Goal: Task Accomplishment & Management: Manage account settings

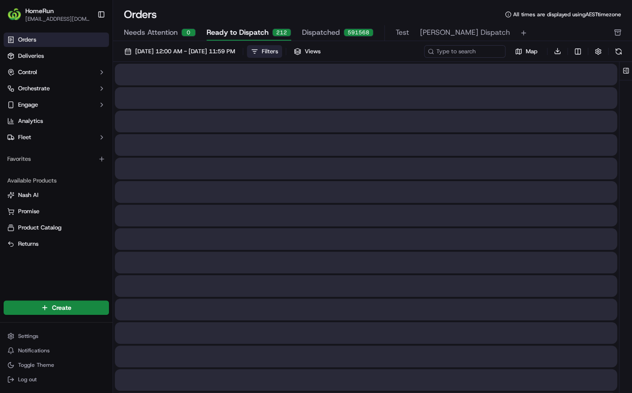
click at [278, 54] on div "Filters" at bounding box center [270, 51] width 16 height 8
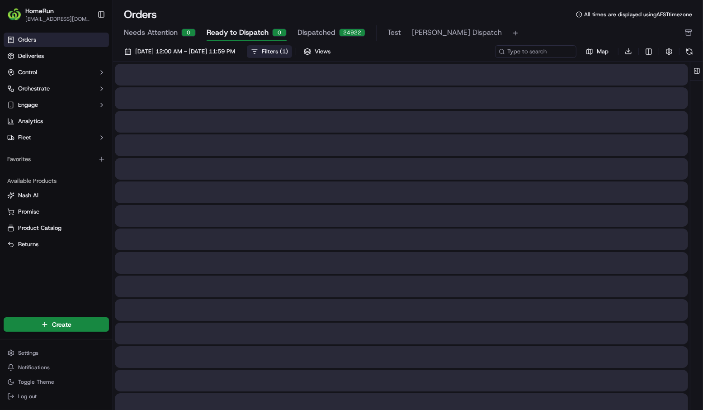
click at [288, 48] on div "Filters ( 1 )" at bounding box center [275, 51] width 26 height 8
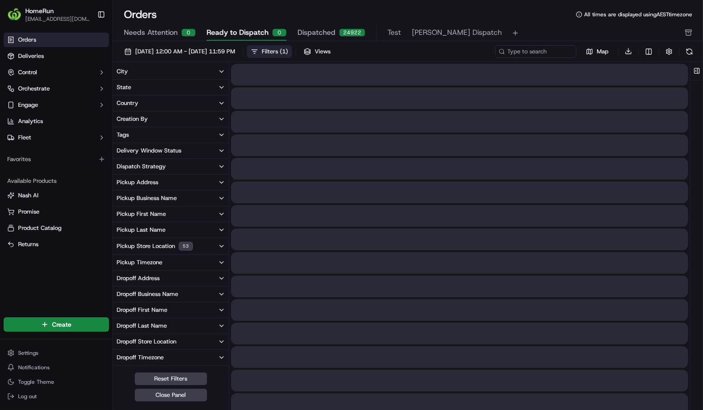
click at [288, 48] on div "Filters ( 1 )" at bounding box center [275, 51] width 26 height 8
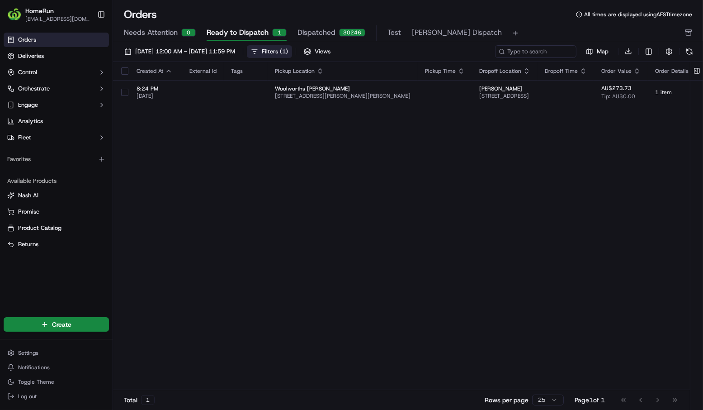
click at [288, 53] on div "Filters ( 1 )" at bounding box center [275, 51] width 26 height 8
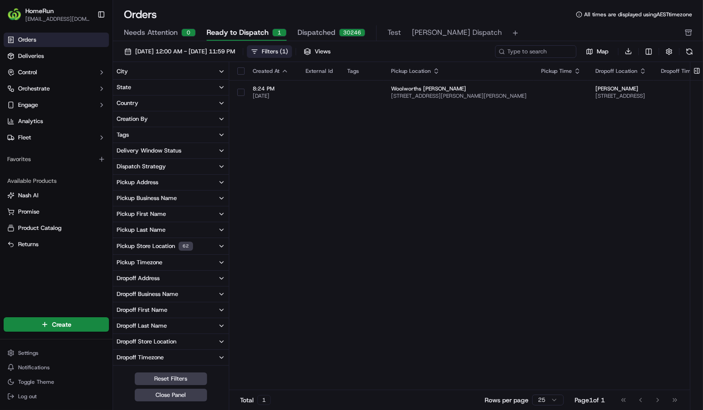
click at [216, 246] on button "Pickup Store Location 62" at bounding box center [171, 246] width 116 height 16
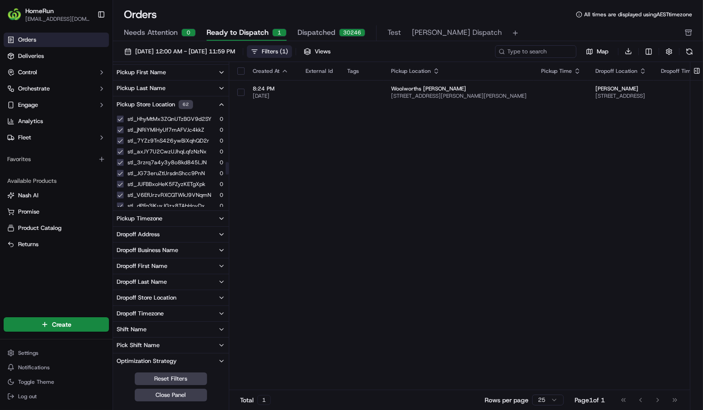
scroll to position [597, 0]
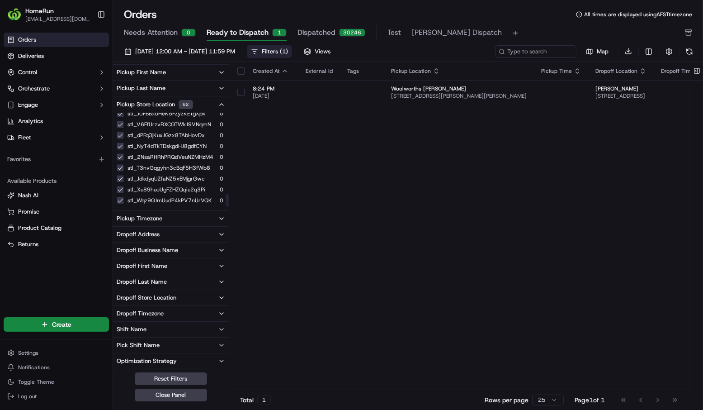
drag, startPoint x: 280, startPoint y: 180, endPoint x: 285, endPoint y: 204, distance: 25.0
click at [280, 180] on div "Created At External Id Tags Pickup Location Pickup Time Dropoff Location Dropof…" at bounding box center [672, 226] width 886 height 328
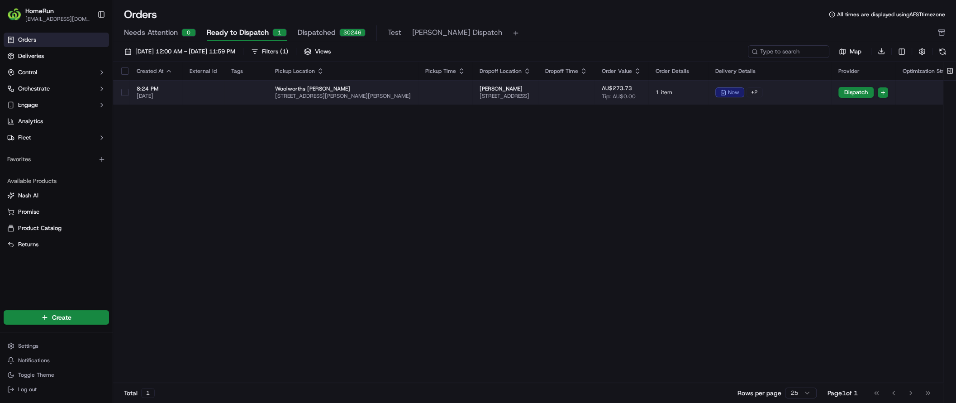
click at [565, 94] on td at bounding box center [566, 92] width 57 height 24
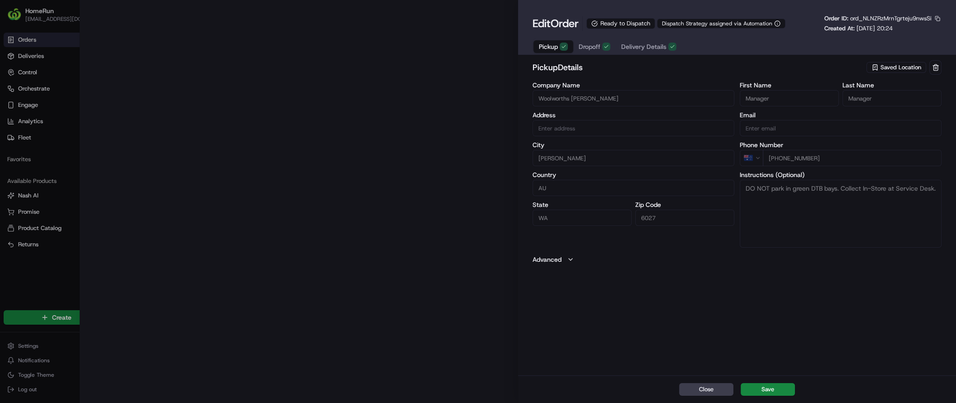
type input "[STREET_ADDRESS][PERSON_NAME][PERSON_NAME][PERSON_NAME]"
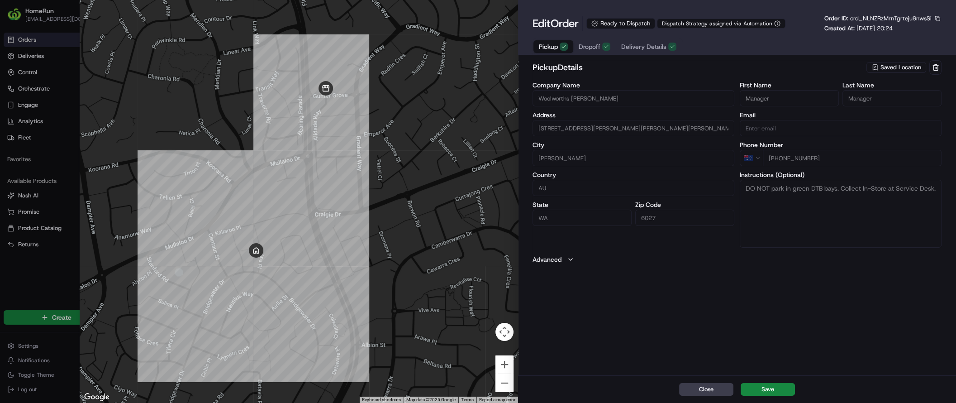
click at [597, 46] on span "Dropoff" at bounding box center [589, 46] width 22 height 9
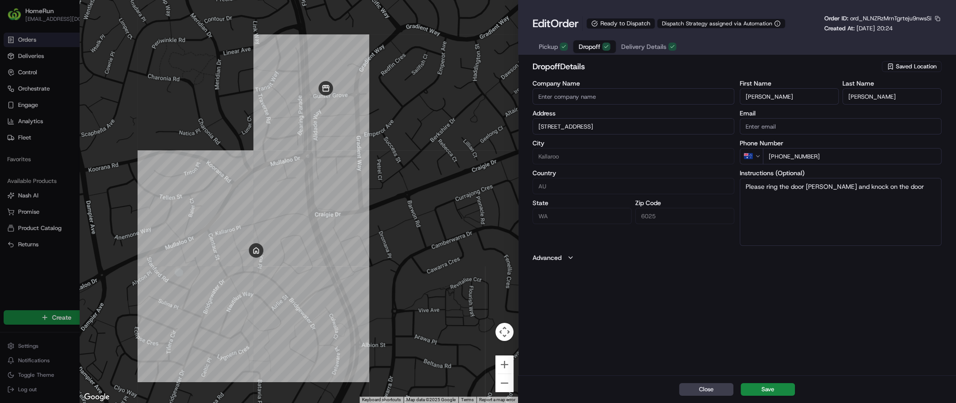
click at [638, 49] on span "Delivery Details" at bounding box center [643, 46] width 45 height 9
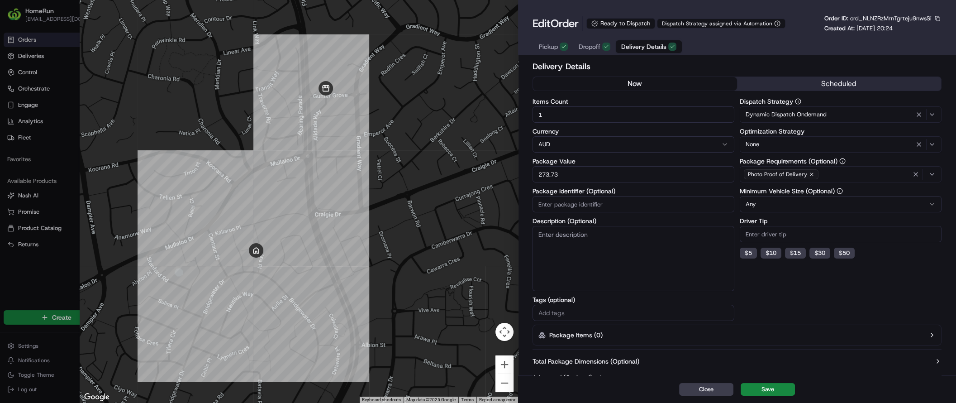
click at [558, 46] on button "Pickup" at bounding box center [553, 46] width 40 height 13
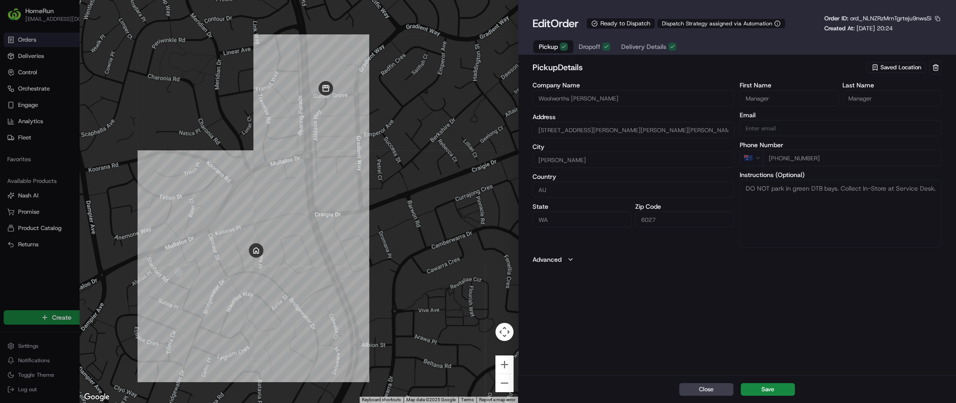
click at [583, 51] on span "Dropoff" at bounding box center [589, 46] width 22 height 9
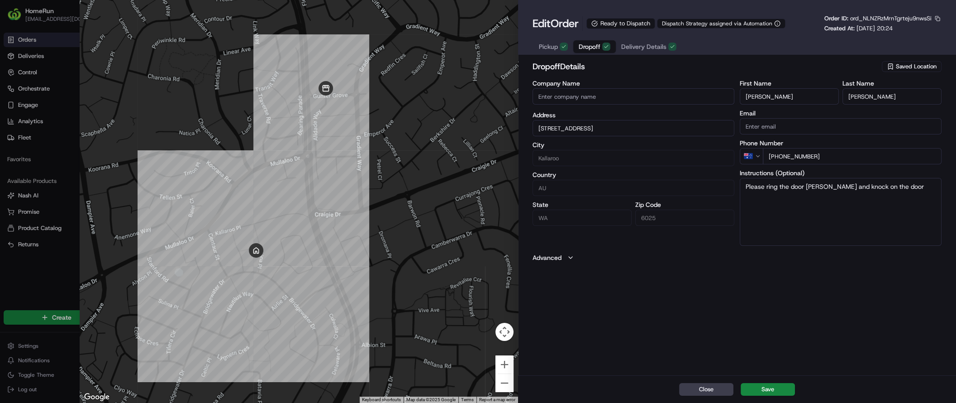
click at [572, 260] on icon "button" at bounding box center [570, 257] width 7 height 7
click at [639, 47] on span "Delivery Details" at bounding box center [643, 46] width 45 height 9
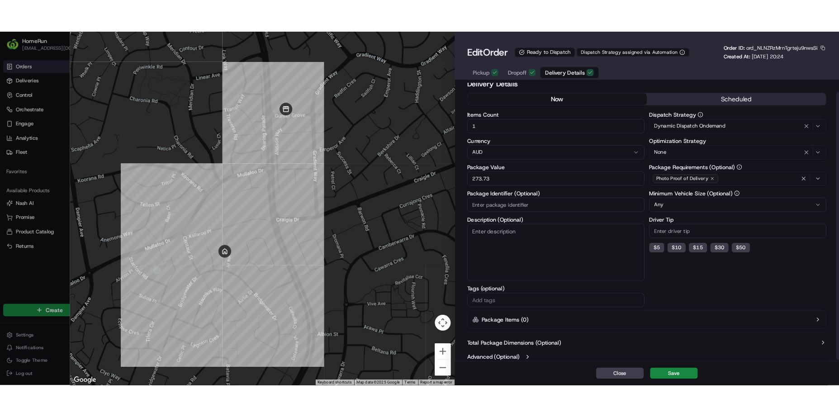
scroll to position [12, 0]
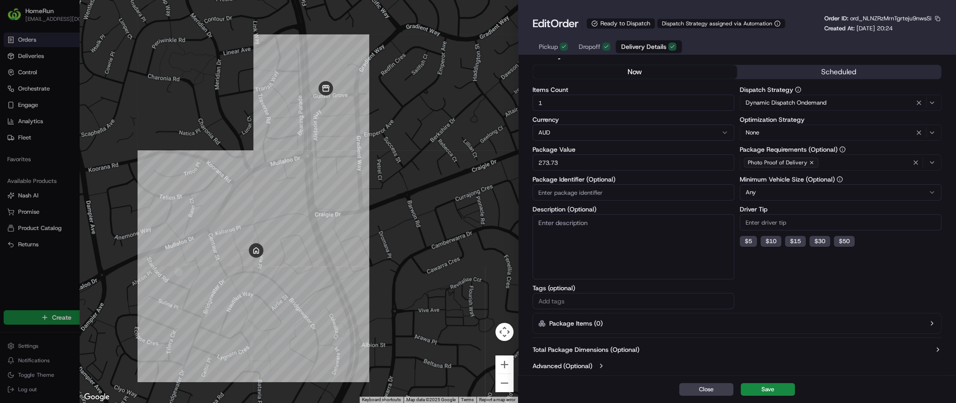
click at [606, 366] on button "Advanced (Optional)" at bounding box center [736, 365] width 409 height 9
click at [599, 364] on icon "button" at bounding box center [600, 365] width 7 height 7
click at [703, 385] on button "Close" at bounding box center [706, 389] width 54 height 13
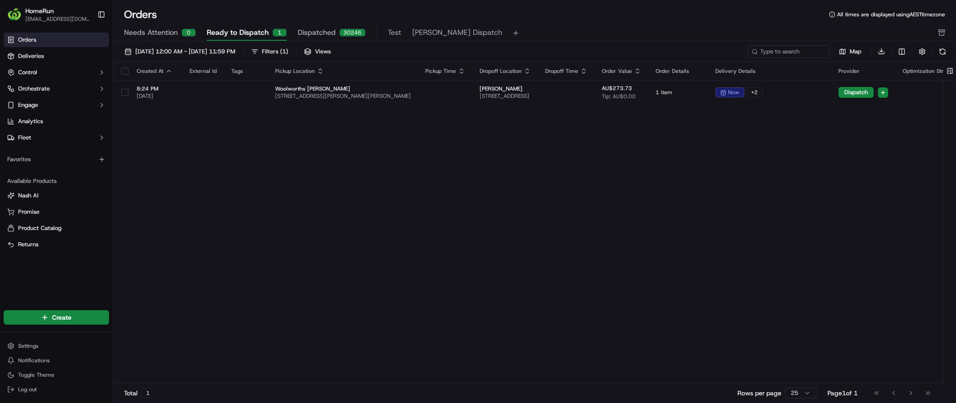
click at [615, 273] on div "Created At External Id Tags Pickup Location Pickup Time Dropoff Location Dropof…" at bounding box center [556, 222] width 886 height 321
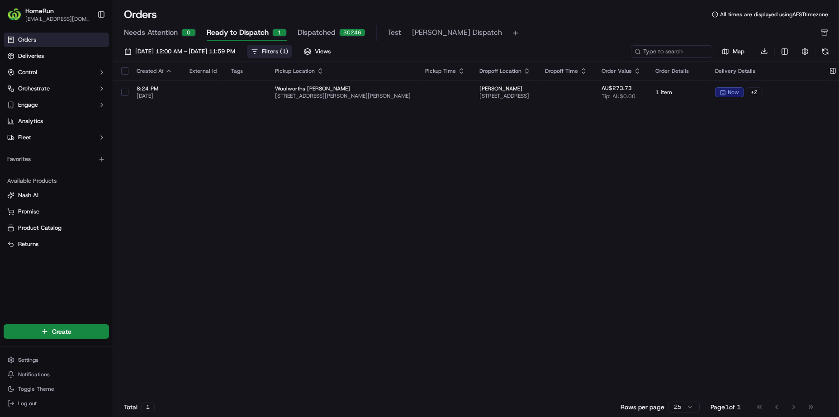
click at [292, 56] on button "Filters ( 1 )" at bounding box center [269, 51] width 45 height 13
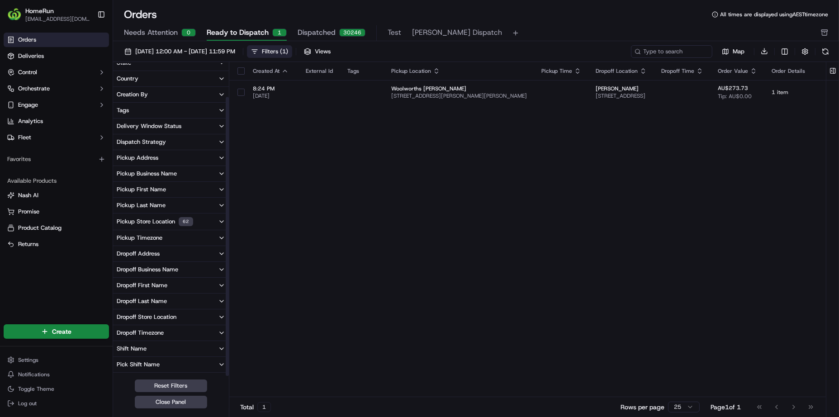
scroll to position [37, 0]
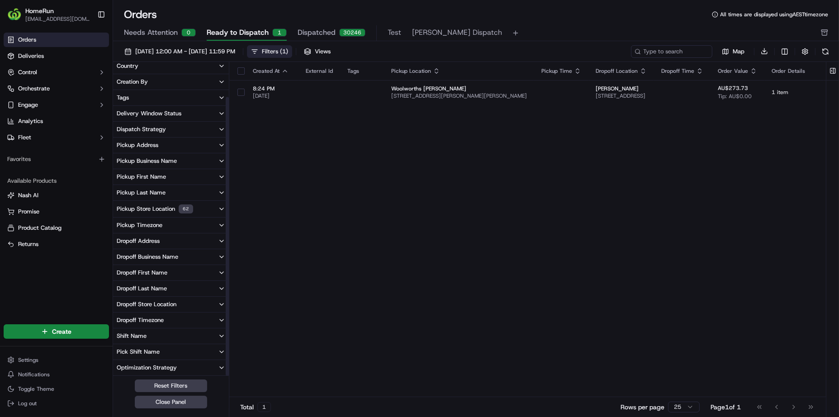
click at [193, 209] on button "Pickup Store Location 62" at bounding box center [171, 209] width 116 height 16
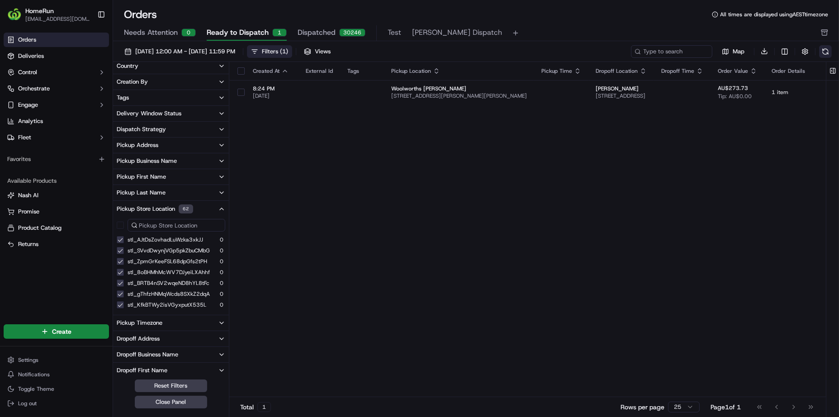
click at [703, 51] on button at bounding box center [825, 51] width 13 height 13
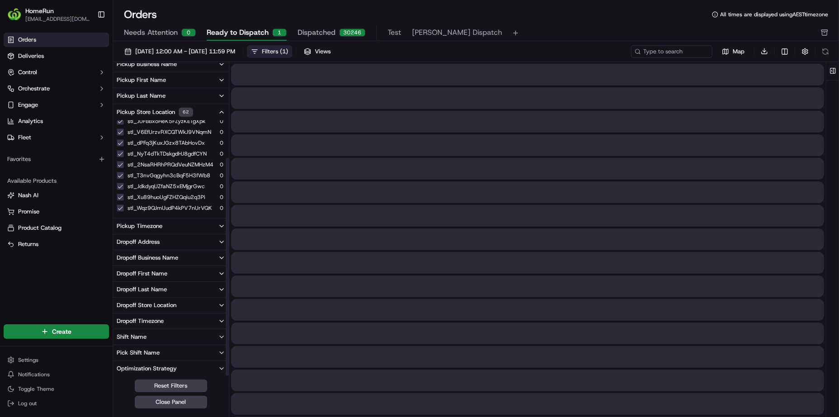
scroll to position [135, 0]
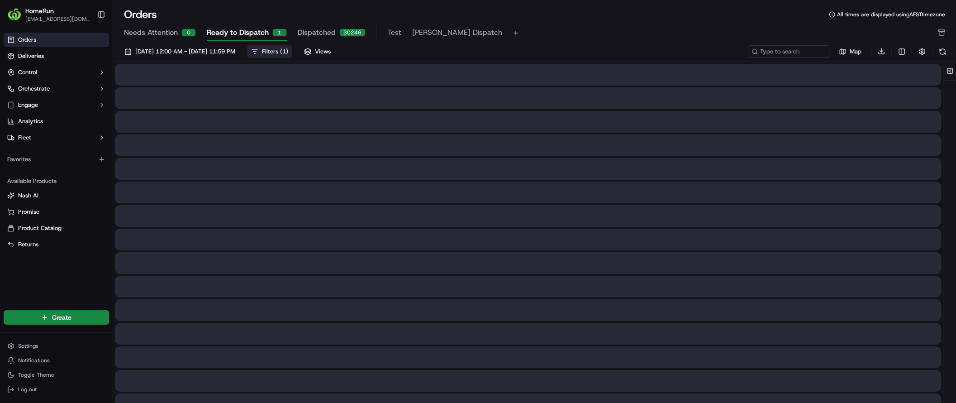
click at [288, 51] on div "Filters ( 1 )" at bounding box center [275, 51] width 26 height 8
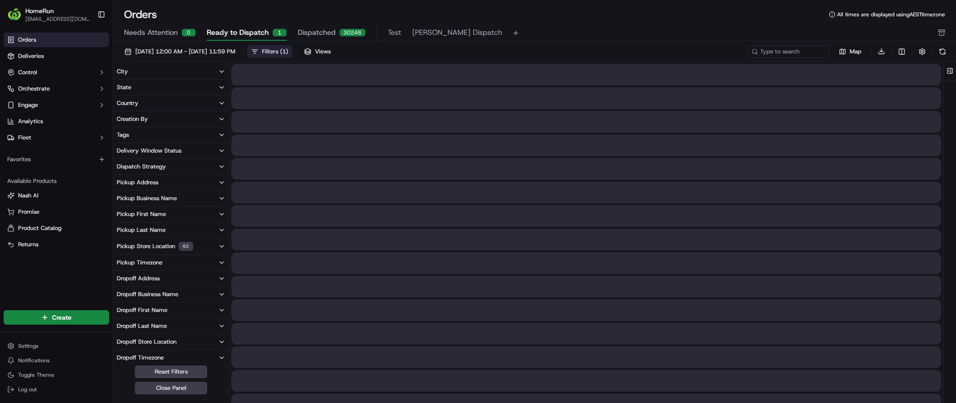
click at [195, 246] on button "Pickup Store Location 62" at bounding box center [171, 246] width 116 height 16
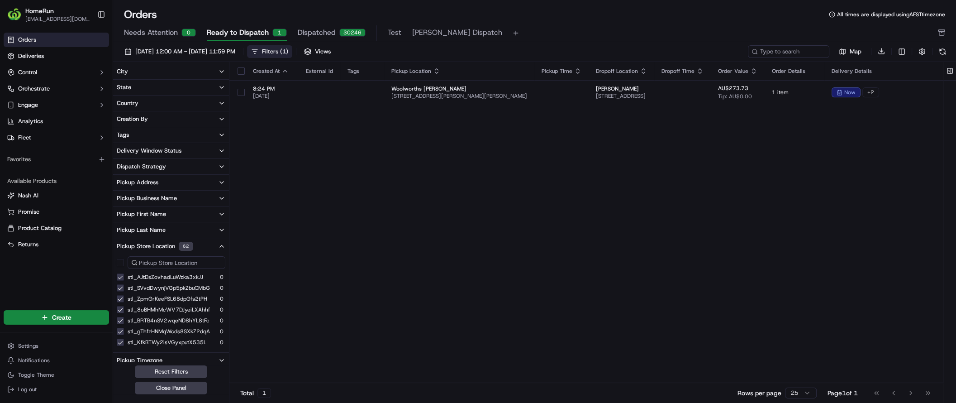
click at [376, 215] on div "Created At External Id Tags Pickup Location Pickup Time Dropoff Location Dropof…" at bounding box center [672, 222] width 886 height 321
click at [943, 52] on button at bounding box center [942, 51] width 13 height 13
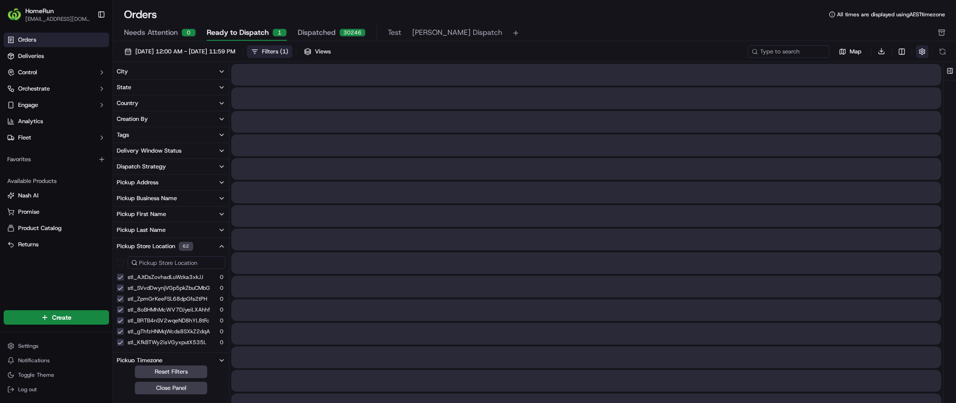
click at [925, 52] on button "button" at bounding box center [921, 51] width 13 height 13
click at [499, 130] on div at bounding box center [586, 122] width 710 height 22
click at [239, 47] on button "[DATE] 12:00 AM - [DATE] 11:59 PM" at bounding box center [179, 51] width 119 height 13
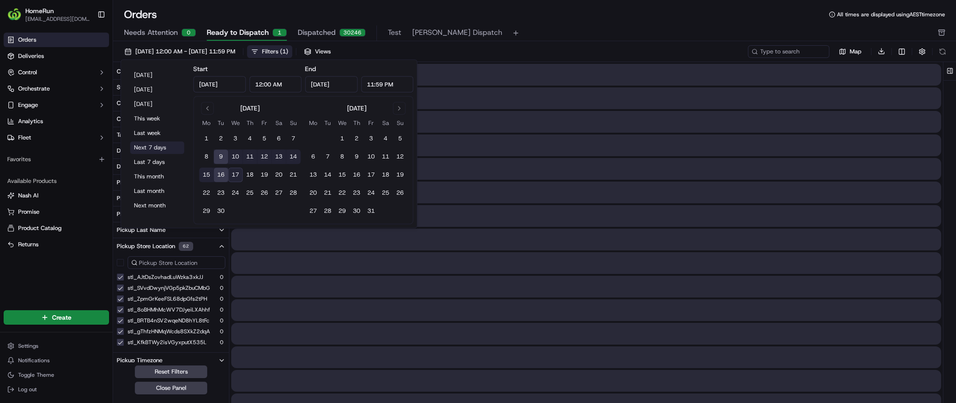
click at [164, 150] on button "Next 7 days" at bounding box center [157, 147] width 54 height 13
type input "Sep 17, 2025"
type input "Sep 24, 2025"
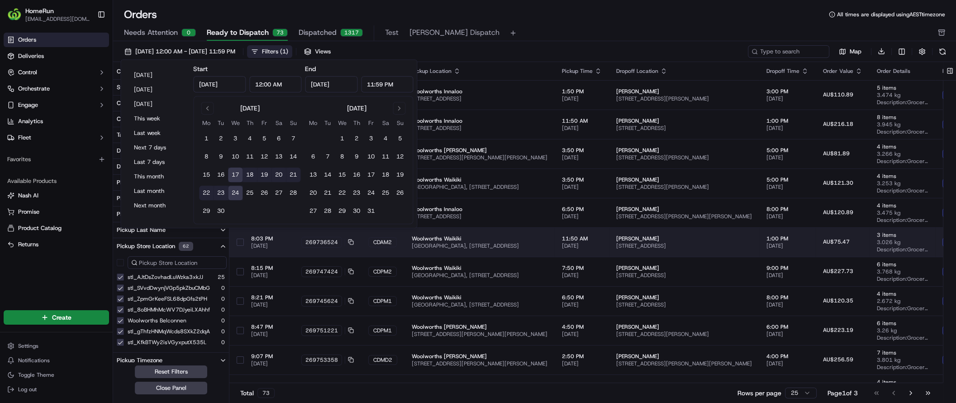
click at [606, 232] on td "11:50 AM 17/09/2025" at bounding box center [581, 241] width 54 height 29
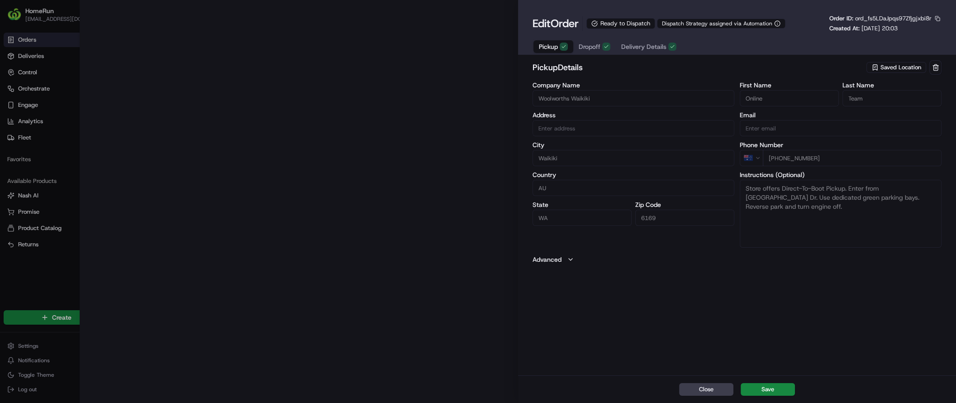
type input "Waikiki Village Shopping Centre, 7 Read Street, Waikiki, WA 6169, AU"
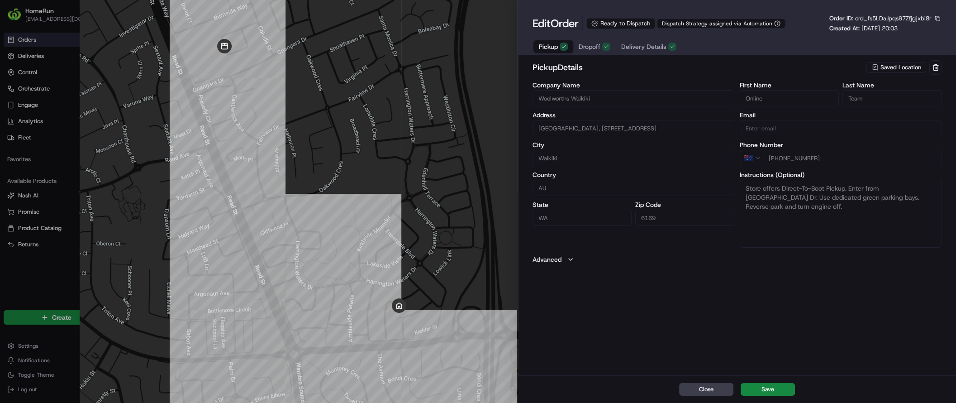
click at [28, 168] on div at bounding box center [478, 201] width 956 height 403
type input "+1"
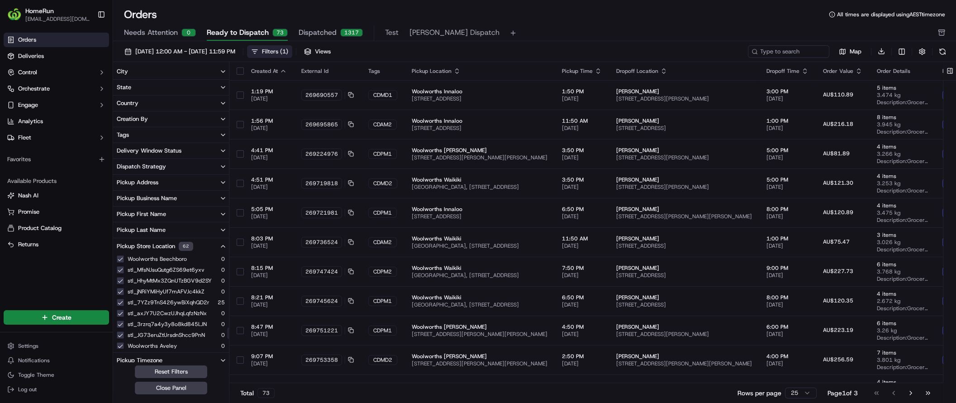
scroll to position [684, 0]
click at [938, 52] on button at bounding box center [942, 51] width 13 height 13
click at [942, 53] on button at bounding box center [942, 51] width 13 height 13
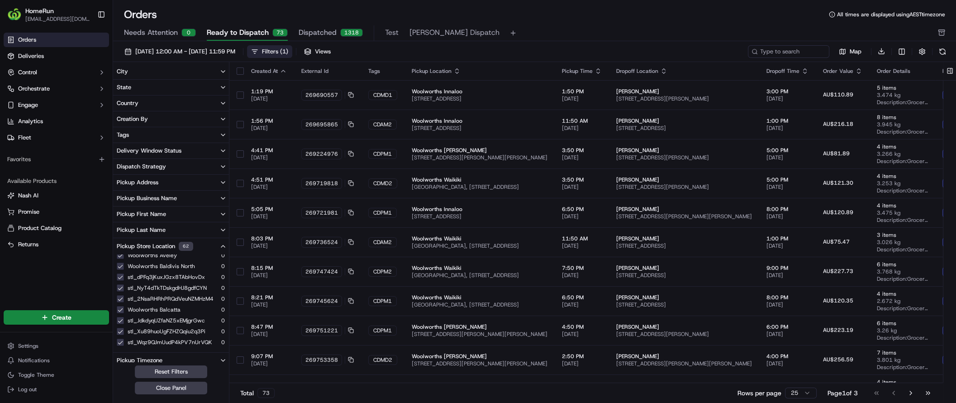
click at [795, 394] on html "HomeRun rli6@woolworths.com.au Toggle Sidebar Orders Deliveries Control Orchest…" at bounding box center [478, 201] width 956 height 403
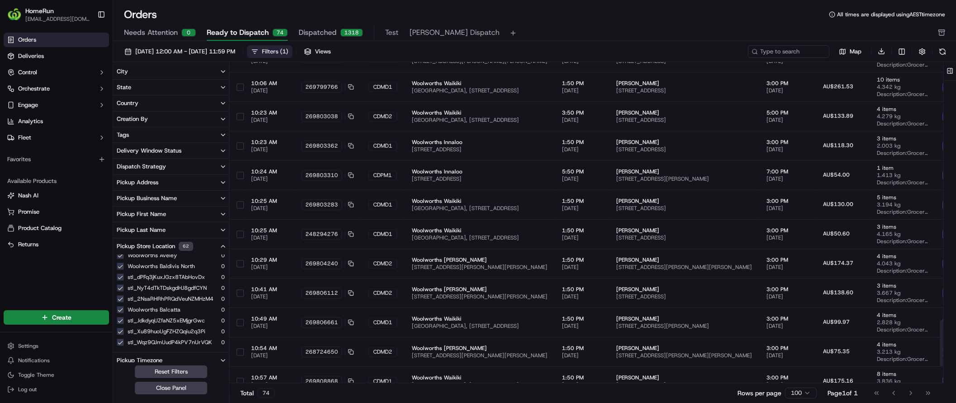
scroll to position [1924, 0]
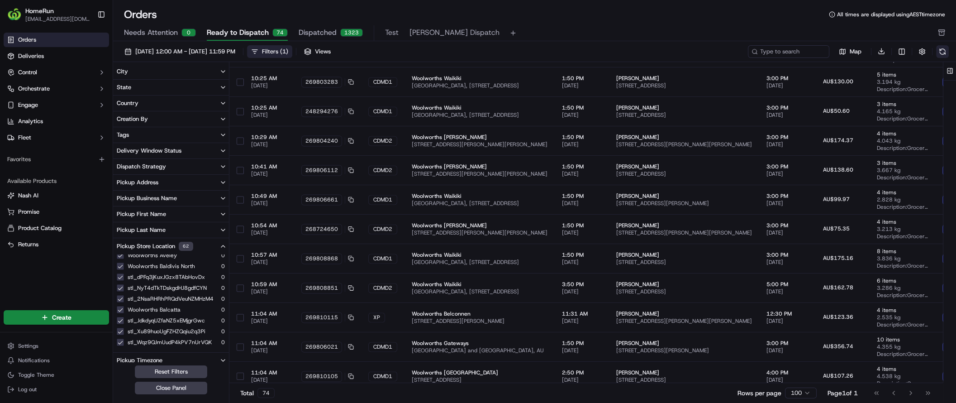
click at [942, 52] on button at bounding box center [942, 51] width 13 height 13
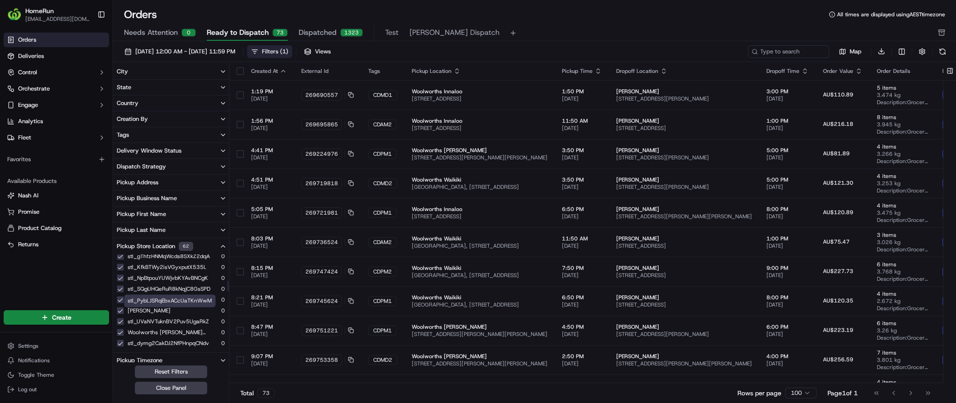
scroll to position [0, 0]
drag, startPoint x: 203, startPoint y: 275, endPoint x: 122, endPoint y: 278, distance: 81.5
click at [122, 278] on div "stl_AJtDsZovhadLuWzka3xkJJ 25" at bounding box center [171, 276] width 117 height 9
copy label "stl_AJtDsZovhadLuWzka3xkJJ"
click at [939, 49] on button at bounding box center [942, 51] width 13 height 13
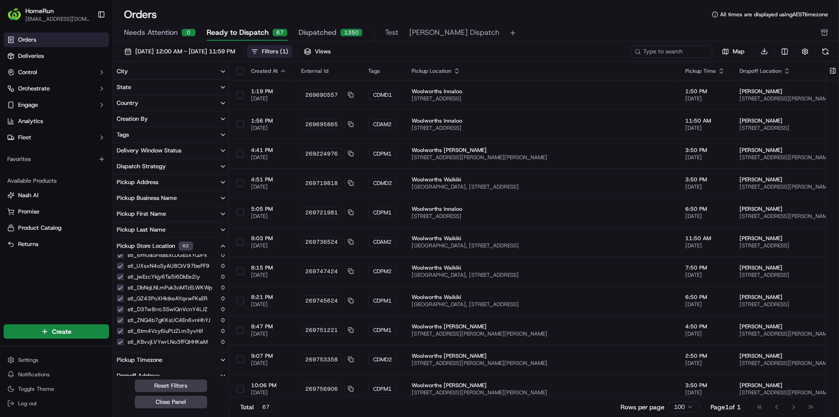
click at [569, 28] on div "Needs Attention 0 Ready to Dispatch 67 Dispatched 1350 Test Nash Dispatch" at bounding box center [470, 32] width 692 height 15
click at [824, 52] on button at bounding box center [825, 51] width 13 height 13
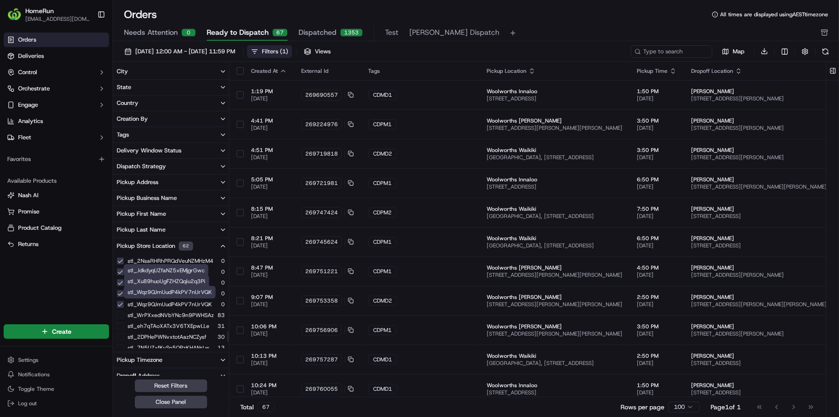
scroll to position [477, 0]
click at [214, 246] on button "Pickup Store Location 62" at bounding box center [171, 246] width 117 height 16
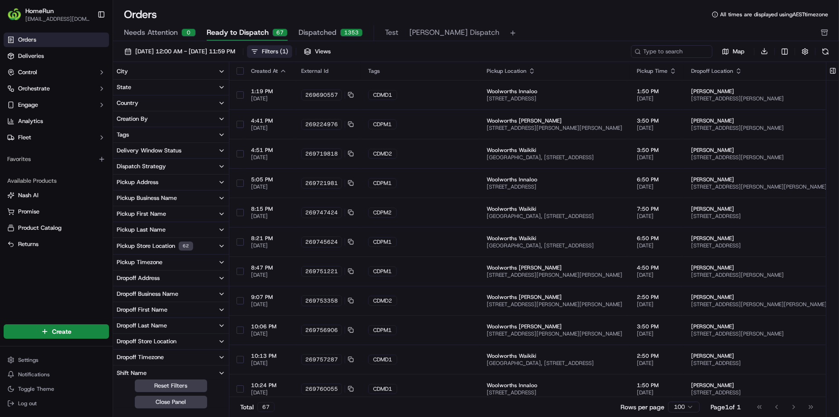
click at [215, 246] on button "Pickup Store Location 62" at bounding box center [171, 246] width 116 height 16
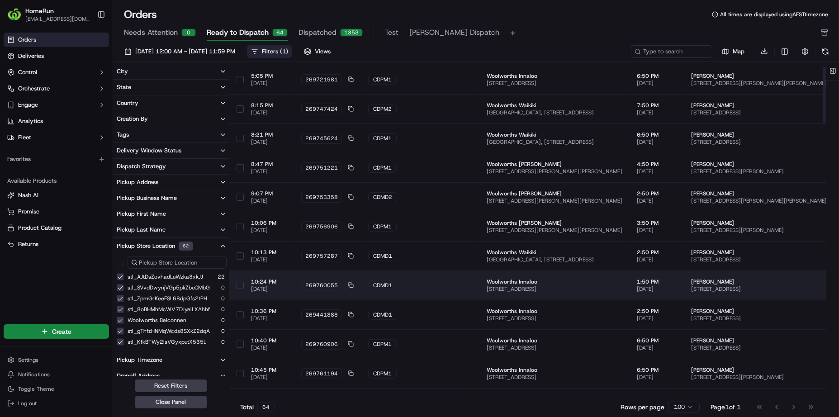
scroll to position [0, 0]
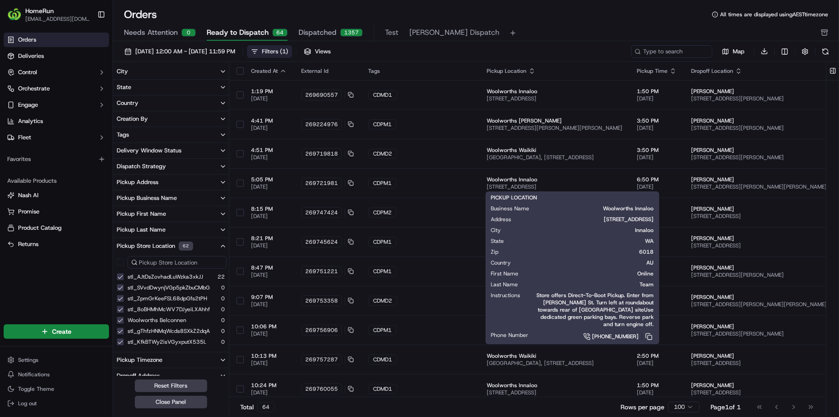
click at [636, 209] on span "Woolworths Innaloo" at bounding box center [599, 208] width 110 height 7
copy span "Innaloo"
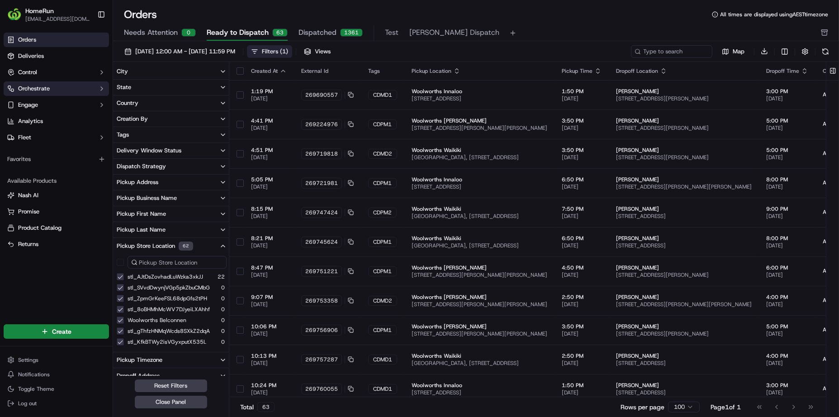
click at [59, 84] on button "Orchestrate" at bounding box center [56, 88] width 105 height 14
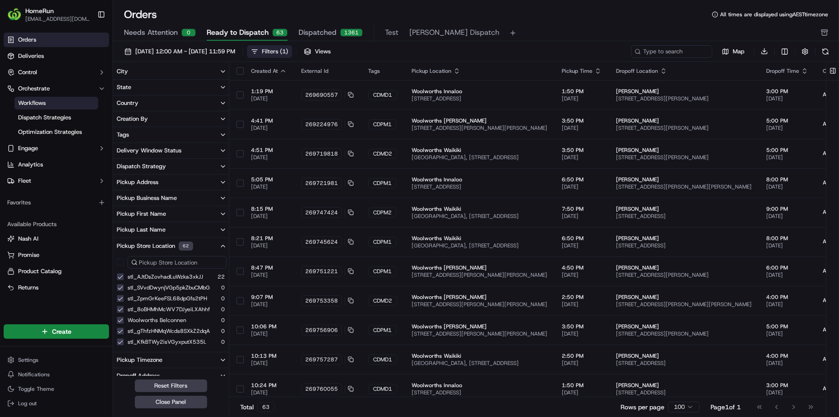
click at [61, 107] on link "Workflows" at bounding box center [56, 103] width 84 height 13
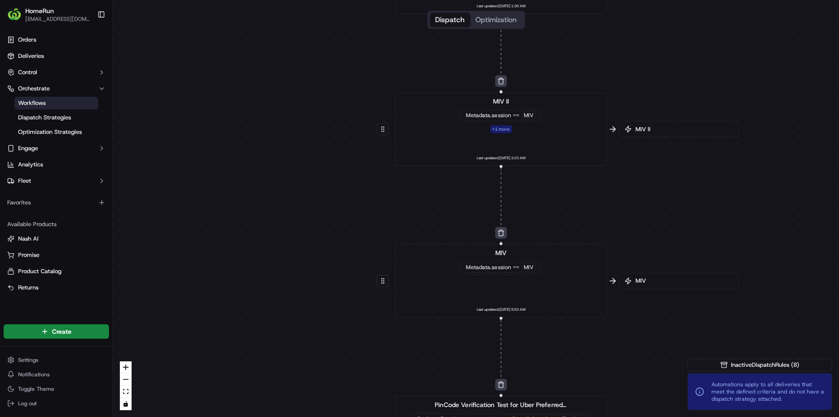
drag, startPoint x: 396, startPoint y: 213, endPoint x: 365, endPoint y: 231, distance: 36.1
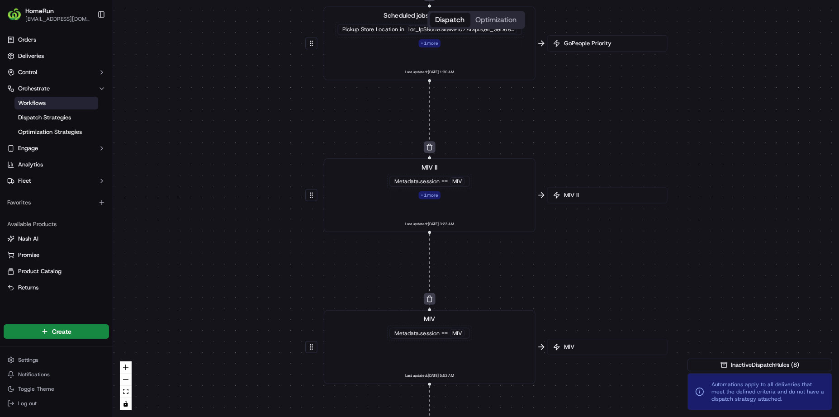
drag, startPoint x: 367, startPoint y: 223, endPoint x: 362, endPoint y: 234, distance: 12.6
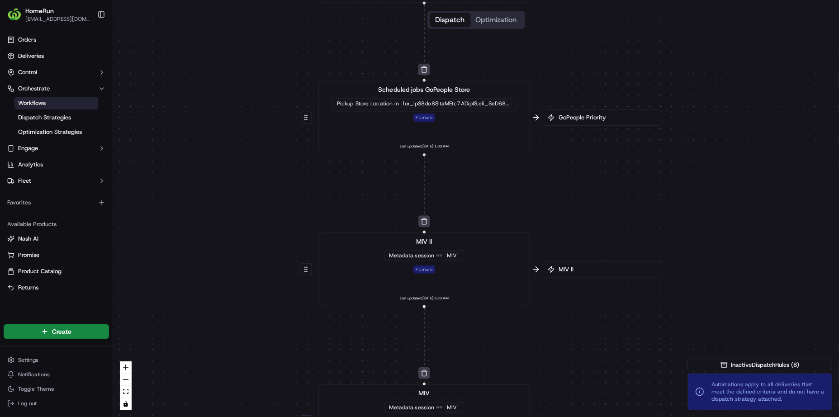
drag, startPoint x: 336, startPoint y: 250, endPoint x: 331, endPoint y: 255, distance: 7.7
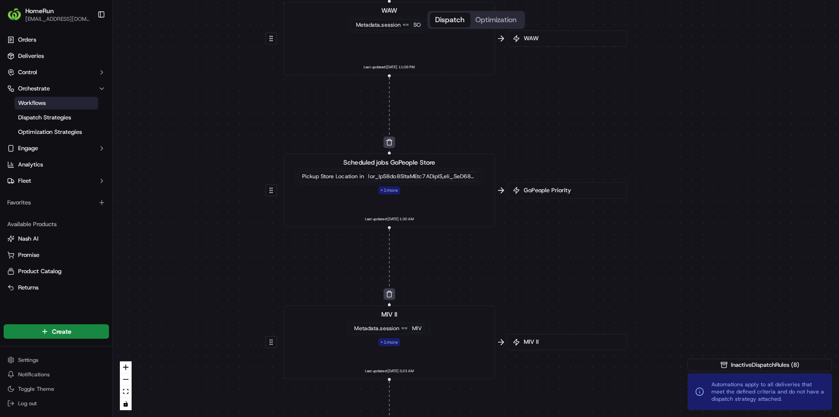
drag, startPoint x: 447, startPoint y: 199, endPoint x: 419, endPoint y: 254, distance: 61.7
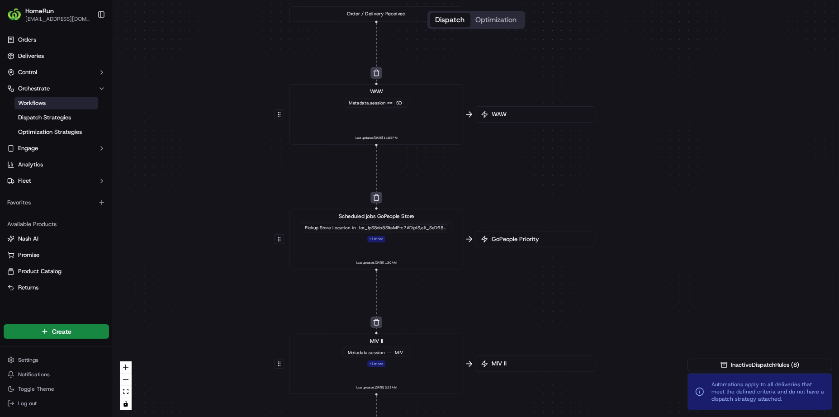
drag, startPoint x: 425, startPoint y: 204, endPoint x: 401, endPoint y: 269, distance: 69.2
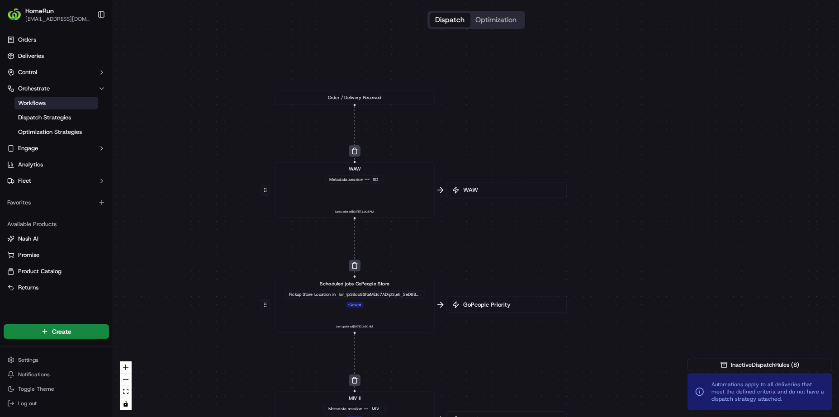
drag, startPoint x: 402, startPoint y: 241, endPoint x: 402, endPoint y: 195, distance: 45.7
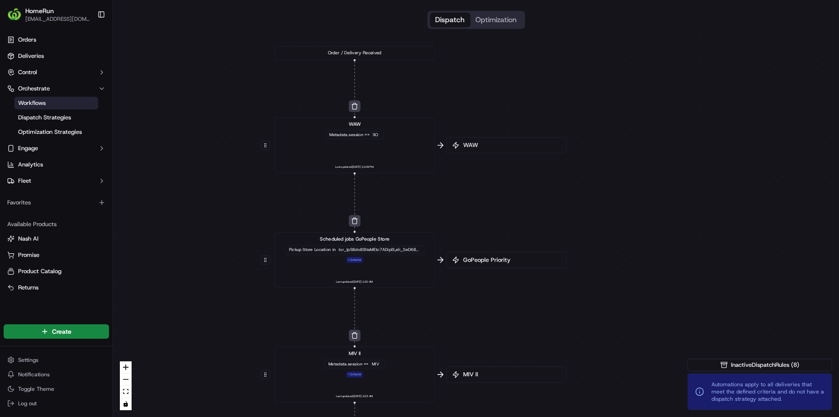
click at [390, 232] on div "Scheduled jobs GoPeople Store Pickup Store Location in + 1 more Last updated: 2…" at bounding box center [355, 260] width 160 height 56
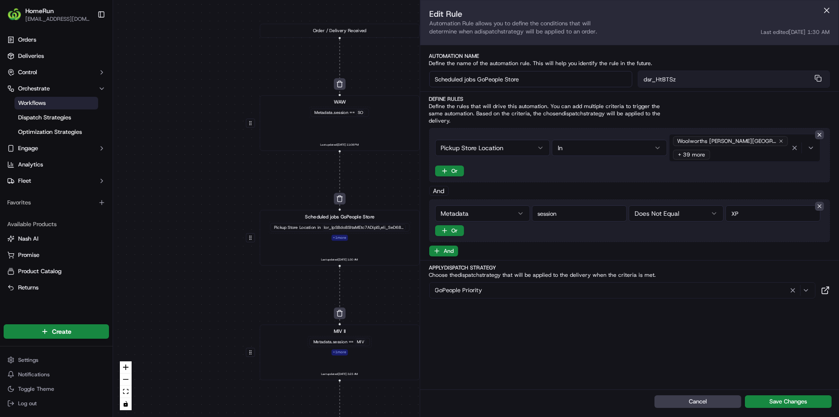
drag, startPoint x: 383, startPoint y: 242, endPoint x: 341, endPoint y: 187, distance: 69.0
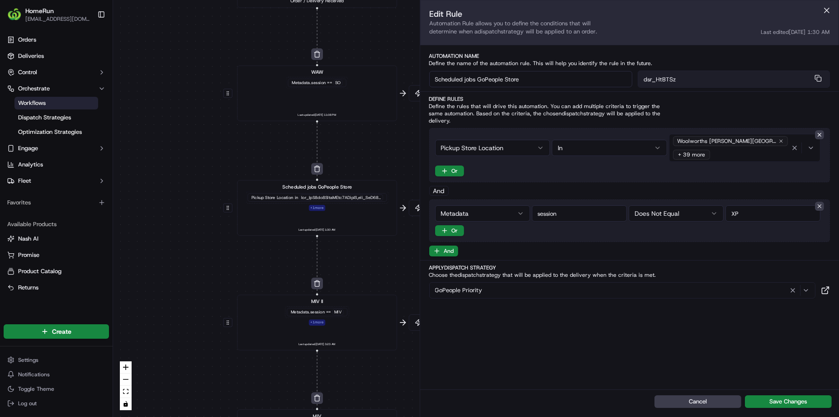
drag, startPoint x: 368, startPoint y: 230, endPoint x: 336, endPoint y: 207, distance: 39.9
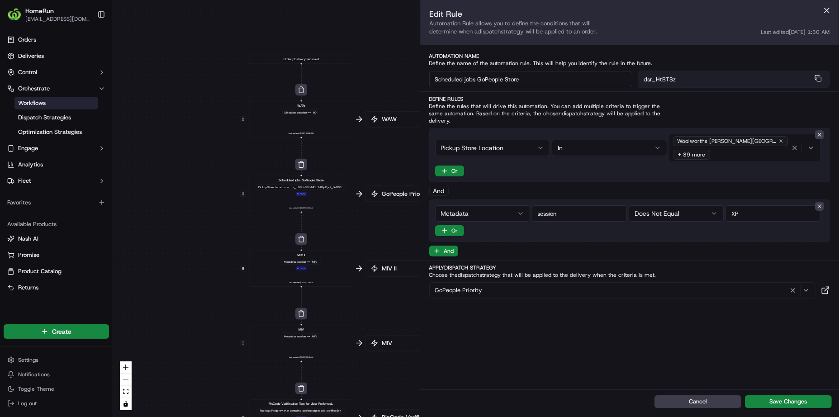
drag, startPoint x: 341, startPoint y: 224, endPoint x: 312, endPoint y: 208, distance: 33.8
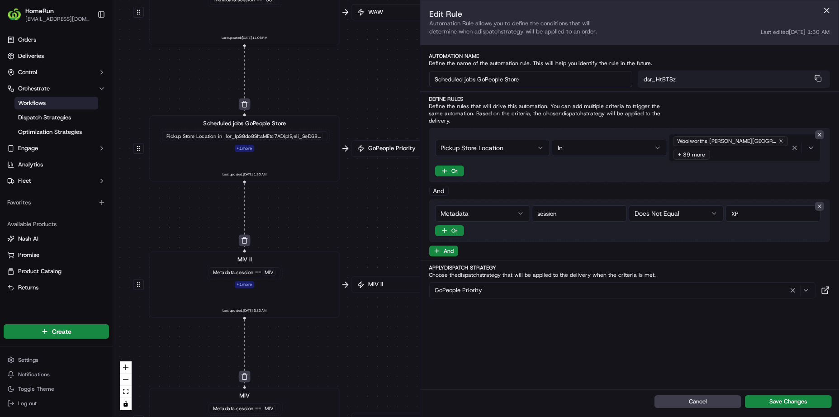
drag, startPoint x: 319, startPoint y: 194, endPoint x: 325, endPoint y: 179, distance: 15.6
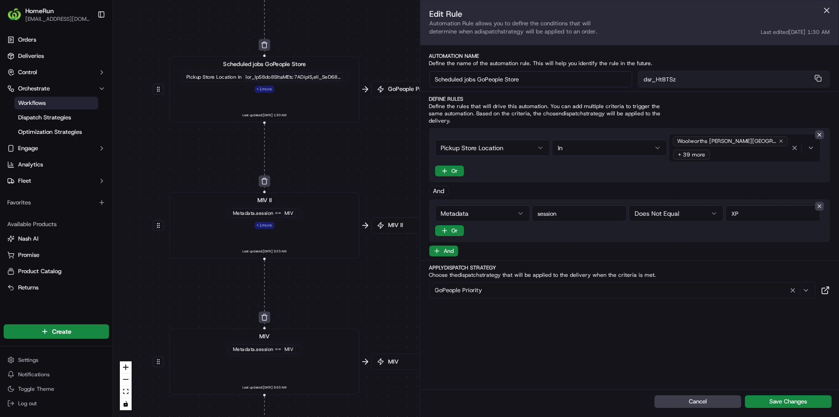
drag, startPoint x: 327, startPoint y: 262, endPoint x: 331, endPoint y: 184, distance: 78.3
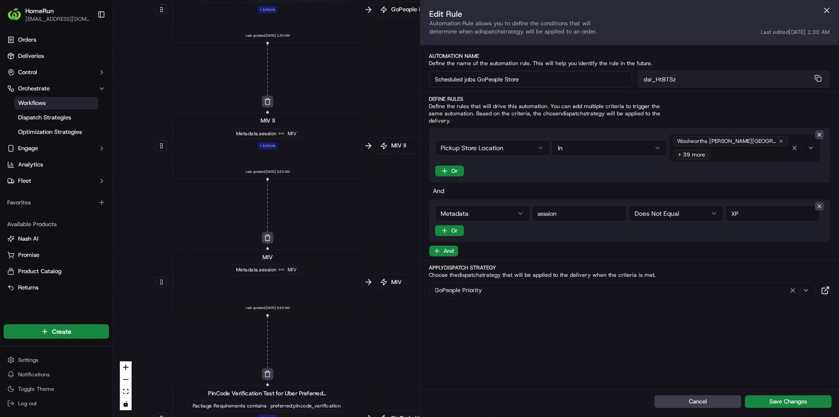
drag, startPoint x: 334, startPoint y: 234, endPoint x: 331, endPoint y: 223, distance: 11.9
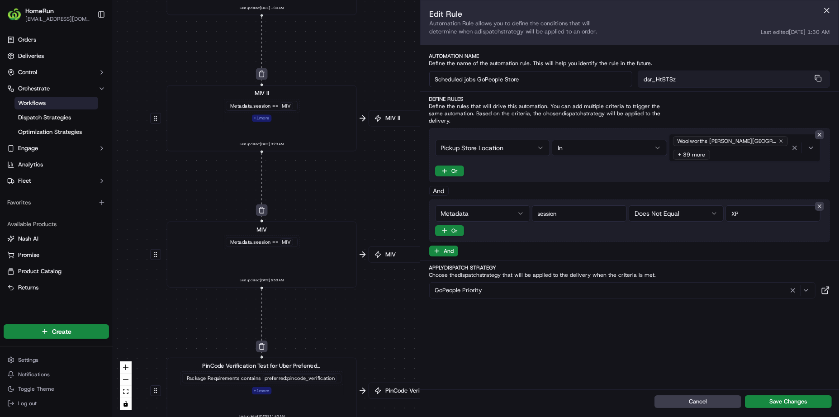
click at [313, 136] on div "MIV II Metadata .session == MIV + 1 more Last updated: 07/12/2024 3:23 AM" at bounding box center [262, 118] width 176 height 59
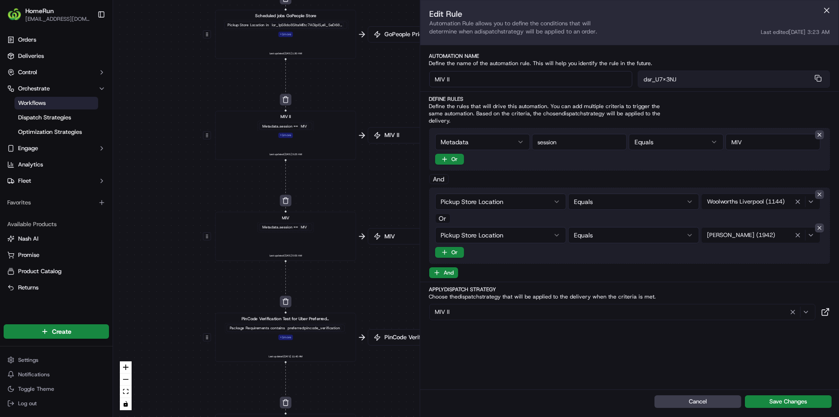
drag, startPoint x: 356, startPoint y: 183, endPoint x: 323, endPoint y: 185, distance: 33.5
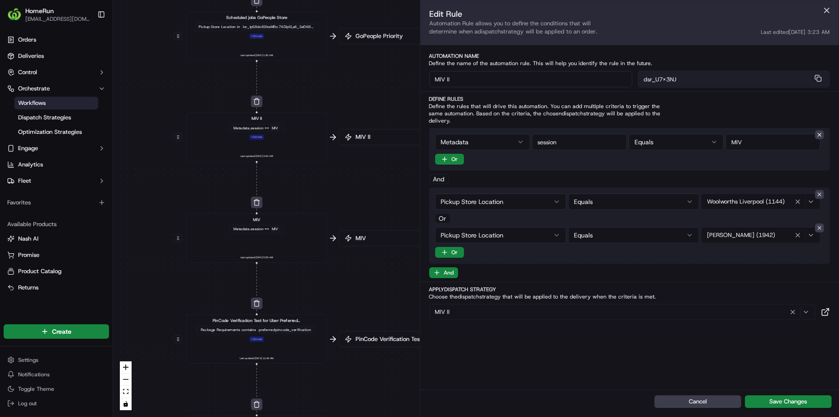
click at [289, 237] on div "MIV Metadata .session == MIV Last updated: 11/07/2024 5:53 AM" at bounding box center [256, 238] width 130 height 43
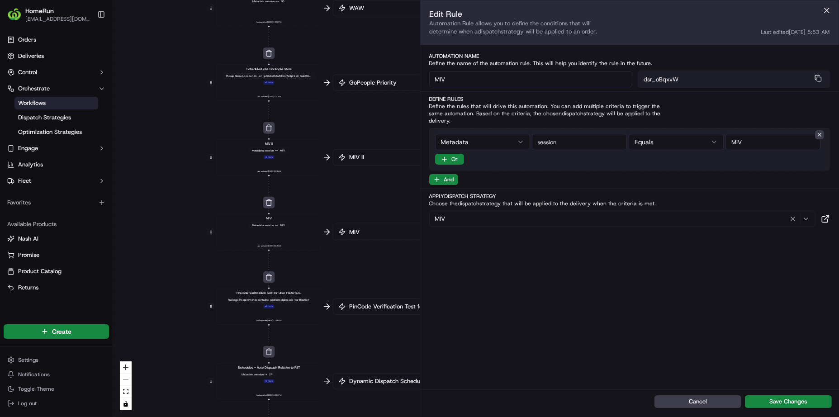
drag, startPoint x: 300, startPoint y: 231, endPoint x: 301, endPoint y: 188, distance: 43.0
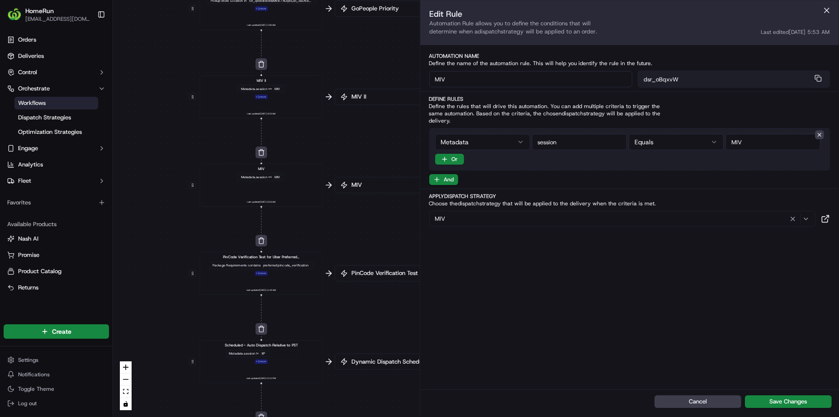
click at [291, 261] on div "Package Requirements contains preferred:pincode_verification" at bounding box center [262, 265] width 106 height 9
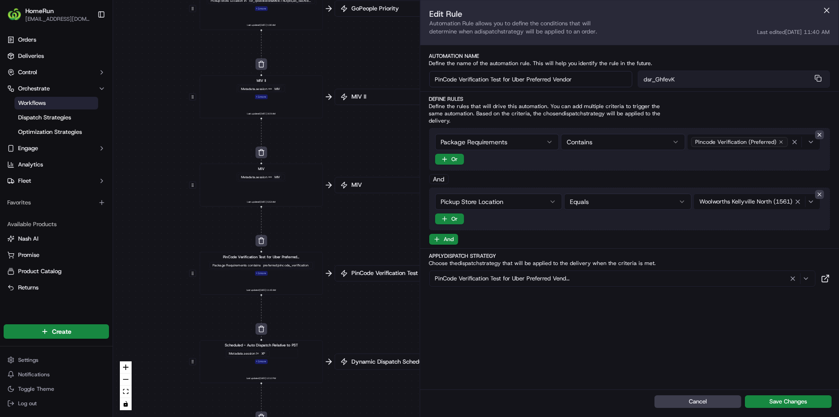
drag, startPoint x: 314, startPoint y: 204, endPoint x: 313, endPoint y: 193, distance: 10.4
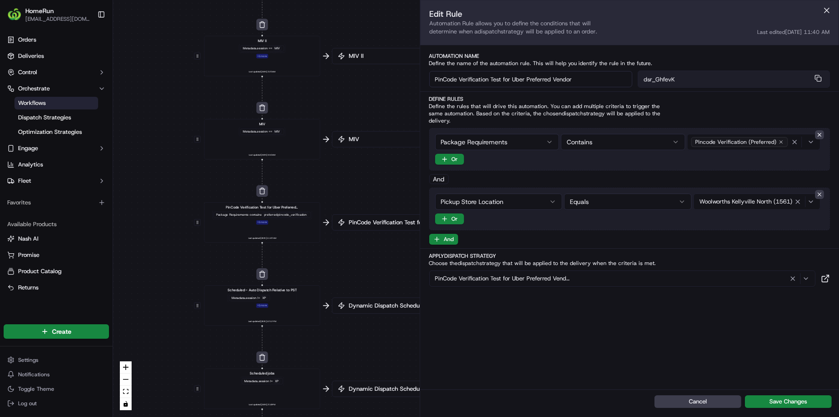
click at [289, 294] on div "Metadata .session != XP" at bounding box center [261, 298] width 69 height 9
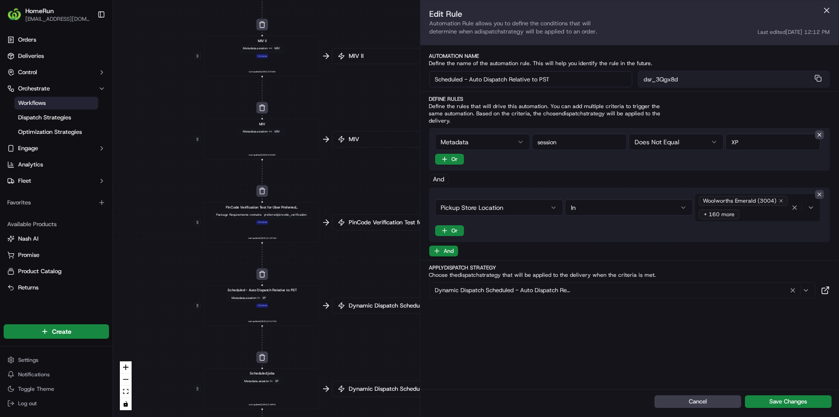
drag, startPoint x: 317, startPoint y: 278, endPoint x: 310, endPoint y: 206, distance: 72.2
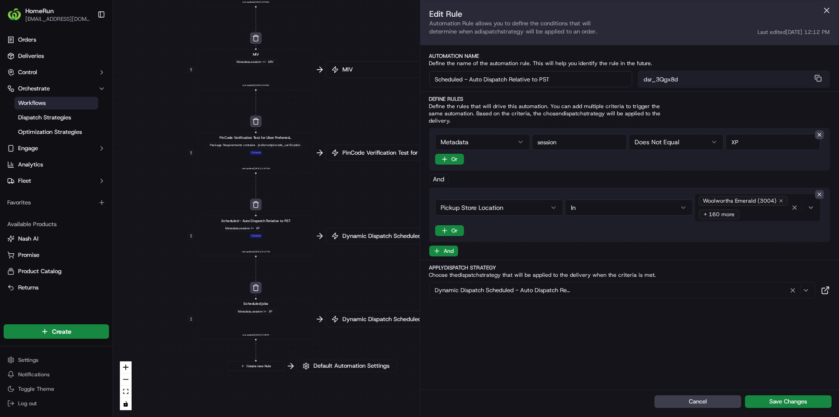
click at [291, 313] on div "Scheduled jobs Metadata .session != XP Last updated: 02/10/2024 2:18 PM" at bounding box center [255, 319] width 107 height 36
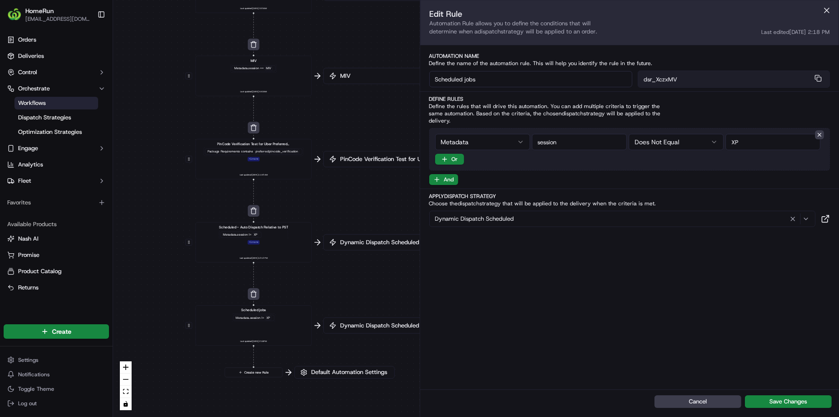
drag, startPoint x: 329, startPoint y: 208, endPoint x: 316, endPoint y: 230, distance: 25.1
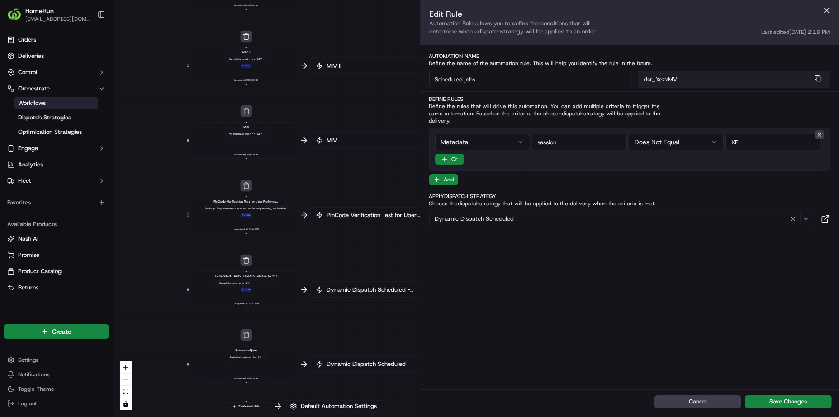
drag, startPoint x: 319, startPoint y: 143, endPoint x: 306, endPoint y: 223, distance: 81.2
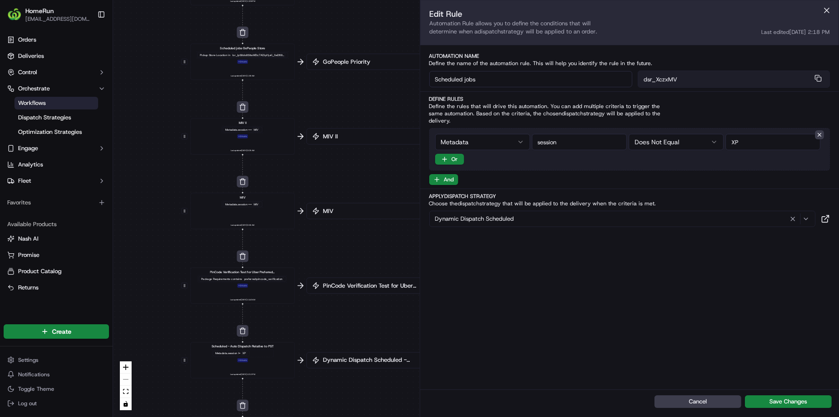
drag, startPoint x: 308, startPoint y: 204, endPoint x: 306, endPoint y: 251, distance: 46.6
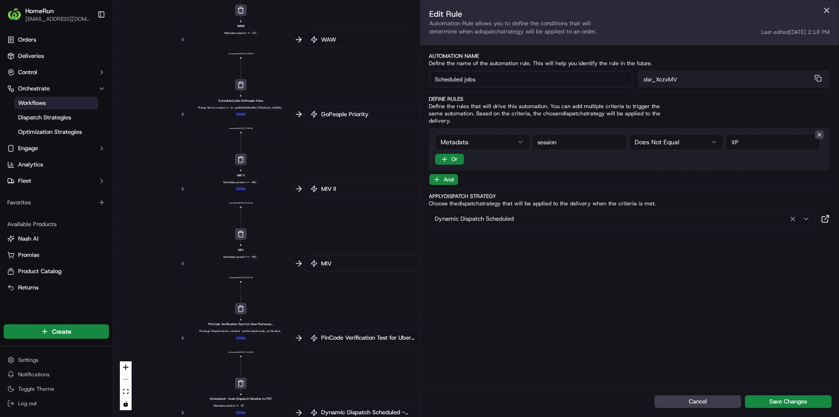
drag, startPoint x: 313, startPoint y: 193, endPoint x: 300, endPoint y: 255, distance: 63.2
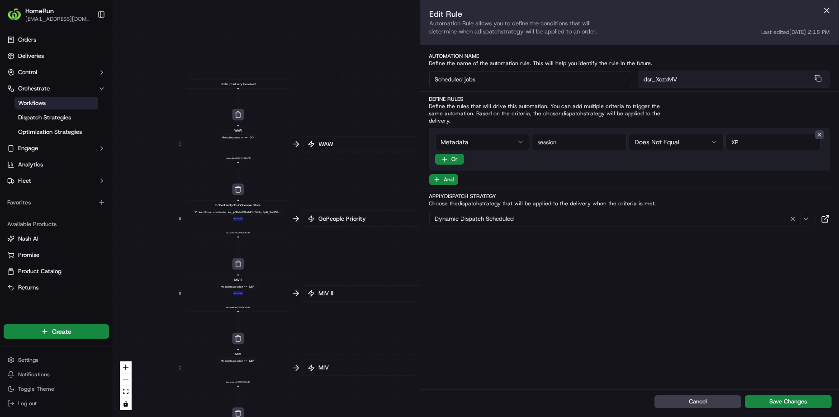
drag, startPoint x: 300, startPoint y: 222, endPoint x: 300, endPoint y: 239, distance: 16.7
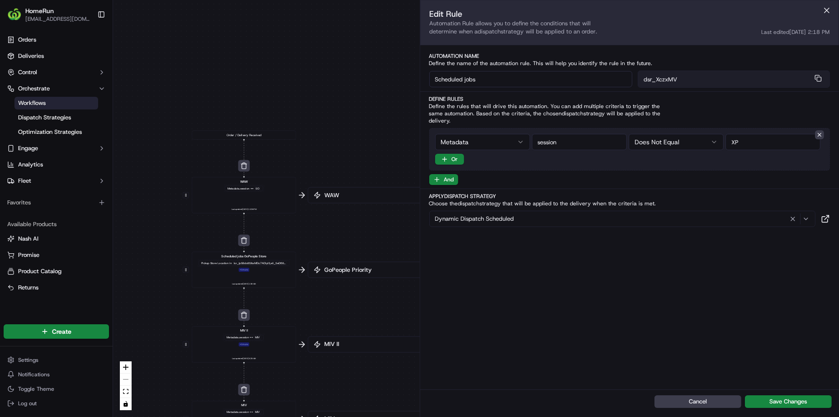
drag, startPoint x: 313, startPoint y: 258, endPoint x: 303, endPoint y: 246, distance: 15.8
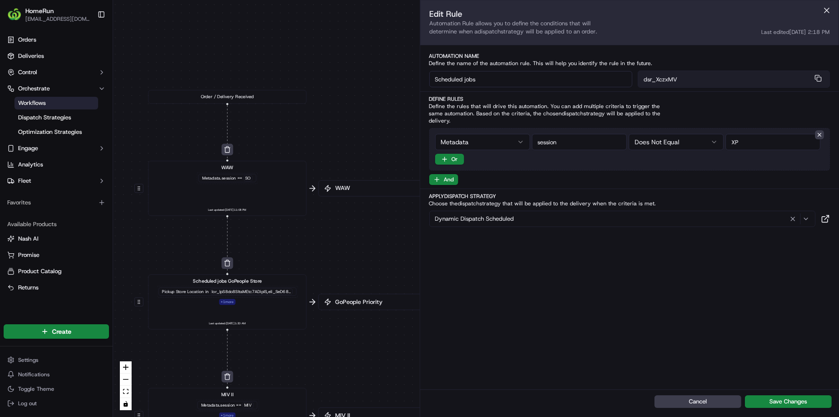
click at [251, 187] on div "WAW Metadata .session == SO Last updated: 26/05/2025 11:08 PM" at bounding box center [227, 188] width 147 height 49
click at [273, 293] on div at bounding box center [251, 292] width 83 height 6
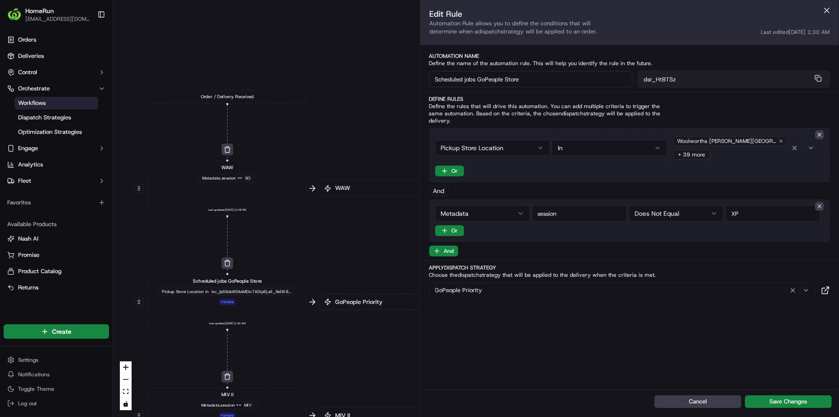
click at [710, 150] on div "+ 39 more" at bounding box center [691, 155] width 37 height 10
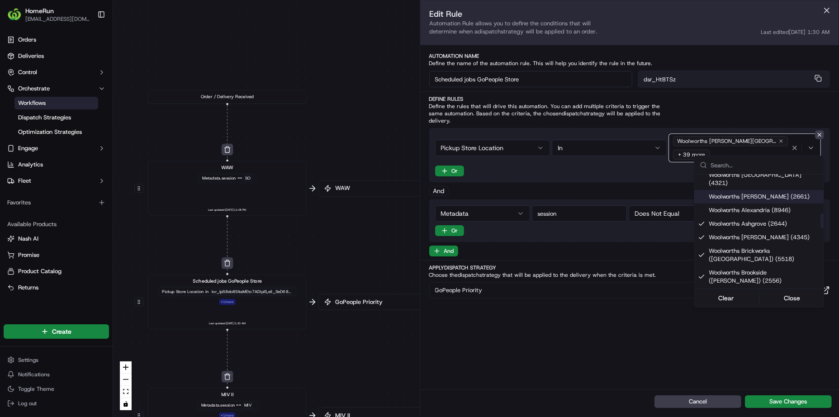
scroll to position [297, 0]
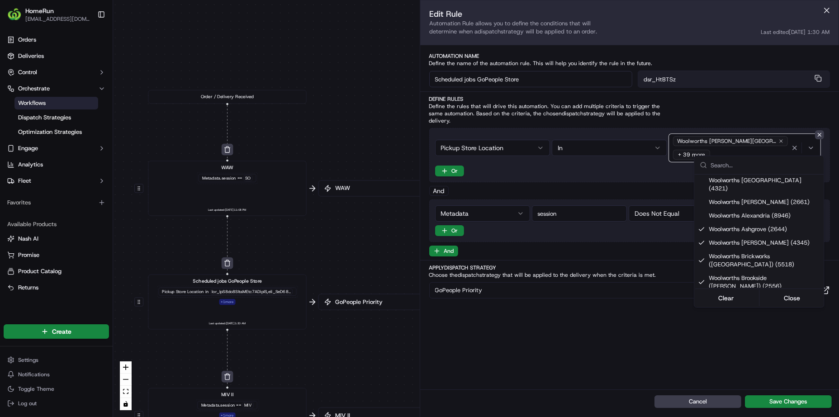
click at [330, 241] on html "HomeRun rli6@woolworths.com.au Toggle Sidebar Orders Deliveries Control Orchest…" at bounding box center [419, 208] width 839 height 417
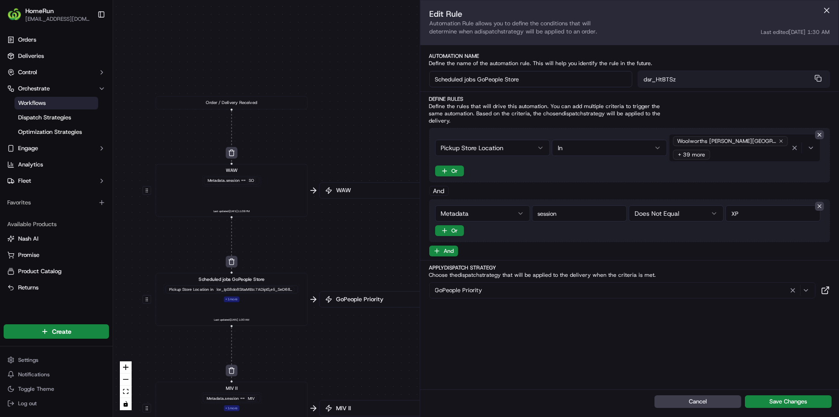
drag, startPoint x: 332, startPoint y: 240, endPoint x: 337, endPoint y: 211, distance: 28.9
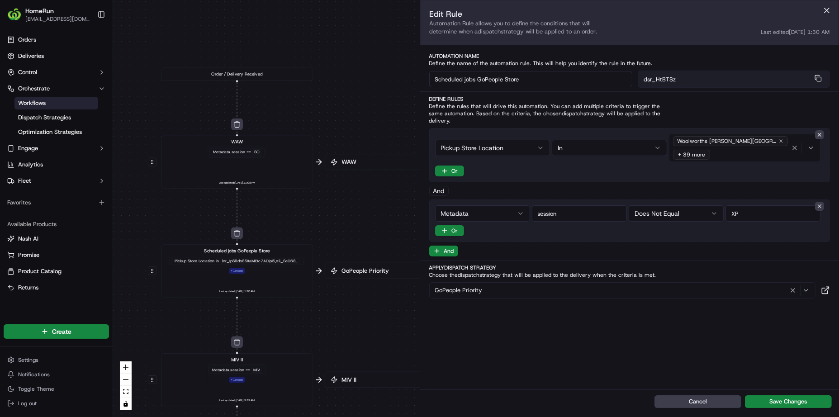
click at [277, 252] on div "Scheduled jobs GoPeople Store Pickup Store Location in + 1 more" at bounding box center [237, 260] width 136 height 26
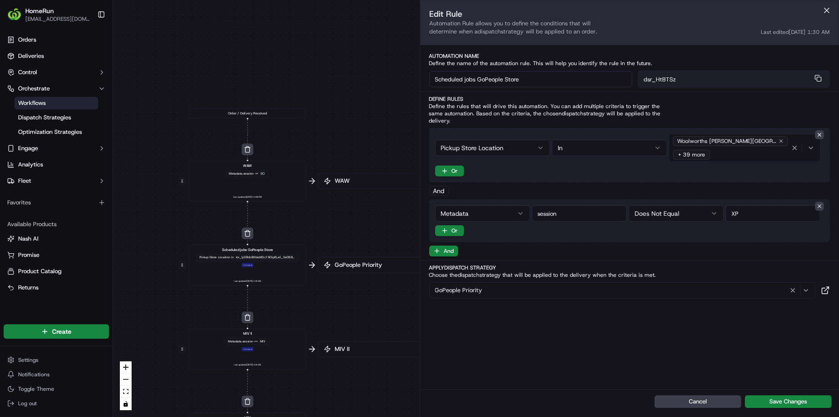
drag, startPoint x: 277, startPoint y: 181, endPoint x: 276, endPoint y: 153, distance: 28.0
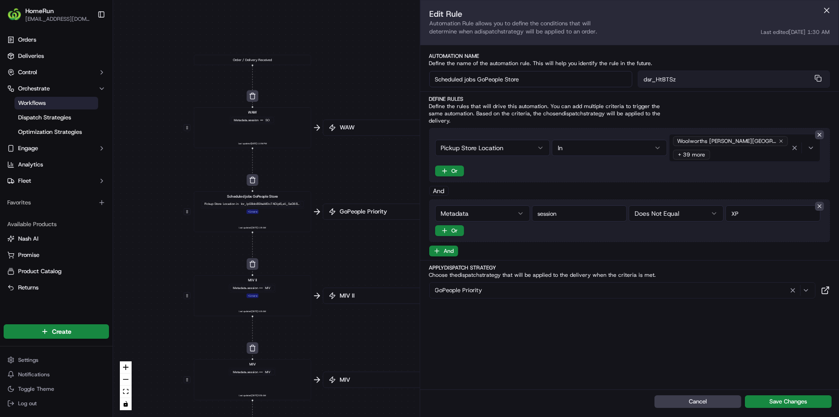
drag, startPoint x: 283, startPoint y: 241, endPoint x: 279, endPoint y: 206, distance: 35.1
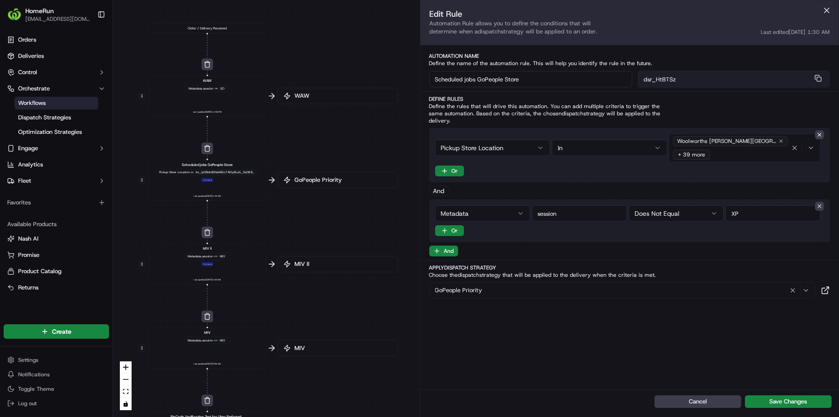
drag, startPoint x: 349, startPoint y: 250, endPoint x: 320, endPoint y: 243, distance: 29.7
click at [307, 266] on span "MIV II" at bounding box center [336, 264] width 100 height 8
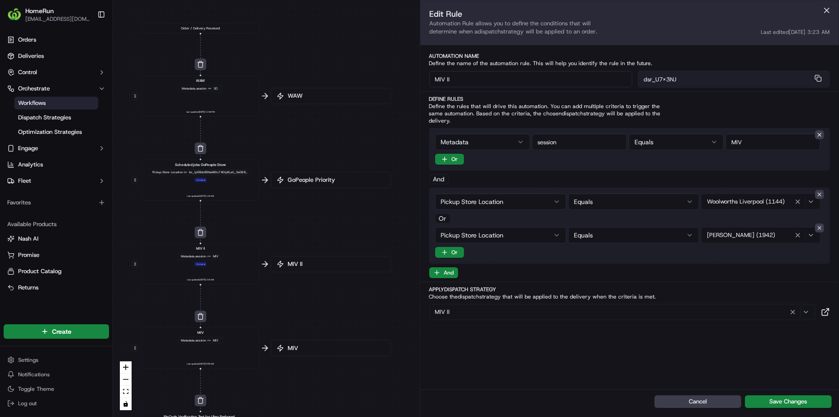
click at [208, 264] on div "Metadata .session == MIV + 1 more" at bounding box center [200, 259] width 47 height 14
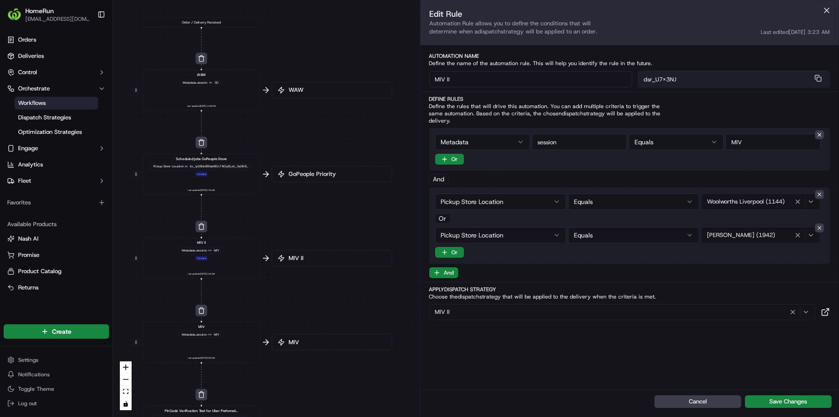
drag, startPoint x: 289, startPoint y: 253, endPoint x: 287, endPoint y: 200, distance: 52.5
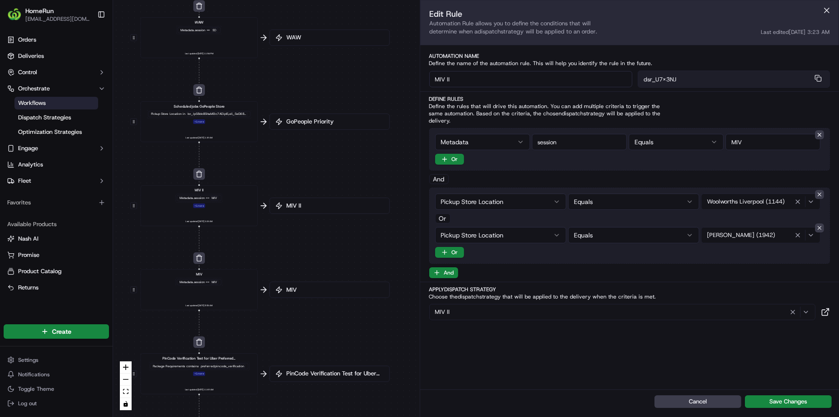
click at [203, 289] on div "MIV Metadata .session == MIV Last updated: 11/07/2024 5:53 AM" at bounding box center [199, 290] width 109 height 36
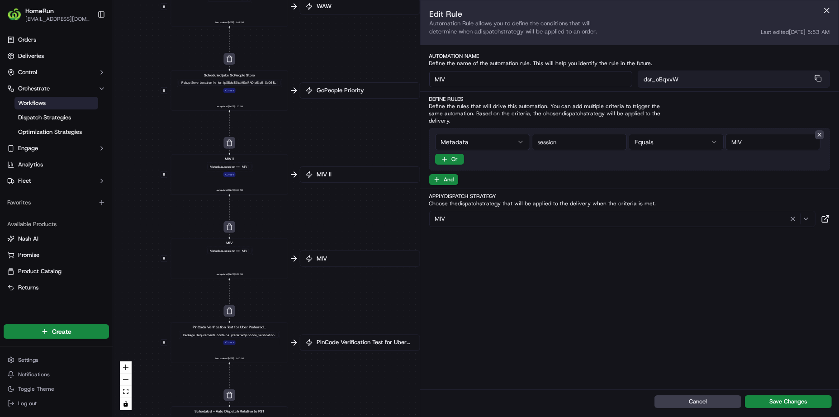
drag, startPoint x: 251, startPoint y: 266, endPoint x: 274, endPoint y: 237, distance: 37.7
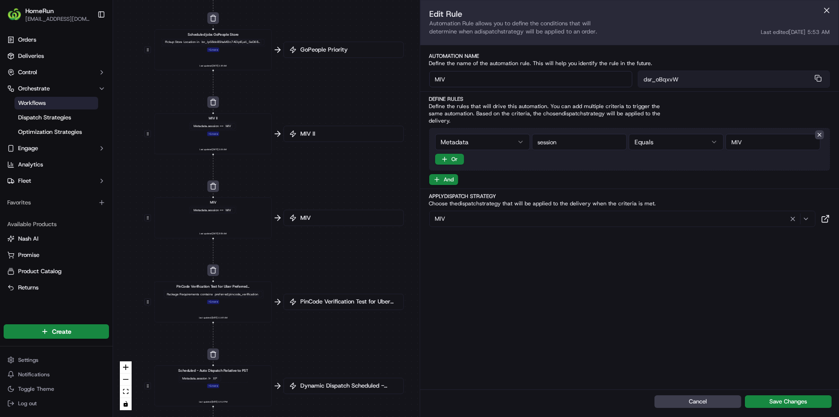
drag, startPoint x: 256, startPoint y: 237, endPoint x: 251, endPoint y: 234, distance: 5.5
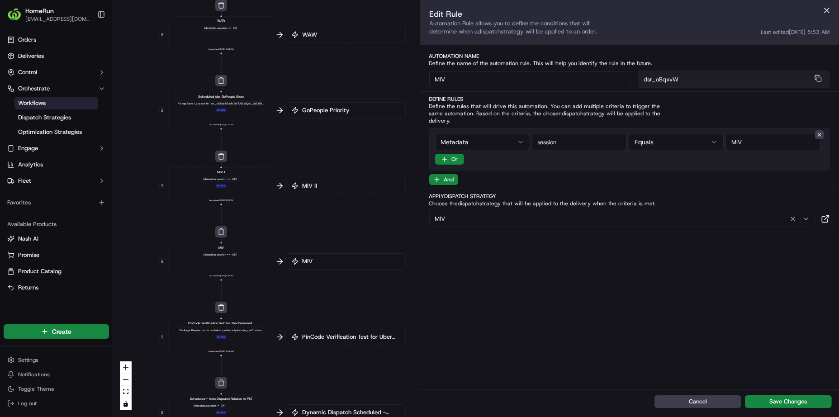
drag, startPoint x: 247, startPoint y: 232, endPoint x: 256, endPoint y: 304, distance: 72.9
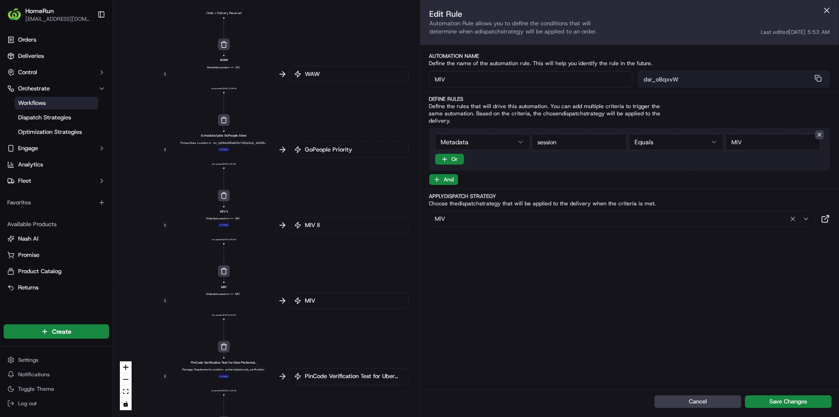
drag, startPoint x: 253, startPoint y: 160, endPoint x: 247, endPoint y: 237, distance: 77.1
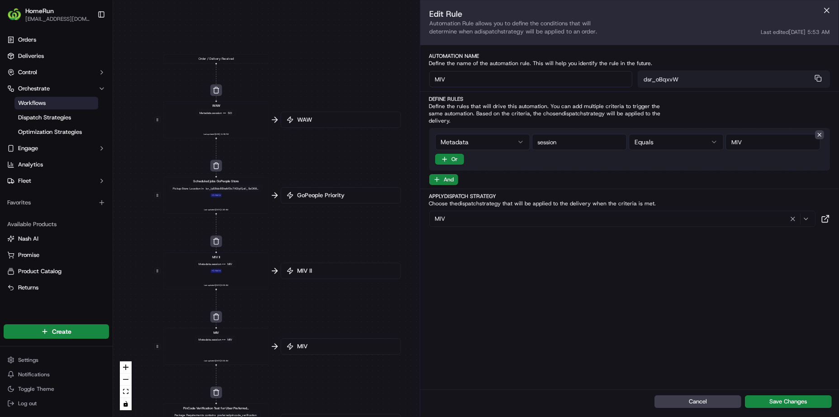
drag, startPoint x: 246, startPoint y: 229, endPoint x: 252, endPoint y: 193, distance: 36.7
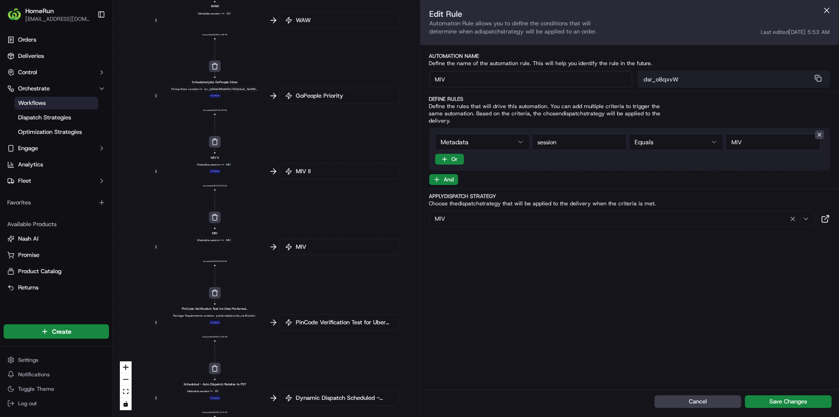
drag, startPoint x: 267, startPoint y: 232, endPoint x: 267, endPoint y: 178, distance: 53.4
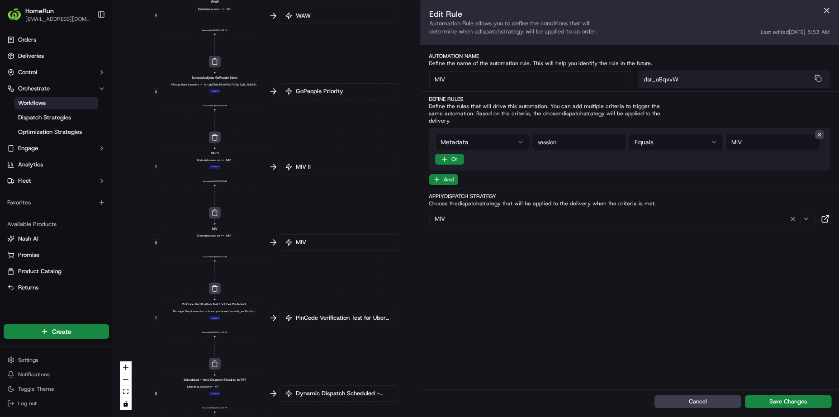
drag, startPoint x: 269, startPoint y: 189, endPoint x: 269, endPoint y: 180, distance: 8.6
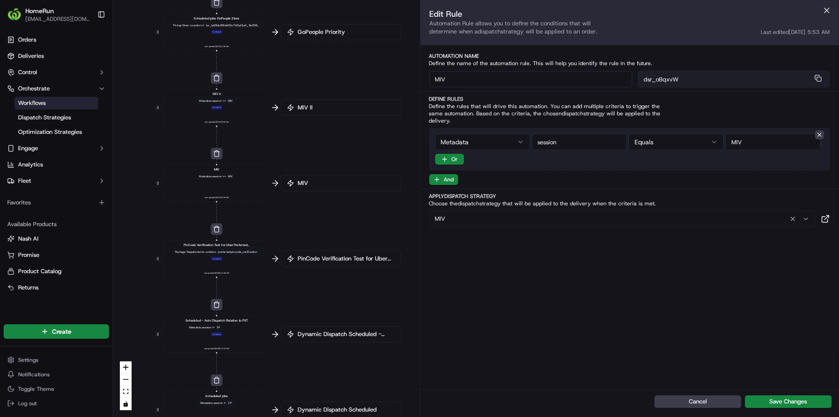
click at [242, 247] on div "PinCode Verification Test for Uber Preferred Vendor Package Requirements contai…" at bounding box center [216, 251] width 90 height 19
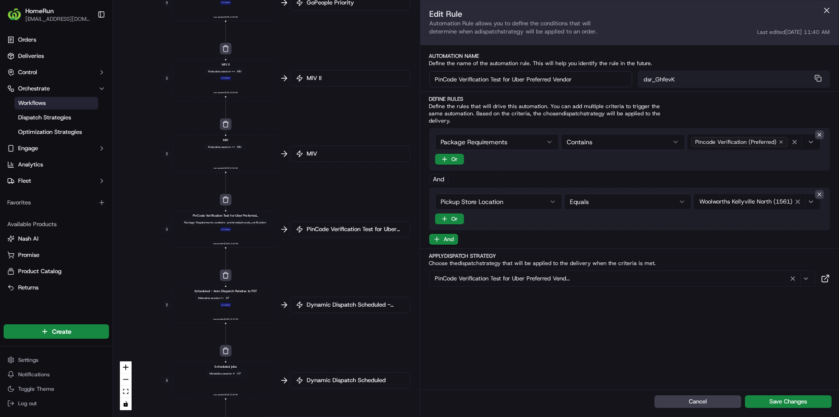
drag, startPoint x: 266, startPoint y: 215, endPoint x: 272, endPoint y: 202, distance: 14.8
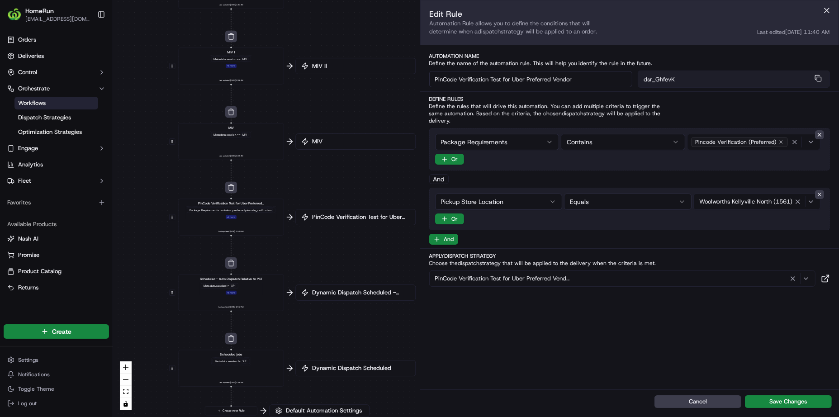
drag, startPoint x: 284, startPoint y: 233, endPoint x: 289, endPoint y: 200, distance: 33.9
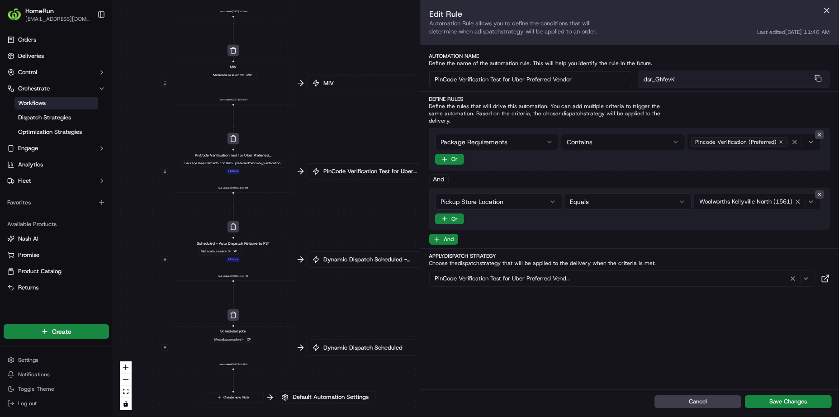
click at [255, 254] on div "Metadata .session != XP" at bounding box center [233, 251] width 73 height 9
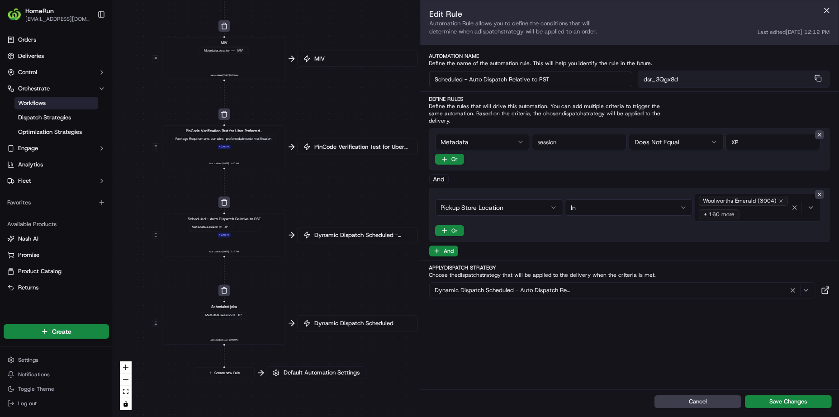
drag, startPoint x: 284, startPoint y: 242, endPoint x: 275, endPoint y: 222, distance: 22.3
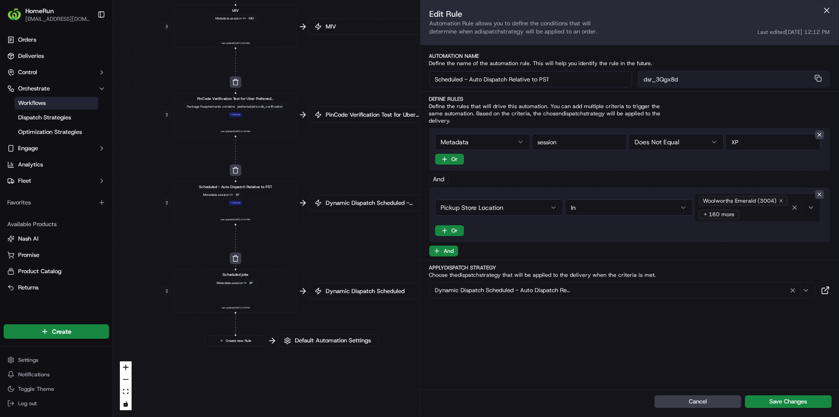
click at [251, 279] on div "Metadata .session != XP" at bounding box center [236, 283] width 46 height 9
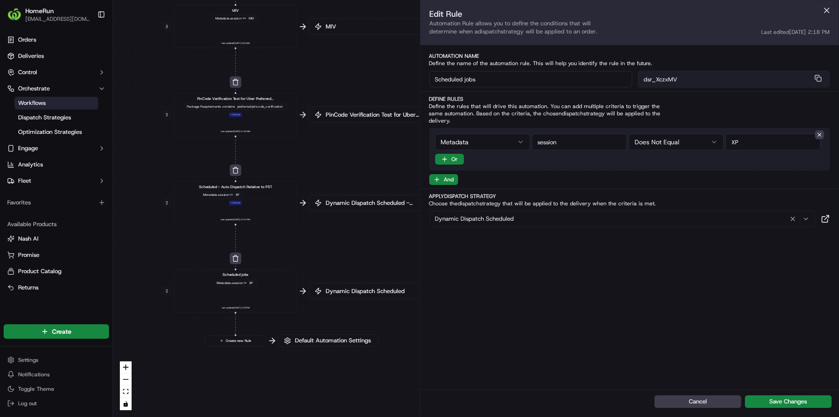
drag, startPoint x: 302, startPoint y: 264, endPoint x: 284, endPoint y: 242, distance: 28.3
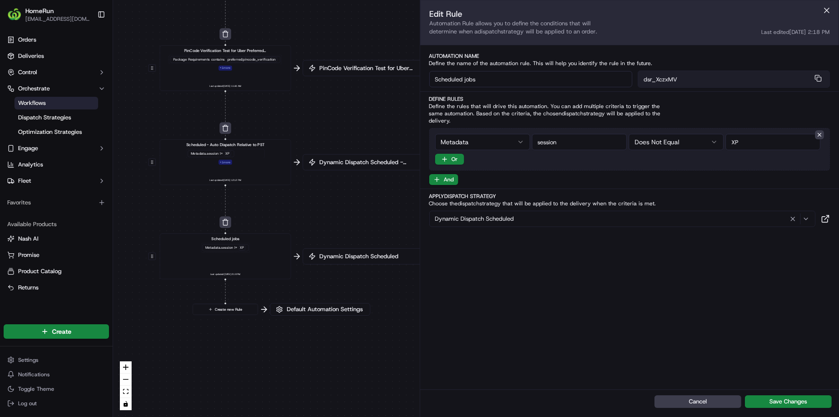
drag, startPoint x: 294, startPoint y: 221, endPoint x: 301, endPoint y: 219, distance: 7.9
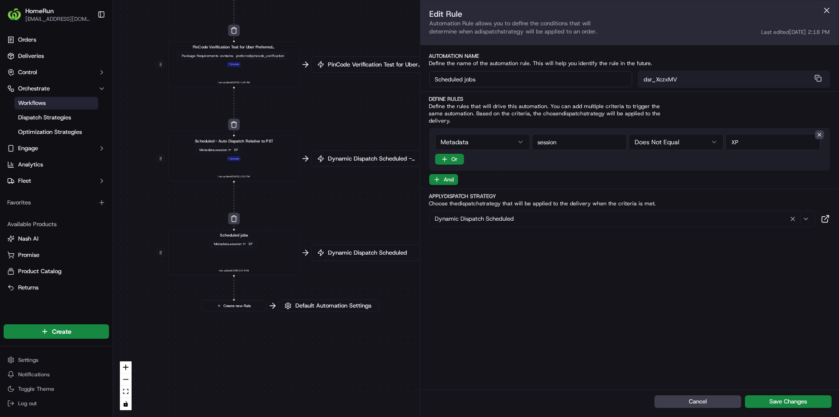
drag, startPoint x: 284, startPoint y: 237, endPoint x: 275, endPoint y: 301, distance: 64.3
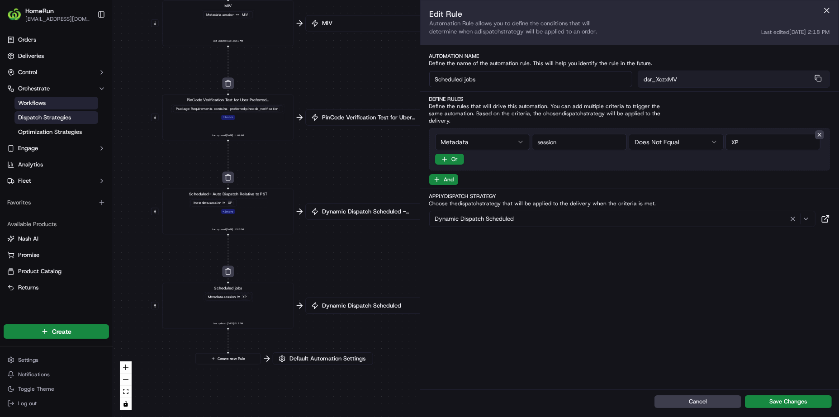
click at [69, 119] on span "Dispatch Strategies" at bounding box center [44, 118] width 53 height 8
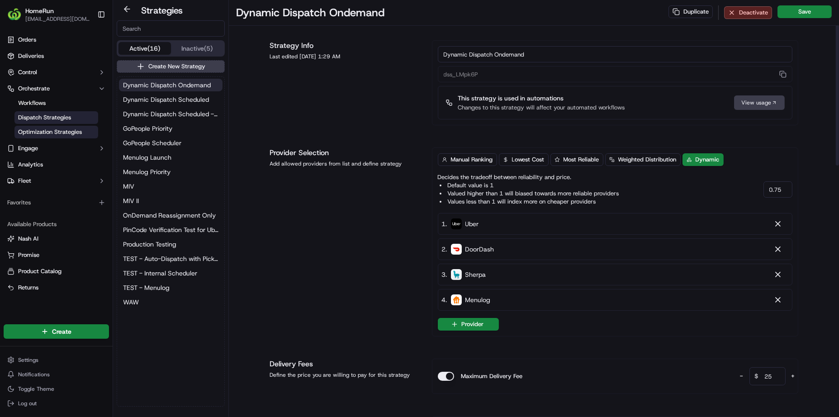
click at [76, 133] on span "Optimization Strategies" at bounding box center [50, 132] width 64 height 8
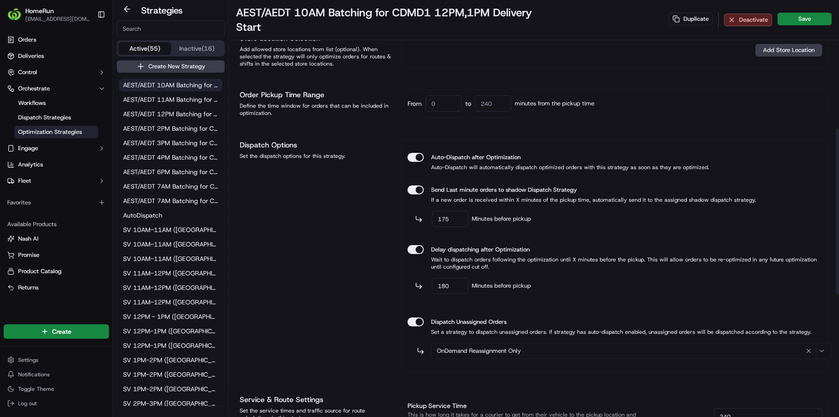
scroll to position [254, 0]
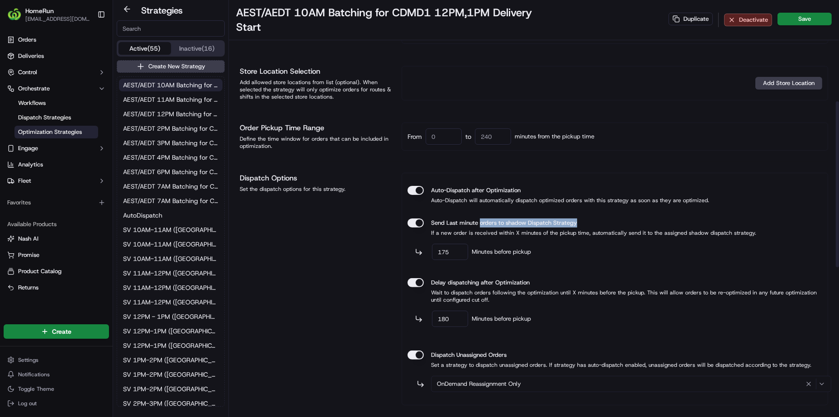
drag, startPoint x: 589, startPoint y: 226, endPoint x: 478, endPoint y: 223, distance: 111.7
click at [479, 223] on div "Send Last minute orders to shadow Dispatch Strategy" at bounding box center [615, 222] width 415 height 9
click at [478, 223] on label "Send Last minute orders to shadow Dispatch Strategy" at bounding box center [504, 222] width 146 height 9
click at [424, 223] on button "Send Last minute orders to shadow Dispatch Strategy" at bounding box center [416, 222] width 16 height 9
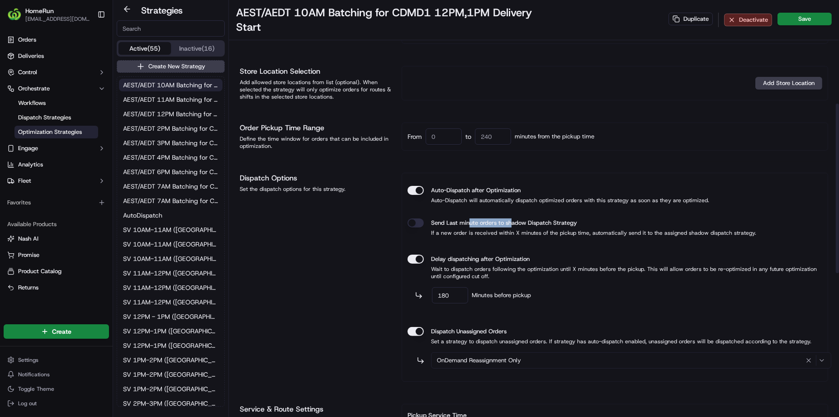
drag, startPoint x: 469, startPoint y: 222, endPoint x: 547, endPoint y: 223, distance: 77.8
click at [530, 224] on label "Send Last minute orders to shadow Dispatch Strategy" at bounding box center [504, 222] width 146 height 9
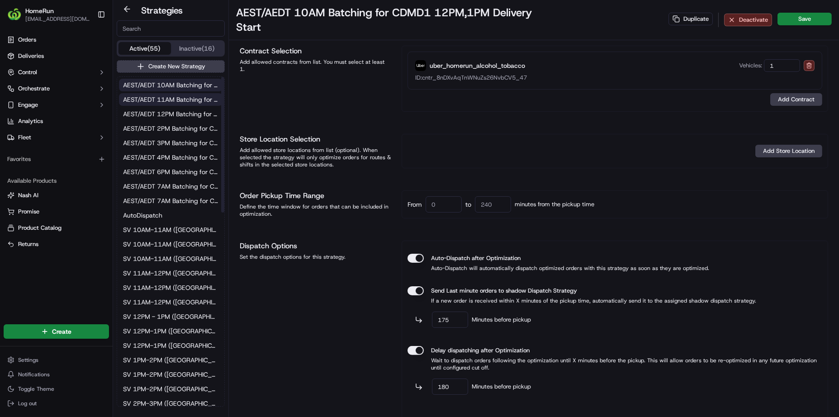
click at [160, 99] on span "AEST/AEDT 11AM Batching for CDME 1PM,2PM,3PM,4PM Delivery Start" at bounding box center [170, 99] width 95 height 9
click at [193, 119] on button "AEST/AEDT 12PM Batching for CDMD2 2PM,3PM Delivery Start" at bounding box center [171, 114] width 104 height 13
type input "AEST/AEDT 12PM Batching for CDMD2 2PM,3PM Delivery Start"
type input "opt_n7CePd"
type input "175"
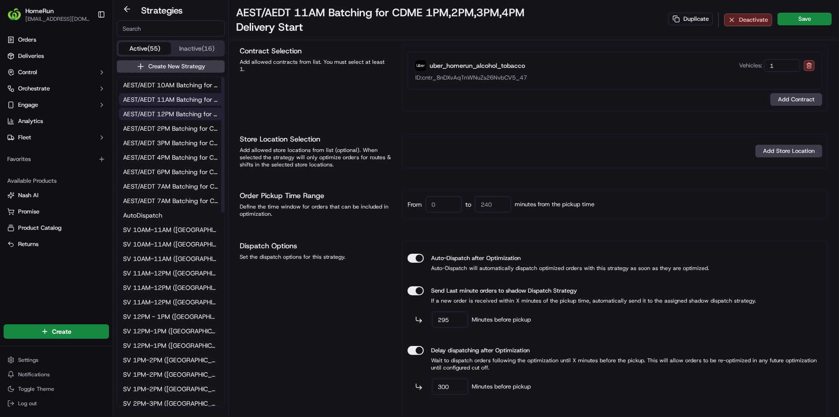
type input "180"
click at [191, 133] on button "AEST/AEDT 2PM Batching for CDPM1 4PM,5PM Delivery Start" at bounding box center [171, 128] width 104 height 13
type input "AEST/AEDT 2PM Batching for CDPM1 4PM,5PM Delivery Start"
type input "opt_Sheo5m"
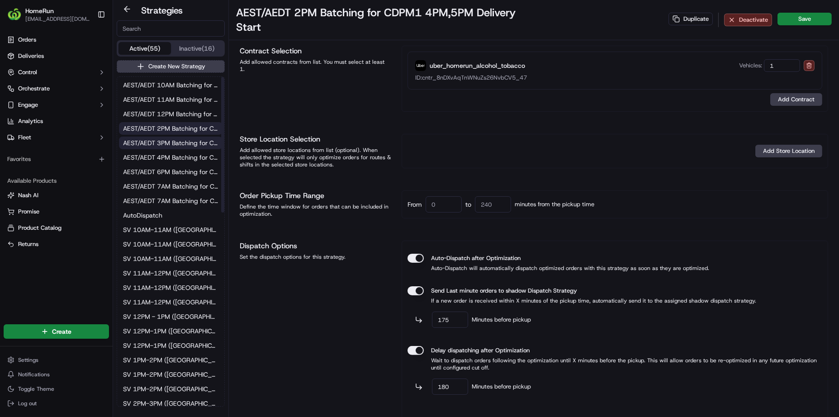
click at [190, 148] on button "AEST/AEDT 3PM Batching for CDPM 5PM,6PM,7PM,8PM Delivery Start" at bounding box center [171, 143] width 104 height 13
type input "AEST/AEDT 3PM Batching for CDPM 5PM,6PM,7PM,8PM Delivery Start"
type input "opt_SRocVV"
type input "295"
type input "300"
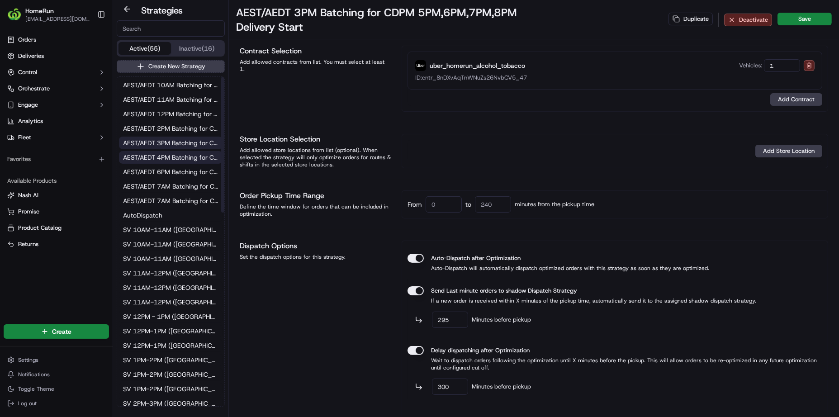
click at [190, 161] on span "AEST/AEDT 4PM Batching for CDPM2 6PM,7PM Delivery Start" at bounding box center [170, 157] width 95 height 9
type input "AEST/AEDT 4PM Batching for CDPM2 6PM,7PM Delivery Start"
type input "opt_kX5g6x"
type input "175"
type input "180"
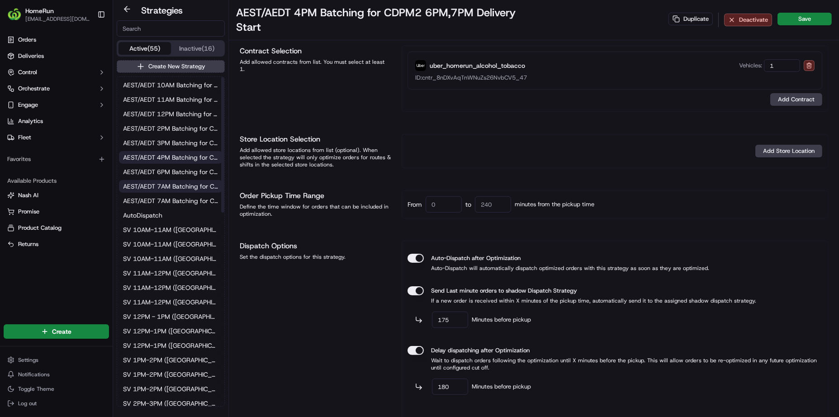
click at [185, 182] on span "AEST/AEDT 7AM Batching for CDAM2 9AM,10AM,11AM Delivery Start" at bounding box center [170, 186] width 95 height 9
type input "AEST/AEDT 7AM Batching for CDAM2 9AM,10AM,11AM Delivery Start"
type input "opt_5xquJi"
type input "235"
type input "240"
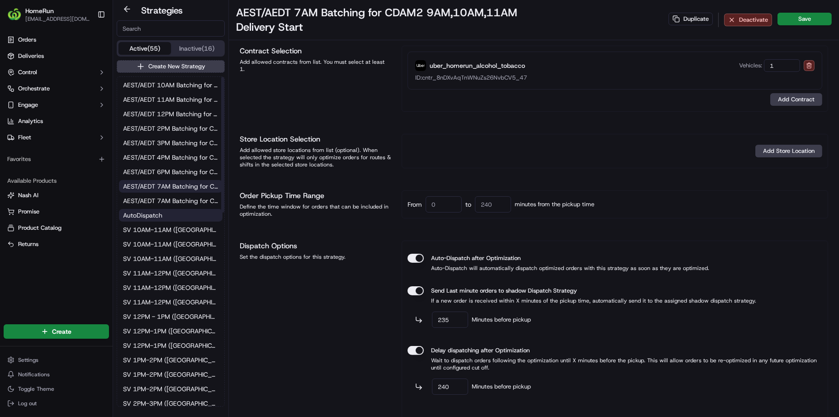
click at [183, 218] on button "AutoDispatch" at bounding box center [171, 215] width 104 height 13
type input "AutoDispatch"
type input "opt_XVUJDf"
type input "0"
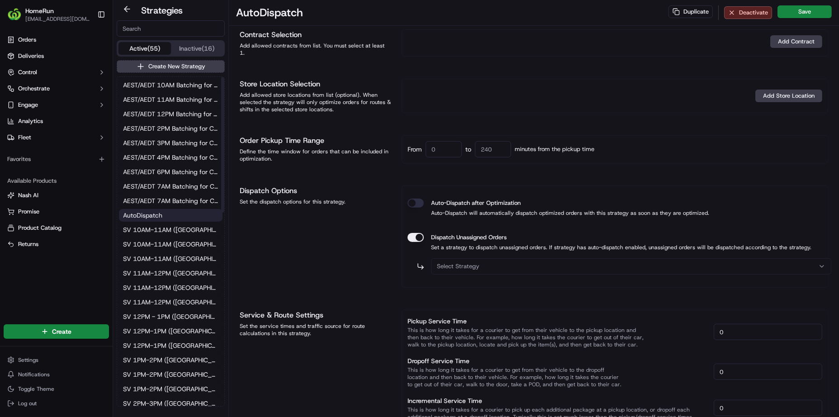
click at [172, 231] on span "SV 10AM-11AM ([GEOGRAPHIC_DATA]/[GEOGRAPHIC_DATA]/[GEOGRAPHIC_DATA])" at bounding box center [170, 229] width 95 height 9
type input "SV 10AM-11AM ([GEOGRAPHIC_DATA]/[GEOGRAPHIC_DATA]/[GEOGRAPHIC_DATA])"
type input "opt_m4LLXJ"
type input "320"
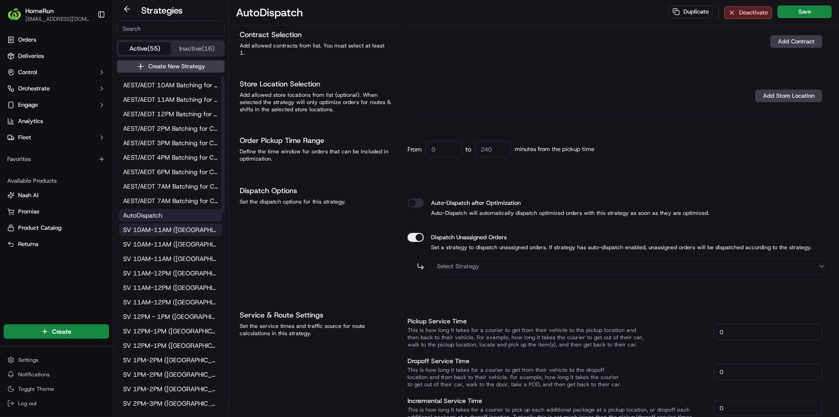
type input "200"
type input "80"
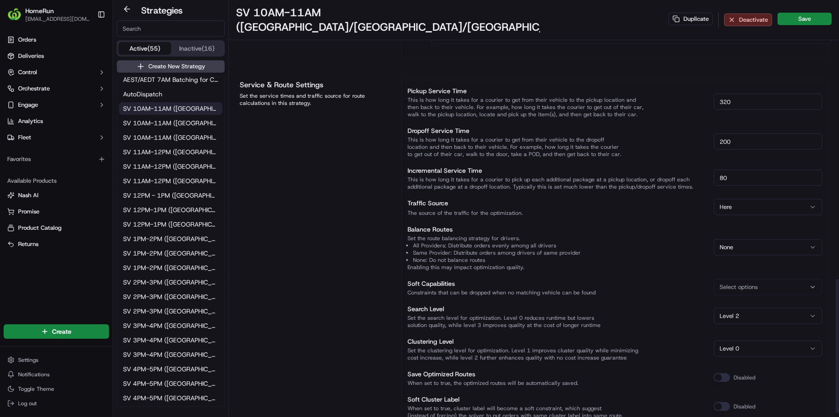
scroll to position [865, 0]
click at [63, 355] on html "HomeRun rli6@woolworths.com.au Toggle Sidebar Orders Deliveries Control Orchest…" at bounding box center [419, 208] width 839 height 417
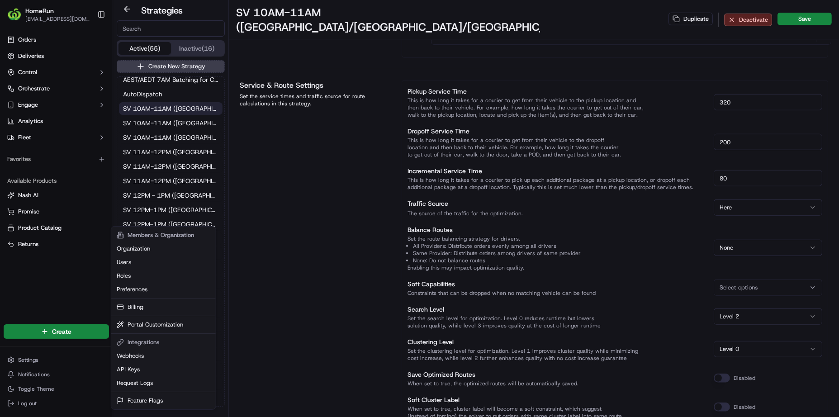
click at [285, 254] on html "HomeRun rli6@woolworths.com.au Toggle Sidebar Orders Deliveries Control Orchest…" at bounding box center [419, 208] width 839 height 417
click at [69, 359] on html "HomeRun rli6@woolworths.com.au Toggle Sidebar Orders Deliveries Control Orchest…" at bounding box center [419, 208] width 839 height 417
click at [286, 280] on html "HomeRun rli6@woolworths.com.au Toggle Sidebar Orders Deliveries Control Orchest…" at bounding box center [419, 208] width 839 height 417
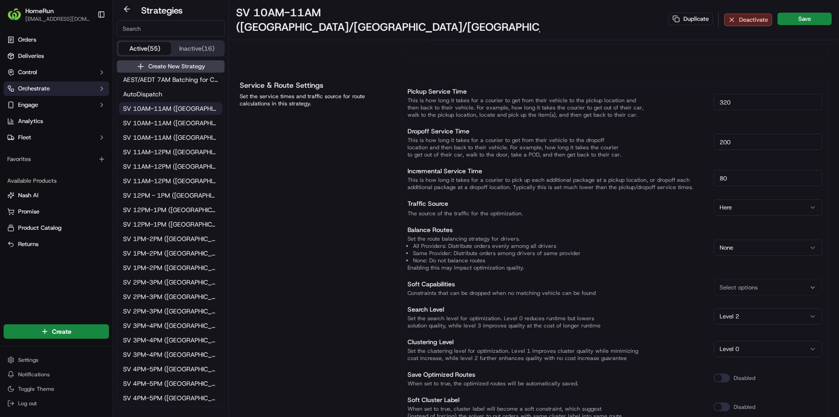
click at [57, 90] on button "Orchestrate" at bounding box center [56, 88] width 105 height 14
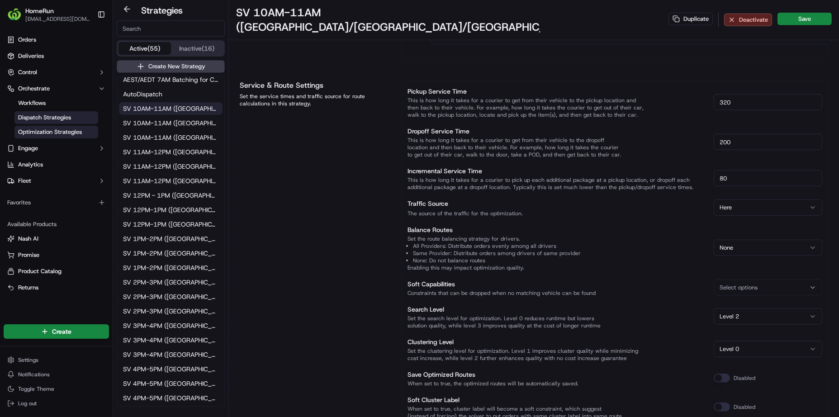
click at [65, 116] on span "Dispatch Strategies" at bounding box center [44, 118] width 53 height 8
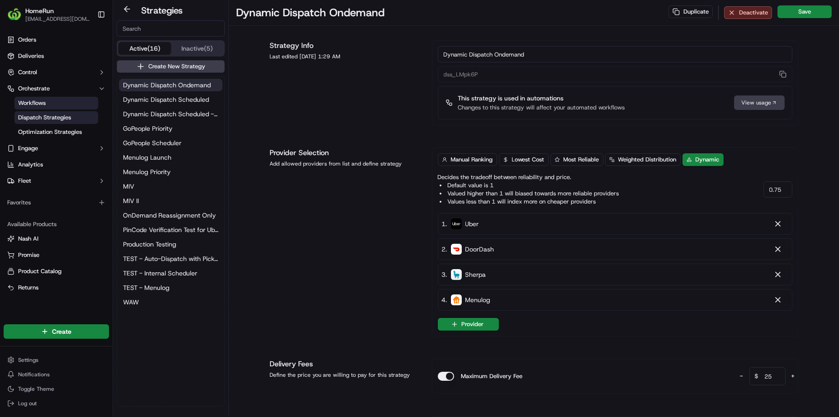
click at [51, 101] on link "Workflows" at bounding box center [56, 103] width 84 height 13
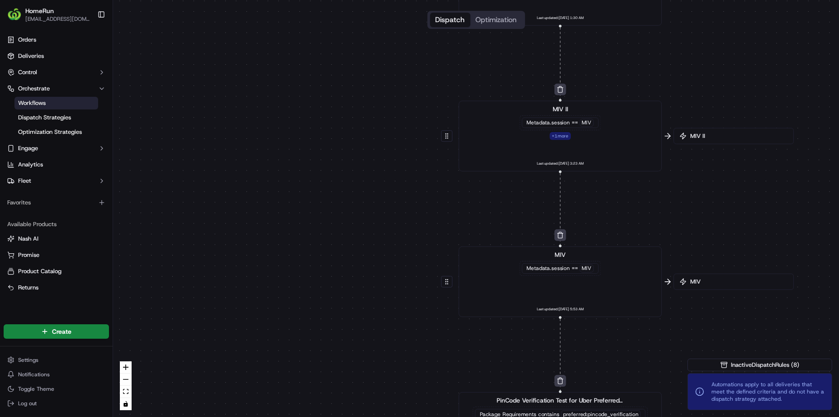
drag, startPoint x: 421, startPoint y: 141, endPoint x: 322, endPoint y: 242, distance: 141.4
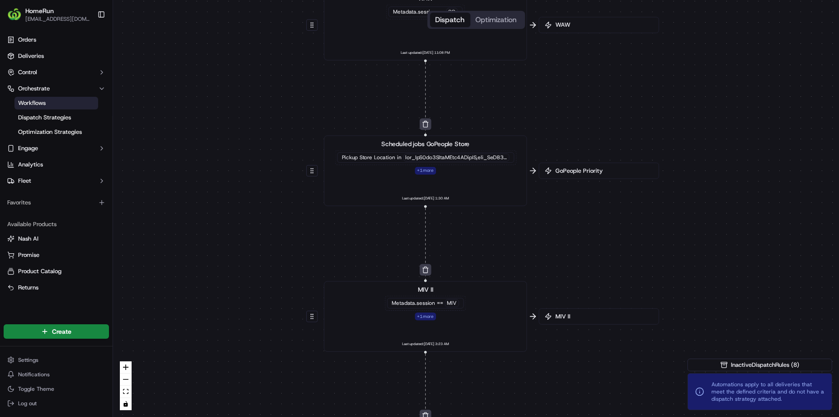
drag, startPoint x: 380, startPoint y: 193, endPoint x: 343, endPoint y: 251, distance: 69.3
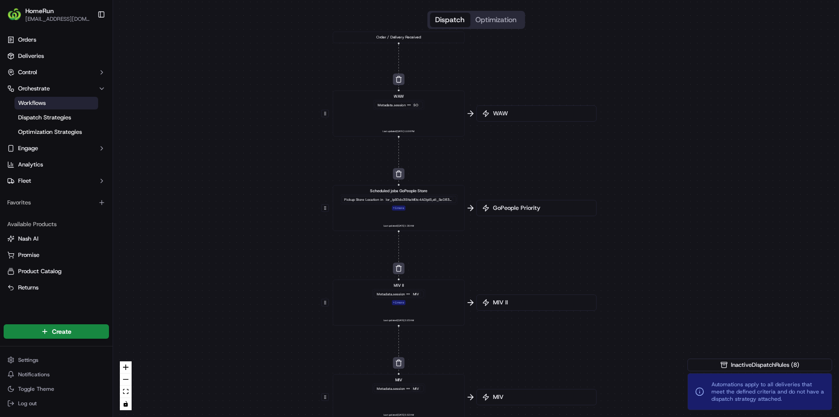
drag, startPoint x: 414, startPoint y: 125, endPoint x: 388, endPoint y: 209, distance: 87.7
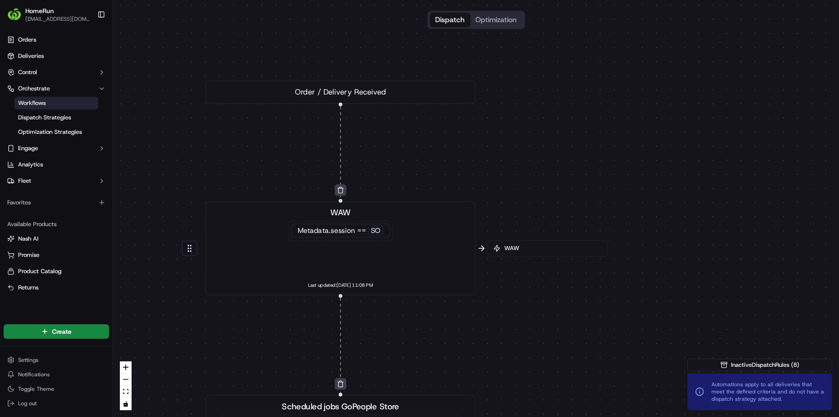
click at [392, 232] on div "WAW Metadata .session == SO Last updated: 26/05/2025 11:08 PM" at bounding box center [340, 248] width 250 height 83
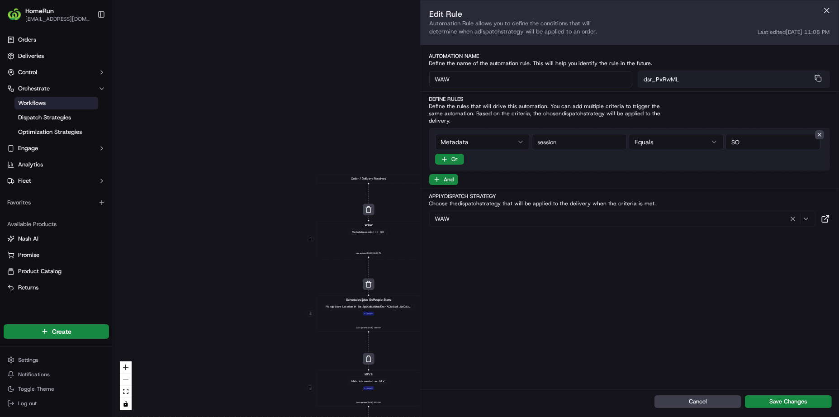
drag, startPoint x: 394, startPoint y: 225, endPoint x: 331, endPoint y: 188, distance: 73.4
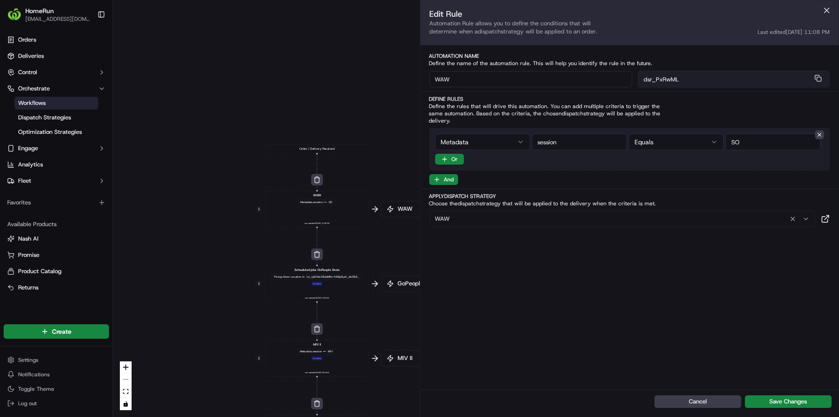
drag, startPoint x: 323, startPoint y: 228, endPoint x: 305, endPoint y: 199, distance: 33.5
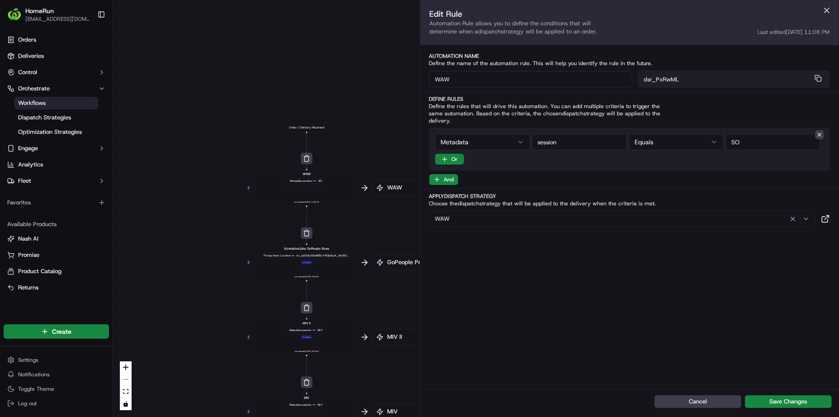
drag, startPoint x: 341, startPoint y: 221, endPoint x: 299, endPoint y: 199, distance: 47.9
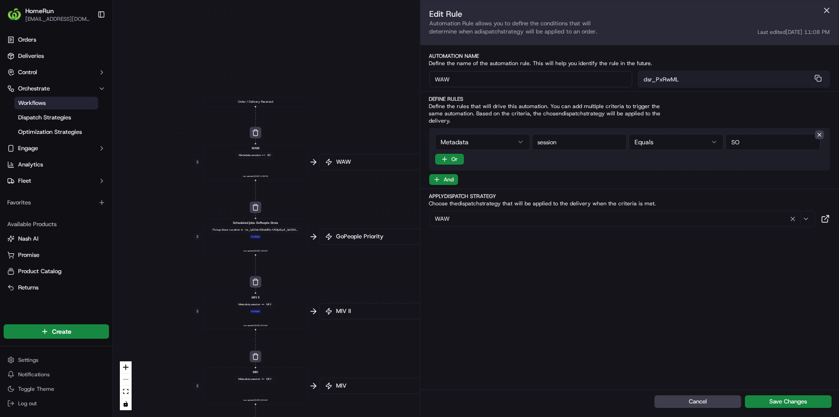
drag, startPoint x: 351, startPoint y: 210, endPoint x: 294, endPoint y: 180, distance: 64.7
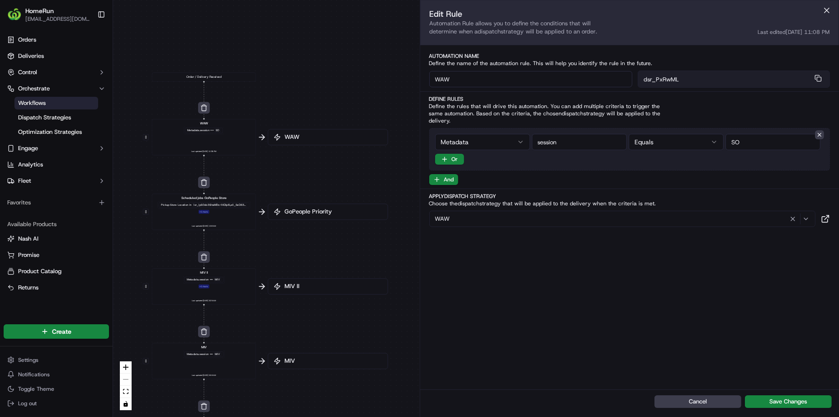
click at [233, 205] on div at bounding box center [220, 205] width 54 height 4
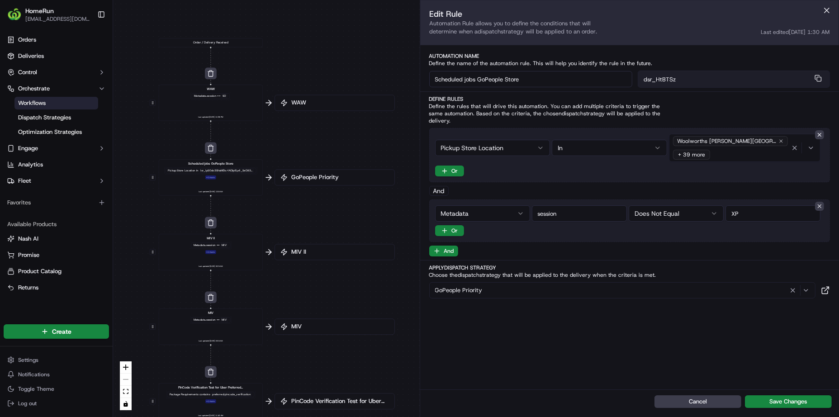
drag, startPoint x: 246, startPoint y: 188, endPoint x: 244, endPoint y: 156, distance: 32.2
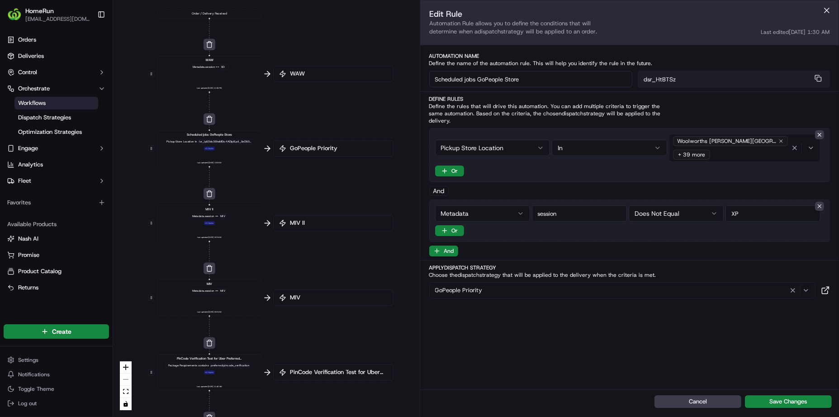
click at [222, 216] on div "MIV" at bounding box center [222, 216] width 7 height 4
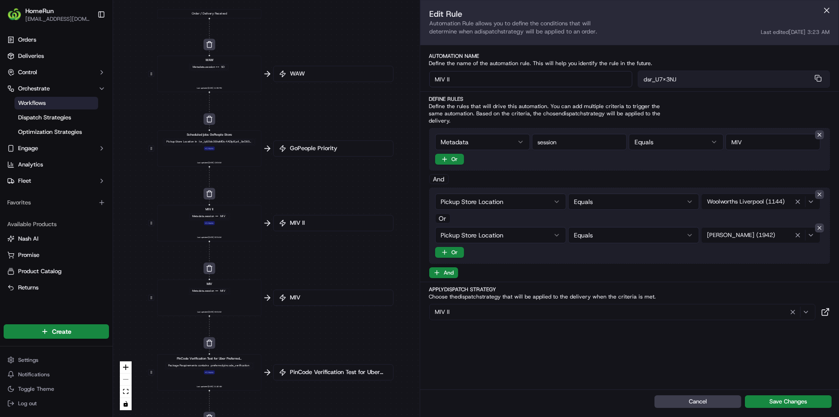
click at [229, 286] on div "MIV Metadata .session == MIV" at bounding box center [210, 288] width 42 height 13
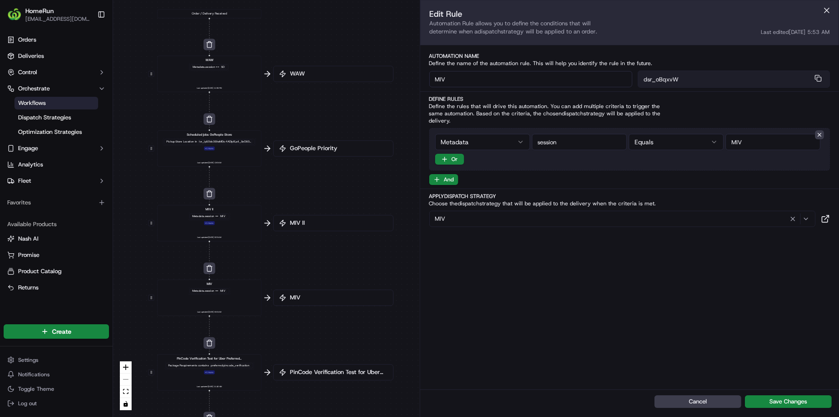
click at [227, 227] on div "MIV II Metadata .session == MIV + 1 more Last updated: 07/12/2024 3:23 AM" at bounding box center [209, 223] width 96 height 32
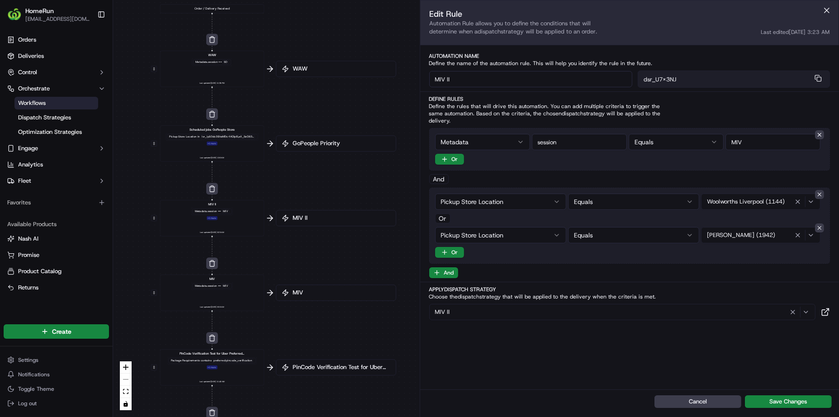
drag, startPoint x: 247, startPoint y: 247, endPoint x: 251, endPoint y: 213, distance: 34.6
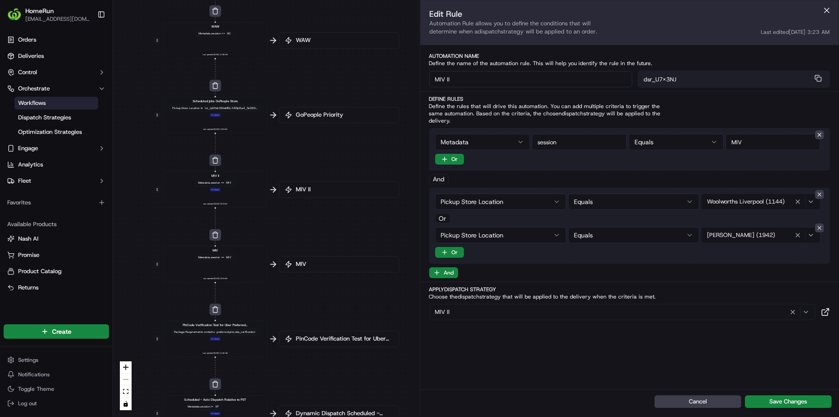
drag, startPoint x: 261, startPoint y: 216, endPoint x: 260, endPoint y: 199, distance: 17.2
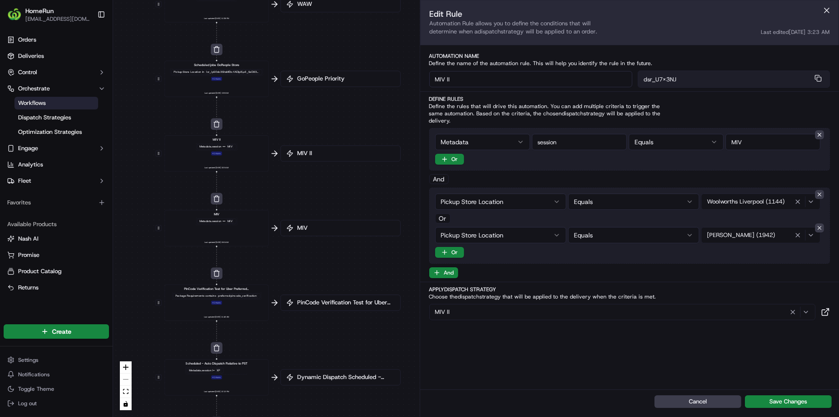
drag, startPoint x: 251, startPoint y: 243, endPoint x: 248, endPoint y: 202, distance: 41.3
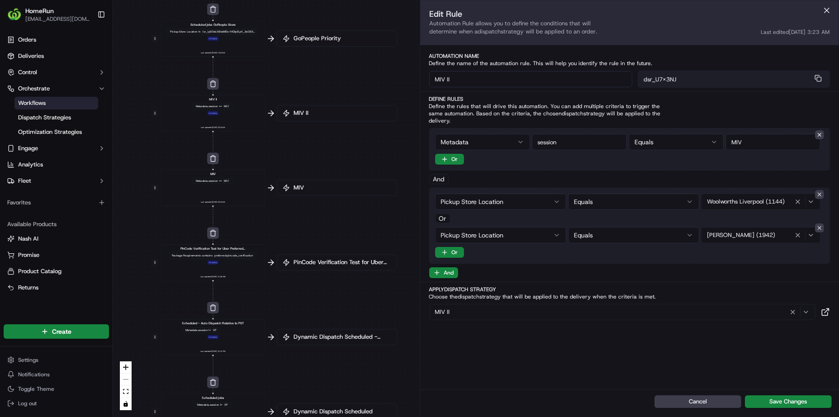
click at [227, 257] on div "preferred:pincode_verification" at bounding box center [233, 256] width 41 height 4
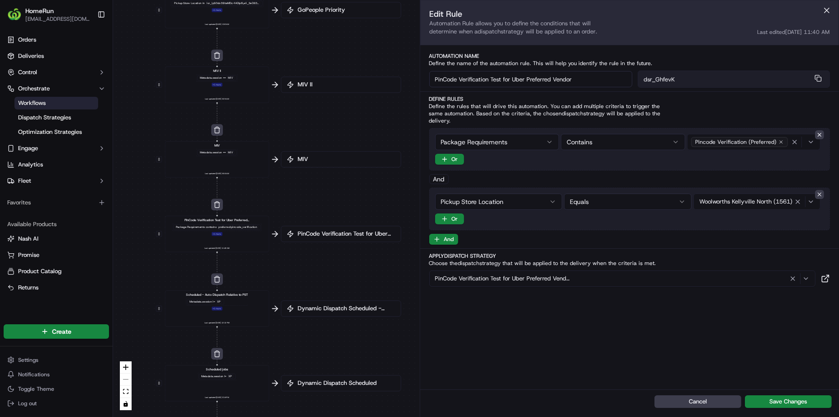
drag, startPoint x: 232, startPoint y: 232, endPoint x: 234, endPoint y: 214, distance: 18.7
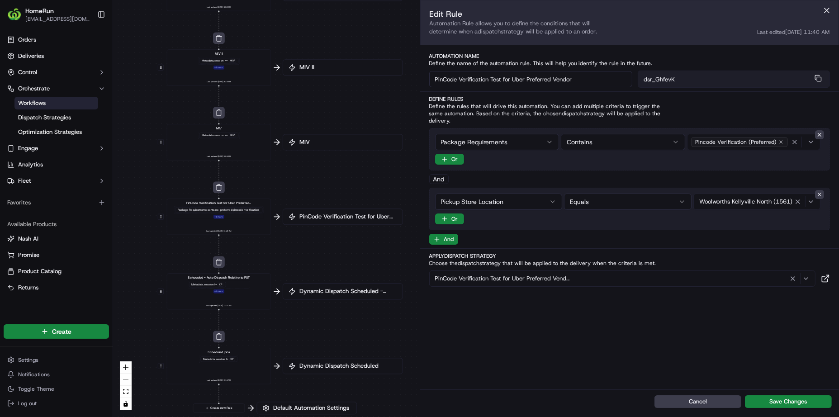
drag, startPoint x: 235, startPoint y: 248, endPoint x: 237, endPoint y: 224, distance: 24.5
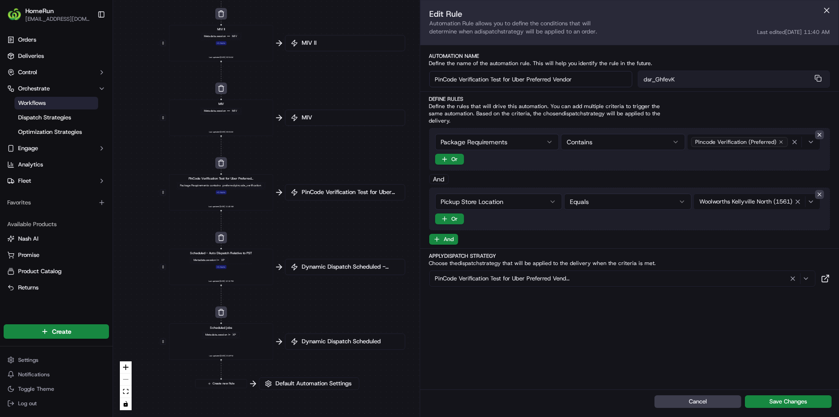
click at [240, 259] on div "Metadata .session != XP" at bounding box center [221, 260] width 62 height 8
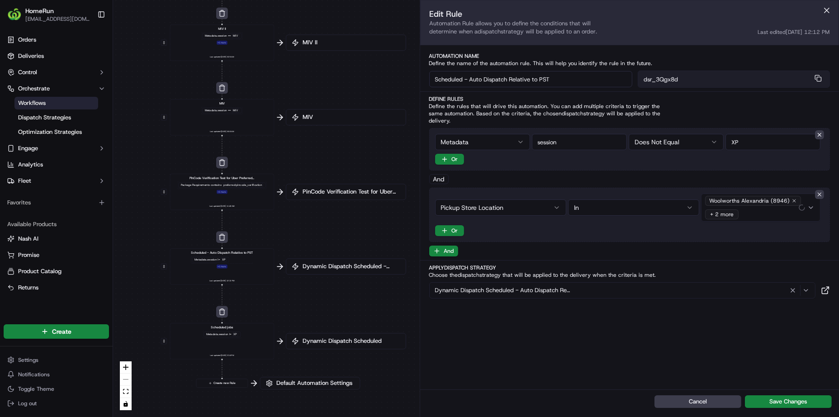
drag, startPoint x: 251, startPoint y: 261, endPoint x: 251, endPoint y: 224, distance: 36.6
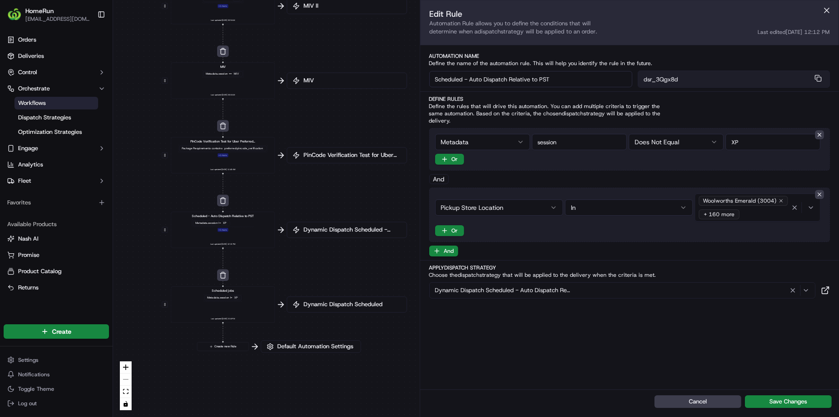
click at [251, 297] on div "Scheduled jobs Metadata .session != XP Last updated: 02/10/2024 2:18 PM" at bounding box center [223, 305] width 96 height 32
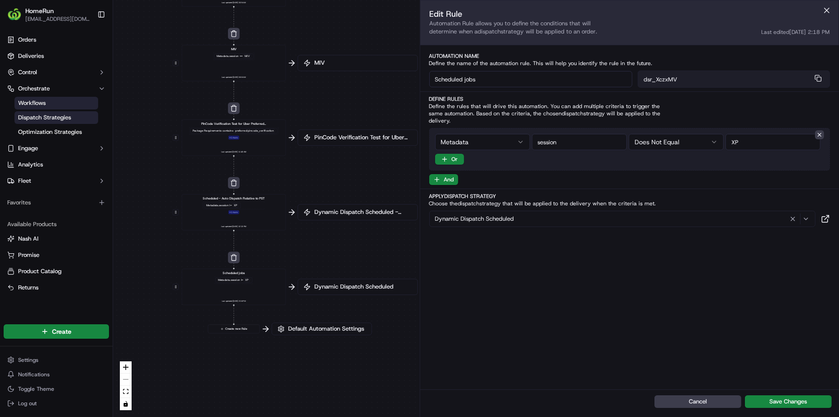
click at [66, 119] on span "Dispatch Strategies" at bounding box center [44, 118] width 53 height 8
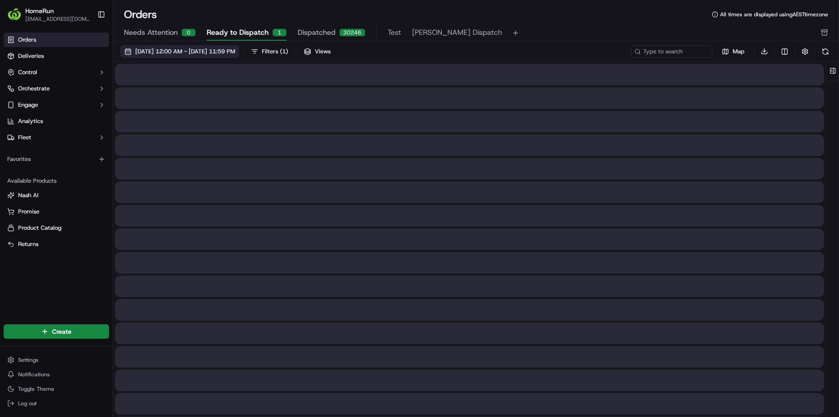
click at [227, 57] on button "[DATE] 12:00 AM - [DATE] 11:59 PM" at bounding box center [179, 51] width 119 height 13
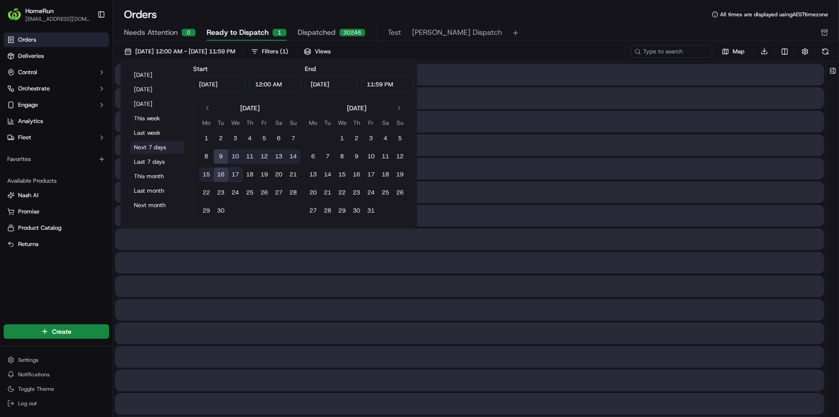
click at [168, 151] on button "Next 7 days" at bounding box center [157, 147] width 54 height 13
type input "[DATE]"
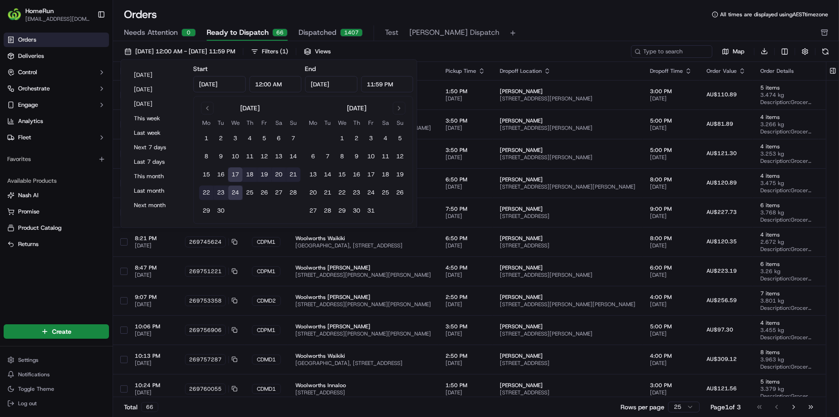
click at [541, 25] on div "Orders All times are displayed using AEST timezone Needs Attention 0 Ready to D…" at bounding box center [476, 24] width 726 height 34
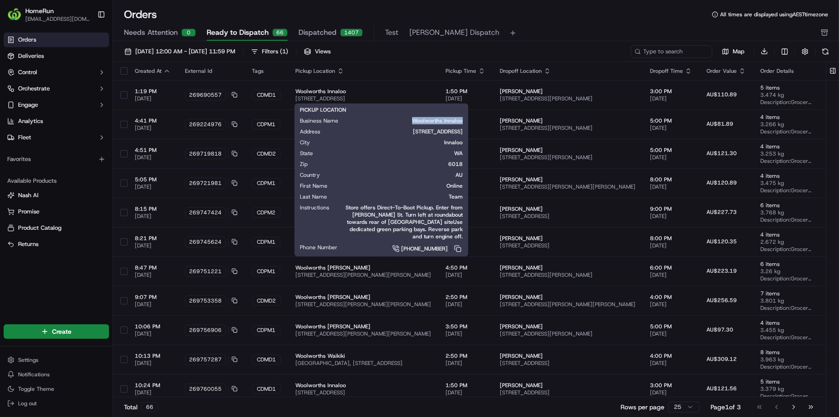
drag, startPoint x: 406, startPoint y: 119, endPoint x: 464, endPoint y: 121, distance: 57.9
click at [464, 121] on div "PICKUP LOCATION Business Name [GEOGRAPHIC_DATA] Address [STREET_ADDRESS][US_STA…" at bounding box center [381, 180] width 174 height 153
copy span "Woolworths Innaloo"
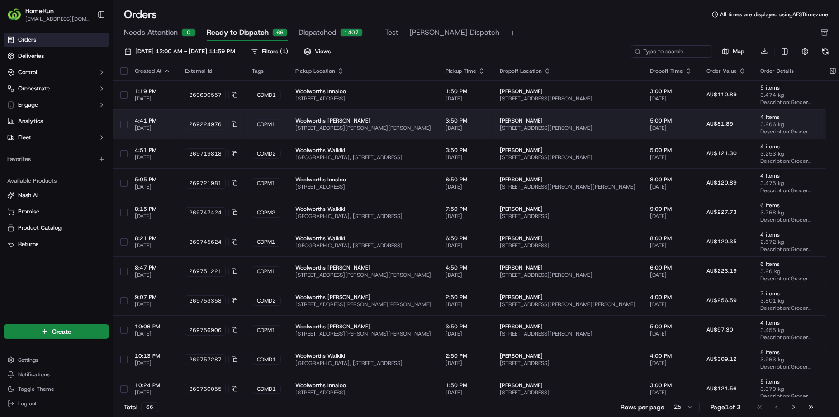
click at [327, 125] on span "[STREET_ADDRESS][PERSON_NAME][PERSON_NAME]" at bounding box center [363, 127] width 136 height 7
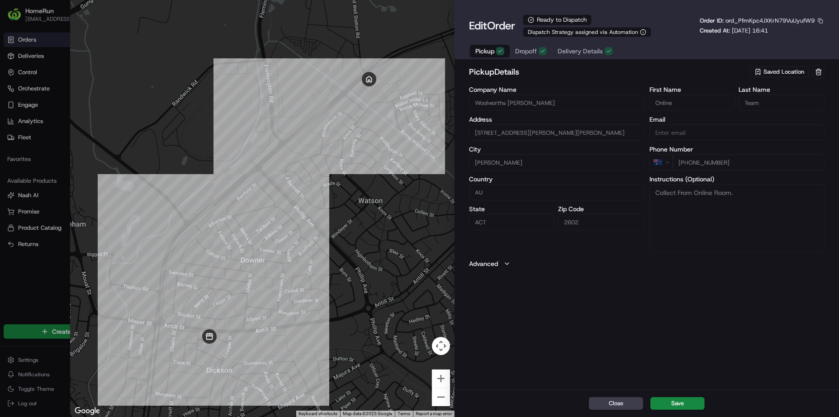
type input "+1"
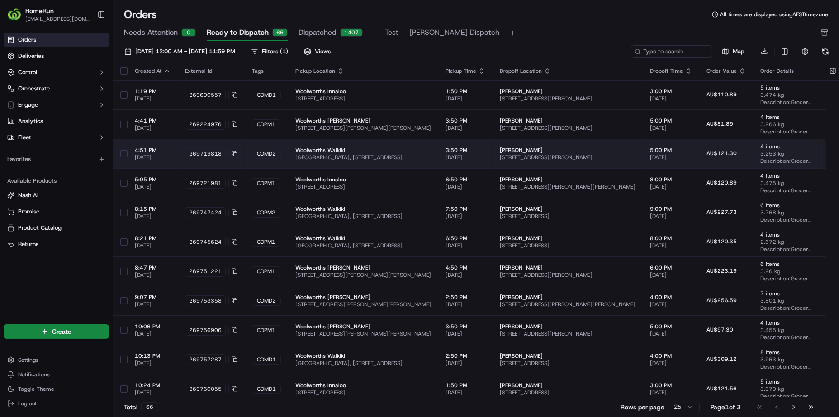
drag, startPoint x: 394, startPoint y: 148, endPoint x: 410, endPoint y: 152, distance: 16.2
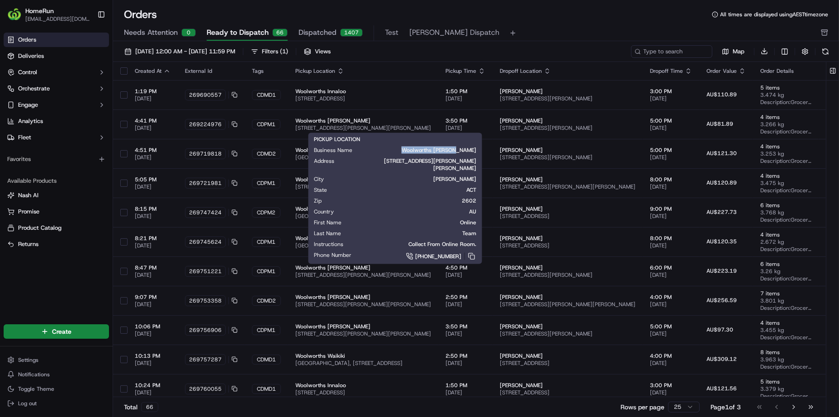
drag, startPoint x: 398, startPoint y: 147, endPoint x: 447, endPoint y: 150, distance: 49.8
click at [447, 150] on span "Woolworths [PERSON_NAME]" at bounding box center [422, 150] width 110 height 7
copy span "Woolworths Dickson"
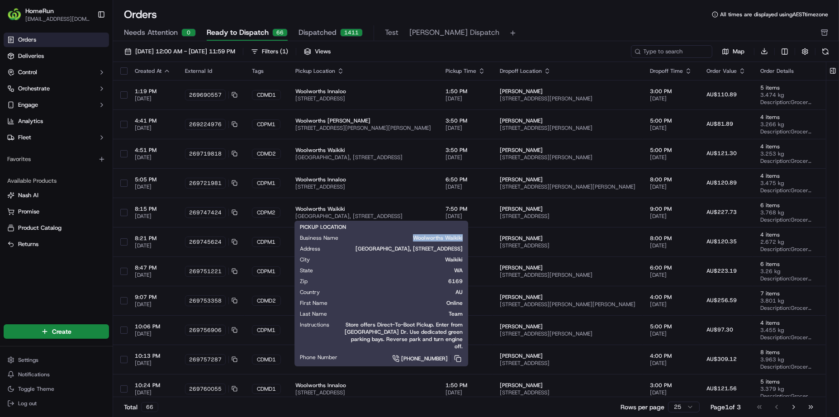
drag, startPoint x: 414, startPoint y: 237, endPoint x: 464, endPoint y: 237, distance: 50.7
click at [464, 237] on div "PICKUP LOCATION Business Name Woolworths Waikiki Address Waikiki Village Shoppi…" at bounding box center [381, 294] width 174 height 146
copy span "Woolworths Waikiki"
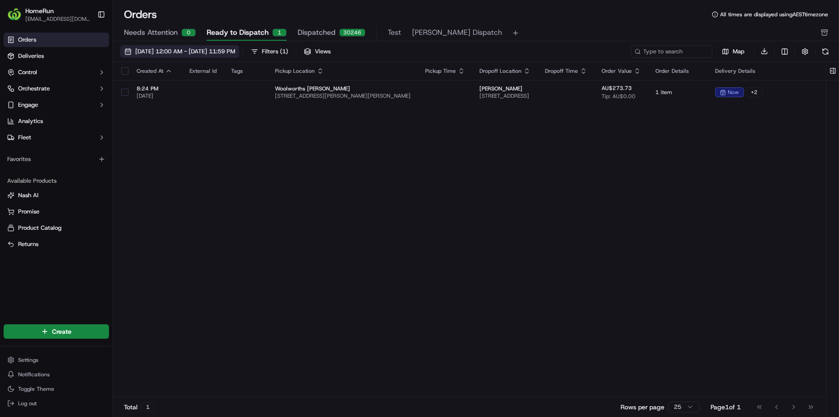
click at [235, 50] on span "[DATE] 12:00 AM - [DATE] 11:59 PM" at bounding box center [185, 51] width 100 height 8
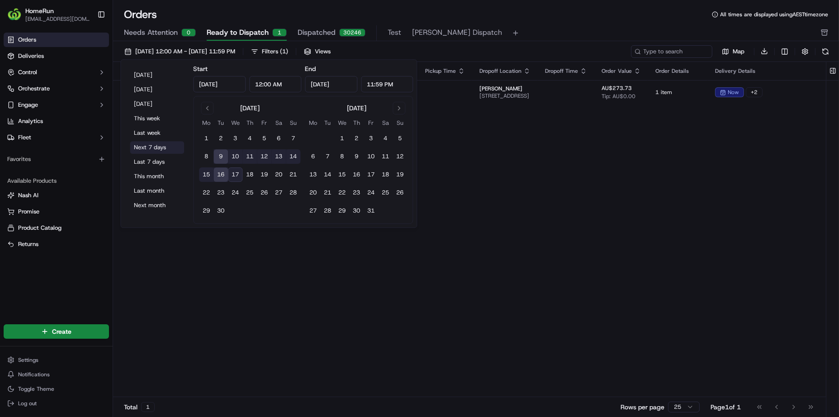
click at [160, 147] on button "Next 7 days" at bounding box center [157, 147] width 54 height 13
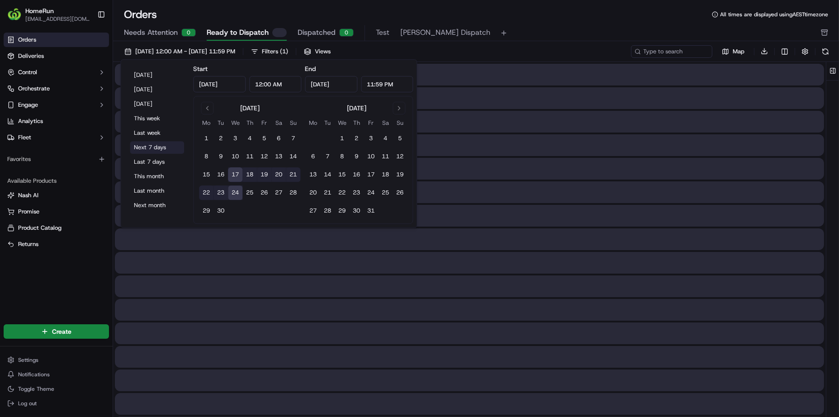
type input "[DATE]"
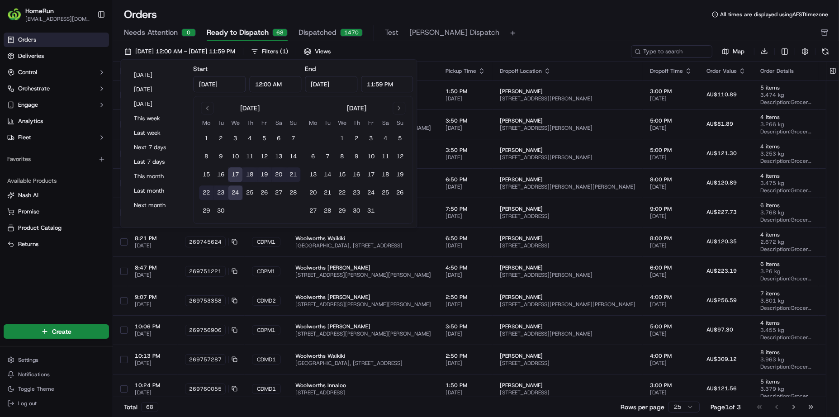
click at [535, 39] on div "Needs Attention 0 Ready to Dispatch 68 Dispatched 1470 Test [PERSON_NAME] Dispa…" at bounding box center [470, 32] width 692 height 15
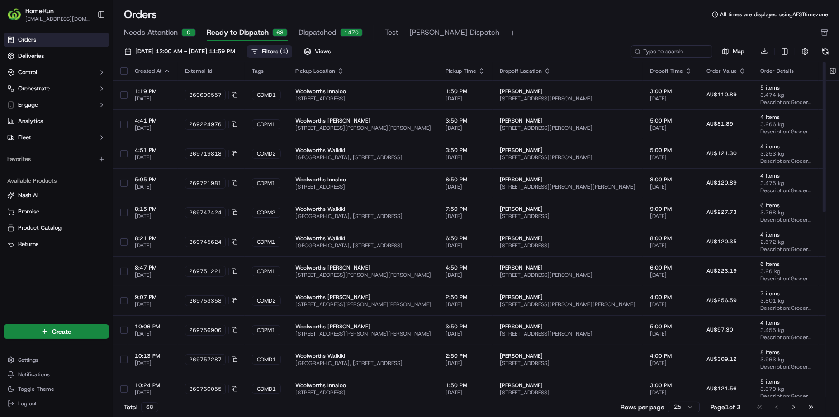
click at [288, 50] on span "( 1 )" at bounding box center [284, 51] width 8 height 8
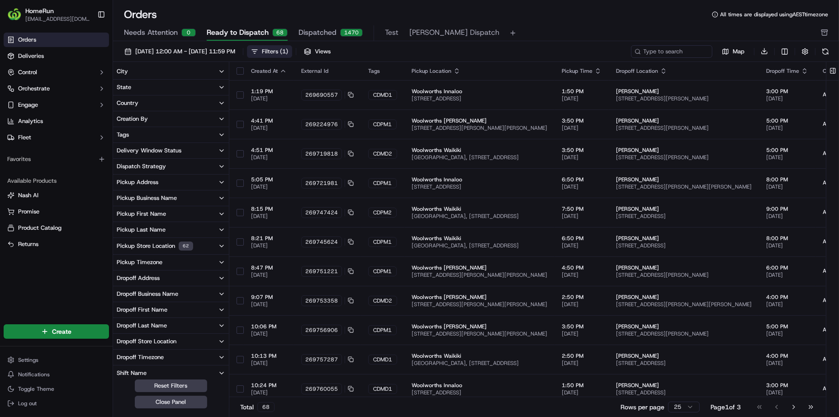
click at [197, 249] on button "Pickup Store Location 62" at bounding box center [171, 246] width 116 height 16
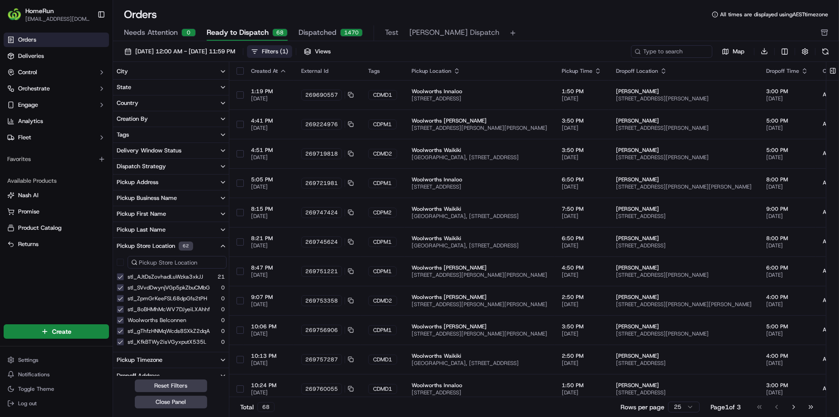
click at [199, 247] on button "Pickup Store Location 62" at bounding box center [171, 246] width 117 height 16
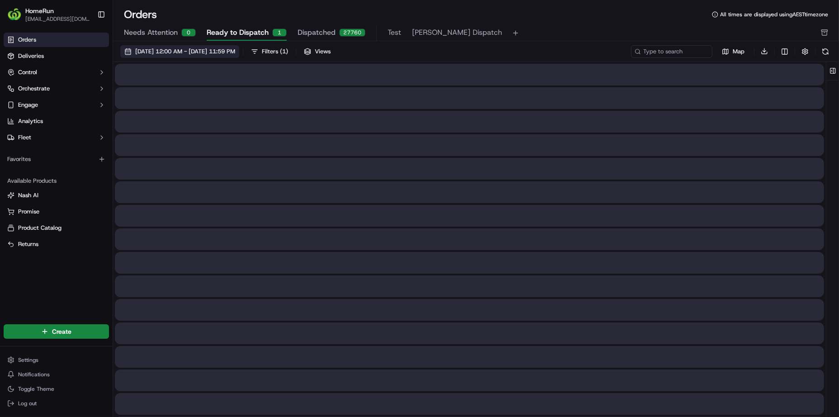
click at [224, 47] on span "[DATE] 12:00 AM - [DATE] 11:59 PM" at bounding box center [185, 51] width 100 height 8
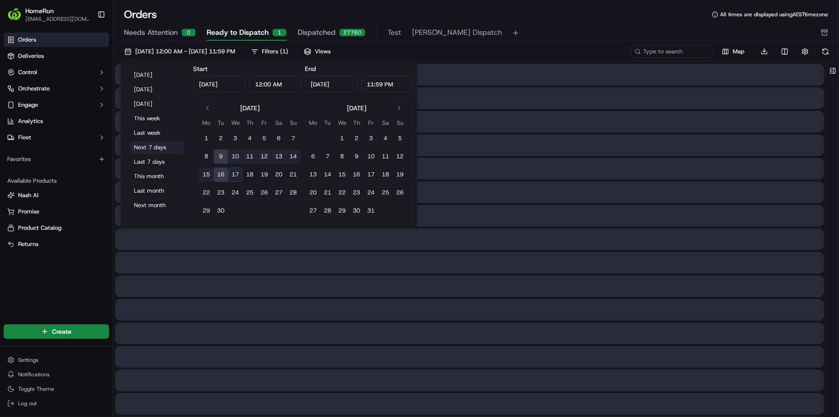
click at [167, 149] on button "Next 7 days" at bounding box center [157, 147] width 54 height 13
type input "[DATE]"
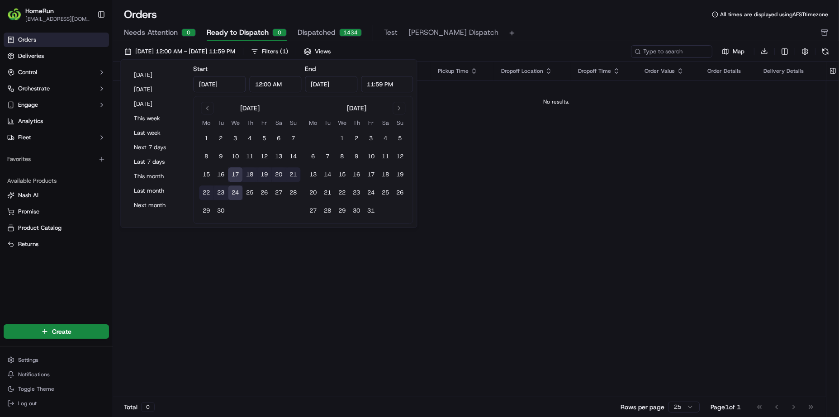
click at [604, 223] on div "Created At External Id Tags Pickup Location Pickup Time Dropoff Location Dropof…" at bounding box center [556, 230] width 886 height 336
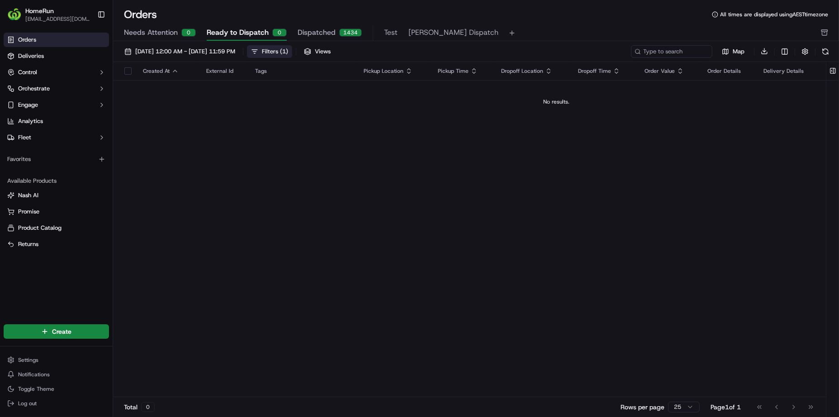
click at [288, 53] on span "( 1 )" at bounding box center [284, 51] width 8 height 8
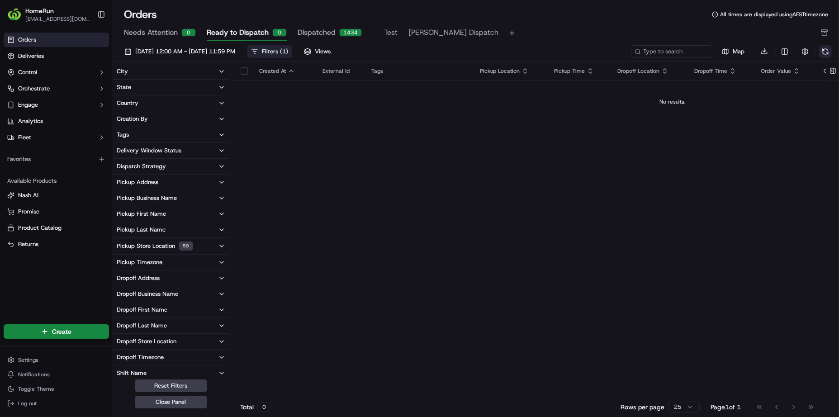
click at [826, 52] on button at bounding box center [825, 51] width 13 height 13
click at [822, 52] on button at bounding box center [825, 51] width 13 height 13
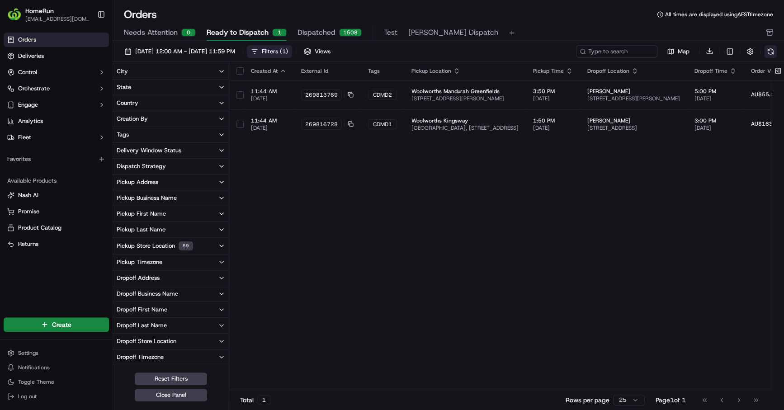
click at [767, 52] on button at bounding box center [770, 51] width 13 height 13
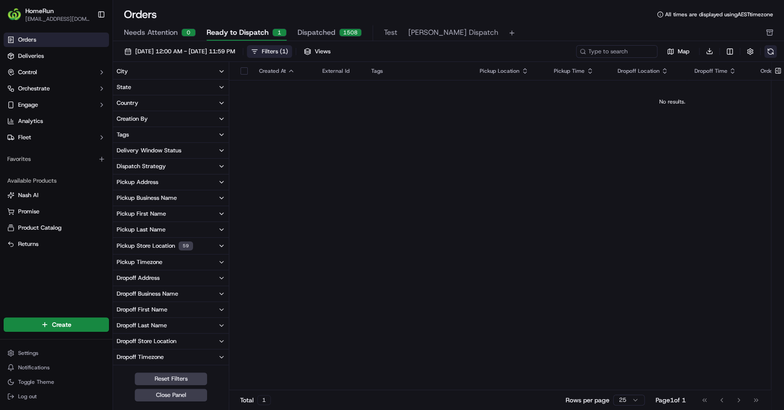
click at [767, 52] on button at bounding box center [770, 51] width 13 height 13
click at [774, 51] on button at bounding box center [770, 51] width 13 height 13
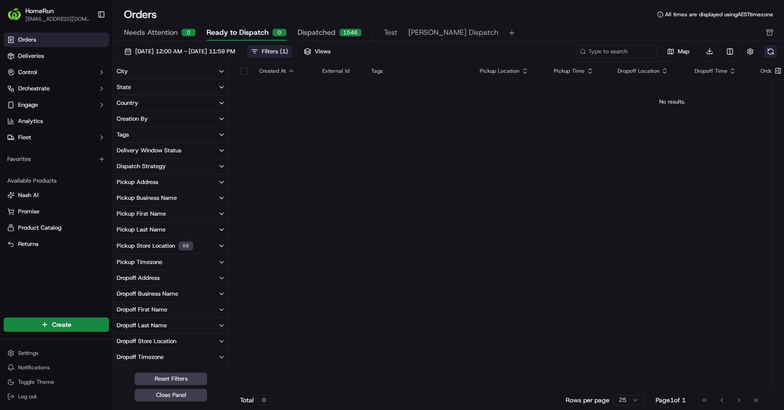
click at [768, 50] on button at bounding box center [770, 51] width 13 height 13
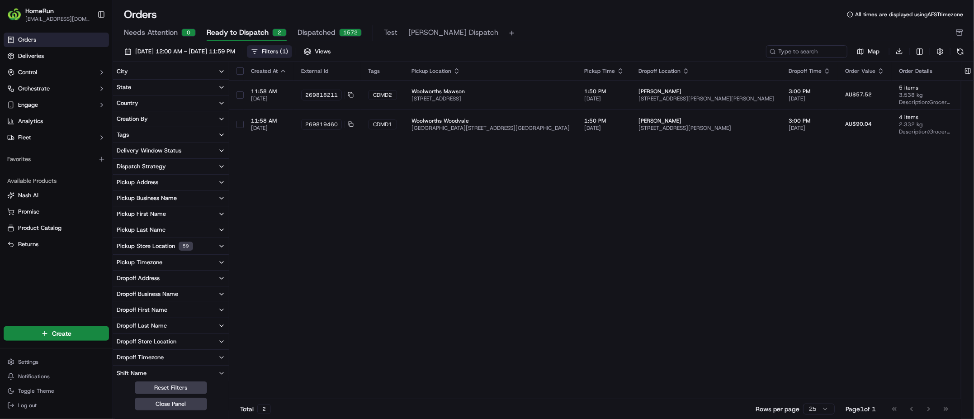
click at [677, 232] on div "Created At External Id Tags Pickup Location Pickup Time Dropoff Location Dropof…" at bounding box center [739, 230] width 1020 height 337
click at [839, 55] on button at bounding box center [960, 51] width 13 height 13
click at [839, 56] on button at bounding box center [960, 51] width 13 height 13
click at [219, 54] on span "17/09/2025 12:00 AM - 24/09/2025 11:59 PM" at bounding box center [185, 51] width 100 height 8
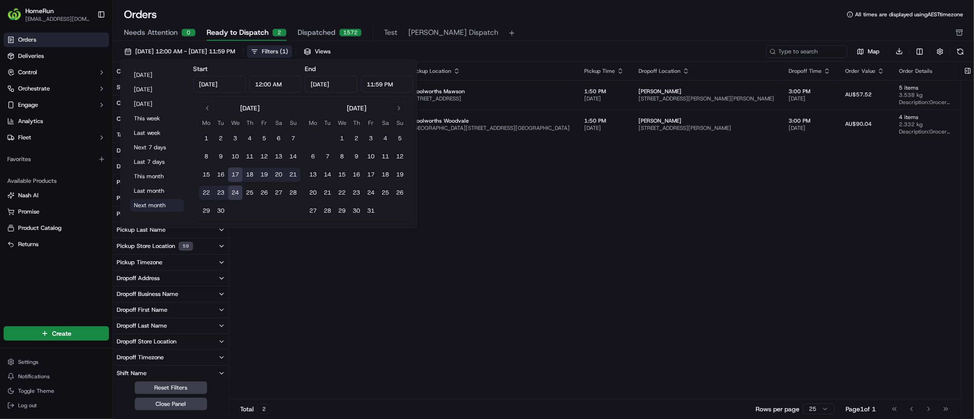
click at [169, 201] on button "Next month" at bounding box center [157, 205] width 54 height 13
type input "Oct 1, 2025"
type input "Oct 31, 2025"
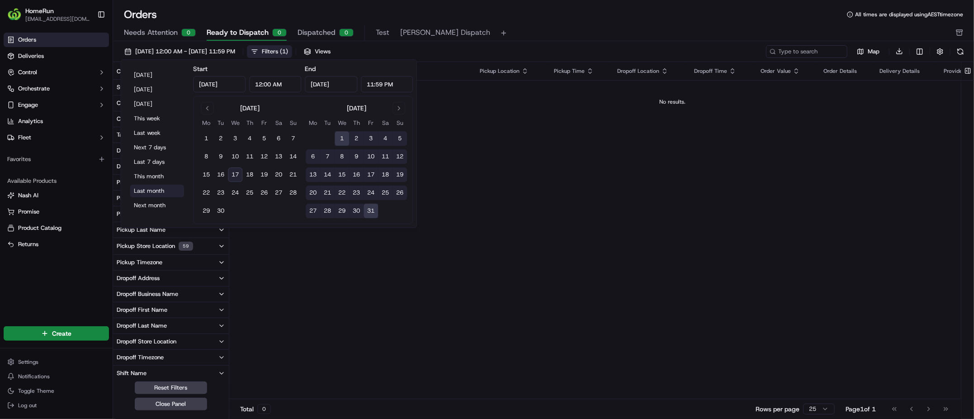
click at [155, 194] on button "Last month" at bounding box center [157, 191] width 54 height 13
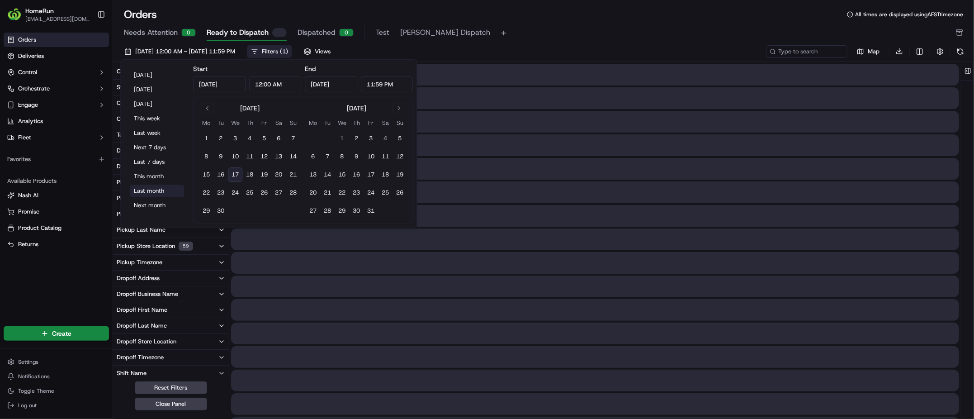
type input "Aug 1, 2025"
type input "Aug 31, 2025"
click at [154, 163] on button "Last 7 days" at bounding box center [157, 162] width 54 height 13
type input "Sep 10, 2025"
type input "Sep 17, 2025"
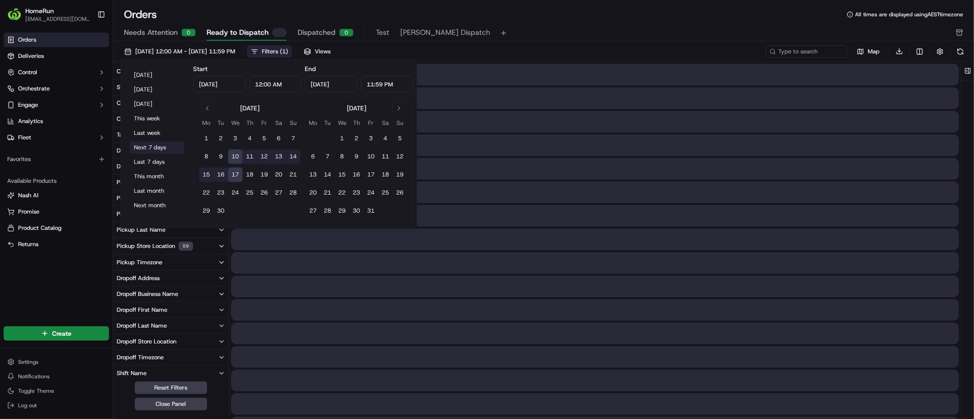
click at [156, 151] on button "Next 7 days" at bounding box center [157, 147] width 54 height 13
type input "Sep 17, 2025"
type input "Sep 24, 2025"
click at [162, 162] on button "Last 7 days" at bounding box center [157, 162] width 54 height 13
type input "Sep 10, 2025"
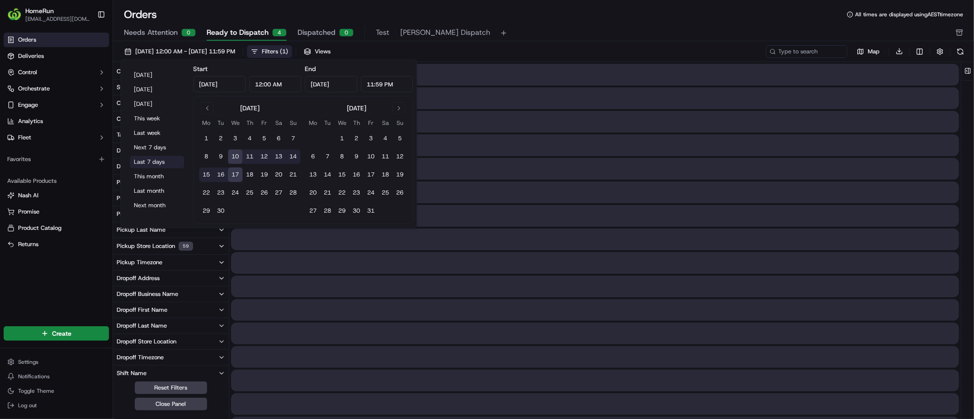
type input "Sep 17, 2025"
click at [161, 153] on button "Next 7 days" at bounding box center [157, 147] width 54 height 13
type input "[DATE]"
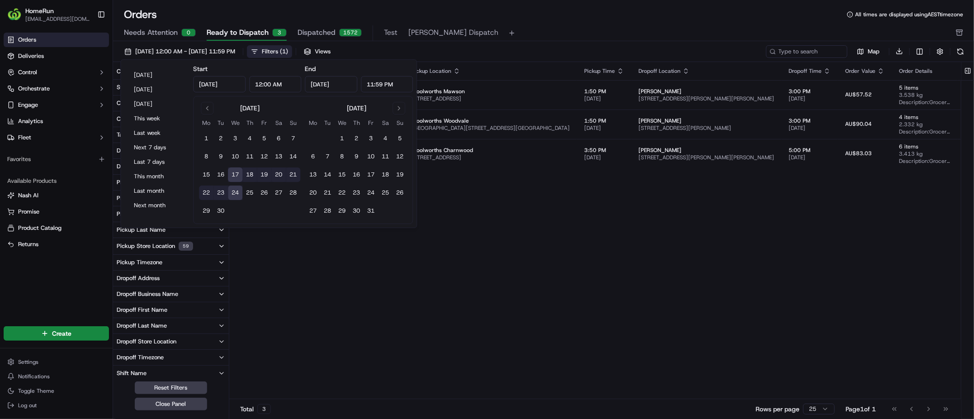
click at [236, 174] on button "17" at bounding box center [235, 174] width 14 height 14
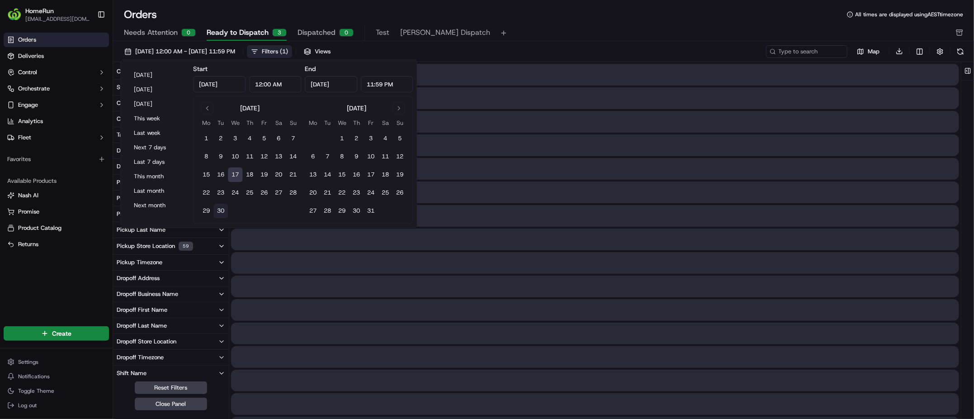
click at [225, 209] on button "30" at bounding box center [220, 211] width 14 height 14
type input "[DATE]"
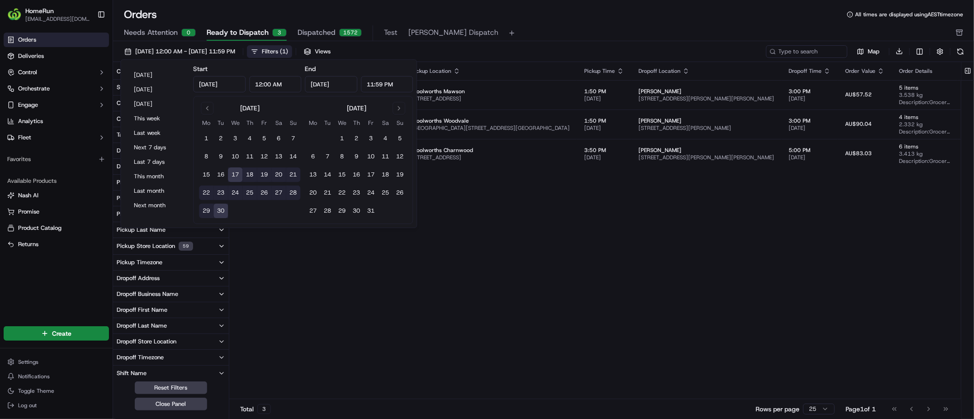
click at [468, 217] on div "Created At External Id Tags Pickup Location Pickup Time Dropoff Location Dropof…" at bounding box center [739, 230] width 1020 height 337
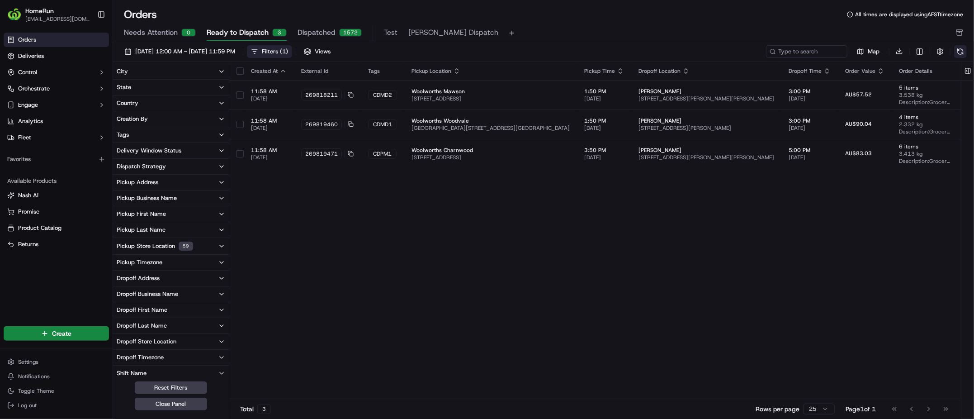
click at [839, 51] on button at bounding box center [960, 51] width 13 height 13
click at [839, 49] on button at bounding box center [960, 51] width 13 height 13
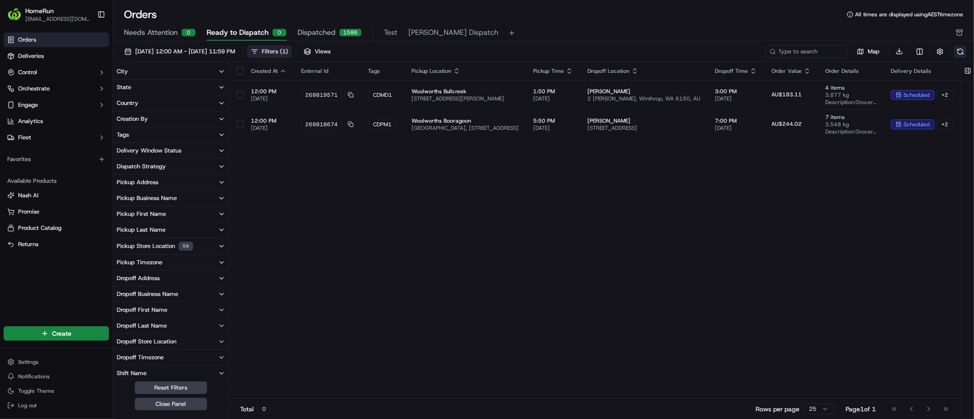
click at [839, 54] on button at bounding box center [960, 51] width 13 height 13
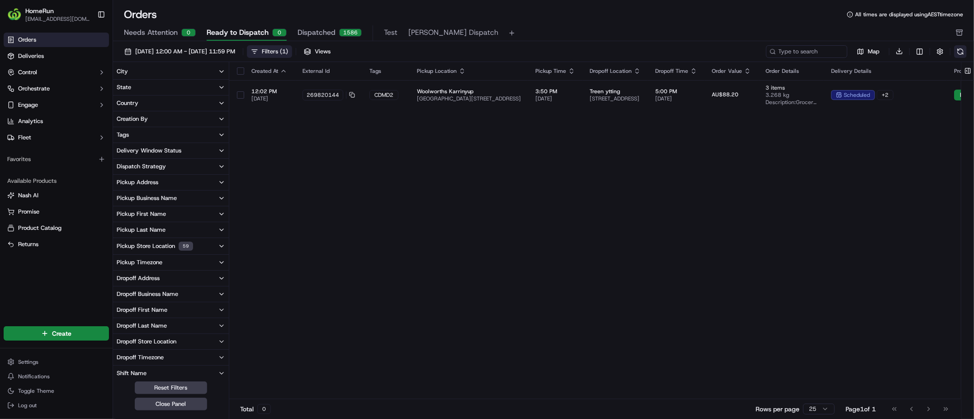
click at [839, 47] on button at bounding box center [960, 51] width 13 height 13
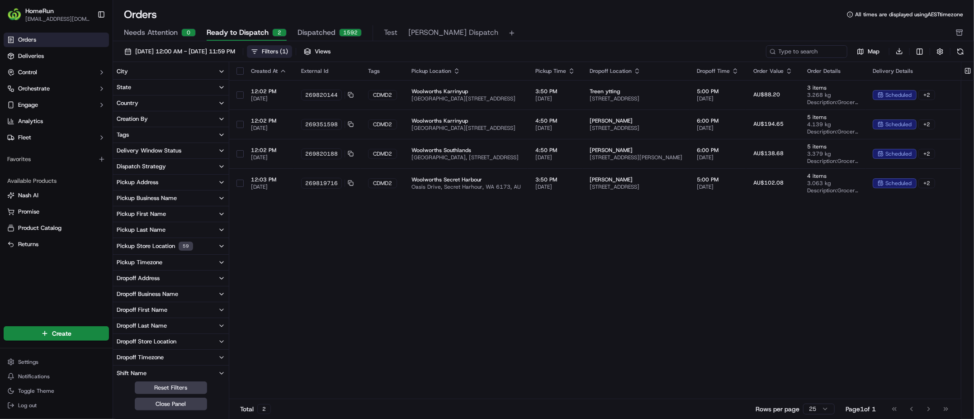
click at [839, 52] on div "Map Download" at bounding box center [866, 51] width 201 height 13
click at [839, 52] on button at bounding box center [960, 51] width 13 height 13
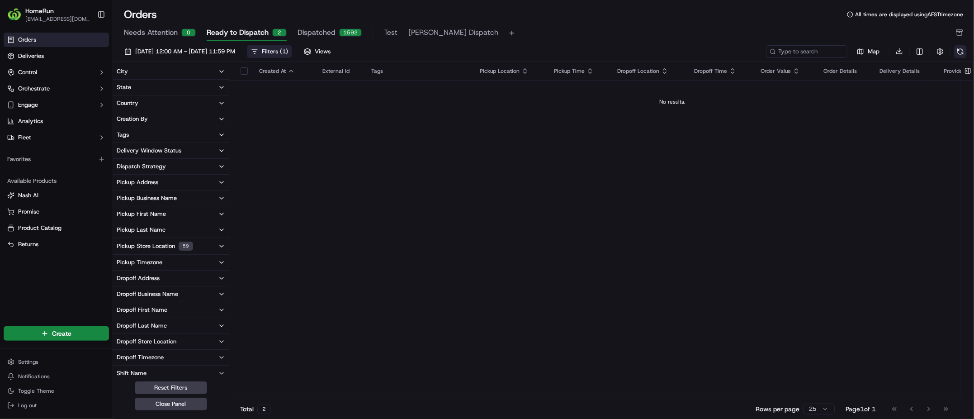
click at [839, 52] on button at bounding box center [960, 51] width 13 height 13
click at [839, 52] on button "button" at bounding box center [940, 51] width 13 height 13
click at [839, 193] on div "Created At External Id Tags Pickup Location Pickup Time Dropoff Location Dropof…" at bounding box center [672, 230] width 886 height 337
click at [839, 51] on button at bounding box center [960, 51] width 13 height 13
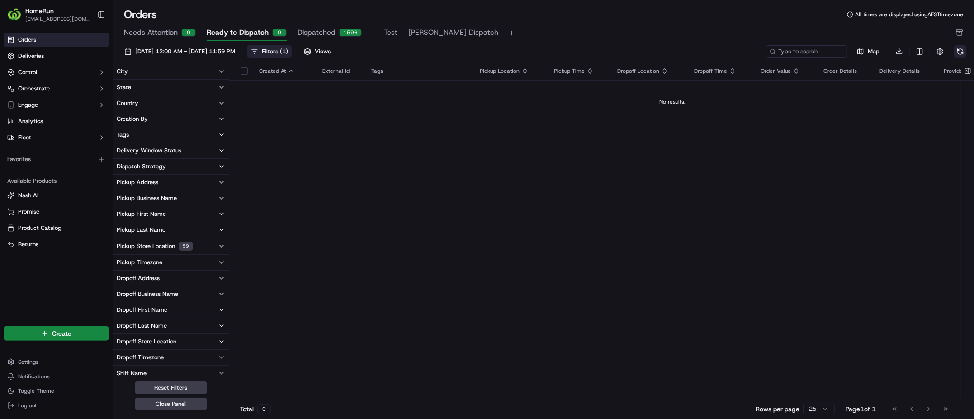
click at [839, 51] on button at bounding box center [960, 51] width 13 height 13
click at [839, 52] on button at bounding box center [960, 51] width 13 height 13
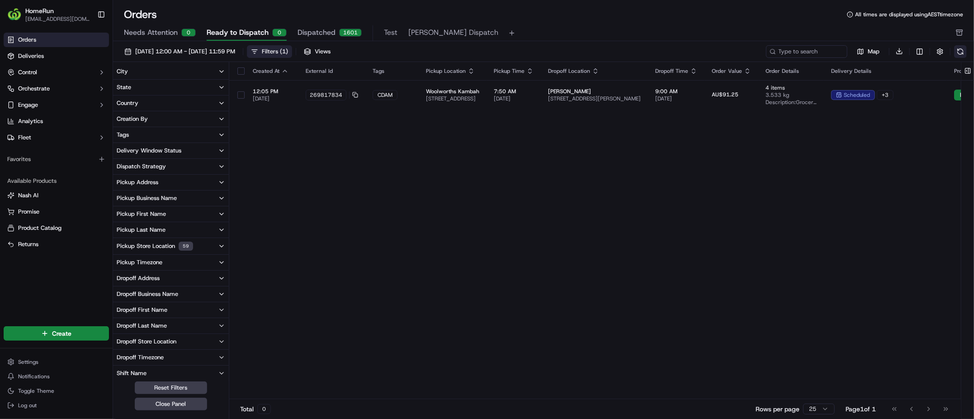
click at [839, 52] on button at bounding box center [960, 51] width 13 height 13
click at [839, 54] on button at bounding box center [960, 51] width 13 height 13
click at [839, 49] on button at bounding box center [960, 51] width 13 height 13
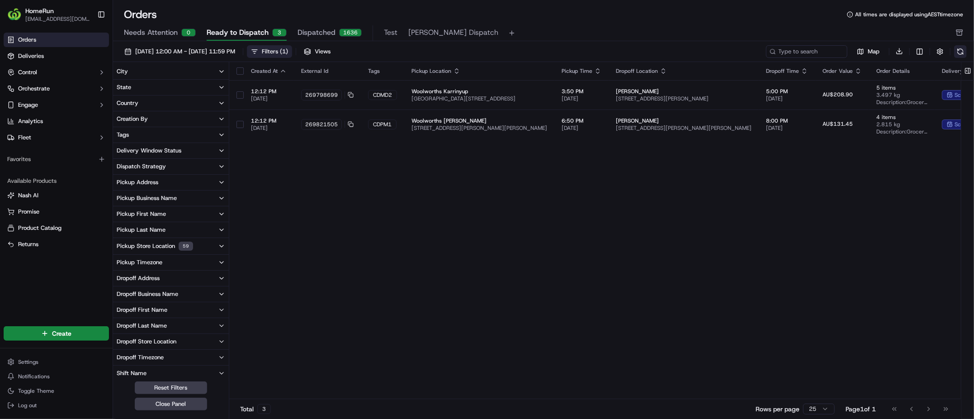
click at [839, 56] on button at bounding box center [960, 51] width 13 height 13
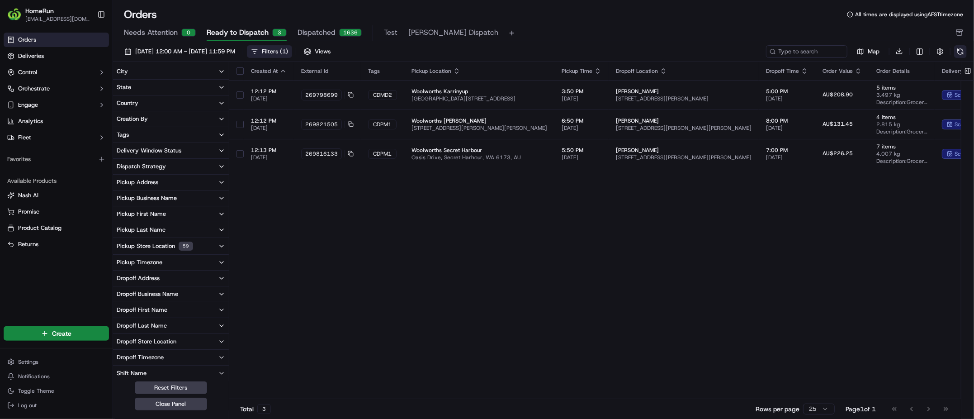
click at [839, 54] on button at bounding box center [960, 51] width 13 height 13
click at [839, 52] on button at bounding box center [960, 51] width 13 height 13
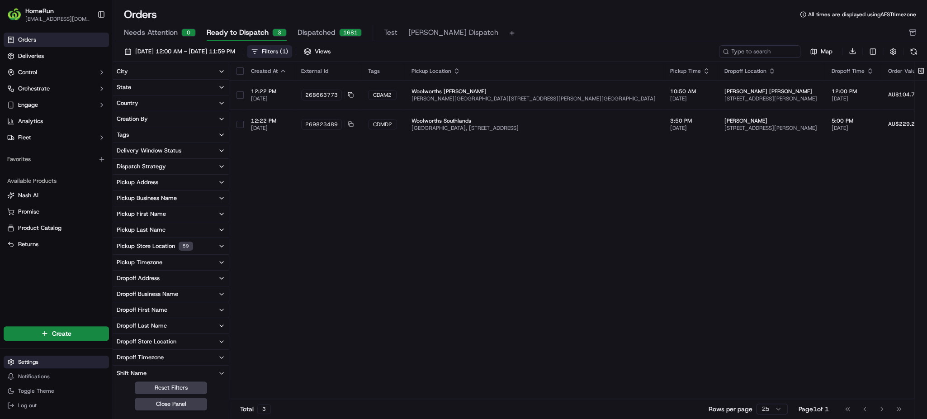
click at [73, 361] on html "HomeRun rli6@woolworths.com.au Toggle Sidebar Orders Deliveries Control Orchest…" at bounding box center [463, 209] width 927 height 419
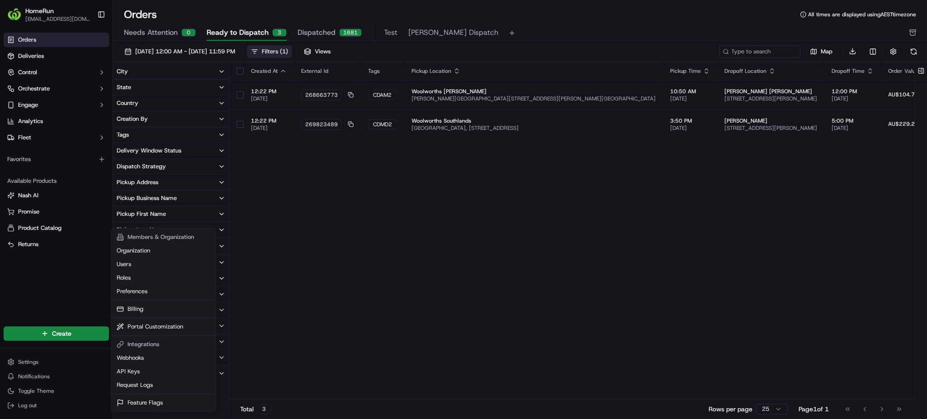
click at [66, 140] on html "HomeRun rli6@woolworths.com.au Toggle Sidebar Orders Deliveries Control Orchest…" at bounding box center [463, 209] width 927 height 419
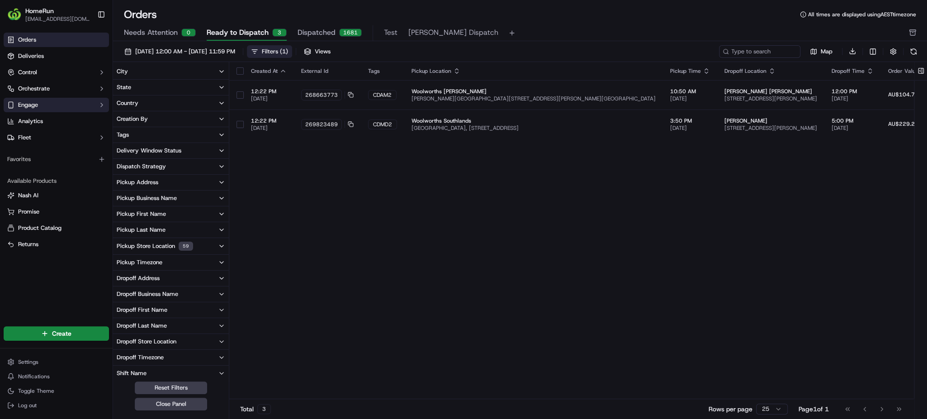
click at [62, 99] on button "Engage" at bounding box center [56, 105] width 105 height 14
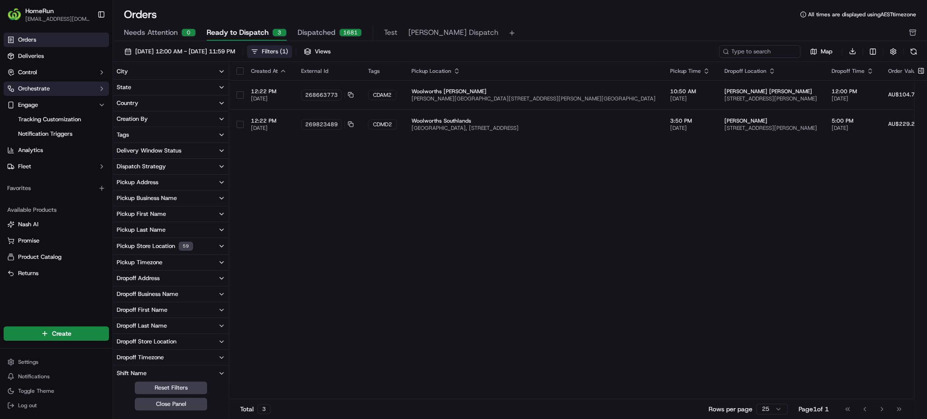
click at [62, 90] on button "Orchestrate" at bounding box center [56, 88] width 105 height 14
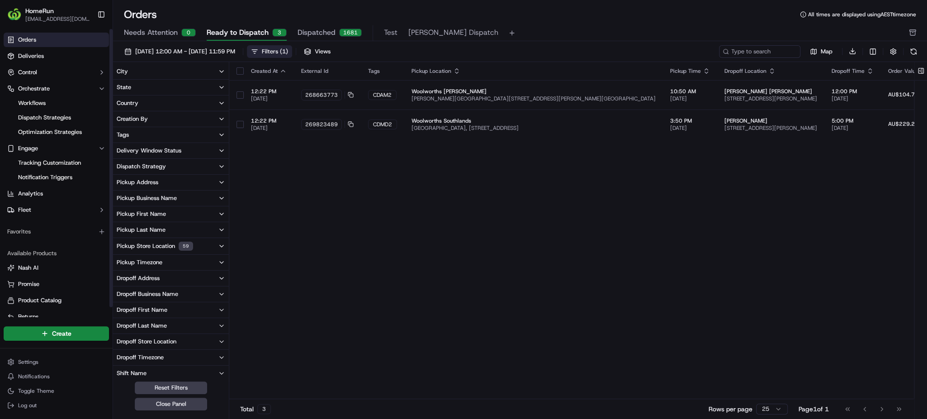
click at [428, 215] on div "Created At External Id Tags Pickup Location Pickup Time Dropoff Location Dropof…" at bounding box center [760, 230] width 1063 height 337
click at [839, 52] on button at bounding box center [913, 51] width 13 height 13
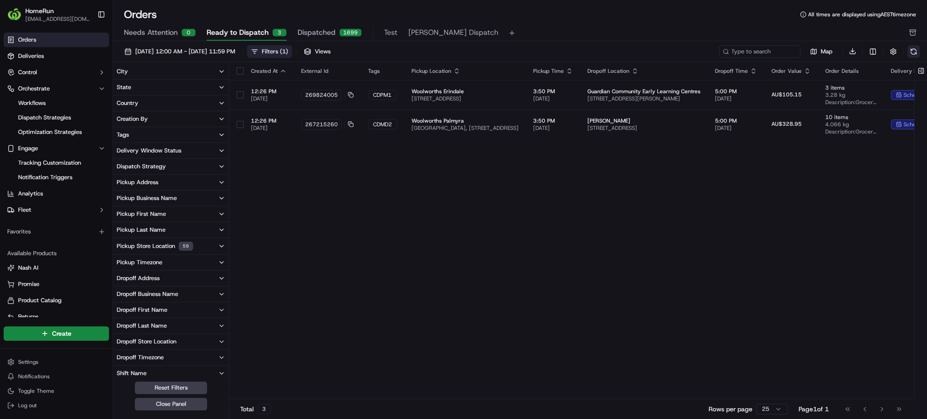
click at [839, 53] on button at bounding box center [913, 51] width 13 height 13
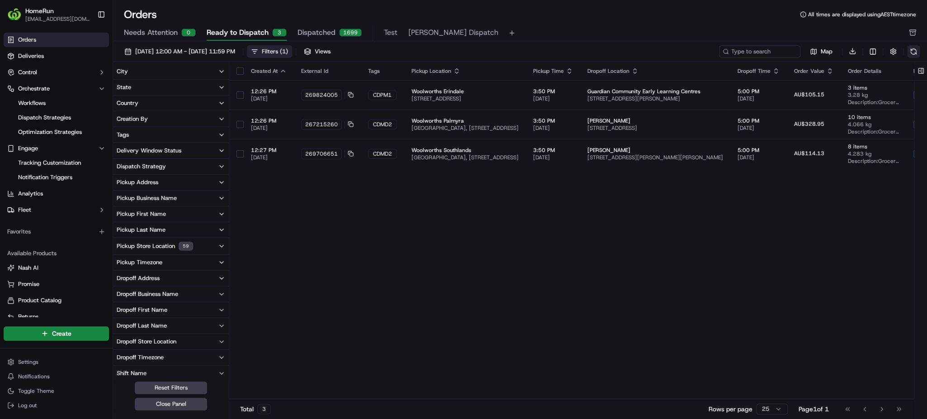
click at [839, 53] on button at bounding box center [913, 51] width 13 height 13
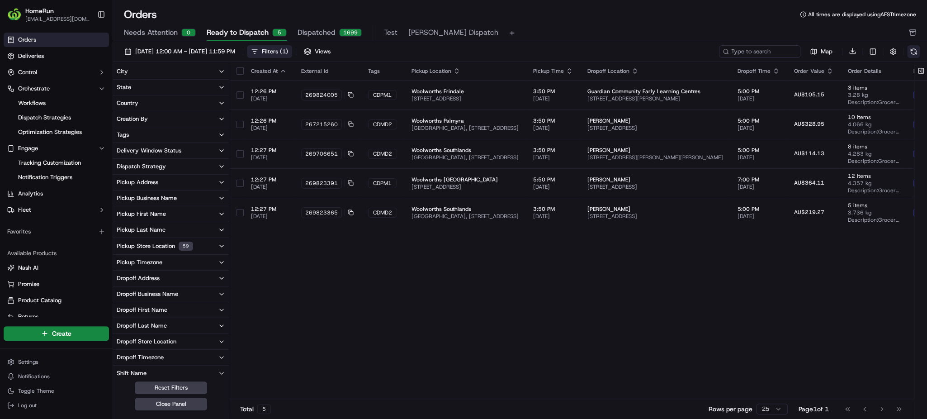
click at [839, 53] on button at bounding box center [913, 51] width 13 height 13
click at [839, 52] on button at bounding box center [913, 51] width 13 height 13
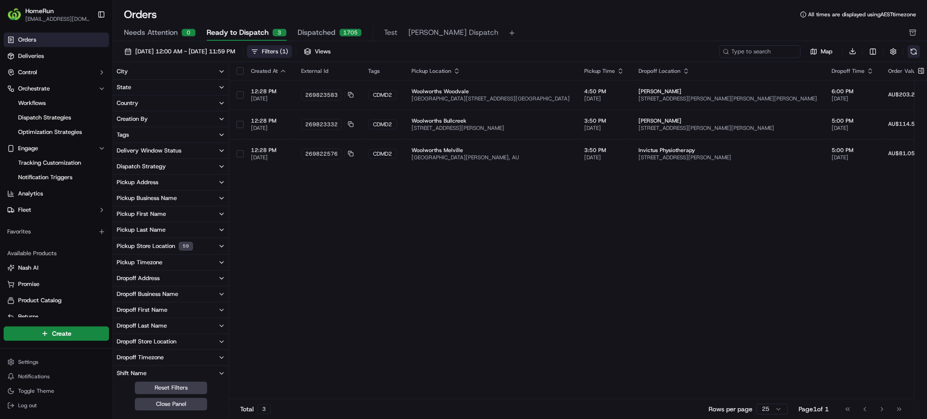
click at [839, 52] on button at bounding box center [913, 51] width 13 height 13
click at [839, 55] on button at bounding box center [913, 51] width 13 height 13
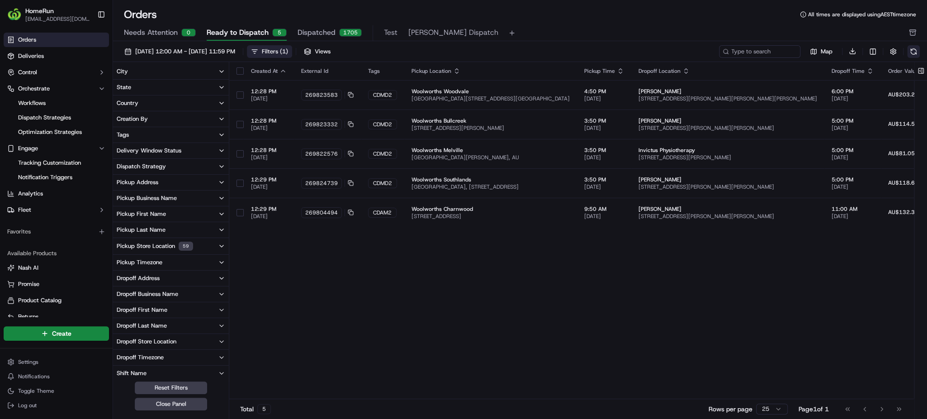
click at [839, 55] on button at bounding box center [913, 51] width 13 height 13
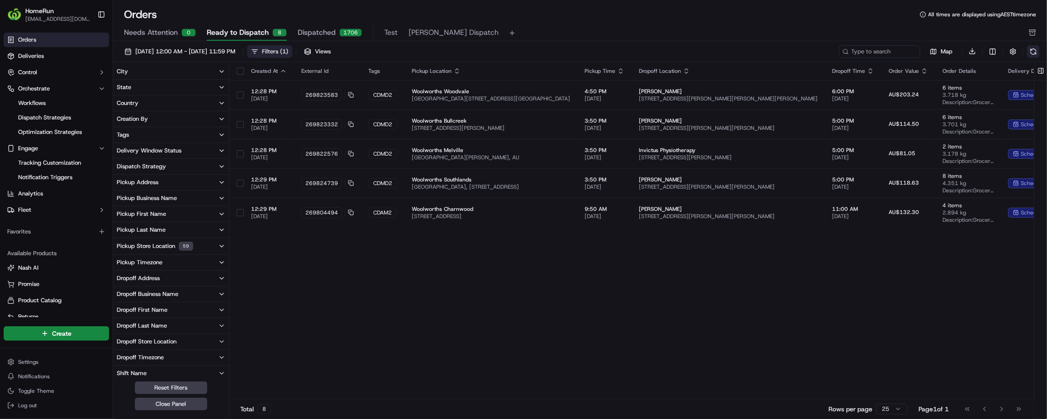
click at [839, 56] on button at bounding box center [1033, 51] width 13 height 13
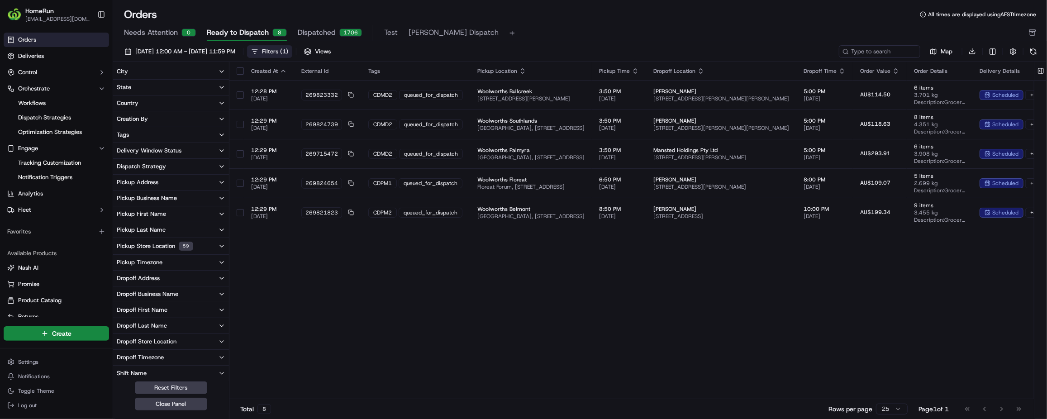
click at [839, 54] on button at bounding box center [1033, 51] width 13 height 13
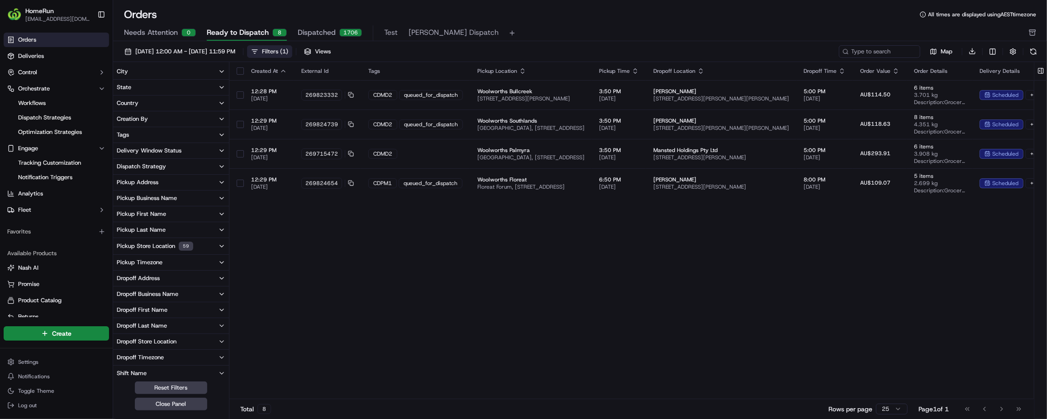
click at [839, 54] on button at bounding box center [1033, 51] width 13 height 13
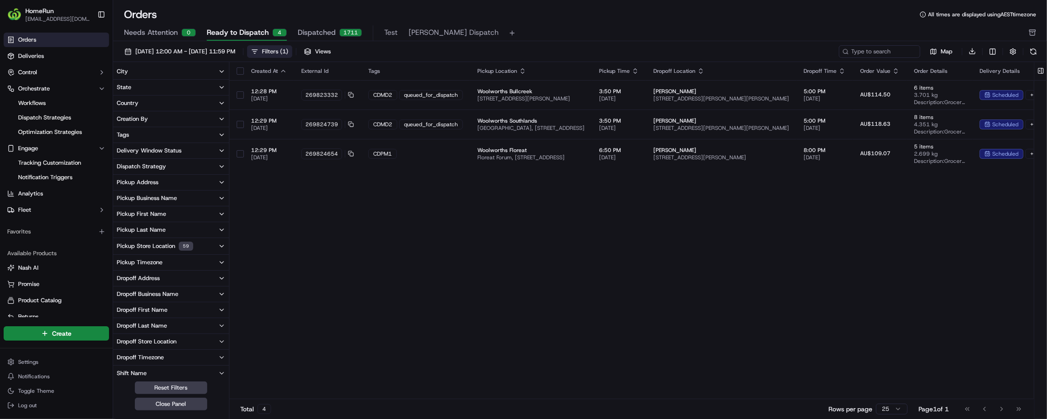
click at [839, 54] on button at bounding box center [1033, 51] width 13 height 13
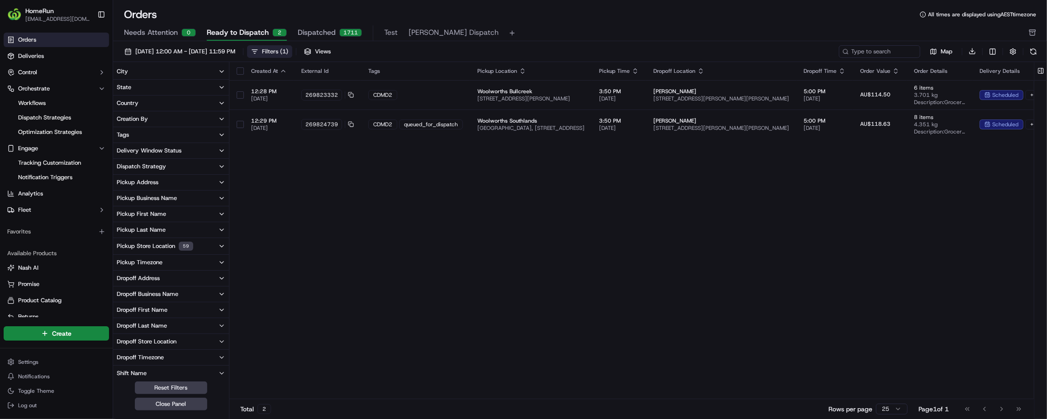
click at [839, 54] on button at bounding box center [1033, 51] width 13 height 13
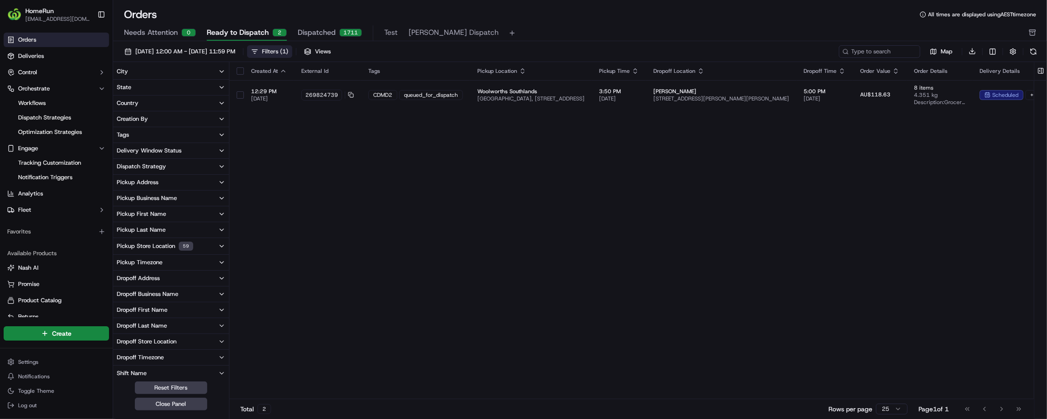
click at [839, 54] on button at bounding box center [1033, 51] width 13 height 13
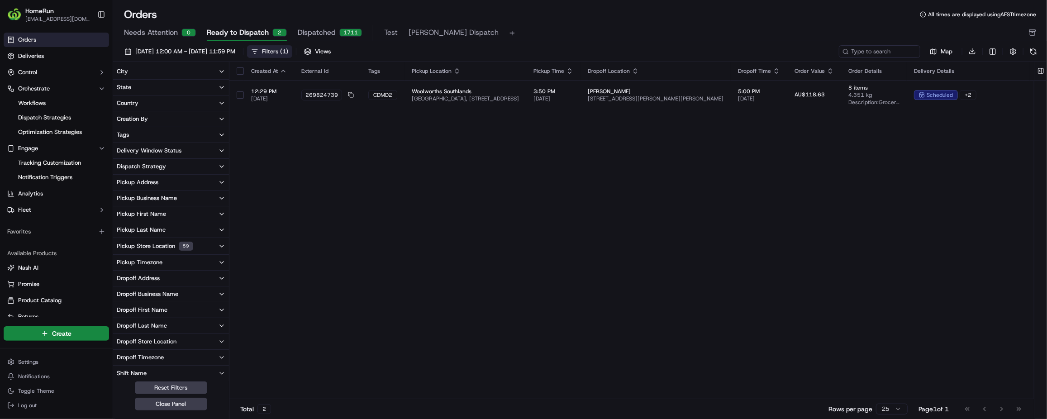
click at [839, 54] on button at bounding box center [1033, 51] width 13 height 13
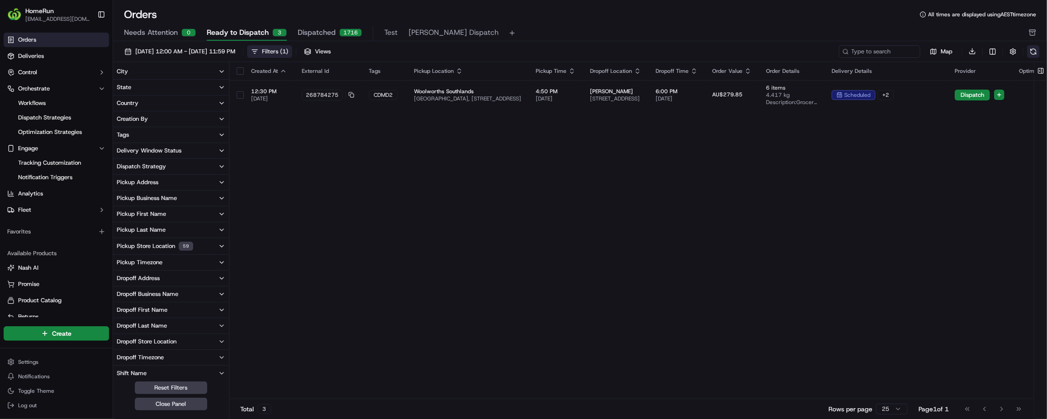
click at [839, 54] on button at bounding box center [1033, 51] width 13 height 13
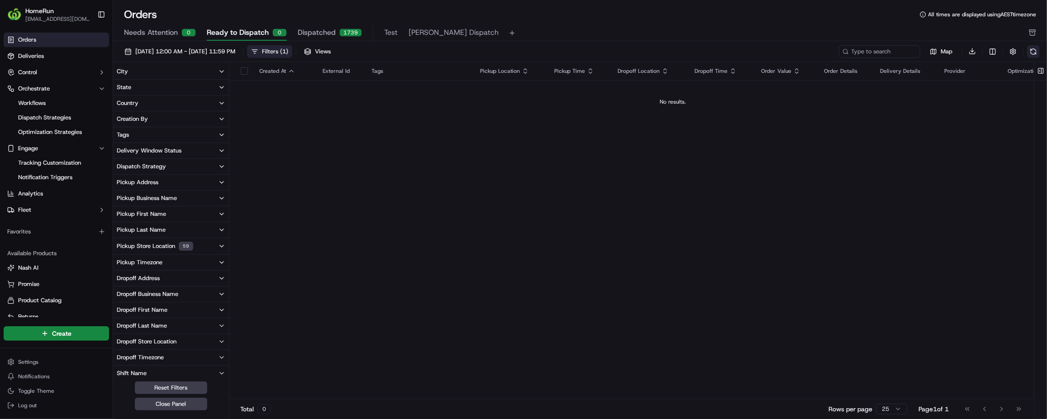
click at [839, 52] on button at bounding box center [1033, 51] width 13 height 13
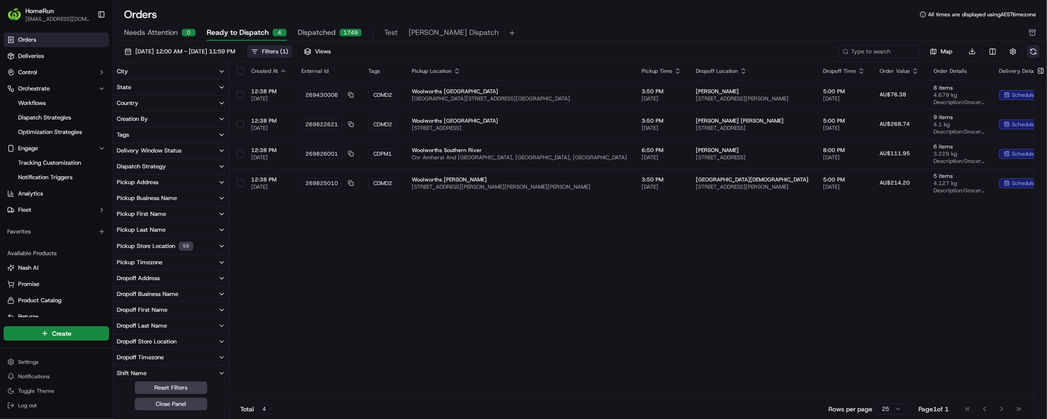
click at [839, 55] on button at bounding box center [1033, 51] width 13 height 13
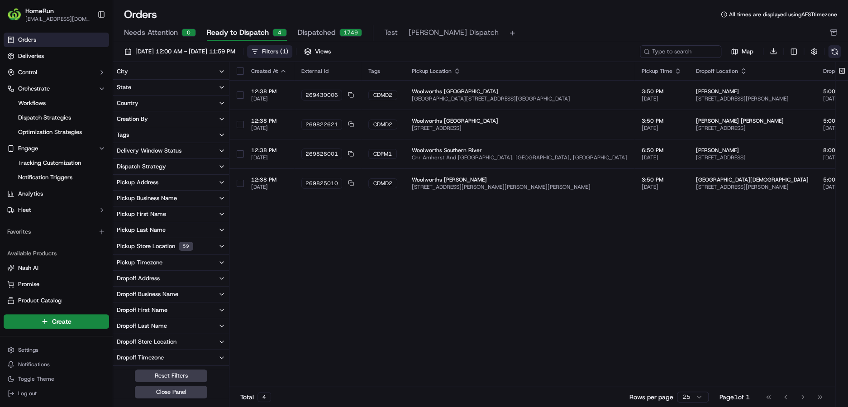
click at [834, 50] on button at bounding box center [834, 51] width 13 height 13
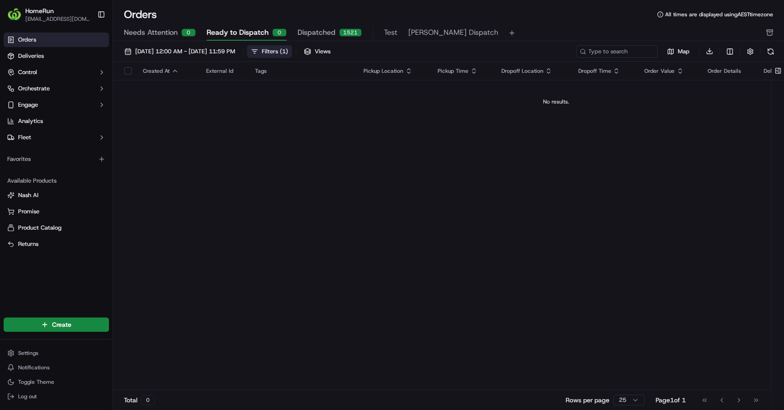
click at [288, 53] on div "Filters ( 1 )" at bounding box center [275, 51] width 26 height 8
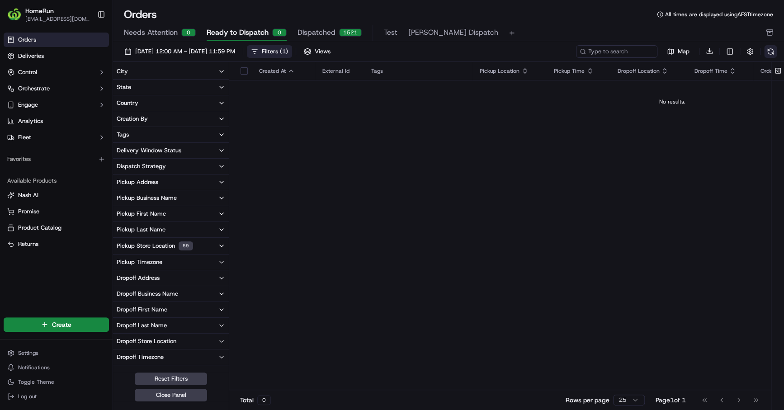
click at [766, 53] on button at bounding box center [770, 51] width 13 height 13
click at [57, 94] on button "Orchestrate" at bounding box center [56, 88] width 105 height 14
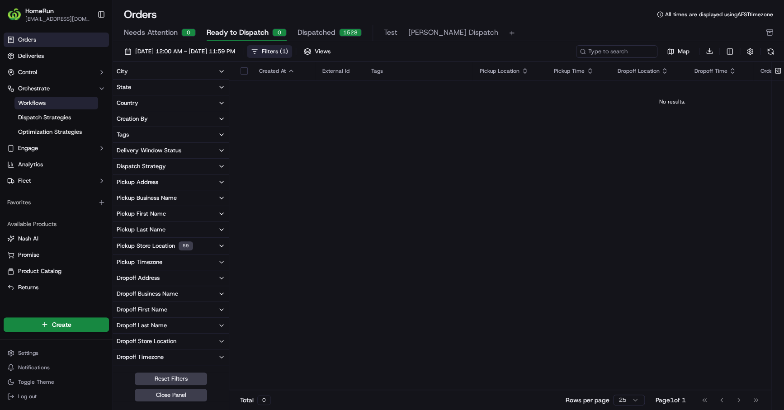
click at [59, 107] on link "Workflows" at bounding box center [56, 103] width 84 height 13
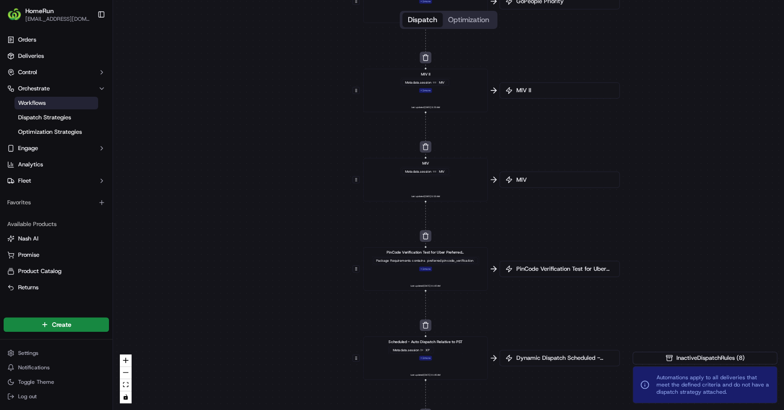
drag, startPoint x: 474, startPoint y: 222, endPoint x: 468, endPoint y: 204, distance: 18.7
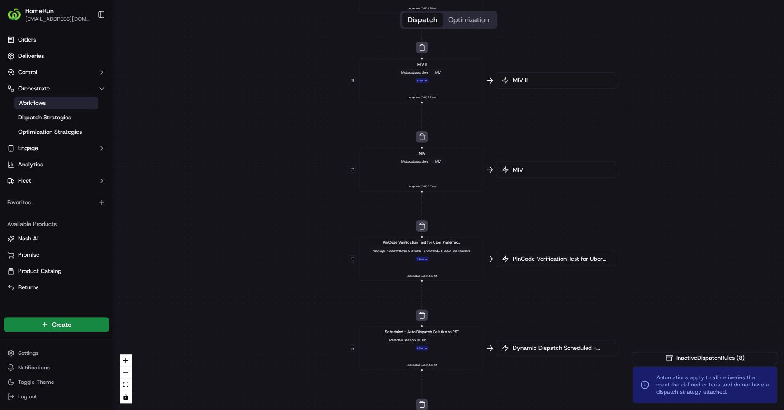
drag, startPoint x: 468, startPoint y: 216, endPoint x: 464, endPoint y: 183, distance: 33.7
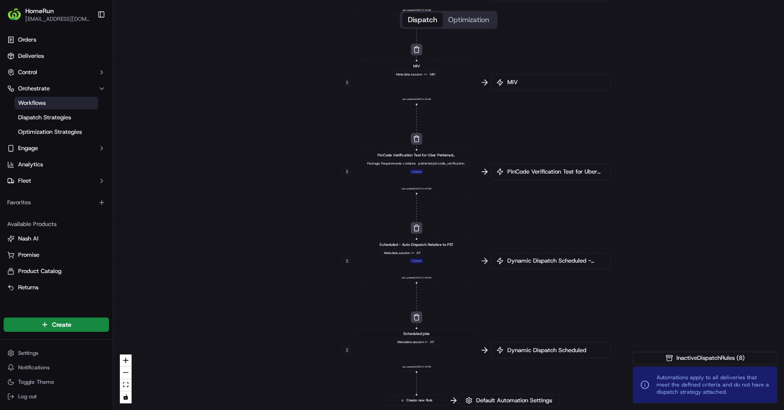
drag, startPoint x: 454, startPoint y: 230, endPoint x: 450, endPoint y: 205, distance: 25.1
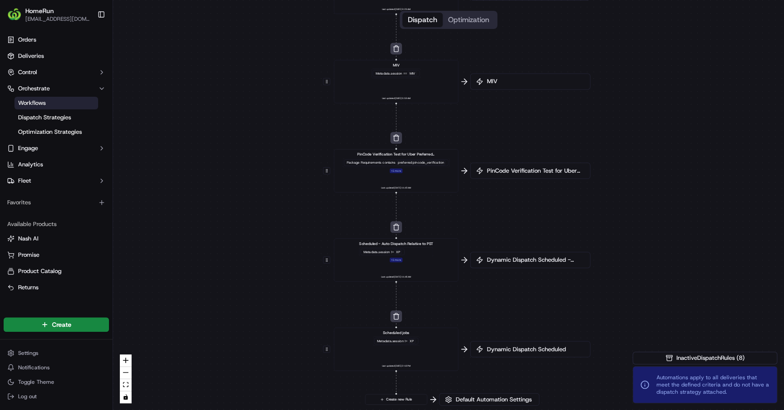
drag, startPoint x: 492, startPoint y: 221, endPoint x: 446, endPoint y: 242, distance: 49.8
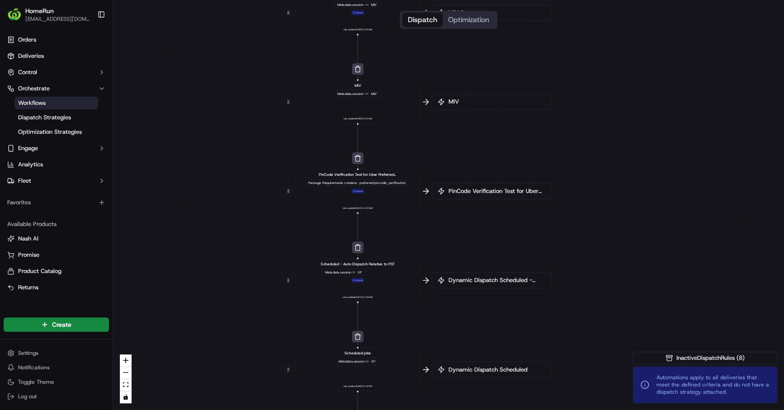
click at [471, 286] on div "Dynamic Dispatch Scheduled - Auto Dispatch Relative to PST" at bounding box center [492, 280] width 120 height 16
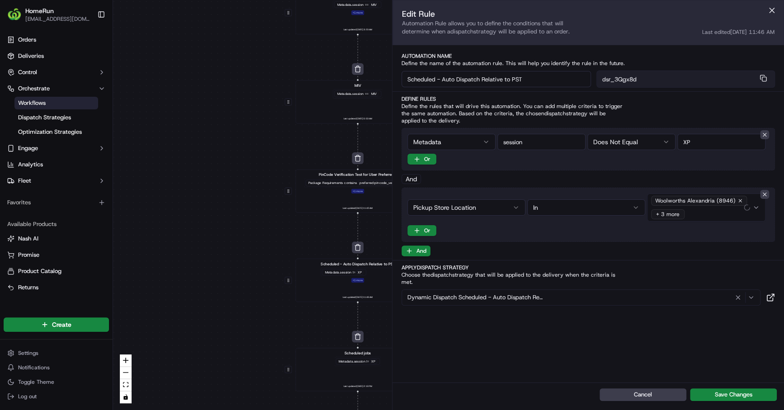
drag, startPoint x: 269, startPoint y: 274, endPoint x: 250, endPoint y: 273, distance: 19.0
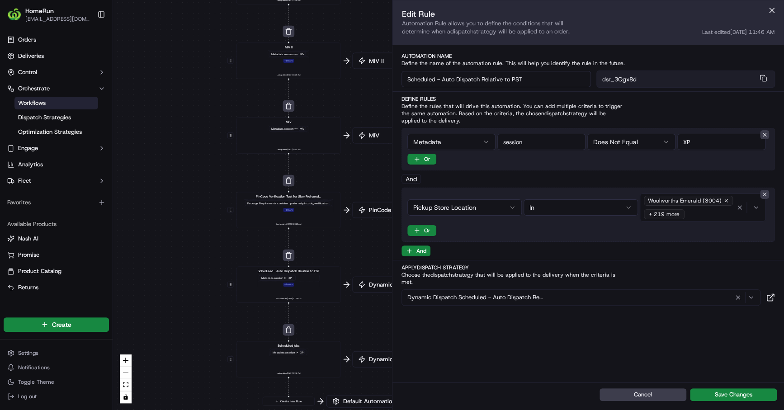
drag, startPoint x: 333, startPoint y: 264, endPoint x: 299, endPoint y: 264, distance: 33.9
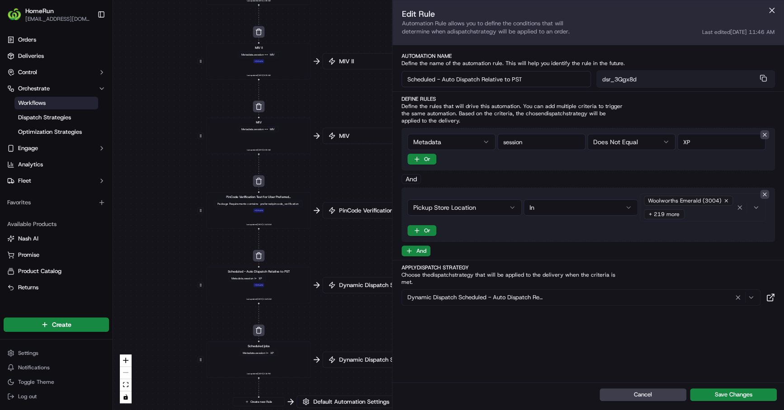
click at [761, 208] on div "button" at bounding box center [749, 207] width 28 height 11
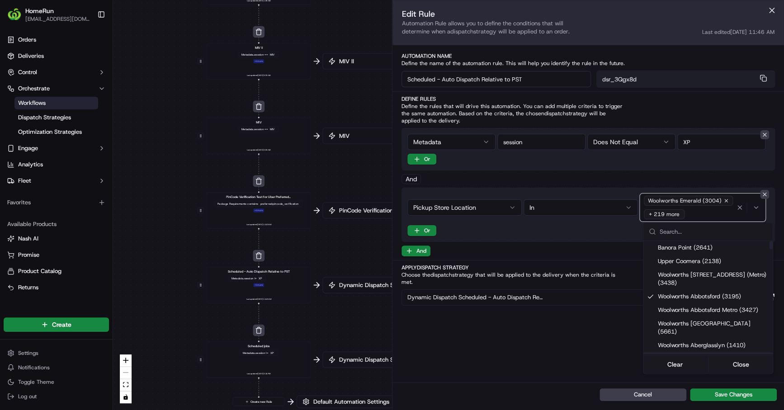
click at [624, 392] on html "HomeRun [EMAIL_ADDRESS][DOMAIN_NAME] Toggle Sidebar Orders Deliveries Control O…" at bounding box center [392, 205] width 784 height 410
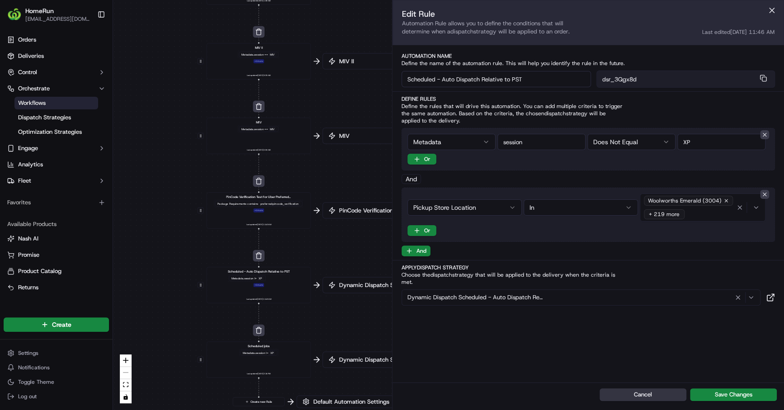
click at [627, 394] on button "Cancel" at bounding box center [643, 395] width 87 height 13
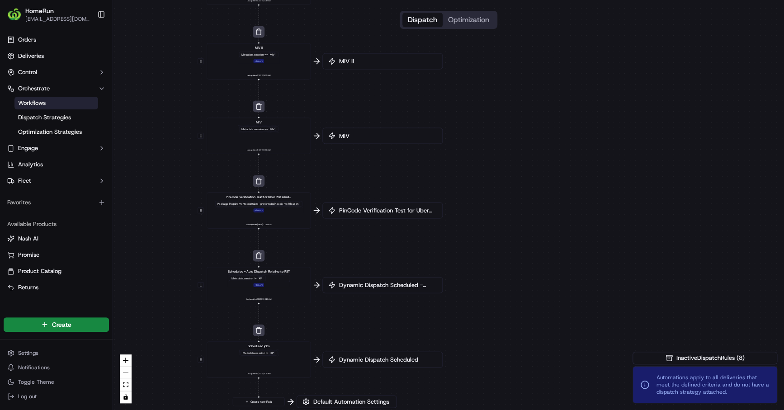
click at [537, 280] on div "0 0 0 0 0 0 0 0 Order / Delivery Received WAW Metadata .session == SO Last upda…" at bounding box center [448, 205] width 671 height 410
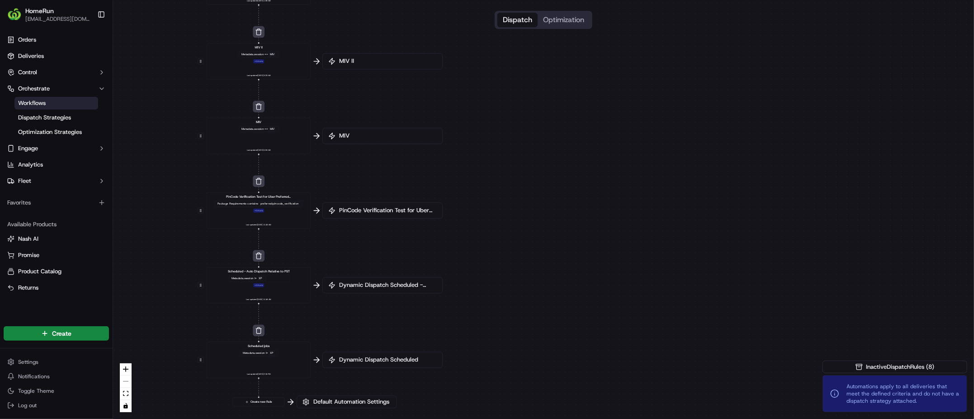
drag, startPoint x: 209, startPoint y: 216, endPoint x: 296, endPoint y: 208, distance: 87.7
click at [296, 208] on div "PinCode Verification Test for Uber Preferred Vendor Package Requirements contai…" at bounding box center [259, 211] width 104 height 36
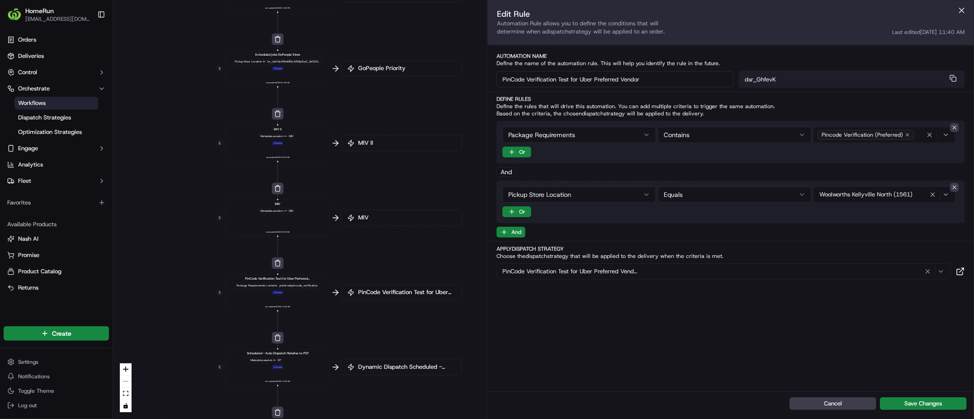
drag, startPoint x: 313, startPoint y: 154, endPoint x: 325, endPoint y: 259, distance: 105.6
click at [325, 259] on div "0 0 0 0 0 0 0 0 Order / Delivery Received WAW Metadata .session == SO Last upda…" at bounding box center [543, 209] width 861 height 419
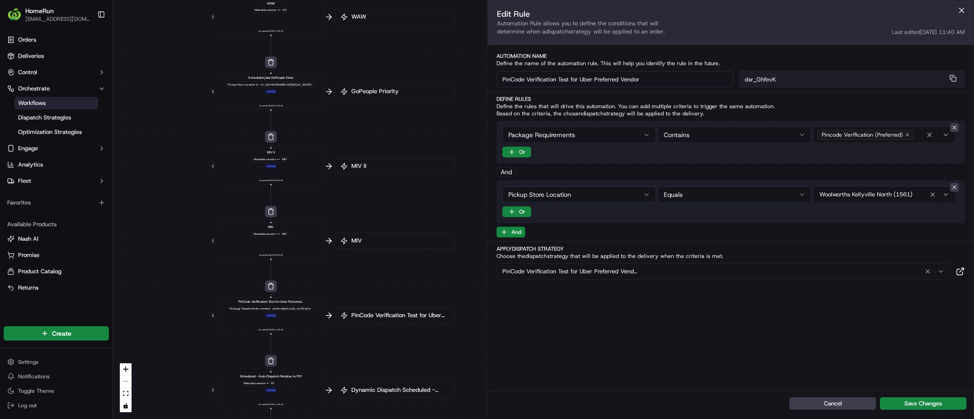
drag, startPoint x: 304, startPoint y: 98, endPoint x: 313, endPoint y: 181, distance: 84.1
click at [313, 176] on div "Order / Delivery Received WAW Metadata .session == SO Last updated: 26/05/2025 …" at bounding box center [434, 71] width 431 height 209
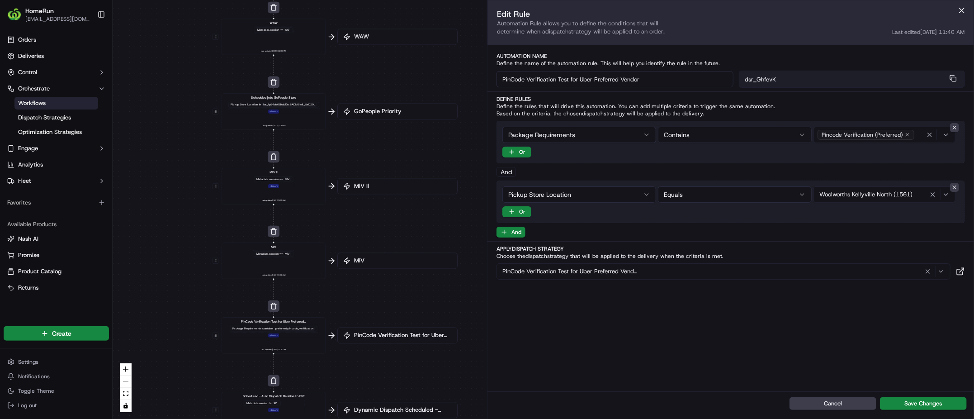
drag, startPoint x: 319, startPoint y: 132, endPoint x: 320, endPoint y: 198, distance: 65.6
click at [320, 198] on div "0 0 0 0 0 0 0 0 Order / Delivery Received WAW Metadata .session == SO Last upda…" at bounding box center [543, 209] width 861 height 419
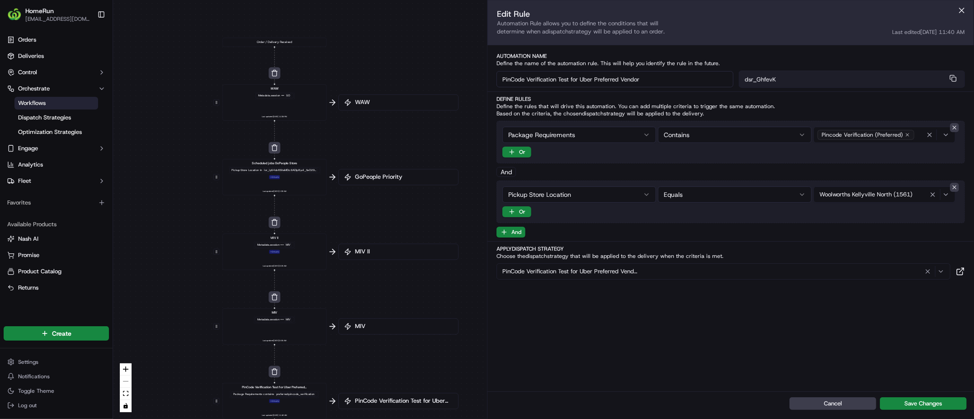
drag, startPoint x: 332, startPoint y: 131, endPoint x: 337, endPoint y: 179, distance: 48.7
click at [337, 179] on div "0 0 0 0 0 0 0 0 Order / Delivery Received WAW Metadata .session == SO Last upda…" at bounding box center [543, 209] width 861 height 419
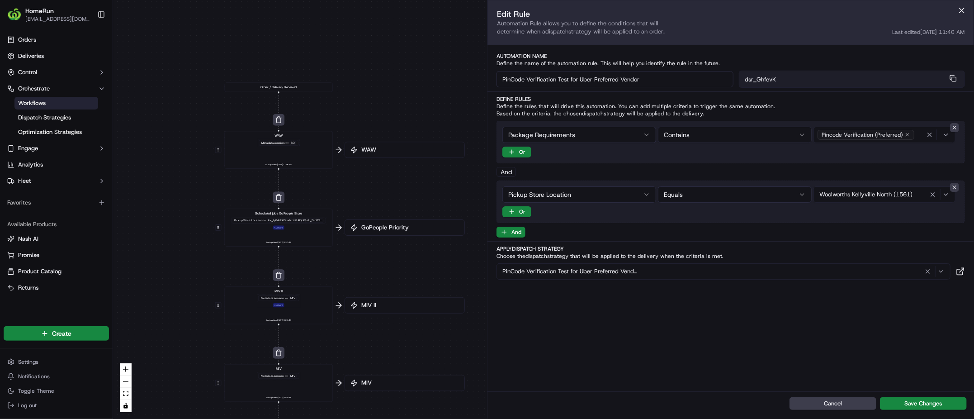
click at [276, 225] on div "+ 1 more" at bounding box center [278, 227] width 11 height 4
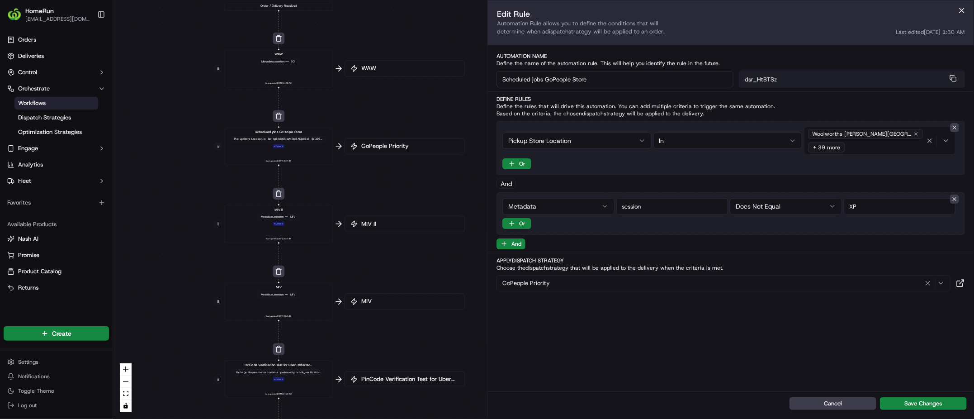
drag, startPoint x: 311, startPoint y: 216, endPoint x: 300, endPoint y: 128, distance: 88.8
click at [300, 128] on div "0 0 0 0 0 0 0 0 Order / Delivery Received WAW Metadata .session == SO Last upda…" at bounding box center [543, 209] width 861 height 419
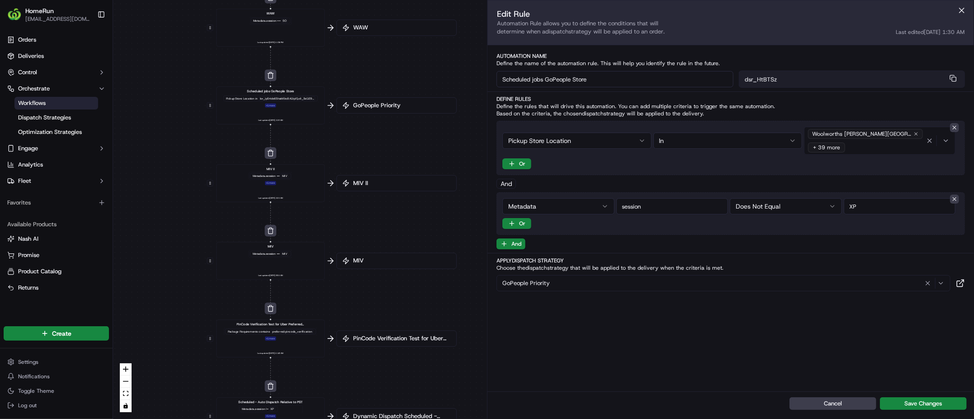
drag, startPoint x: 308, startPoint y: 232, endPoint x: 310, endPoint y: 139, distance: 92.7
click at [310, 139] on div "0 0 0 0 0 0 0 0 Order / Delivery Received WAW Metadata .session == SO Last upda…" at bounding box center [543, 209] width 861 height 419
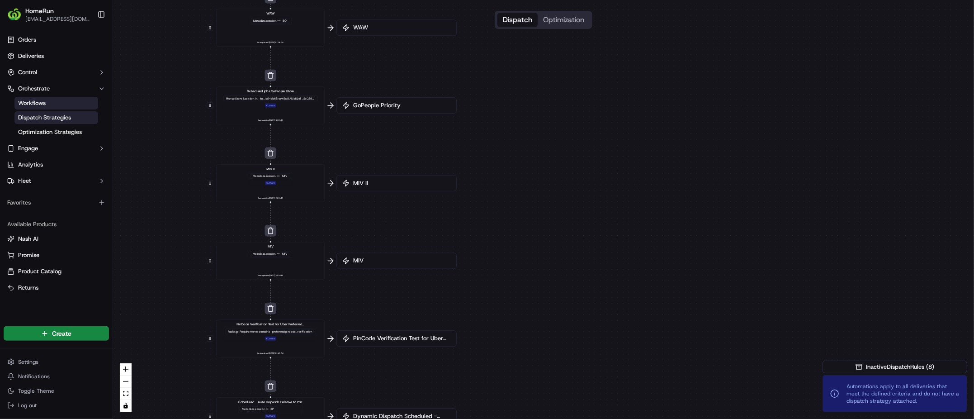
click at [60, 121] on span "Dispatch Strategies" at bounding box center [44, 118] width 53 height 8
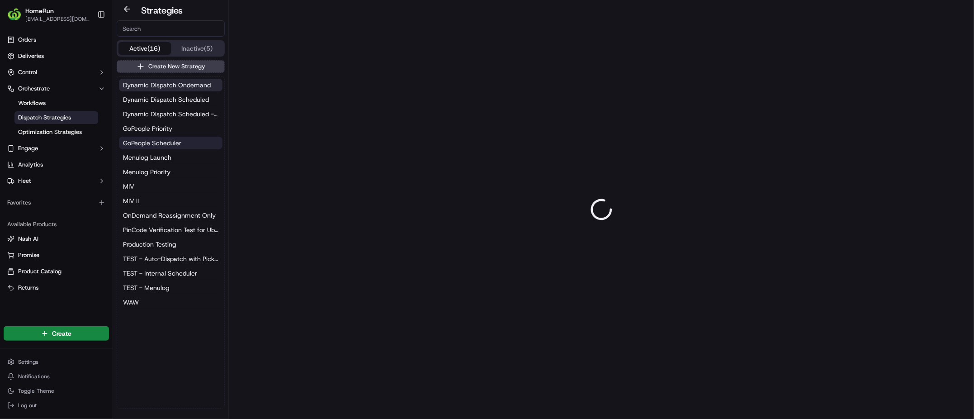
click at [188, 139] on button "GoPeople Scheduler" at bounding box center [171, 143] width 104 height 13
click at [182, 130] on button "GoPeople Priority" at bounding box center [171, 128] width 104 height 13
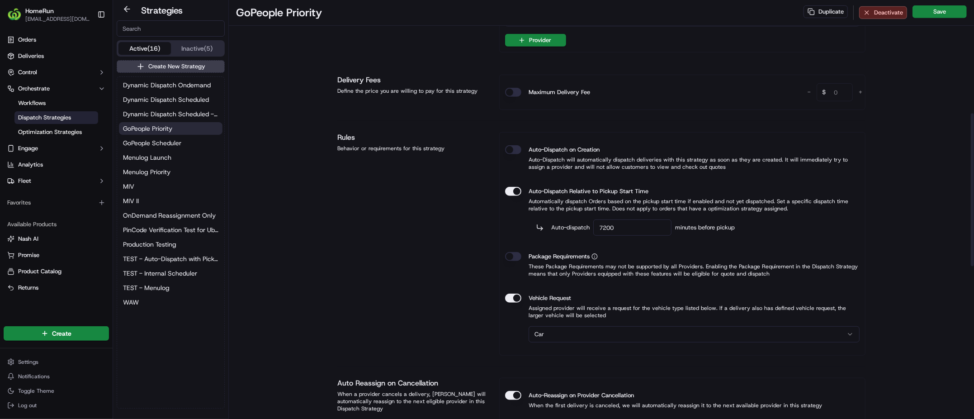
scroll to position [310, 0]
drag, startPoint x: 678, startPoint y: 185, endPoint x: 558, endPoint y: 187, distance: 119.4
click at [559, 187] on div "Auto-Dispatch Relative to Pickup Start Time Automatically dispatch Orders based…" at bounding box center [682, 200] width 355 height 40
click at [558, 187] on label "Auto-Dispatch Relative to Pickup Start Time" at bounding box center [589, 191] width 120 height 9
click at [521, 187] on button "Auto-Dispatch Relative to Pickup Start Time" at bounding box center [513, 191] width 16 height 9
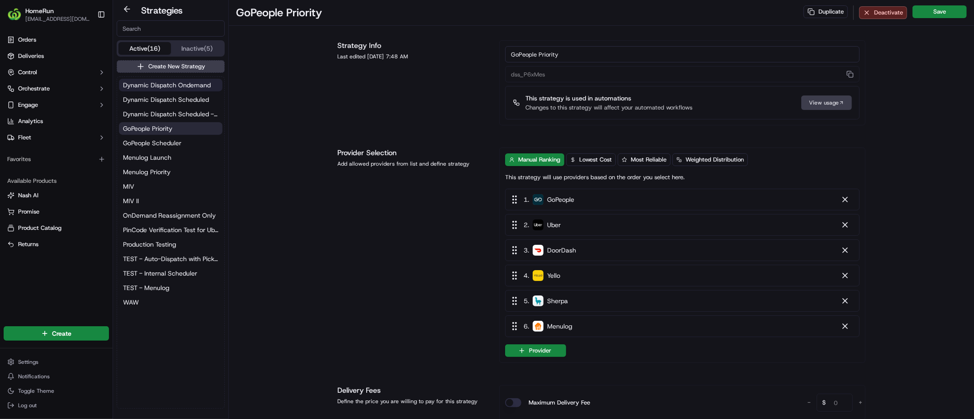
click at [186, 81] on span "Dynamic Dispatch Ondemand" at bounding box center [167, 85] width 88 height 9
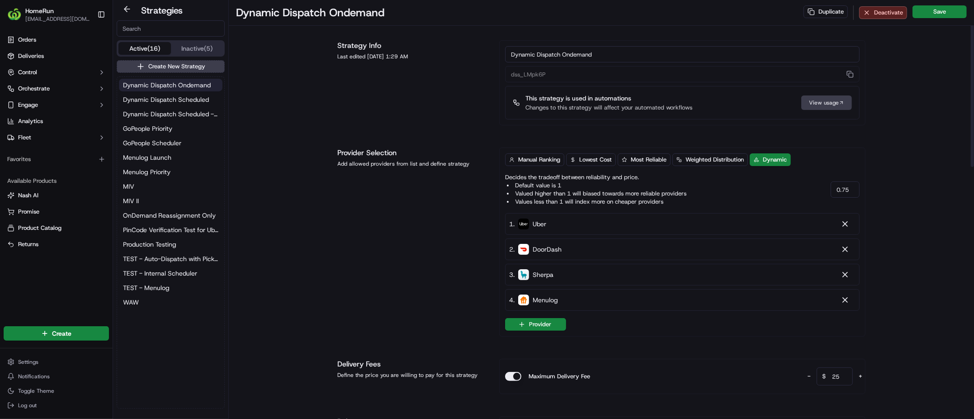
click at [178, 90] on button "Dynamic Dispatch Ondemand" at bounding box center [171, 85] width 104 height 13
click at [182, 100] on span "Dynamic Dispatch Scheduled" at bounding box center [166, 99] width 86 height 9
click at [187, 112] on span "Dynamic Dispatch Scheduled - Auto Dispatch Relative to PST" at bounding box center [170, 113] width 95 height 9
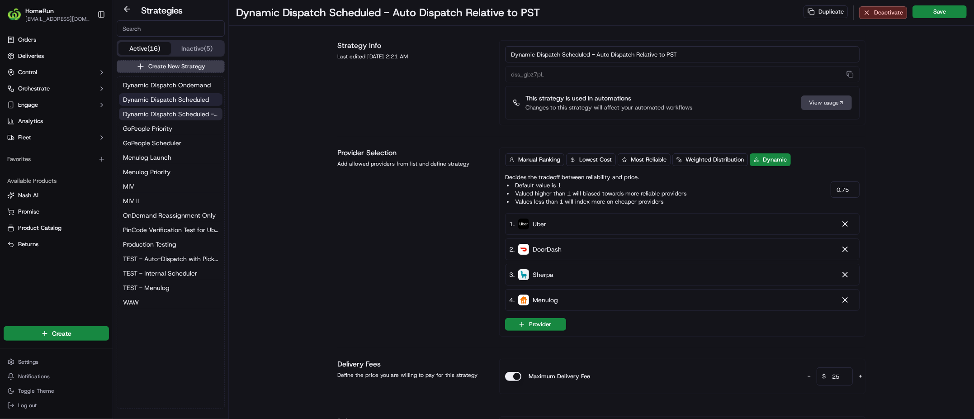
click at [188, 96] on span "Dynamic Dispatch Scheduled" at bounding box center [166, 99] width 86 height 9
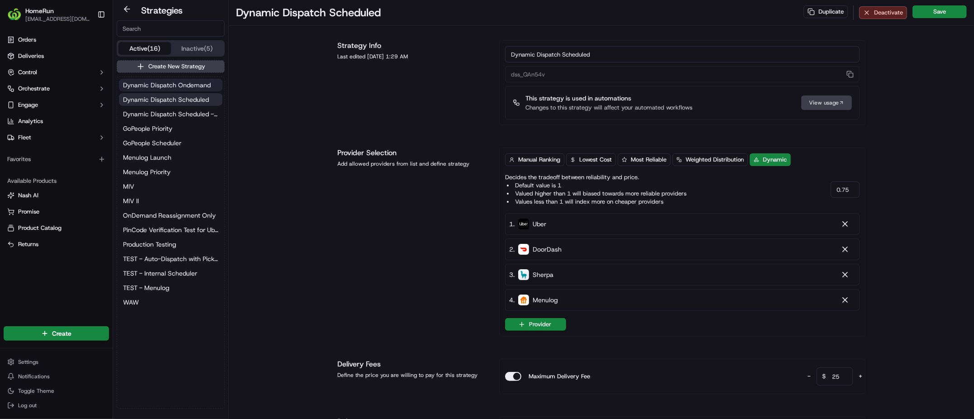
click at [188, 82] on span "Dynamic Dispatch Ondemand" at bounding box center [167, 85] width 88 height 9
click at [193, 110] on span "Dynamic Dispatch Scheduled - Auto Dispatch Relative to PST" at bounding box center [170, 113] width 95 height 9
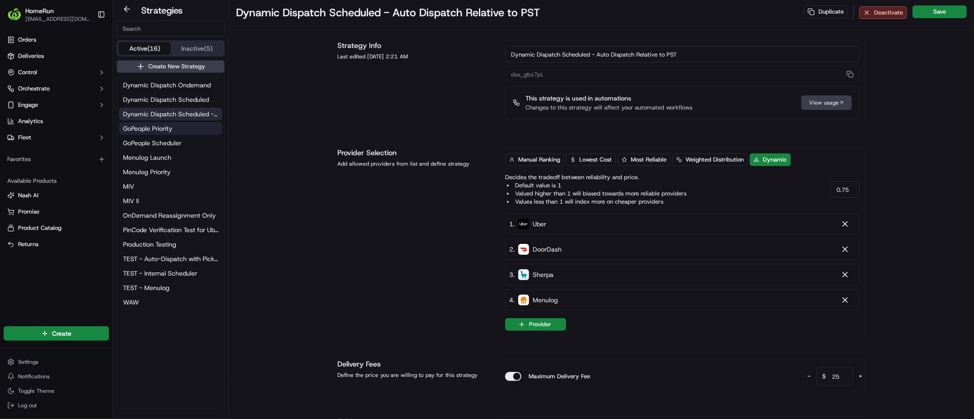
click at [193, 128] on button "GoPeople Priority" at bounding box center [171, 128] width 104 height 13
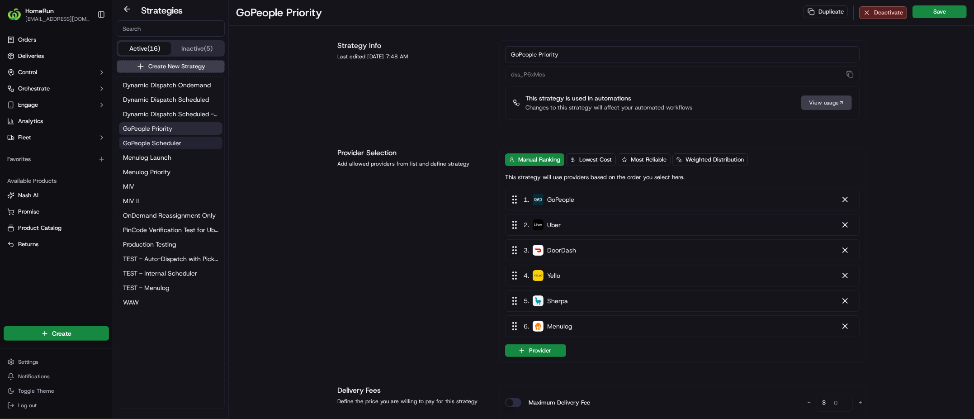
click at [195, 140] on button "GoPeople Scheduler" at bounding box center [171, 143] width 104 height 13
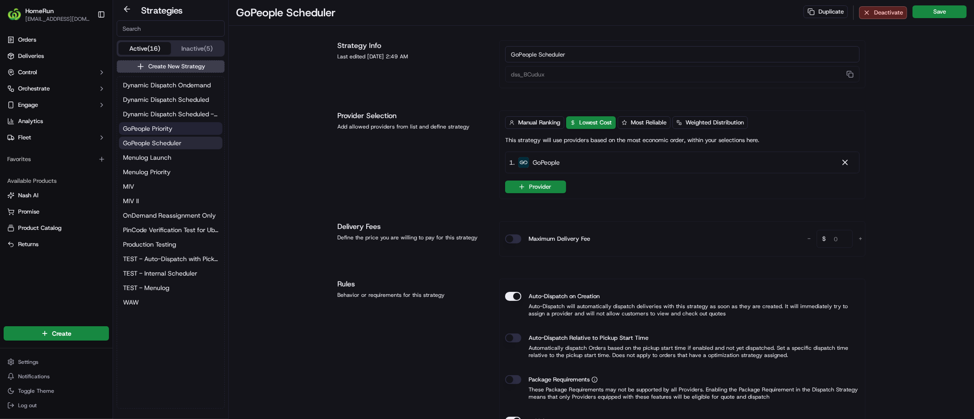
click at [193, 123] on button "GoPeople Priority" at bounding box center [171, 128] width 104 height 13
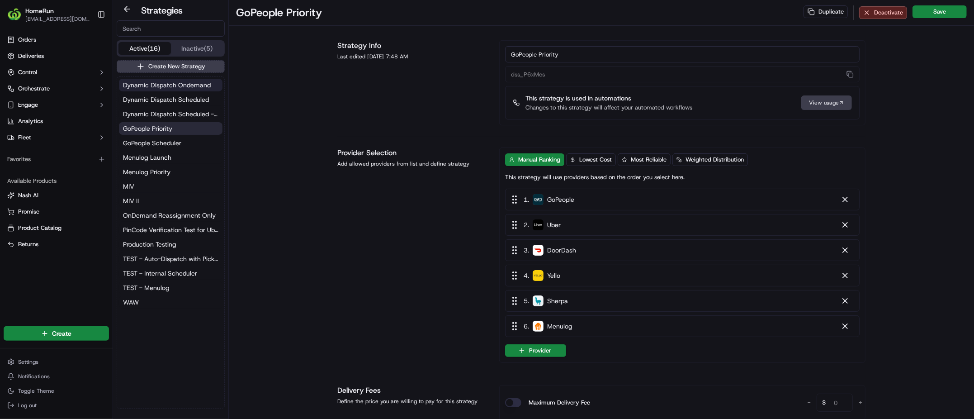
click at [147, 88] on span "Dynamic Dispatch Ondemand" at bounding box center [167, 85] width 88 height 9
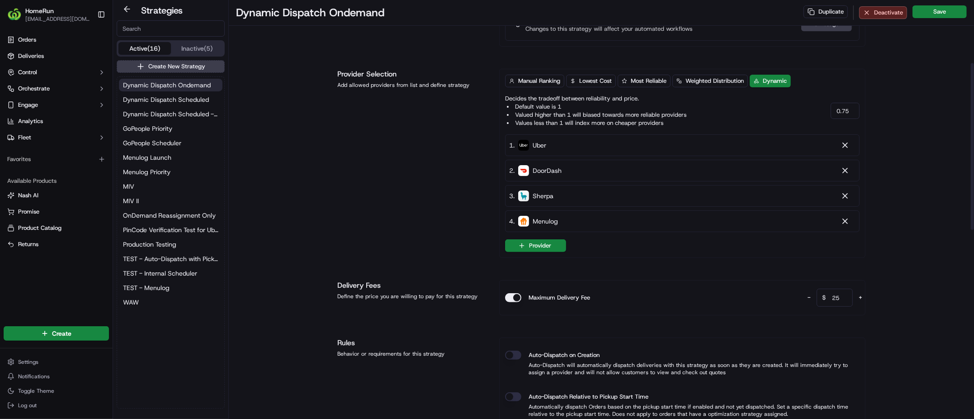
scroll to position [7, 0]
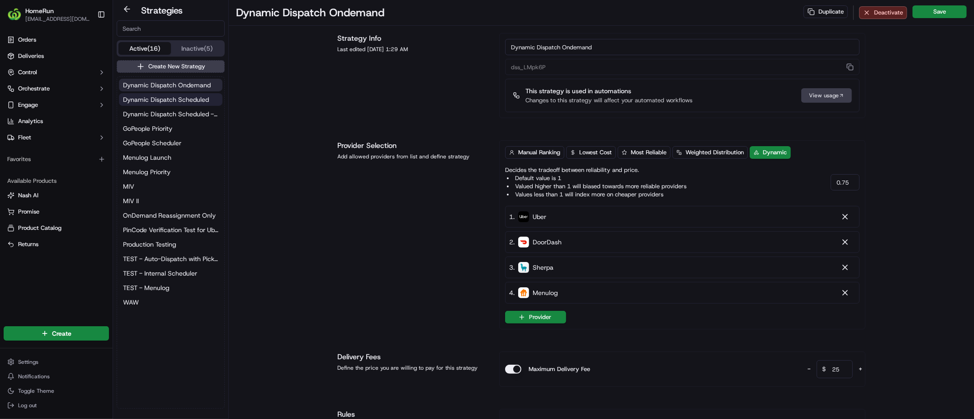
click at [179, 95] on span "Dynamic Dispatch Scheduled" at bounding box center [166, 99] width 86 height 9
click at [189, 114] on span "Dynamic Dispatch Scheduled - Auto Dispatch Relative to PST" at bounding box center [170, 113] width 95 height 9
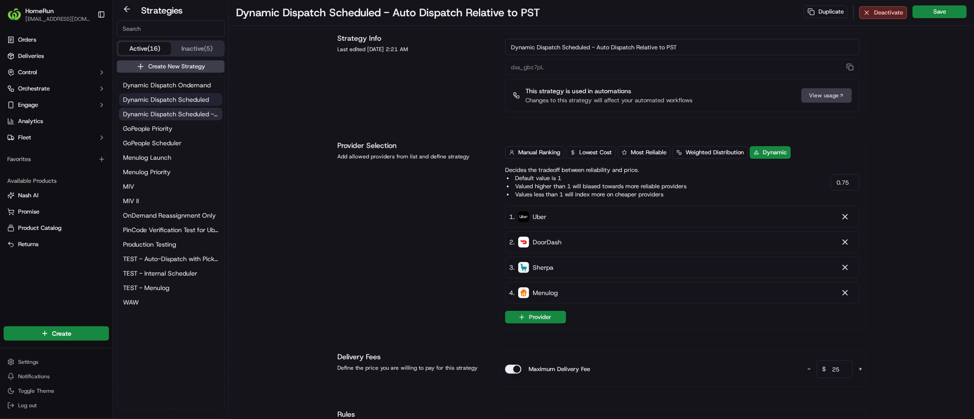
click at [188, 103] on span "Dynamic Dispatch Scheduled" at bounding box center [166, 99] width 86 height 9
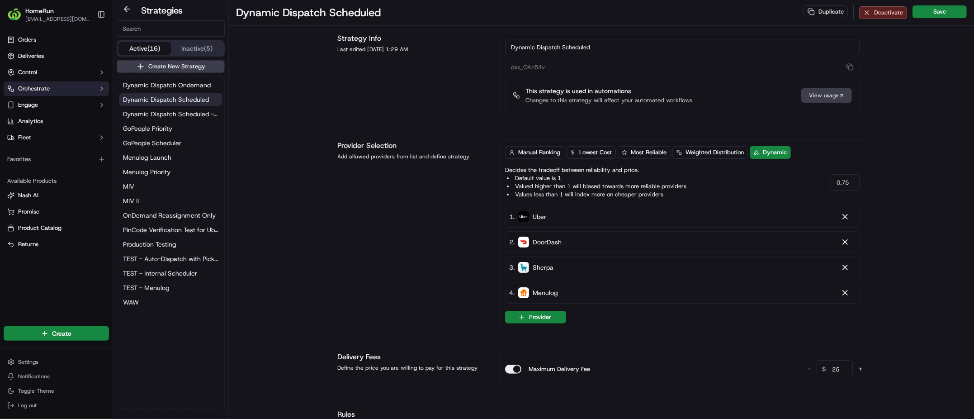
click at [66, 93] on button "Orchestrate" at bounding box center [56, 88] width 105 height 14
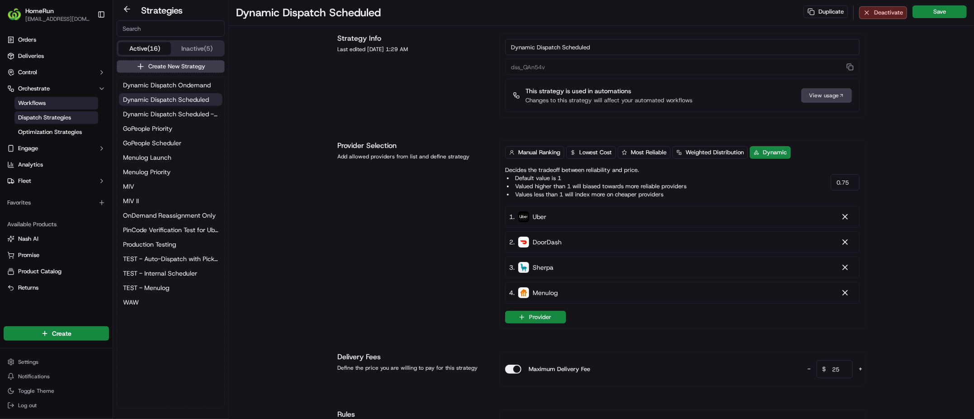
click at [73, 105] on link "Workflows" at bounding box center [56, 103] width 84 height 13
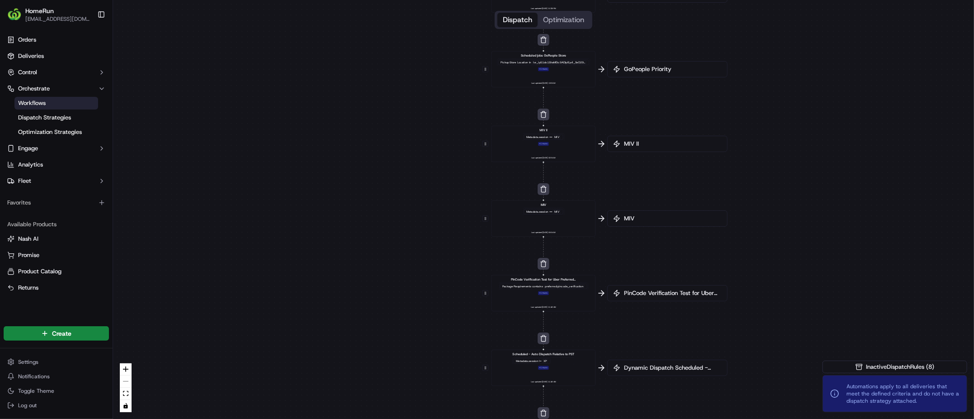
drag, startPoint x: 506, startPoint y: 85, endPoint x: 451, endPoint y: 153, distance: 87.8
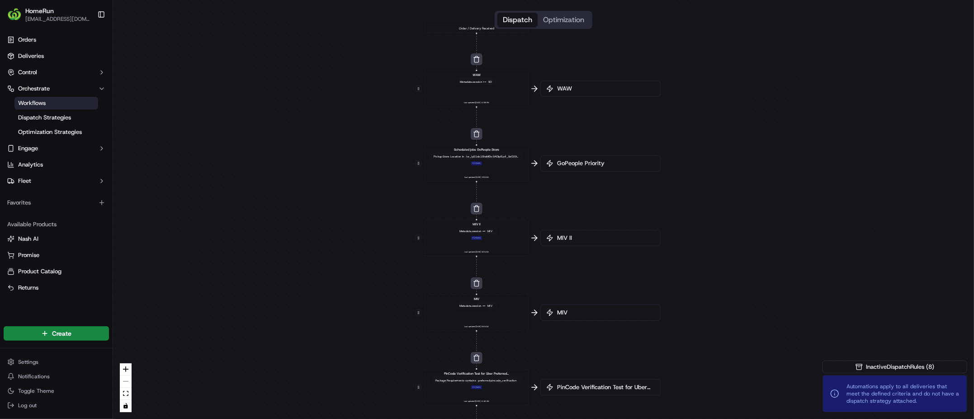
drag, startPoint x: 467, startPoint y: 87, endPoint x: 436, endPoint y: 147, distance: 67.4
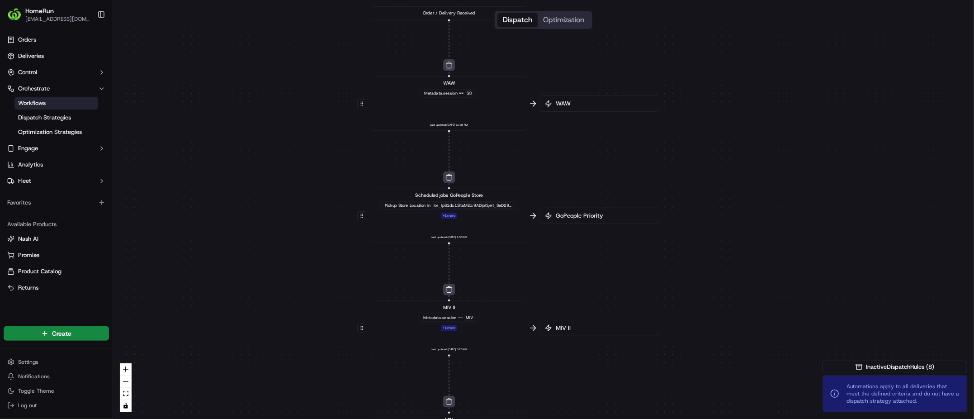
click at [481, 206] on div at bounding box center [472, 206] width 81 height 6
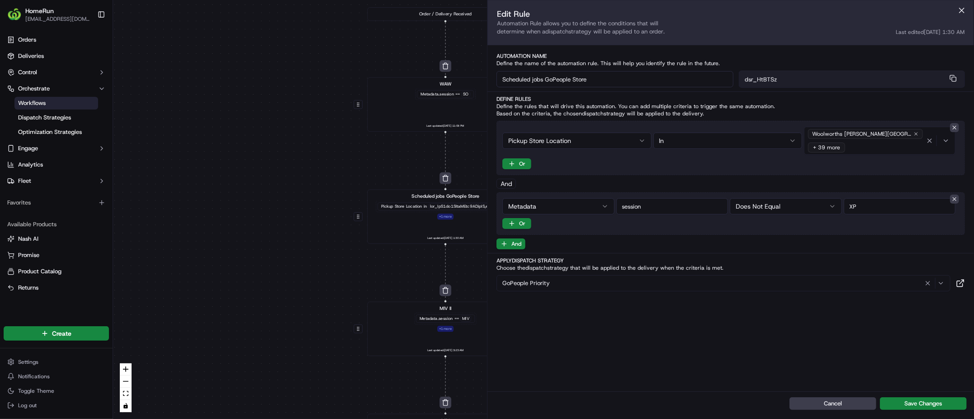
drag, startPoint x: 421, startPoint y: 181, endPoint x: 329, endPoint y: 188, distance: 92.1
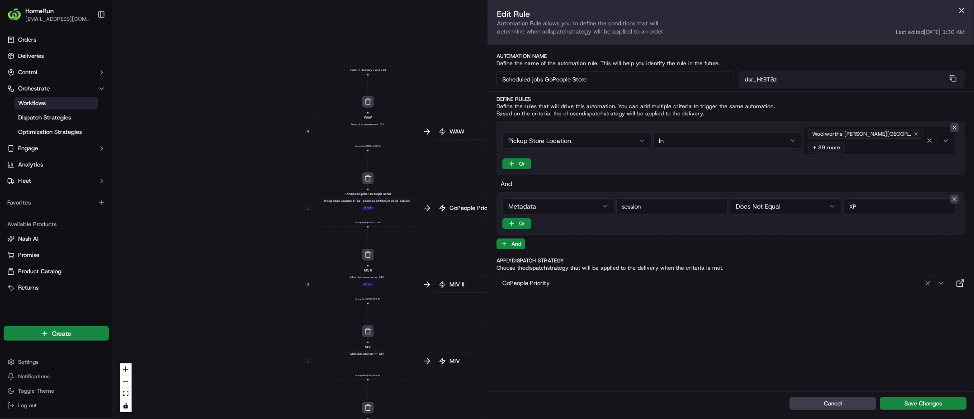
click at [380, 126] on div "SO" at bounding box center [382, 125] width 6 height 4
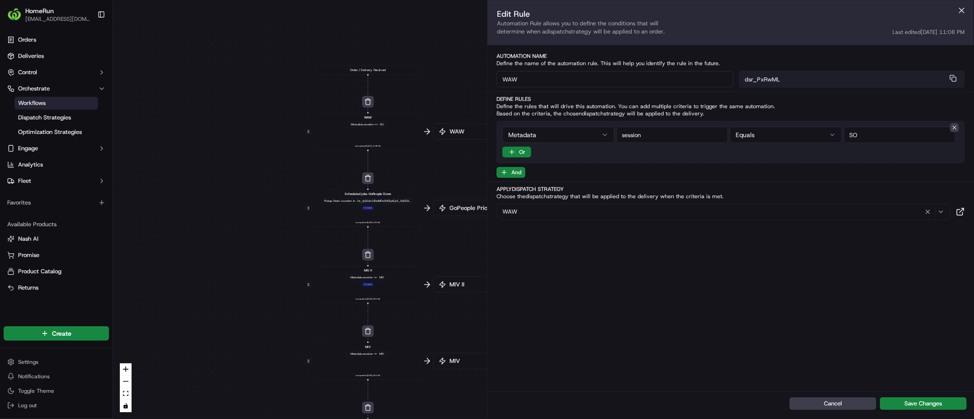
click at [379, 277] on div "MIV" at bounding box center [381, 277] width 7 height 4
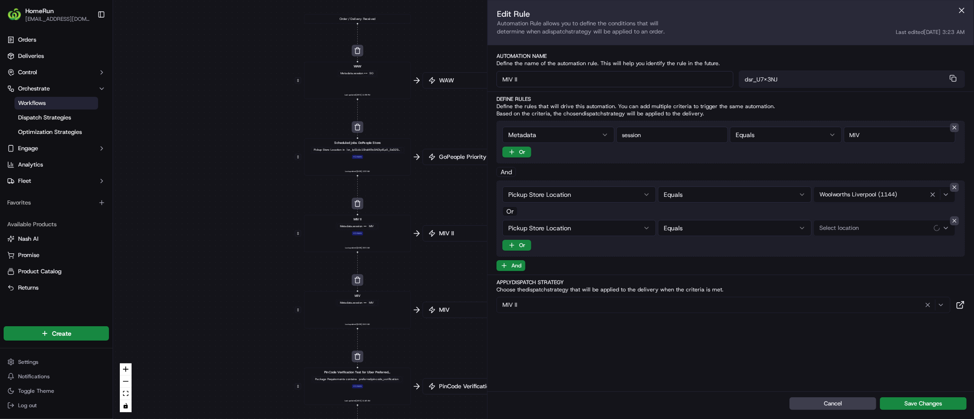
drag, startPoint x: 406, startPoint y: 246, endPoint x: 394, endPoint y: 188, distance: 58.7
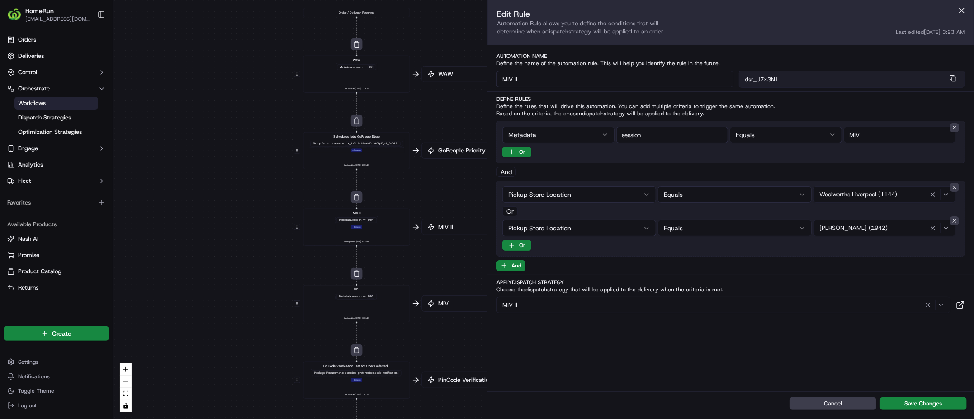
click at [378, 296] on div "MIV Metadata .session == MIV Last updated: 11/07/2024 5:53 AM" at bounding box center [357, 303] width 99 height 33
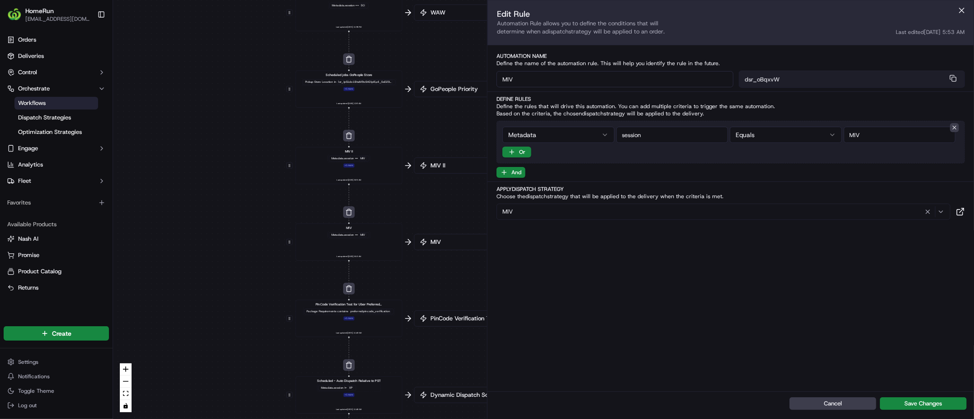
drag, startPoint x: 401, startPoint y: 235, endPoint x: 403, endPoint y: 212, distance: 23.1
click at [370, 308] on div "Package Requirements contains preferred:pincode_verification" at bounding box center [349, 310] width 90 height 5
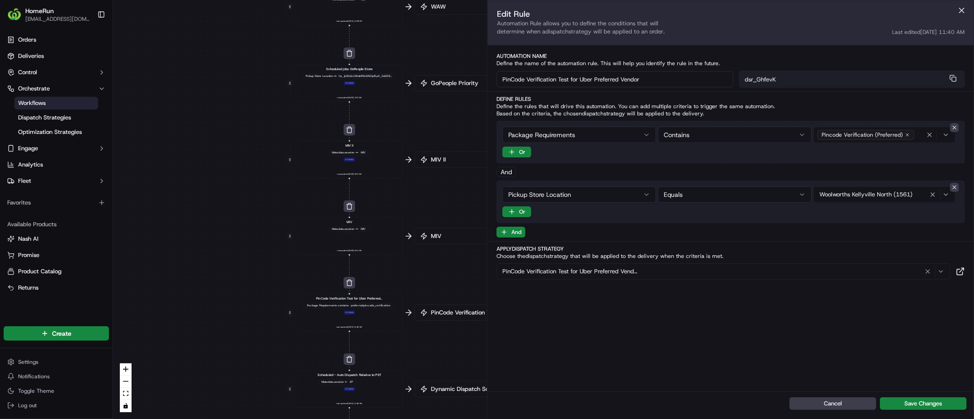
drag, startPoint x: 394, startPoint y: 271, endPoint x: 398, endPoint y: 192, distance: 79.7
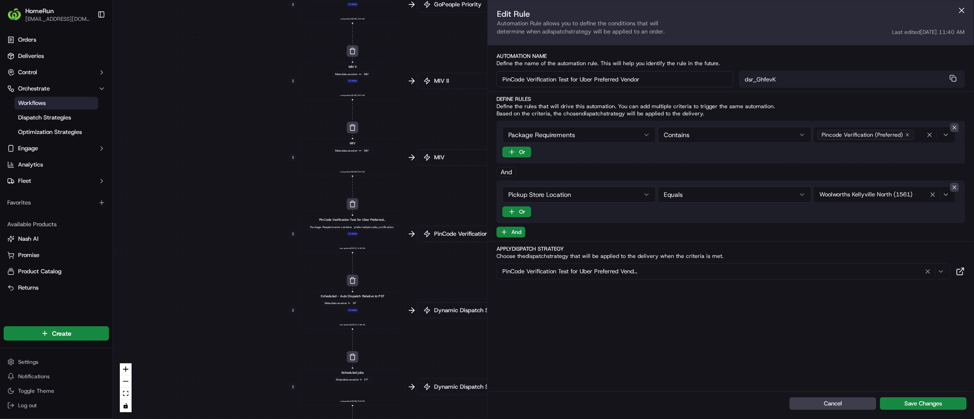
click at [374, 299] on div "Metadata .session != XP" at bounding box center [352, 303] width 63 height 8
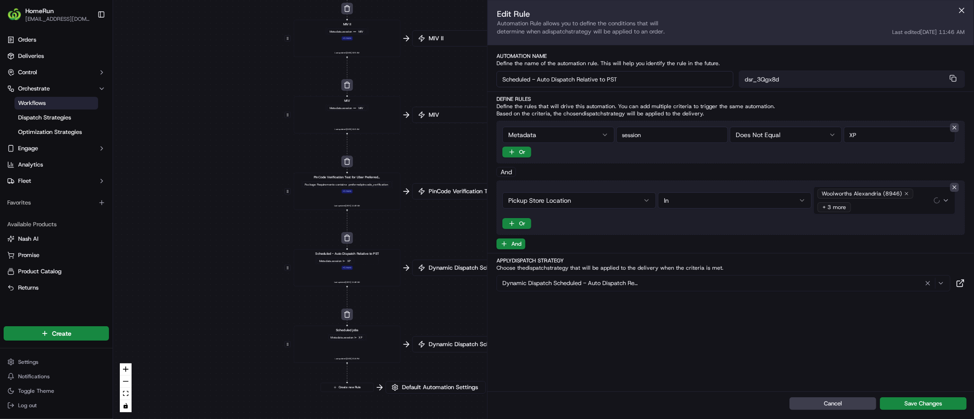
drag, startPoint x: 387, startPoint y: 259, endPoint x: 383, endPoint y: 193, distance: 65.7
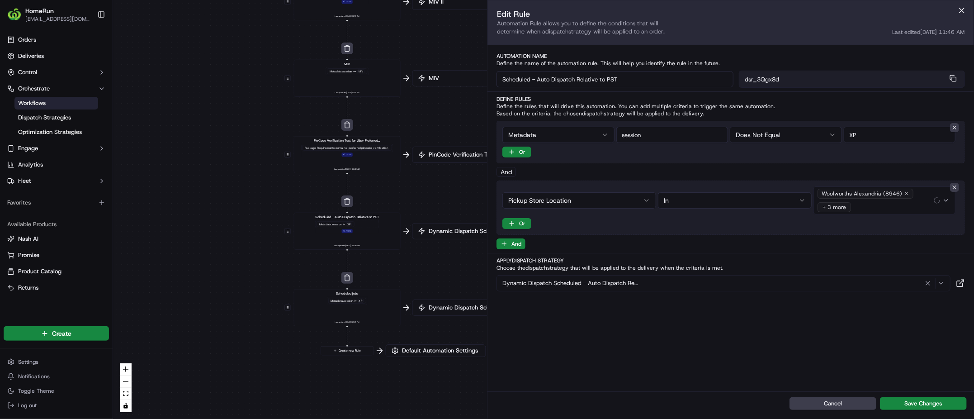
click at [374, 302] on div "Scheduled jobs Metadata .session != XP Last updated: 02/10/2024 2:18 PM" at bounding box center [347, 307] width 99 height 33
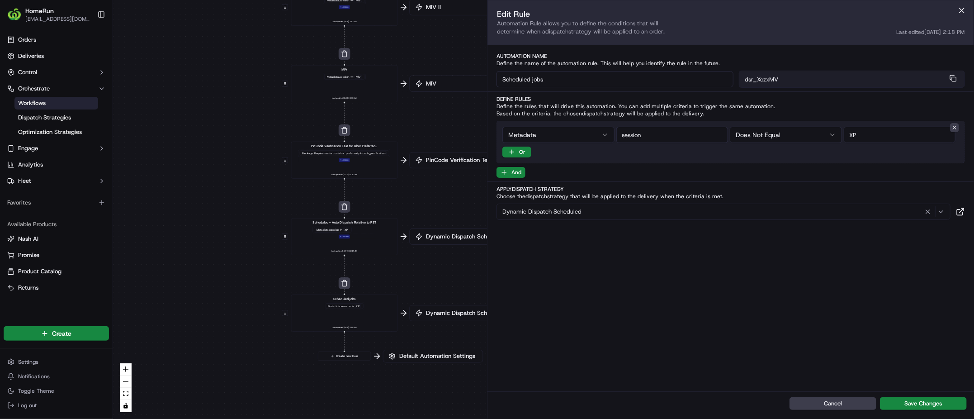
drag, startPoint x: 281, startPoint y: 174, endPoint x: 227, endPoint y: 289, distance: 126.9
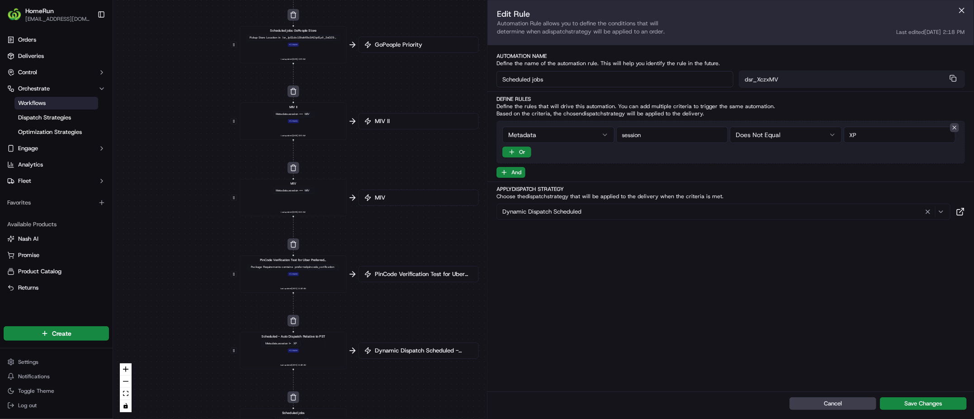
drag, startPoint x: 281, startPoint y: 196, endPoint x: 275, endPoint y: 316, distance: 119.6
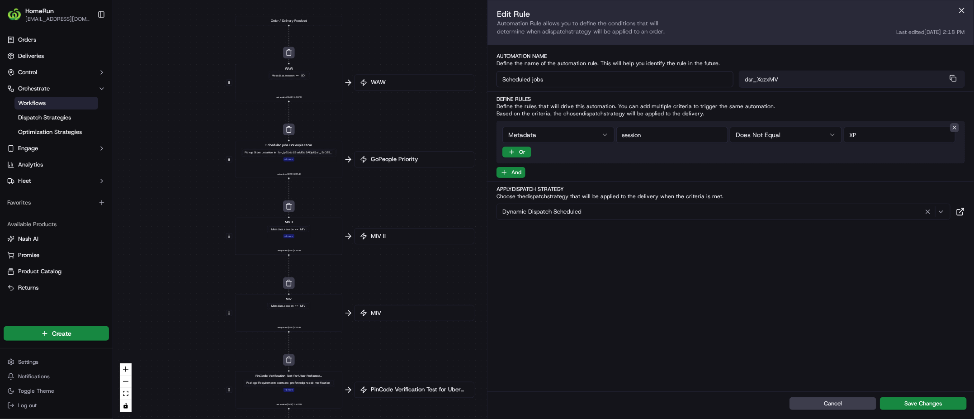
drag, startPoint x: 285, startPoint y: 218, endPoint x: 289, endPoint y: 244, distance: 26.9
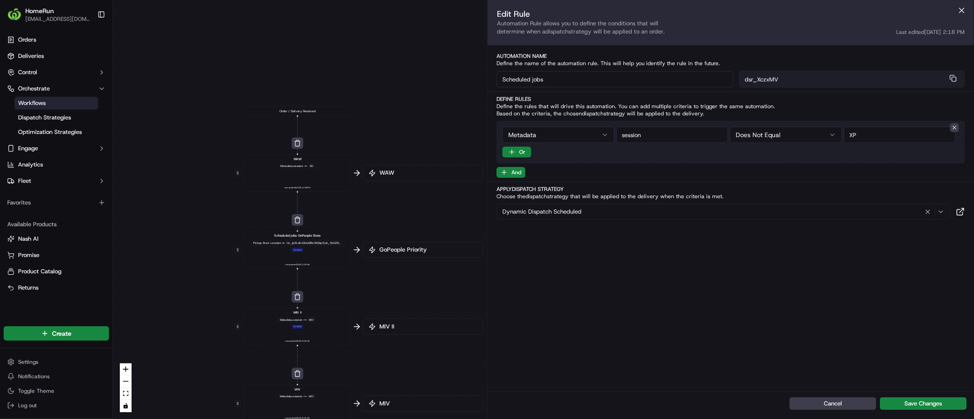
click at [295, 166] on span "Metadata .session" at bounding box center [291, 166] width 23 height 4
click at [314, 240] on div "Pickup Store Location in" at bounding box center [297, 242] width 93 height 5
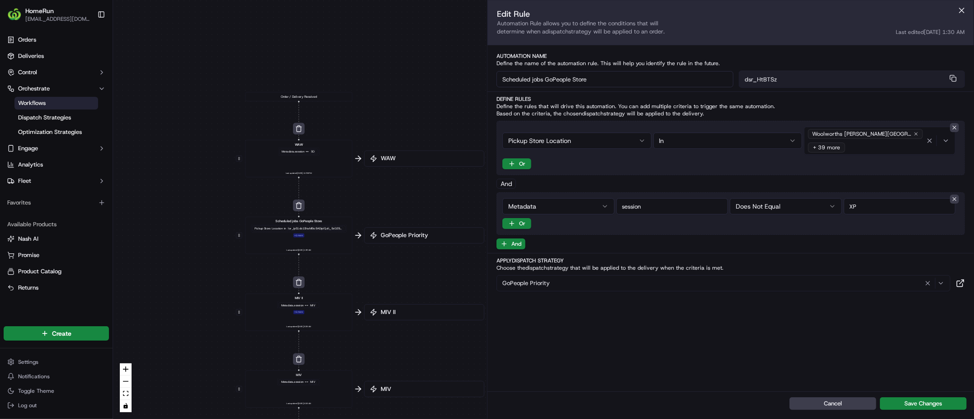
drag, startPoint x: 323, startPoint y: 245, endPoint x: 320, endPoint y: 209, distance: 35.5
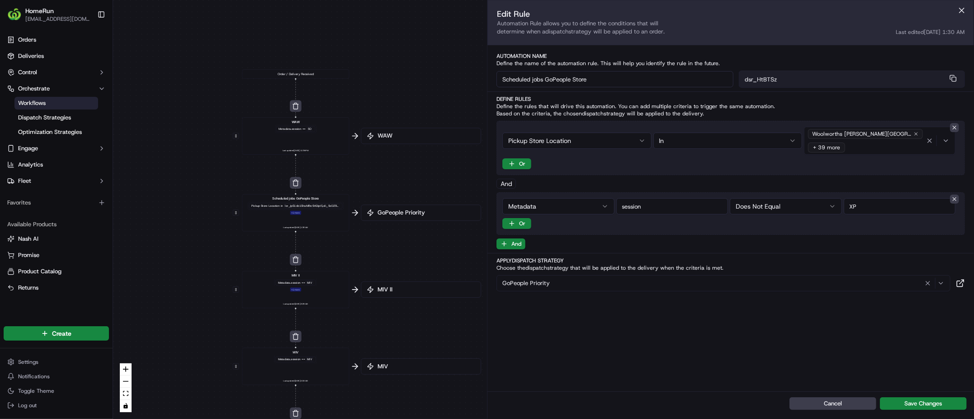
click at [304, 275] on div "MIV II Metadata .session == MIV + 1 more" at bounding box center [296, 282] width 43 height 19
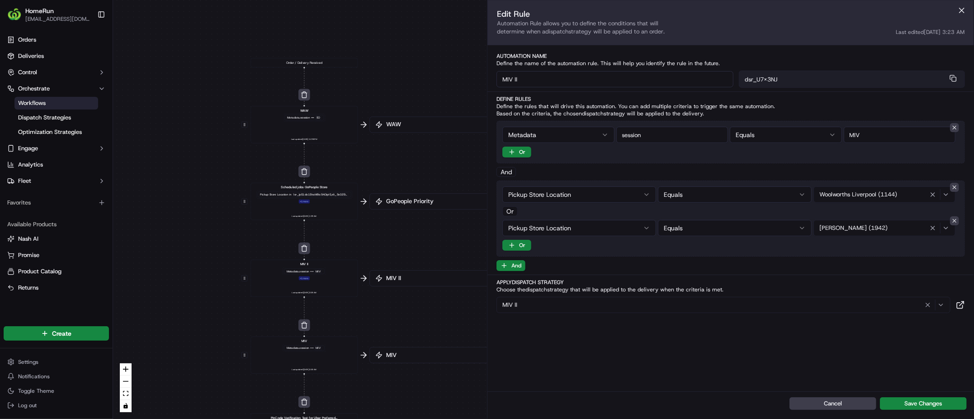
drag, startPoint x: 304, startPoint y: 275, endPoint x: 331, endPoint y: 223, distance: 58.7
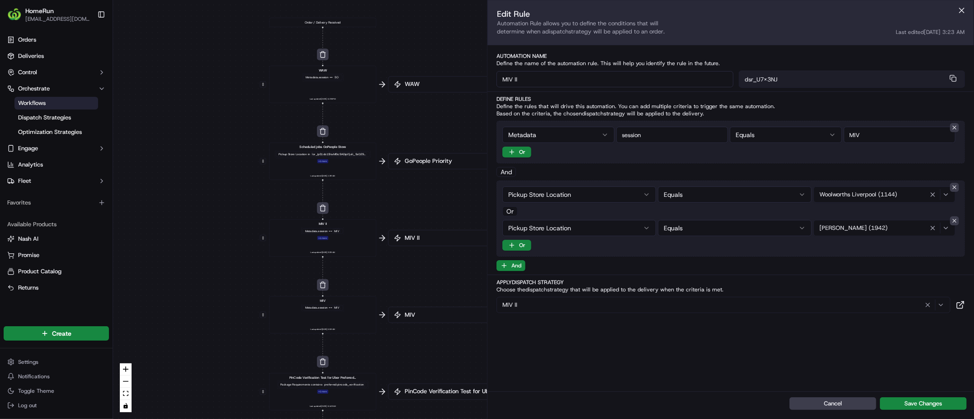
click at [338, 314] on div "MIV Metadata .session == MIV Last updated: 11/07/2024 5:53 AM" at bounding box center [322, 314] width 99 height 33
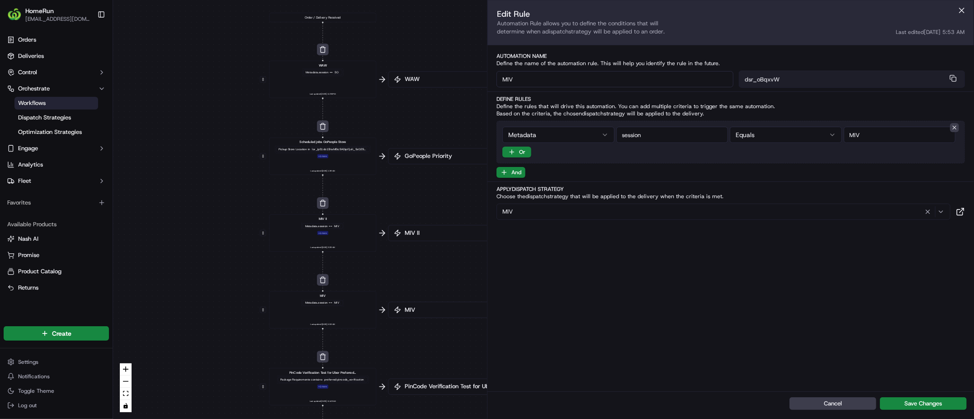
drag, startPoint x: 335, startPoint y: 299, endPoint x: 337, endPoint y: 246, distance: 53.4
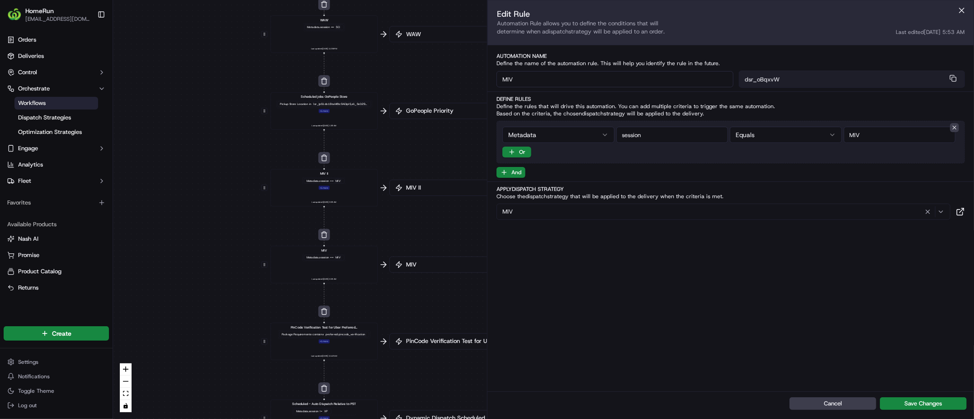
click at [332, 329] on span "PinCode Verification Test for Uber Preferred Vendor" at bounding box center [324, 327] width 67 height 5
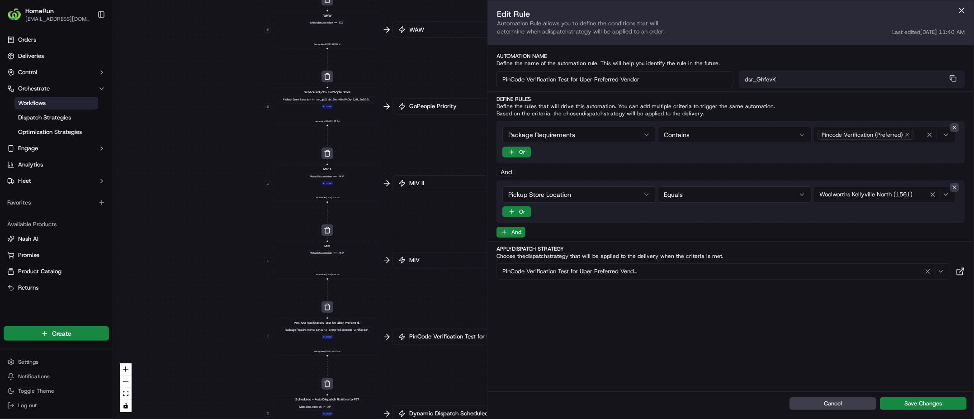
drag, startPoint x: 340, startPoint y: 313, endPoint x: 354, endPoint y: 253, distance: 60.9
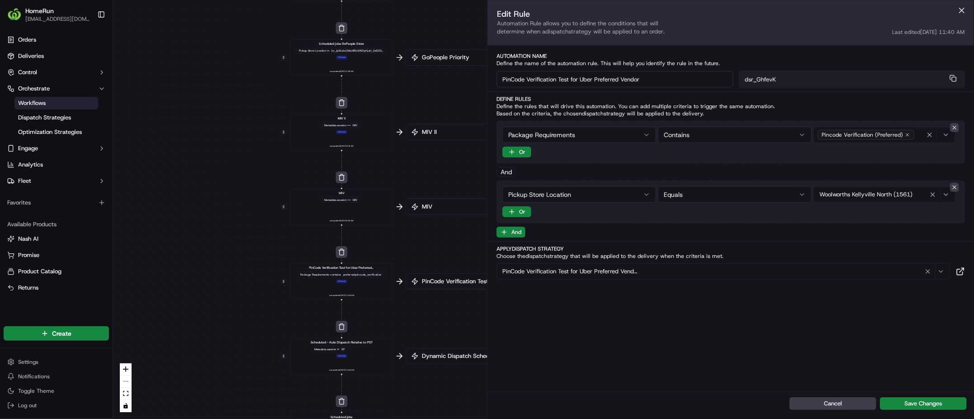
click at [356, 342] on span "Scheduled - Auto Dispatch Relative to PST" at bounding box center [342, 342] width 62 height 5
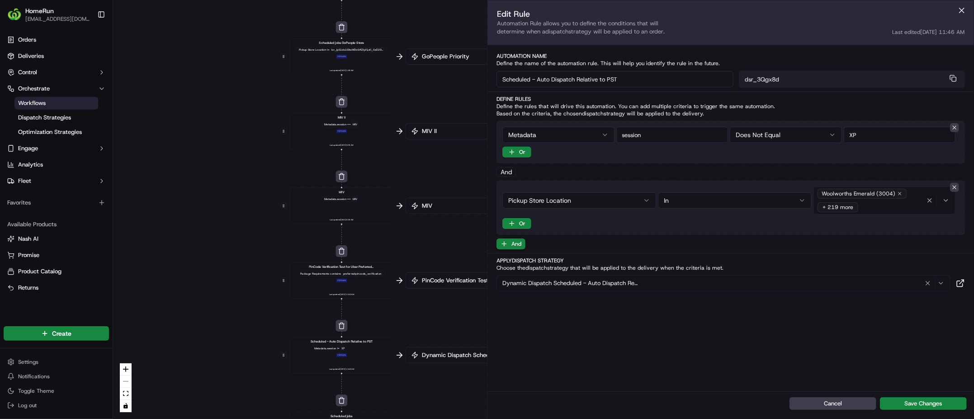
drag, startPoint x: 362, startPoint y: 325, endPoint x: 369, endPoint y: 251, distance: 74.0
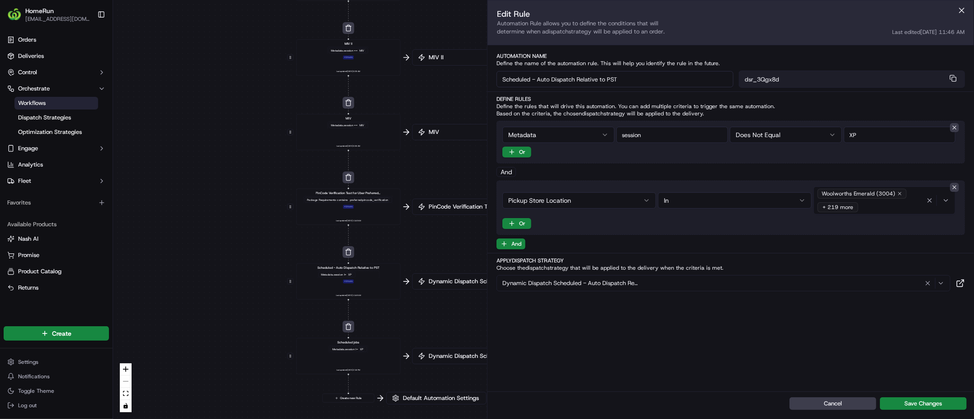
click at [358, 351] on div "Metadata .session != XP" at bounding box center [348, 349] width 39 height 8
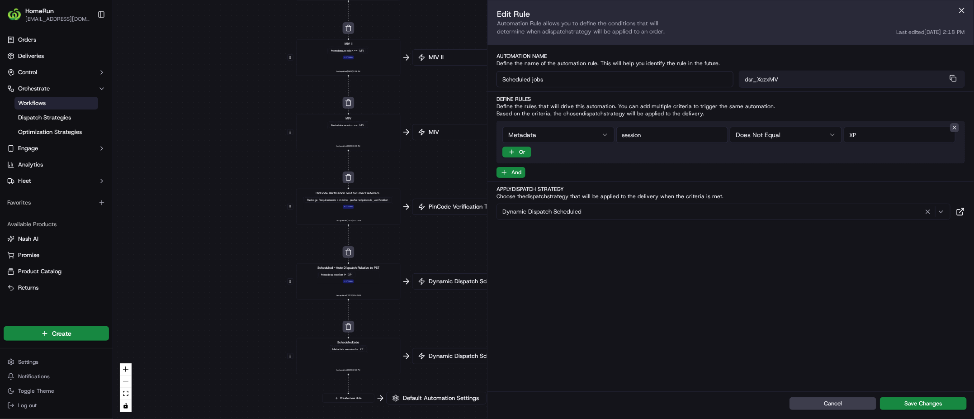
drag, startPoint x: 368, startPoint y: 304, endPoint x: 373, endPoint y: 276, distance: 28.5
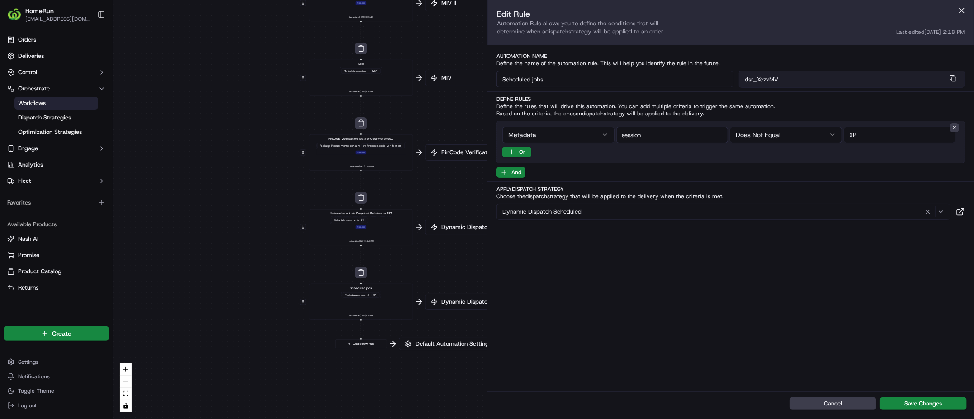
drag, startPoint x: 318, startPoint y: 161, endPoint x: 312, endPoint y: 161, distance: 5.4
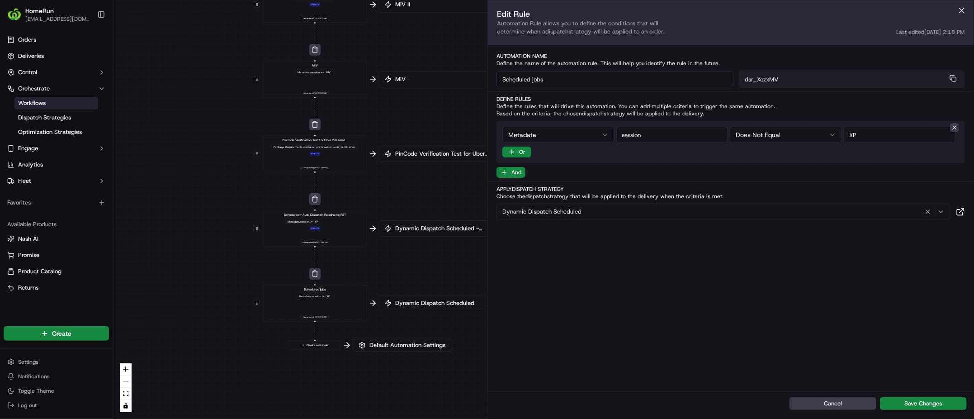
click at [329, 226] on div "Metadata .session != XP + 1 more" at bounding box center [315, 224] width 62 height 13
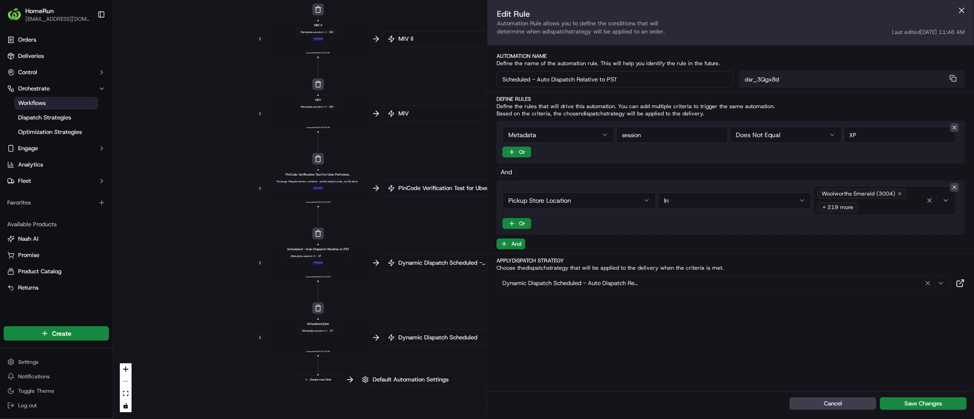
drag, startPoint x: 363, startPoint y: 215, endPoint x: 357, endPoint y: 282, distance: 67.2
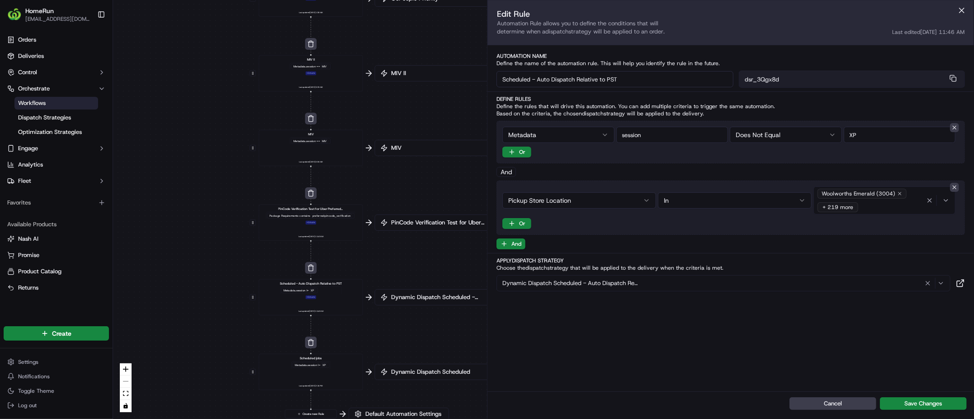
click at [326, 225] on div "PinCode Verification Test for Uber Preferred Vendor Package Requirements contai…" at bounding box center [311, 222] width 96 height 32
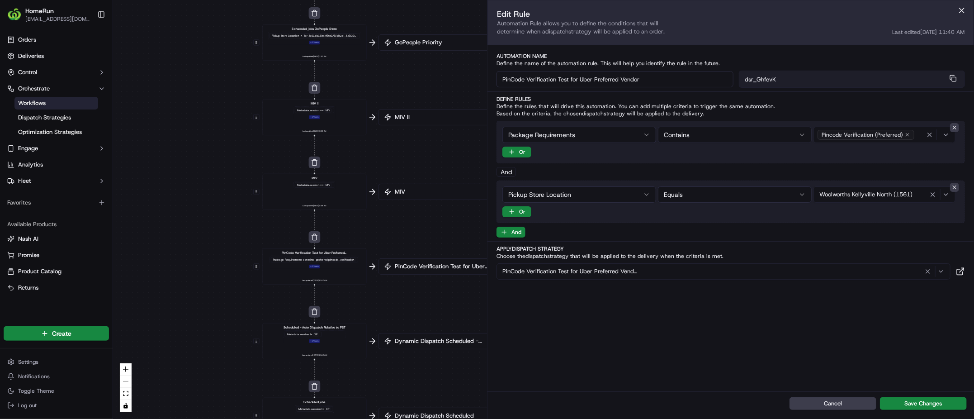
drag, startPoint x: 347, startPoint y: 204, endPoint x: 347, endPoint y: 262, distance: 58.3
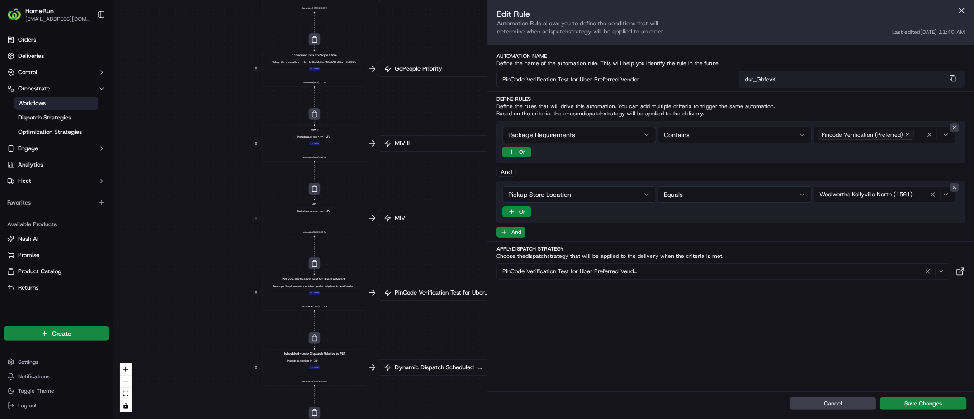
click at [337, 209] on div "MIV Metadata .session == MIV Last updated: 11/07/2024 5:53 AM" at bounding box center [314, 218] width 96 height 32
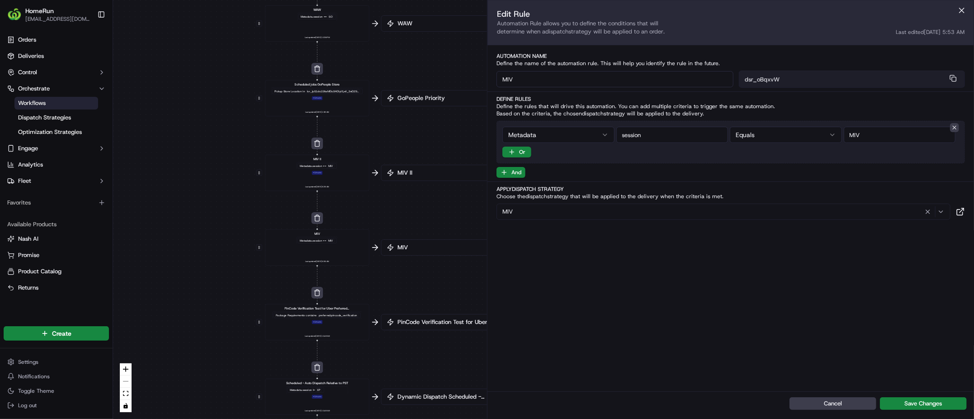
drag, startPoint x: 346, startPoint y: 226, endPoint x: 345, endPoint y: 263, distance: 37.1
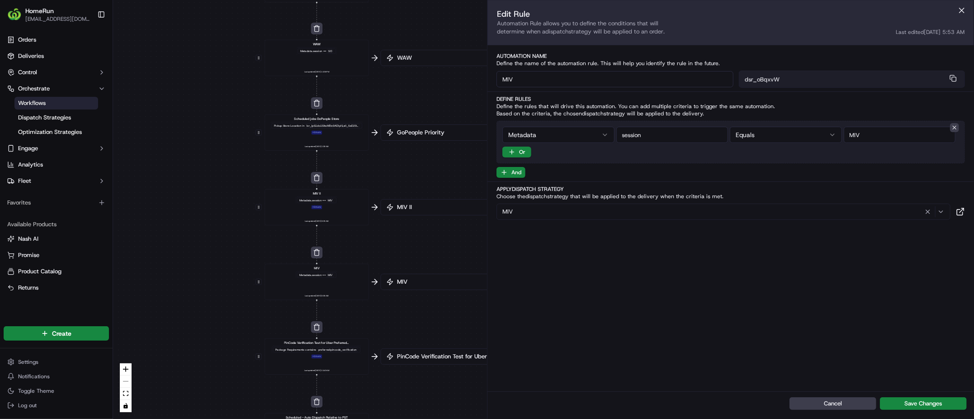
click at [331, 199] on div "MIV" at bounding box center [330, 200] width 7 height 4
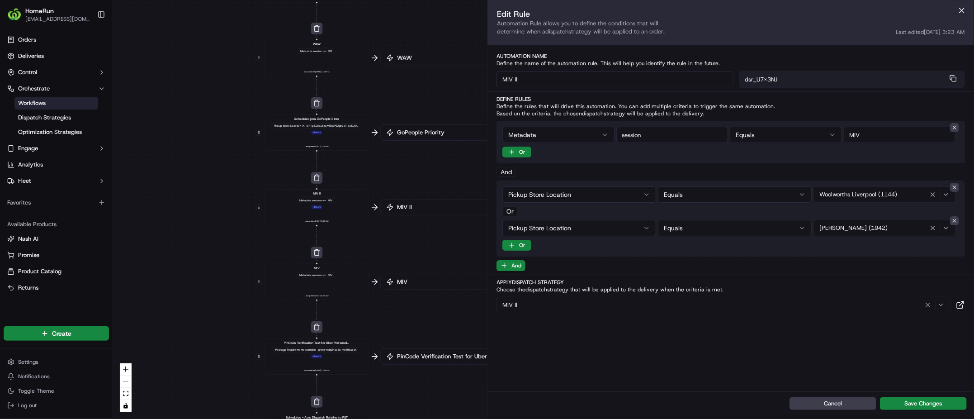
drag, startPoint x: 365, startPoint y: 201, endPoint x: 364, endPoint y: 246, distance: 45.2
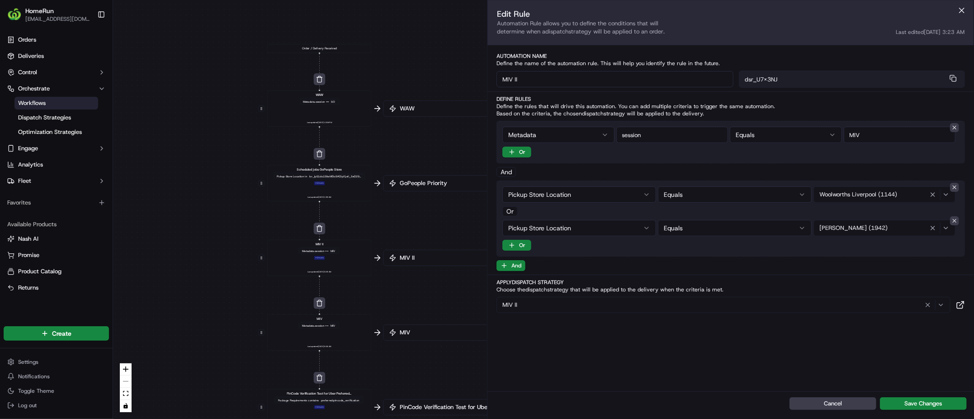
click at [344, 180] on div "Pickup Store Location in + 1 more" at bounding box center [319, 178] width 93 height 13
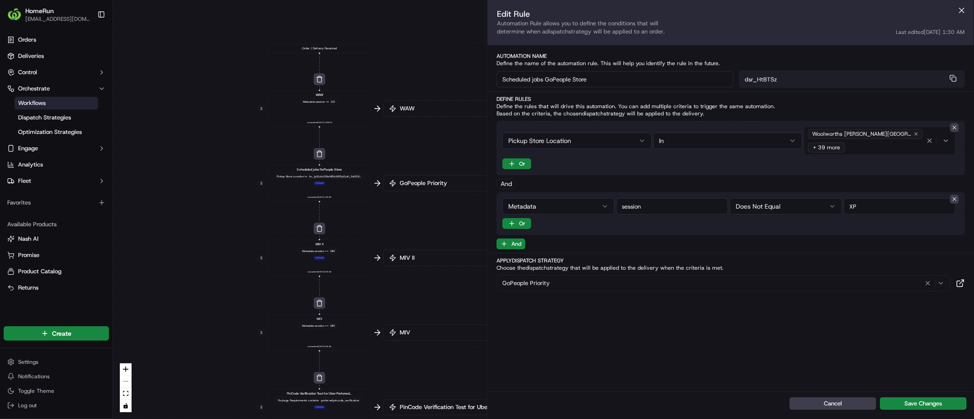
drag, startPoint x: 370, startPoint y: 209, endPoint x: 365, endPoint y: 221, distance: 12.4
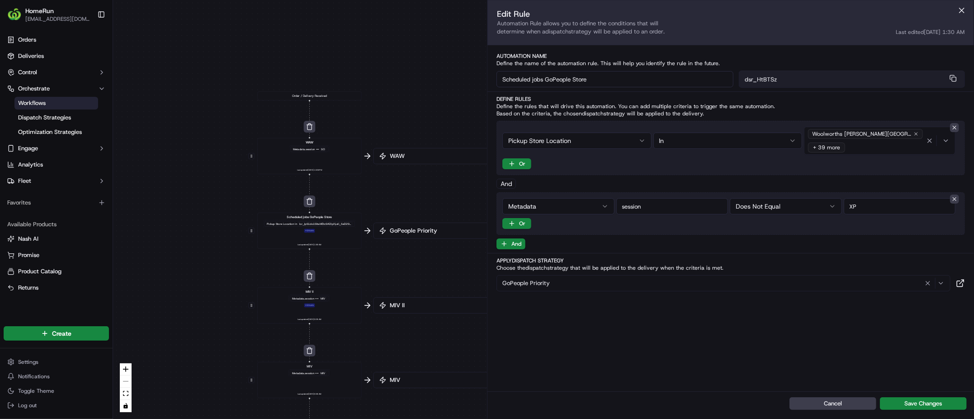
click at [329, 156] on div "WAW Metadata .session == SO Last updated: 26/05/2025 11:08 PM" at bounding box center [309, 156] width 96 height 32
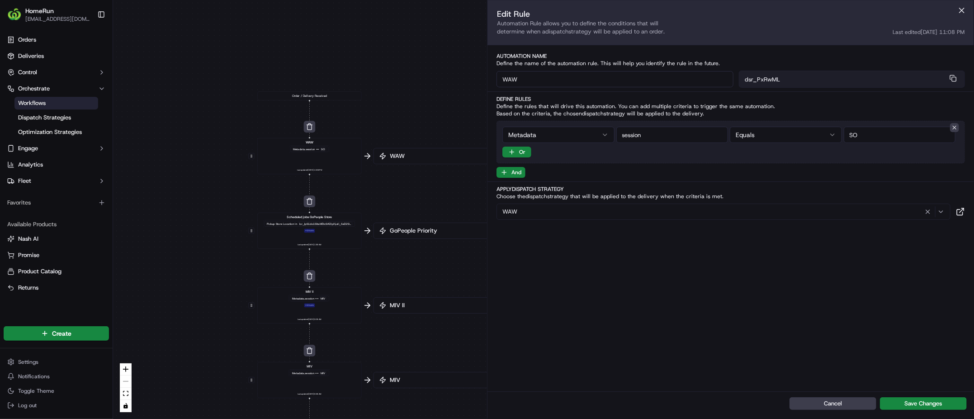
drag, startPoint x: 347, startPoint y: 201, endPoint x: 344, endPoint y: 165, distance: 36.3
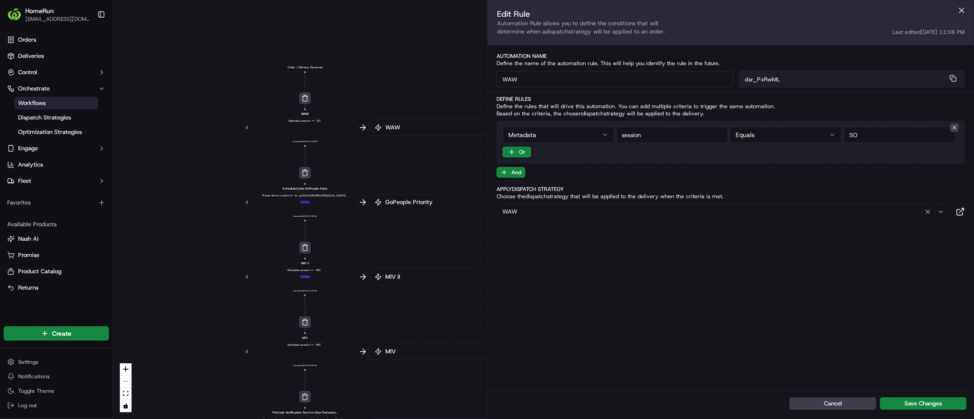
drag, startPoint x: 348, startPoint y: 233, endPoint x: 343, endPoint y: 140, distance: 93.3
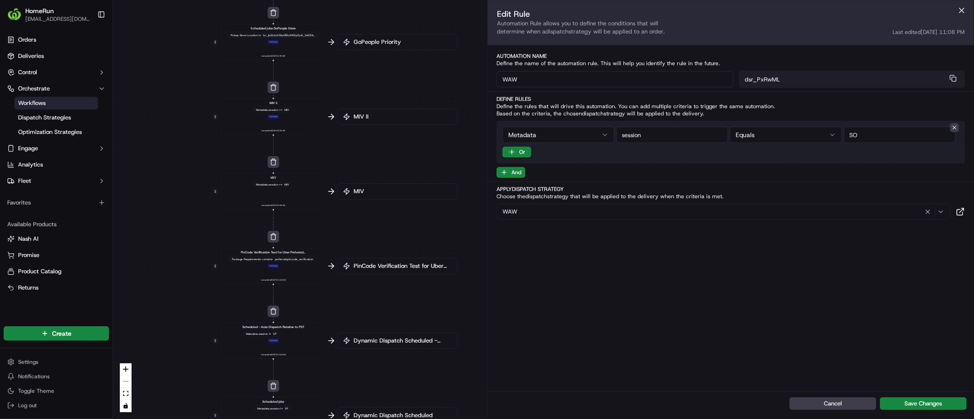
drag, startPoint x: 383, startPoint y: 284, endPoint x: 358, endPoint y: 217, distance: 71.1
click at [360, 219] on div "0 0 0 0 0 0 0 0 Order / Delivery Received WAW Metadata .session == SO Last upda…" at bounding box center [543, 209] width 861 height 419
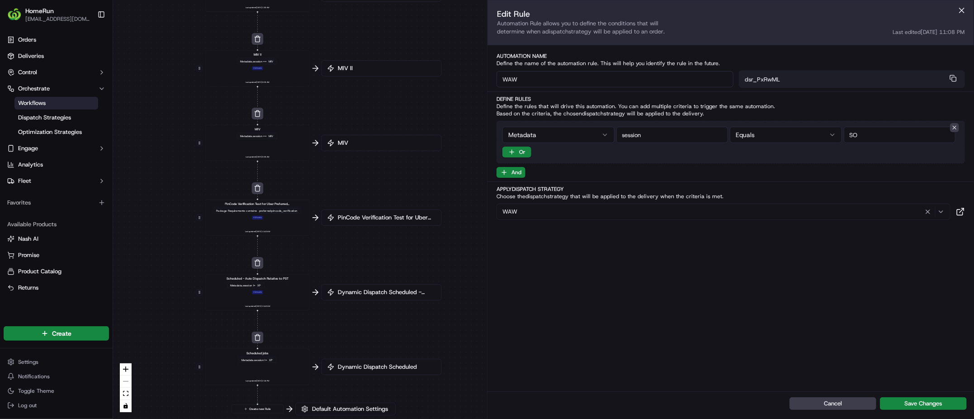
drag, startPoint x: 378, startPoint y: 267, endPoint x: 353, endPoint y: 194, distance: 76.7
click at [353, 209] on div "PinCode Verification Test for Uber Preferred Vendor" at bounding box center [382, 217] width 120 height 16
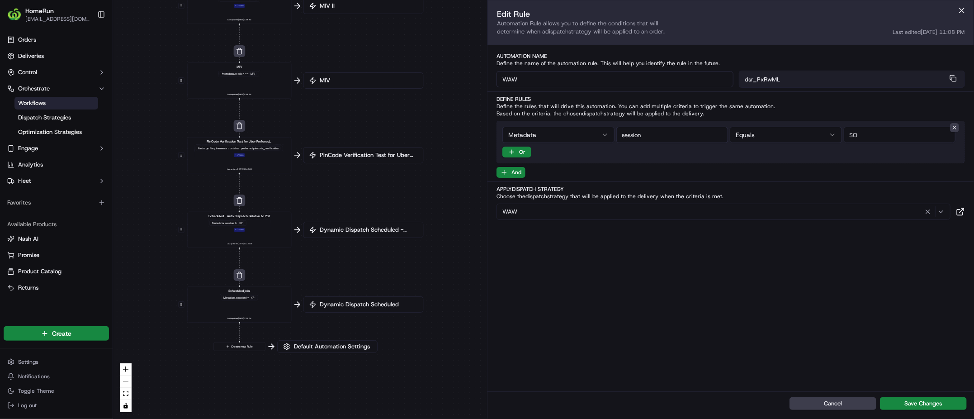
click at [361, 237] on div "0 0 0 0 0 0 0 0 Order / Delivery Received WAW Metadata .session == SO Last upda…" at bounding box center [543, 209] width 861 height 419
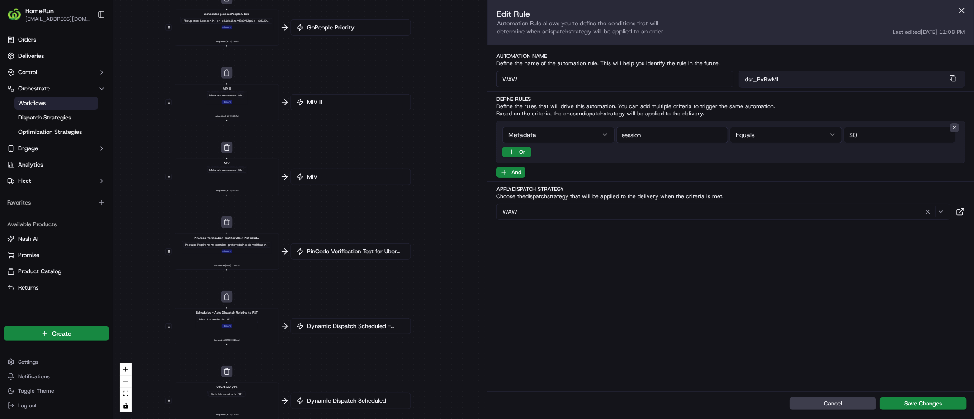
drag, startPoint x: 379, startPoint y: 163, endPoint x: 374, endPoint y: 273, distance: 110.0
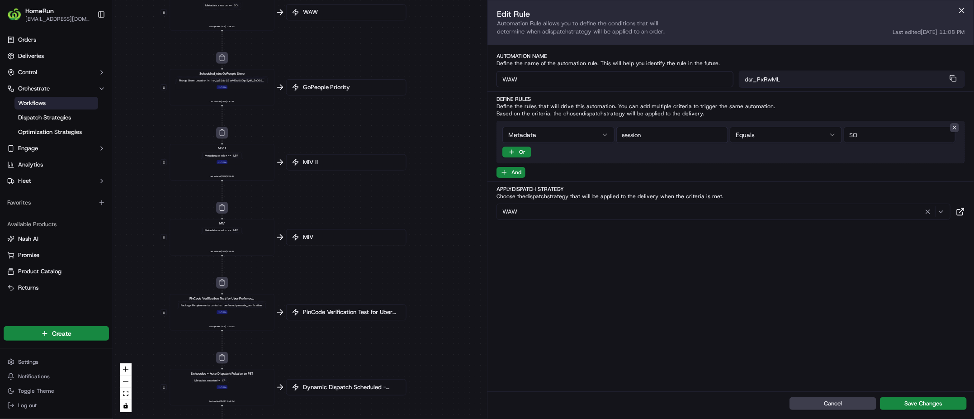
drag, startPoint x: 377, startPoint y: 188, endPoint x: 371, endPoint y: 237, distance: 49.6
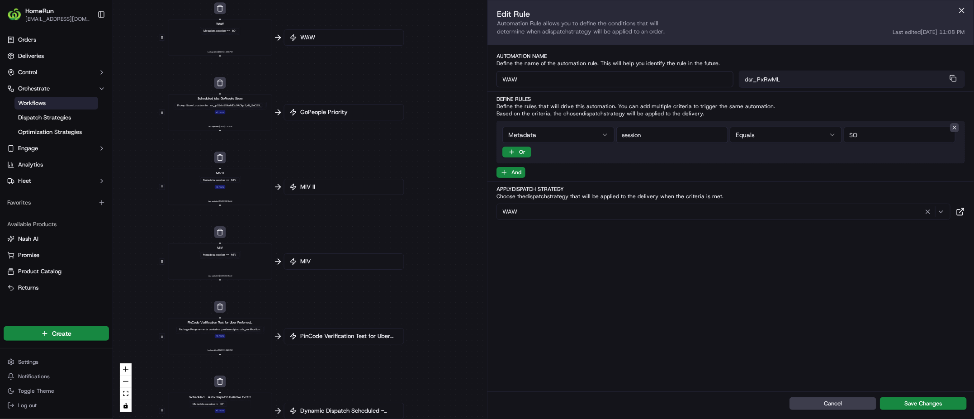
click at [354, 112] on span "GoPeople Priority" at bounding box center [349, 112] width 100 height 8
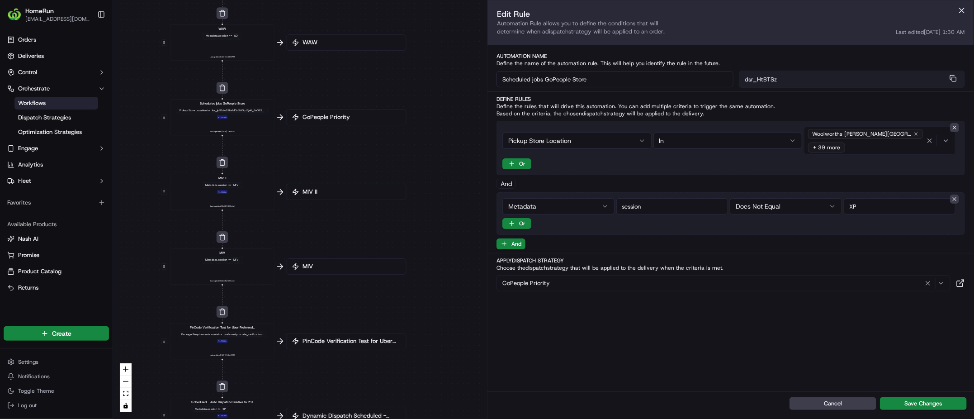
drag, startPoint x: 367, startPoint y: 150, endPoint x: 387, endPoint y: 219, distance: 71.6
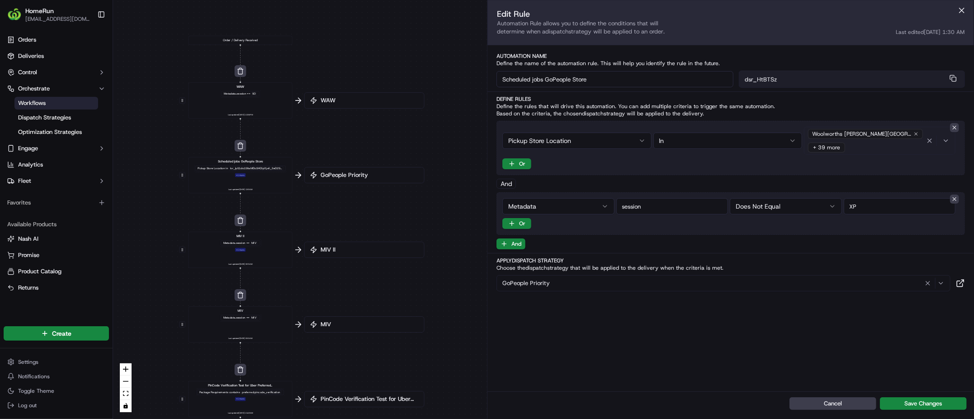
click at [944, 143] on icon "button" at bounding box center [946, 140] width 7 height 7
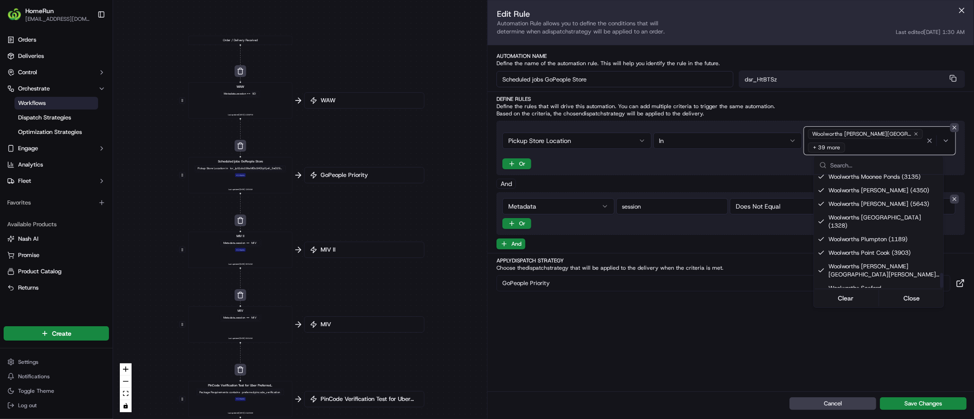
scroll to position [749, 0]
click at [642, 348] on html "HomeRun rli6@woolworths.com.au Toggle Sidebar Orders Deliveries Control Orchest…" at bounding box center [487, 209] width 974 height 419
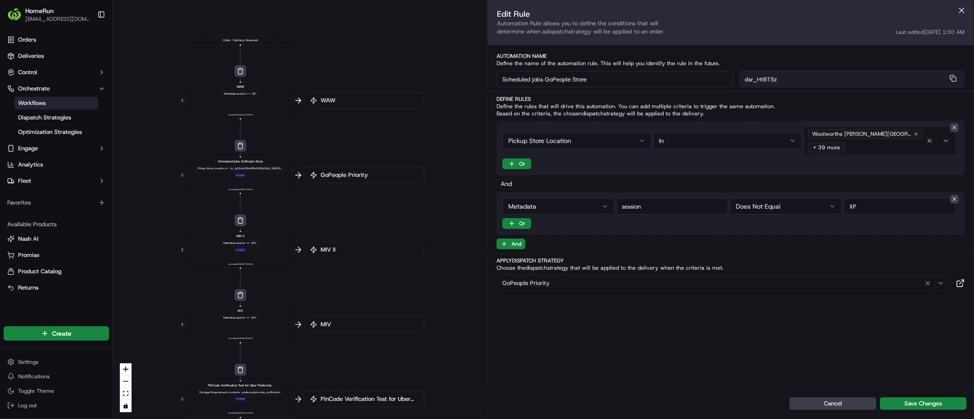
drag, startPoint x: 435, startPoint y: 201, endPoint x: 445, endPoint y: 223, distance: 24.3
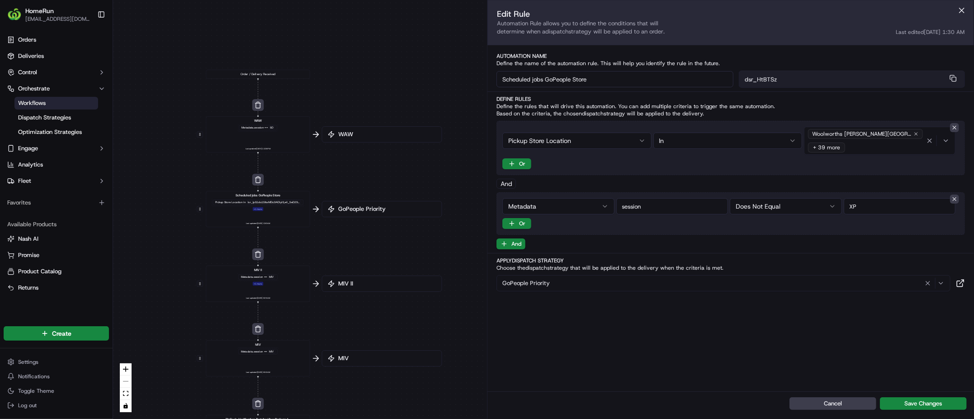
drag, startPoint x: 400, startPoint y: 231, endPoint x: 370, endPoint y: 249, distance: 35.5
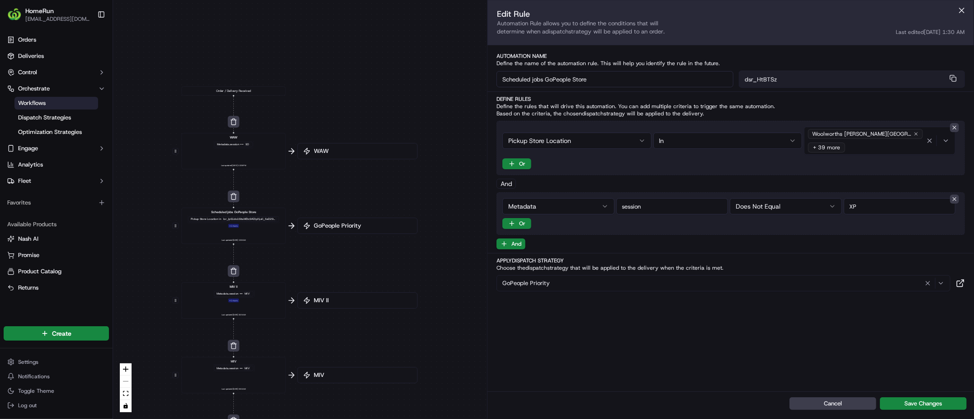
drag, startPoint x: 347, startPoint y: 249, endPoint x: 377, endPoint y: 252, distance: 29.6
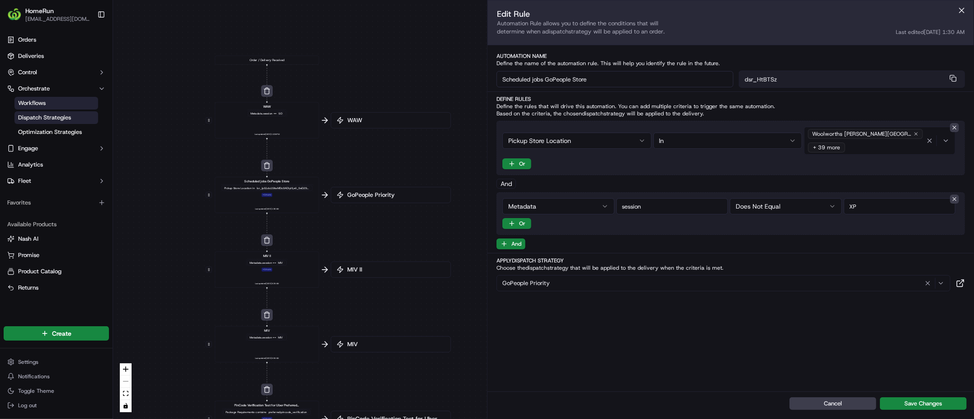
click at [62, 116] on span "Dispatch Strategies" at bounding box center [44, 118] width 53 height 8
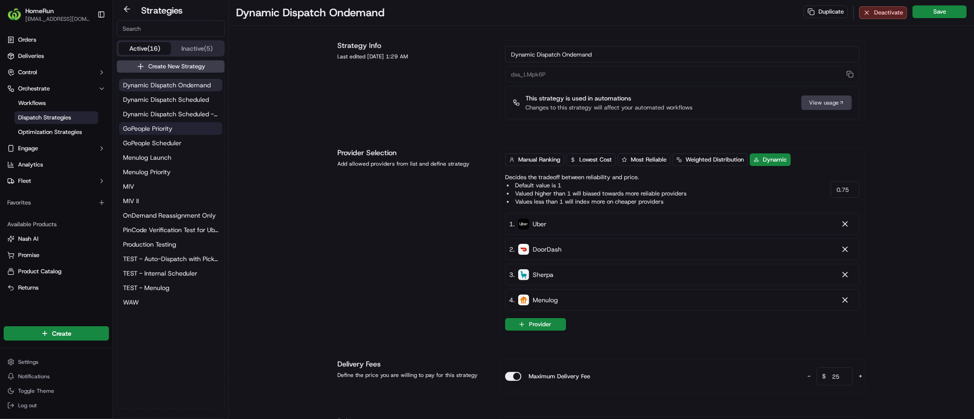
click at [176, 129] on button "GoPeople Priority" at bounding box center [171, 128] width 104 height 13
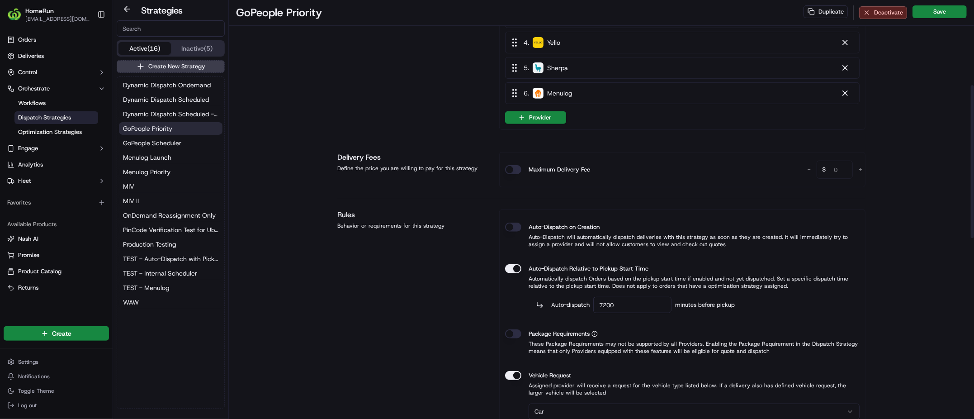
scroll to position [247, 0]
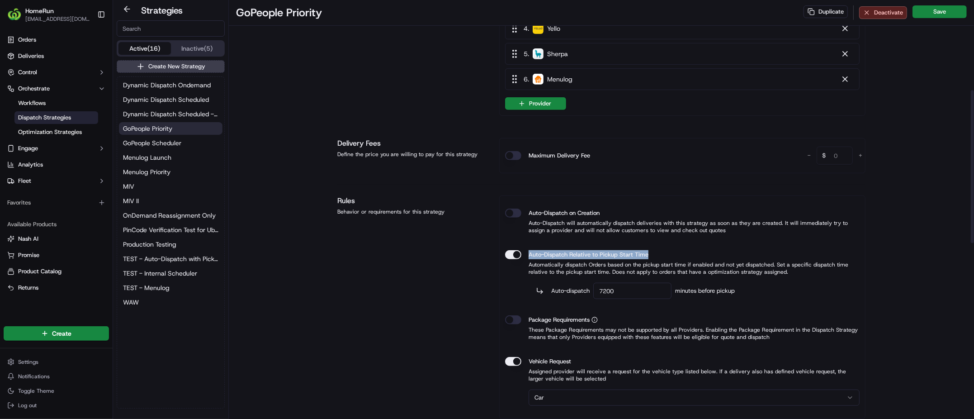
drag, startPoint x: 662, startPoint y: 252, endPoint x: 530, endPoint y: 252, distance: 131.6
click at [530, 252] on div "Auto-Dispatch Relative to Pickup Start Time" at bounding box center [682, 254] width 355 height 9
copy label "Auto-Dispatch Relative to Pickup Start Time"
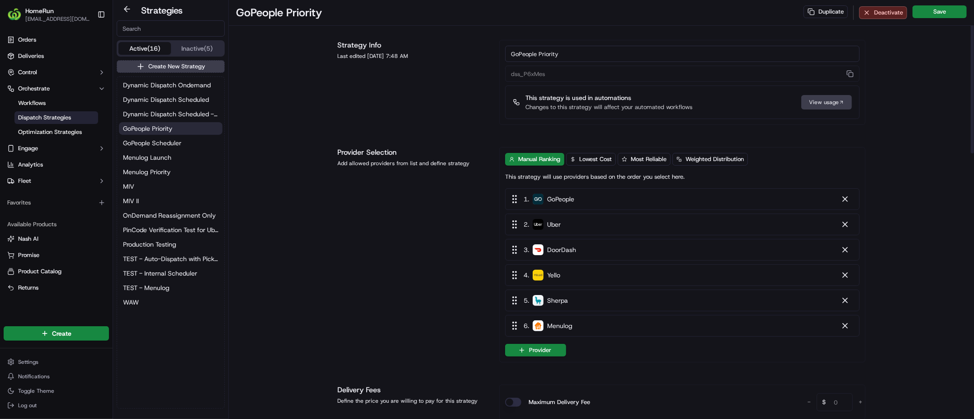
scroll to position [0, 0]
click at [47, 102] on link "Workflows" at bounding box center [56, 103] width 84 height 13
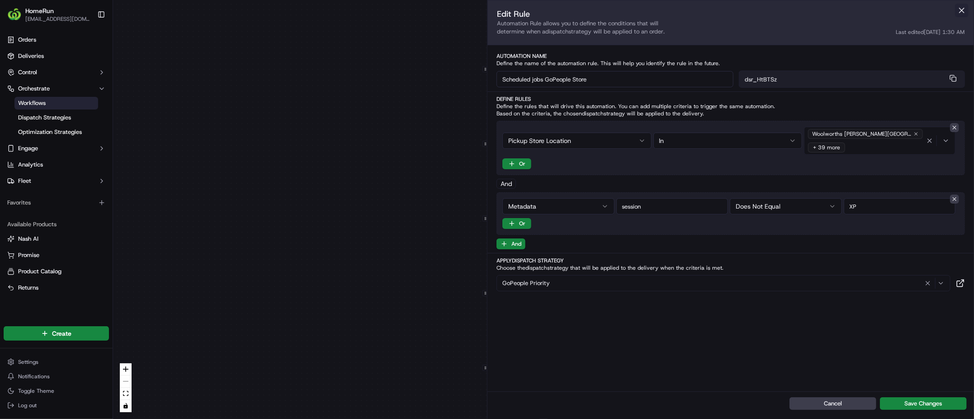
click at [964, 16] on button at bounding box center [962, 11] width 14 height 14
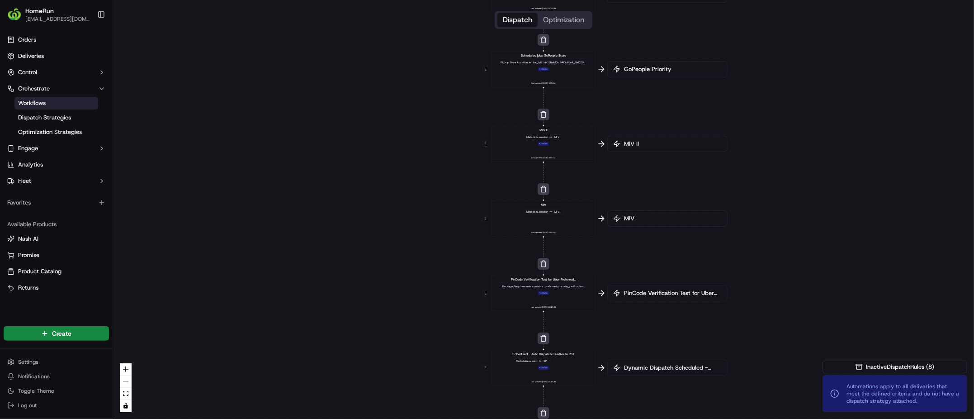
drag, startPoint x: 749, startPoint y: 141, endPoint x: 706, endPoint y: 164, distance: 49.6
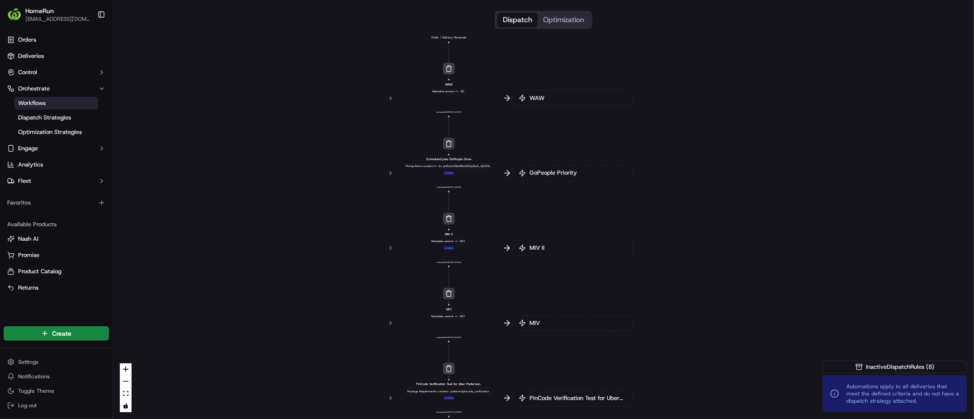
drag, startPoint x: 574, startPoint y: 208, endPoint x: 563, endPoint y: 215, distance: 13.7
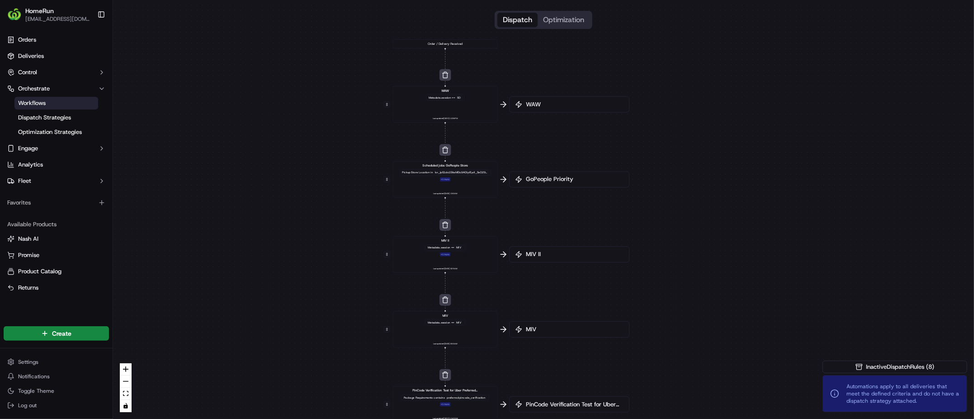
click at [530, 178] on span "GoPeople Priority" at bounding box center [574, 179] width 100 height 8
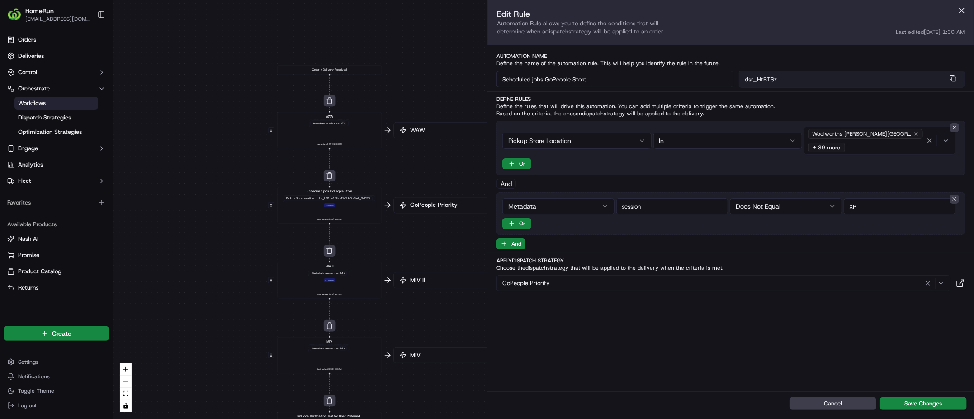
drag, startPoint x: 468, startPoint y: 200, endPoint x: 336, endPoint y: 228, distance: 135.1
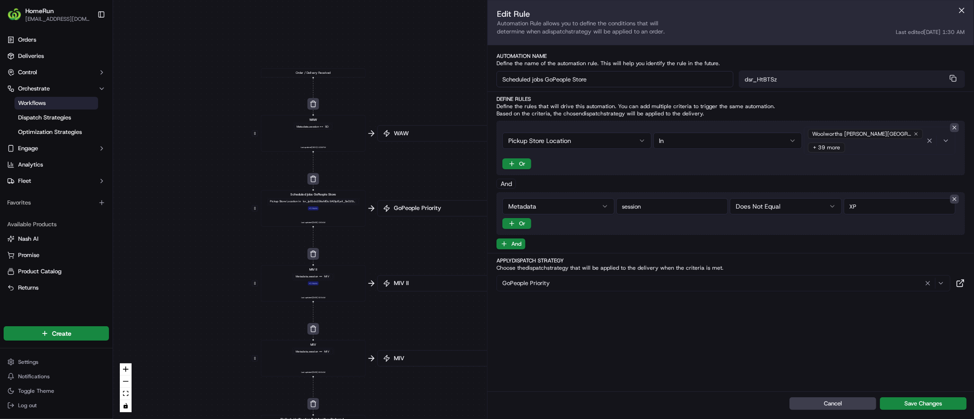
click at [907, 146] on div "Woolworths Rouse Hill (1090) + 39 more" at bounding box center [865, 140] width 118 height 27
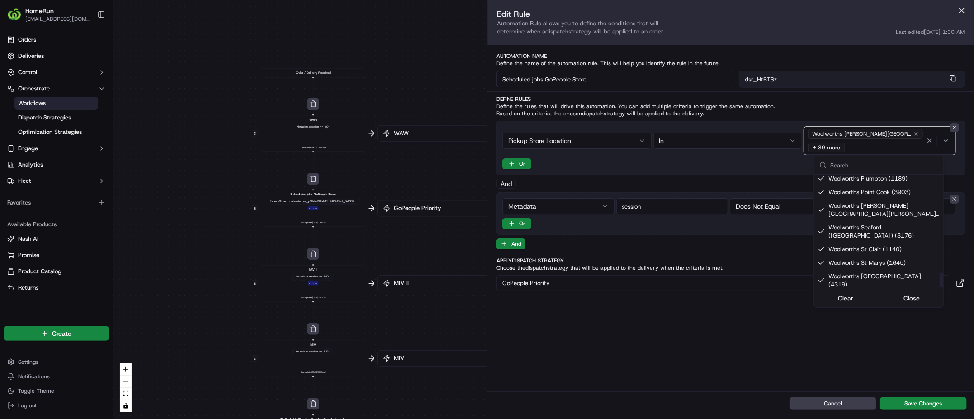
scroll to position [749, 0]
click at [232, 192] on html "HomeRun rli6@woolworths.com.au Toggle Sidebar Orders Deliveries Control Orchest…" at bounding box center [487, 209] width 974 height 419
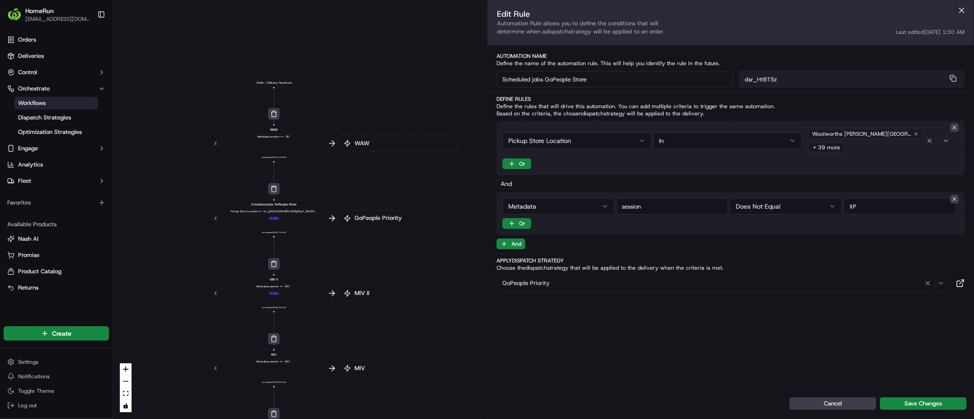
click at [877, 146] on div "Woolworths Rouse Hill (1090) + 39 more" at bounding box center [865, 140] width 118 height 27
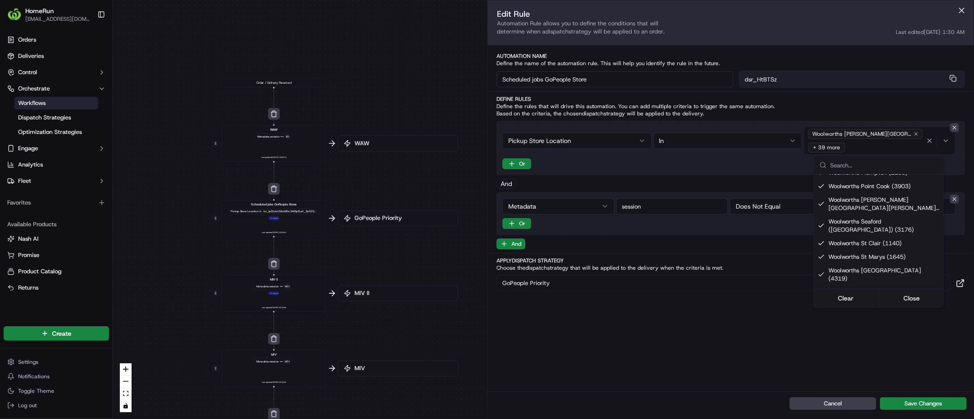
click at [573, 81] on html "HomeRun rli6@woolworths.com.au Toggle Sidebar Orders Deliveries Control Orchest…" at bounding box center [487, 209] width 974 height 419
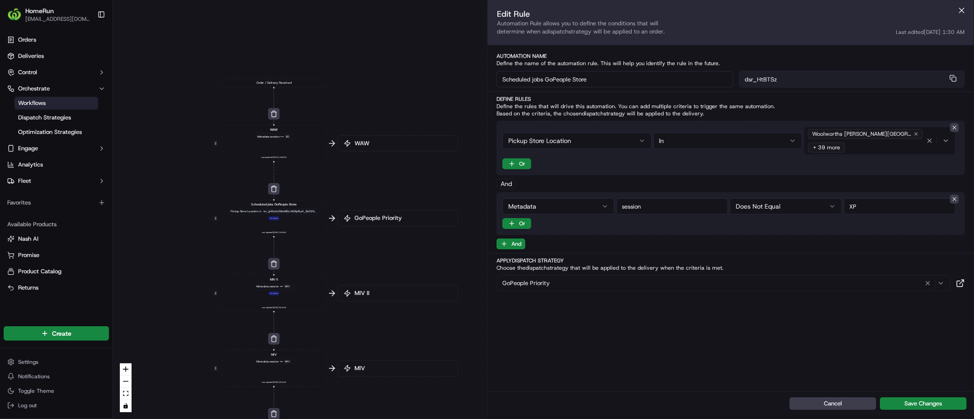
drag, startPoint x: 598, startPoint y: 81, endPoint x: 492, endPoint y: 81, distance: 105.8
click at [492, 81] on div "Automation Name Define the name of the automation rule. This will help you iden…" at bounding box center [731, 69] width 487 height 35
click at [390, 250] on div "0 0 0 0 0 0 0 0 Order / Delivery Received WAW Metadata .session == SO Last upda…" at bounding box center [543, 209] width 861 height 419
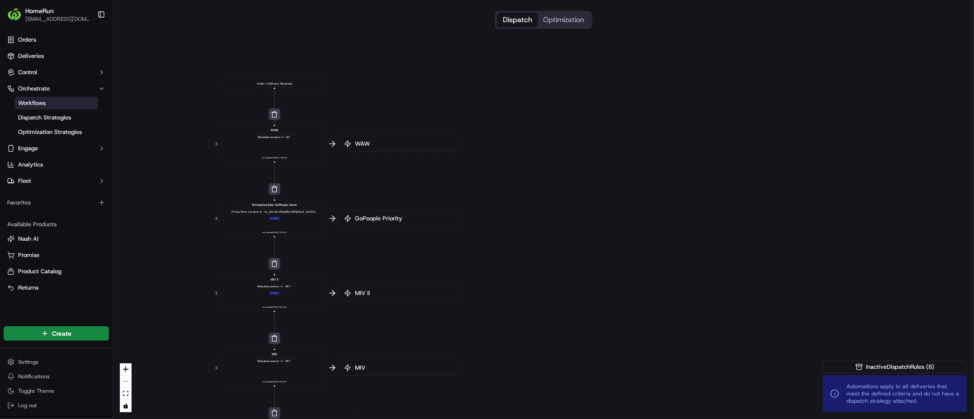
click at [379, 226] on div "0 0 0 0 0 0 0 0 Order / Delivery Received WAW Metadata .session == SO Last upda…" at bounding box center [543, 209] width 861 height 419
click at [379, 220] on span "GoPeople Priority" at bounding box center [403, 218] width 100 height 8
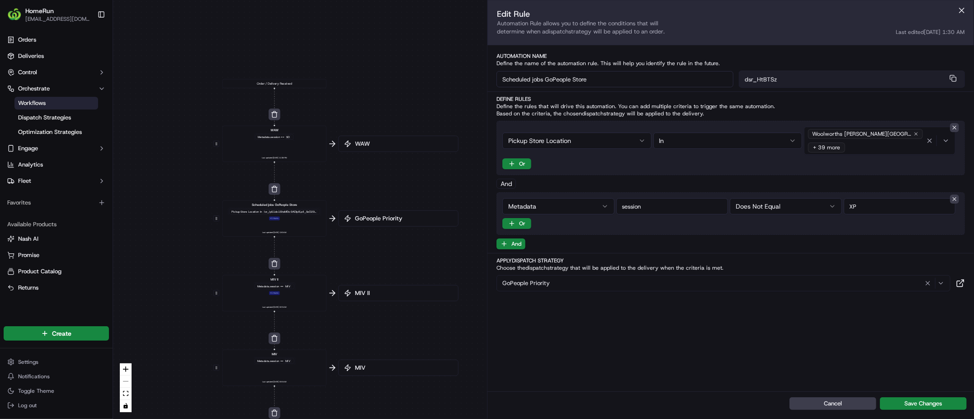
drag, startPoint x: 378, startPoint y: 233, endPoint x: 327, endPoint y: 237, distance: 51.2
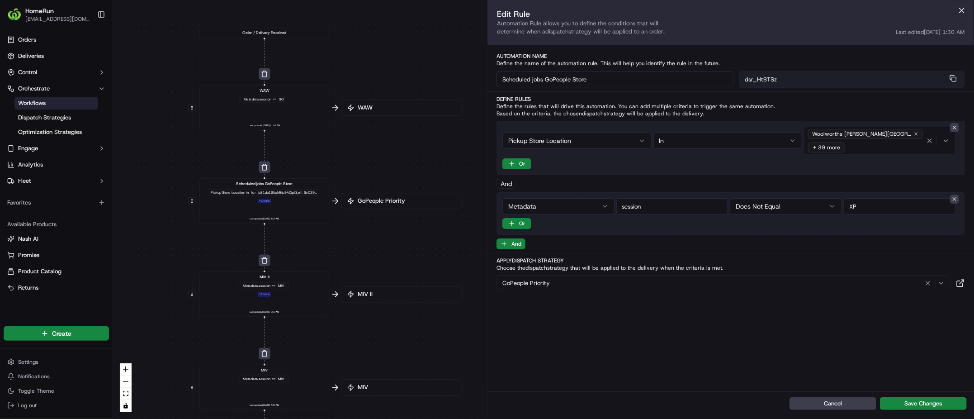
click at [300, 201] on div "Pickup Store Location in + 1 more" at bounding box center [265, 196] width 116 height 16
click at [357, 203] on span "GoPeople Priority" at bounding box center [406, 200] width 100 height 8
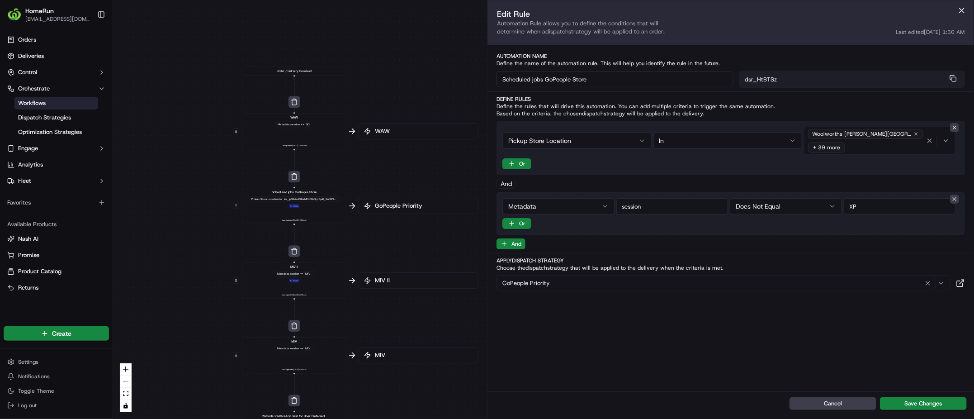
drag, startPoint x: 440, startPoint y: 228, endPoint x: 387, endPoint y: 237, distance: 53.7
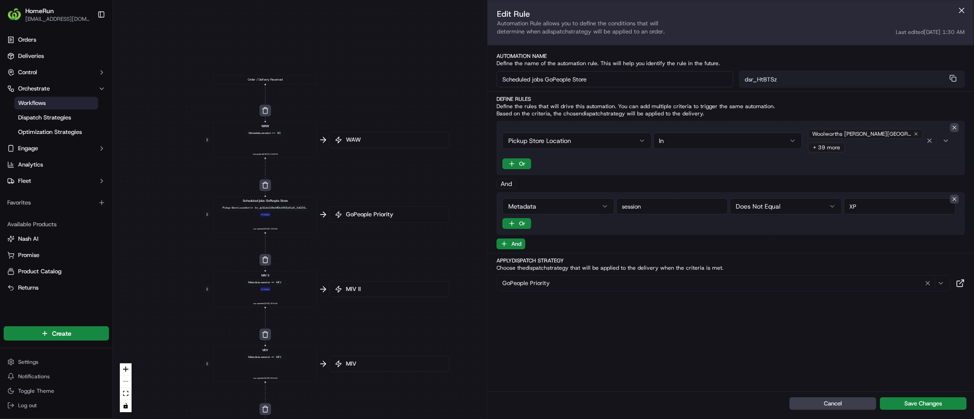
click at [898, 141] on div "Woolworths Rouse Hill (1090) + 39 more" at bounding box center [865, 140] width 118 height 27
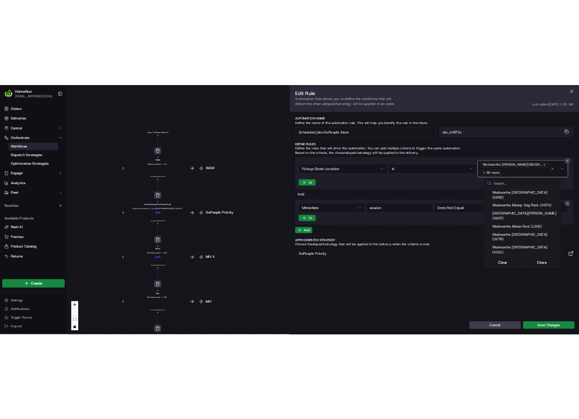
scroll to position [204, 0]
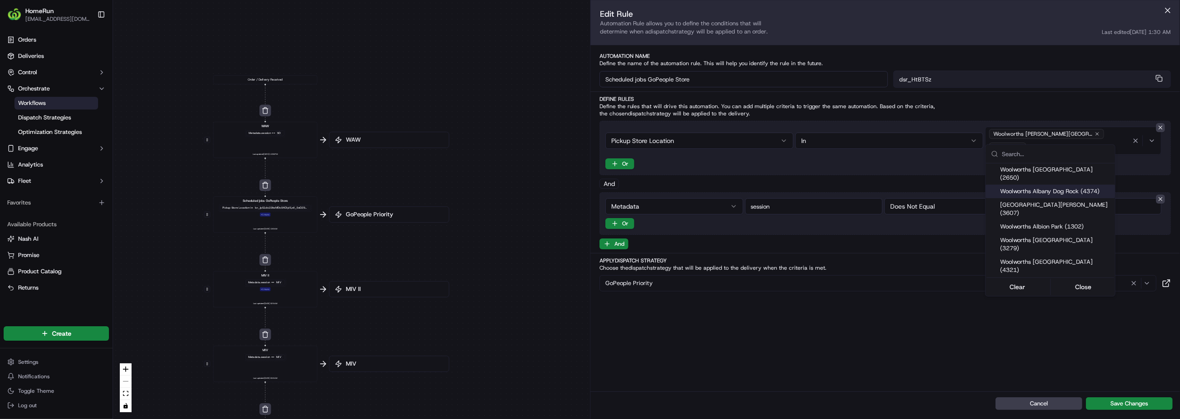
click at [974, 111] on html "HomeRun rli6@woolworths.com.au Toggle Sidebar Orders Deliveries Control Orchest…" at bounding box center [590, 209] width 1180 height 419
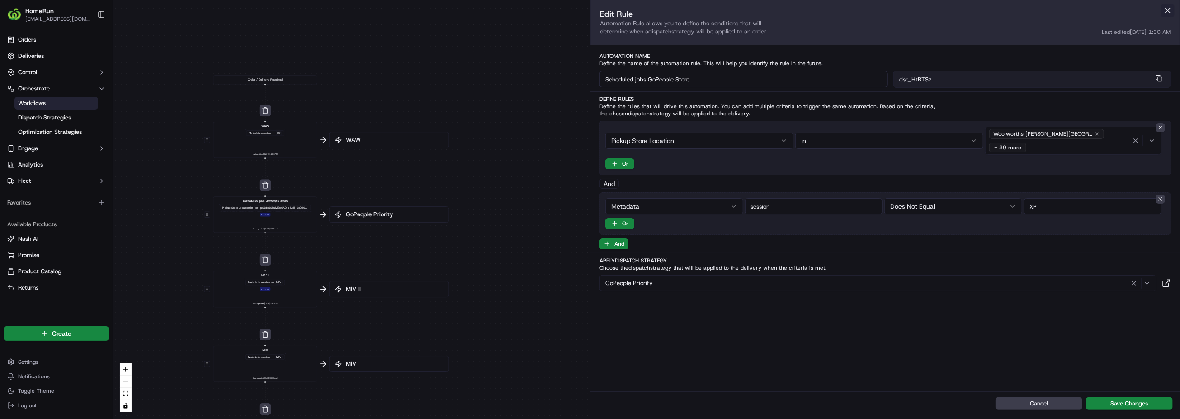
click at [974, 9] on button at bounding box center [1168, 11] width 14 height 14
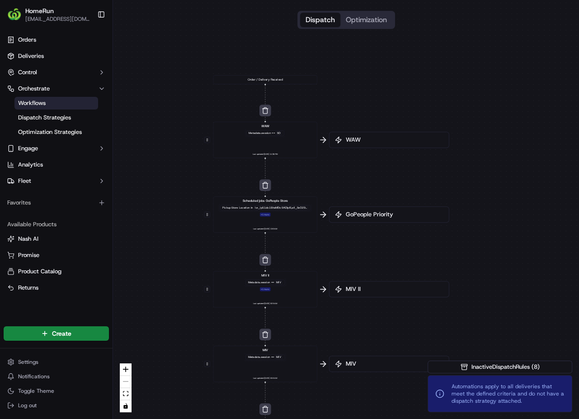
click at [416, 213] on span "GoPeople Priority" at bounding box center [394, 214] width 100 height 8
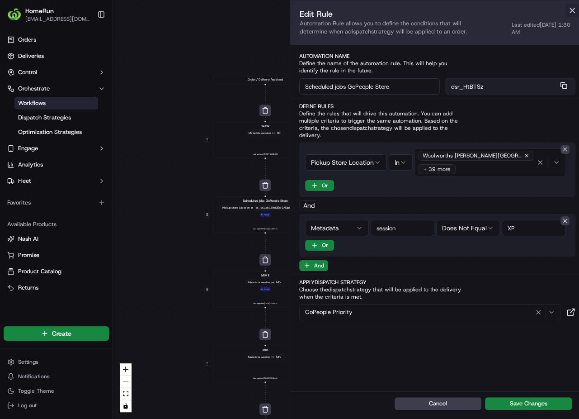
click at [566, 14] on button at bounding box center [573, 11] width 14 height 14
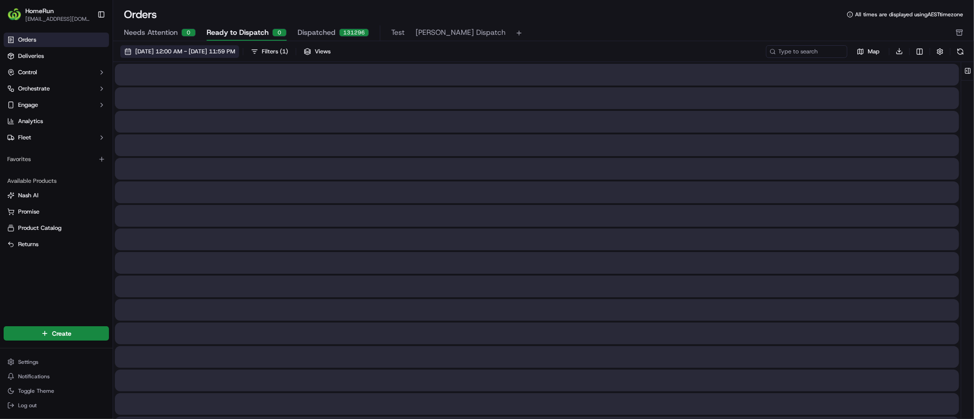
click at [226, 47] on span "[DATE] 12:00 AM - [DATE] 11:59 PM" at bounding box center [185, 51] width 100 height 8
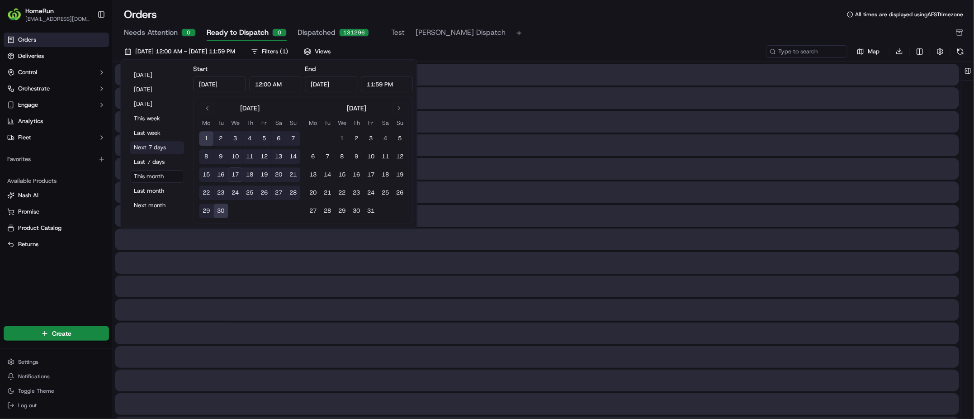
click at [158, 151] on button "Next 7 days" at bounding box center [157, 147] width 54 height 13
type input "[DATE]"
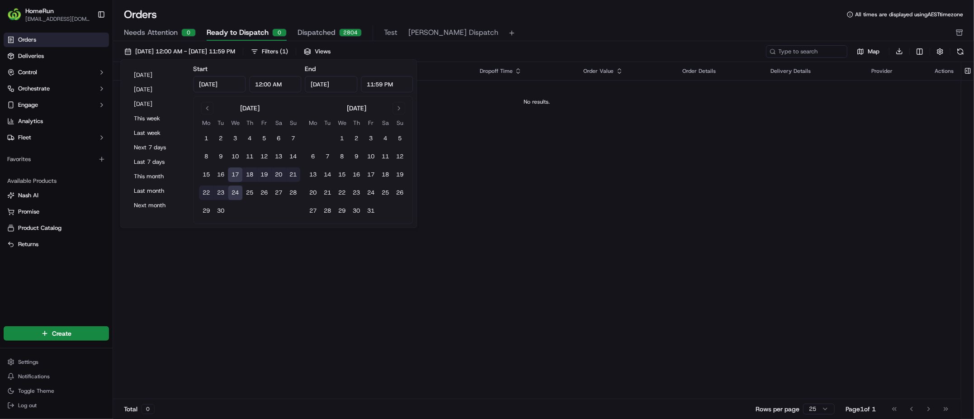
click at [587, 162] on div "Pickup Location Pickup Time Dropoff Location Dropoff Time Order Value Order Det…" at bounding box center [537, 230] width 848 height 337
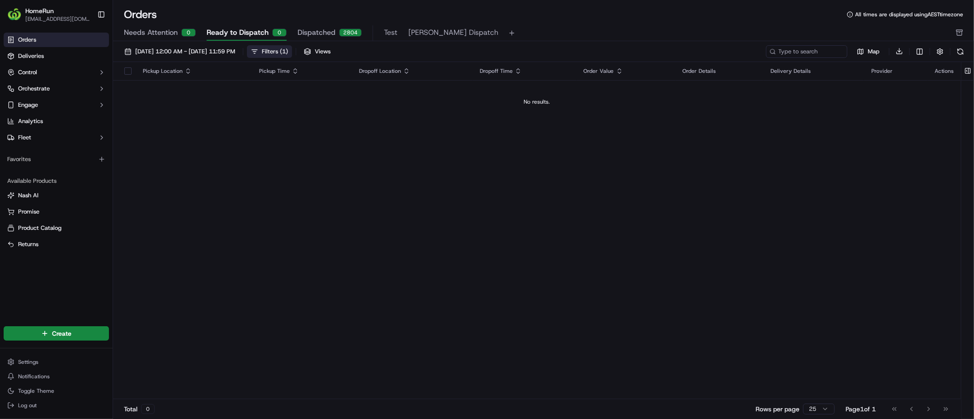
click at [288, 51] on div "Filters ( 1 )" at bounding box center [275, 51] width 26 height 8
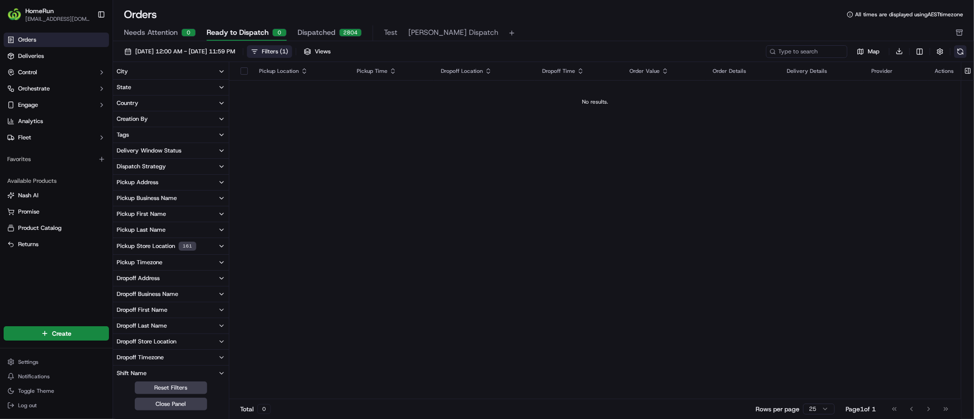
click at [965, 49] on button at bounding box center [960, 51] width 13 height 13
click at [957, 57] on button at bounding box center [960, 51] width 13 height 13
click at [960, 51] on button at bounding box center [960, 51] width 13 height 13
click at [962, 52] on button at bounding box center [960, 51] width 13 height 13
click at [965, 52] on button at bounding box center [960, 51] width 13 height 13
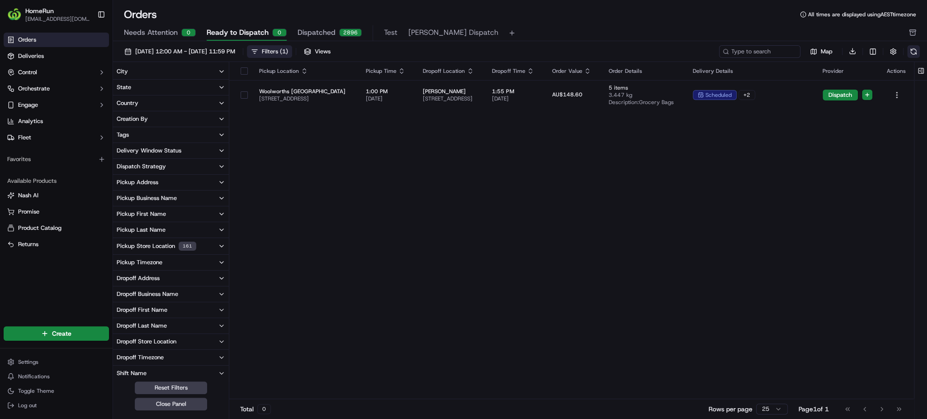
click at [910, 52] on button at bounding box center [913, 51] width 13 height 13
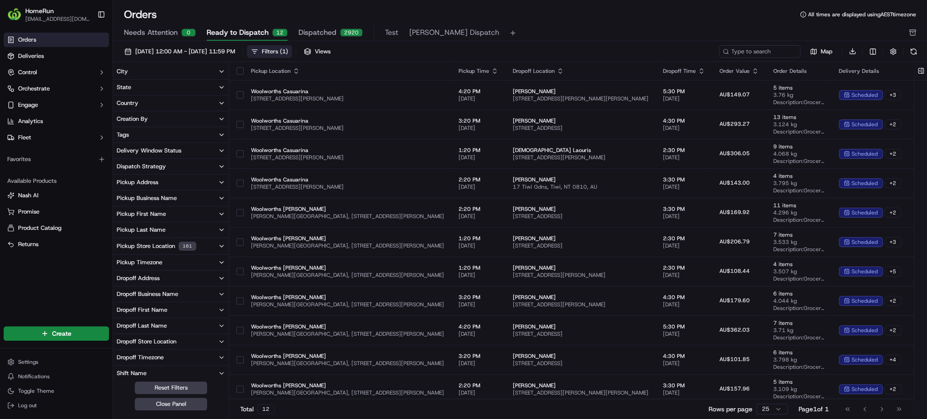
click at [911, 52] on button at bounding box center [913, 51] width 13 height 13
click at [915, 51] on button at bounding box center [913, 51] width 13 height 13
click at [914, 52] on button at bounding box center [913, 51] width 13 height 13
click at [913, 52] on button at bounding box center [913, 51] width 13 height 13
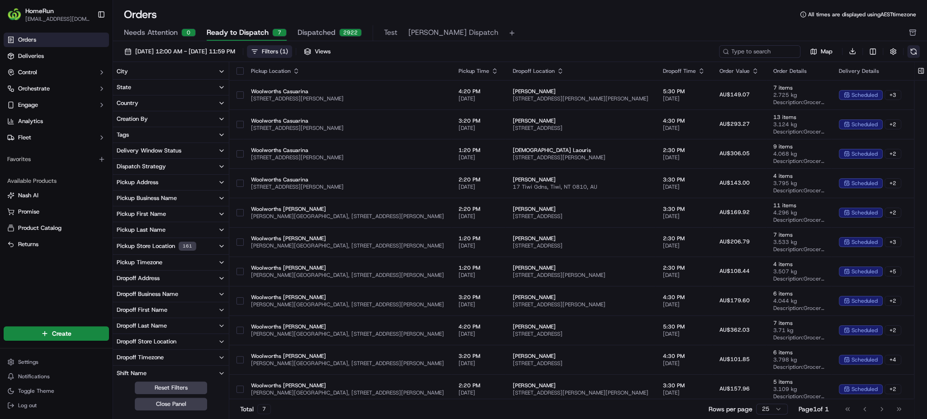
click at [909, 52] on button at bounding box center [913, 51] width 13 height 13
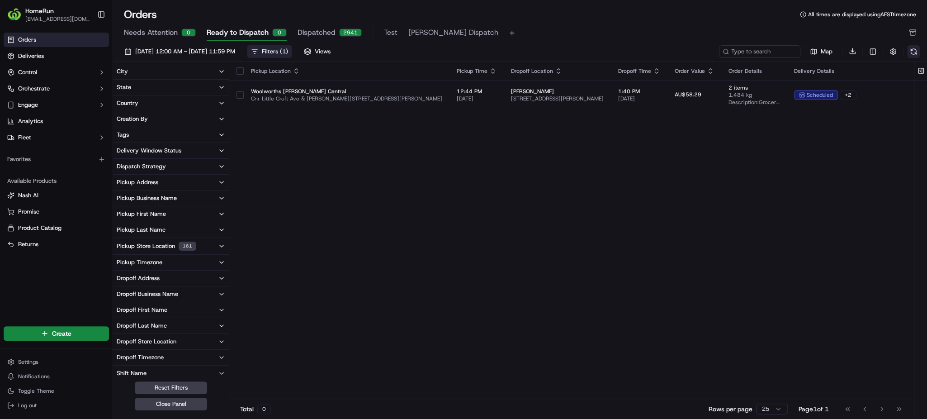
click at [913, 52] on button at bounding box center [913, 51] width 13 height 13
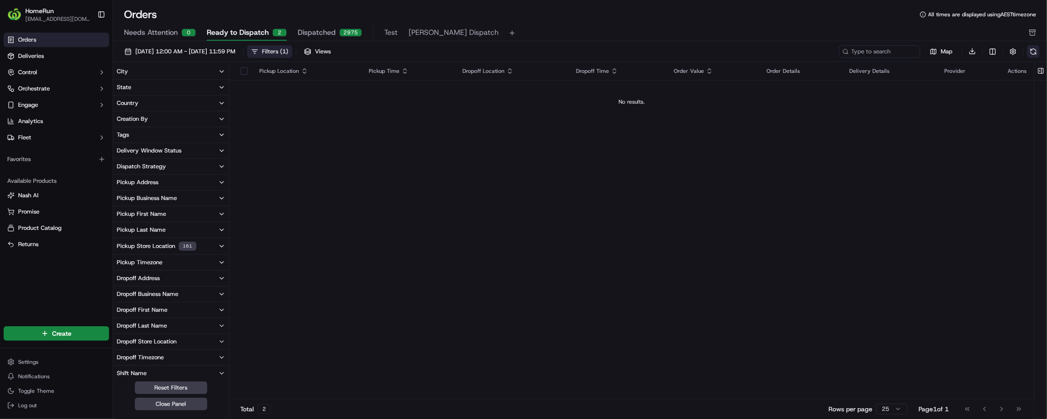
click at [974, 53] on button at bounding box center [1033, 51] width 13 height 13
click at [974, 52] on button at bounding box center [1033, 51] width 13 height 13
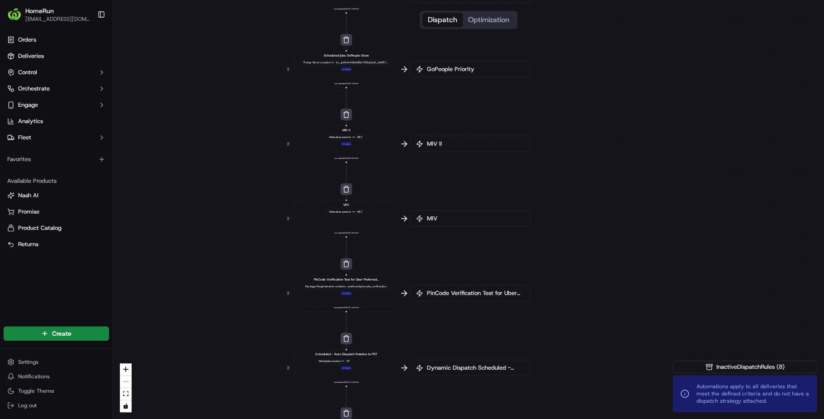
click at [579, 201] on div "0 0 0 0 0 0 0 0 Order / Delivery Received WAW Metadata .session == SO Last upda…" at bounding box center [468, 209] width 711 height 419
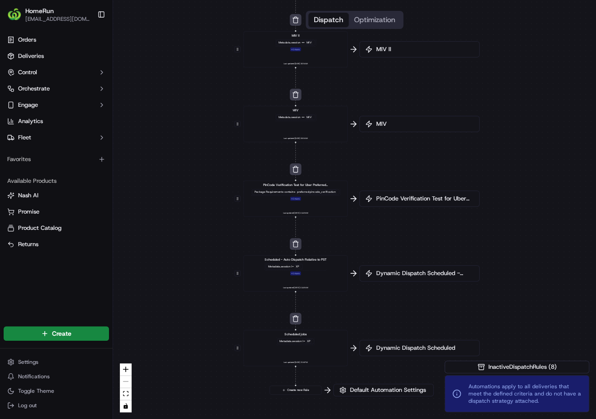
drag, startPoint x: 552, startPoint y: 194, endPoint x: 502, endPoint y: 94, distance: 111.9
click at [502, 87] on div "0 0 0 0 0 0 0 0 Order / Delivery Received WAW Metadata .session == SO Last upda…" at bounding box center [354, 209] width 483 height 419
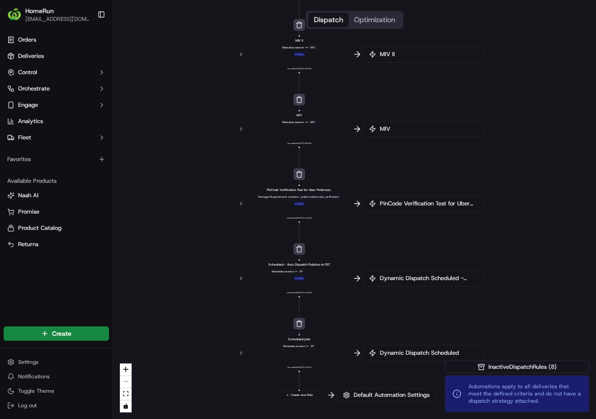
drag, startPoint x: 498, startPoint y: 172, endPoint x: 504, endPoint y: 237, distance: 65.0
click at [514, 257] on div "0 0 0 0 0 0 0 0 Order / Delivery Received WAW Metadata .session == SO Last upda…" at bounding box center [354, 209] width 483 height 419
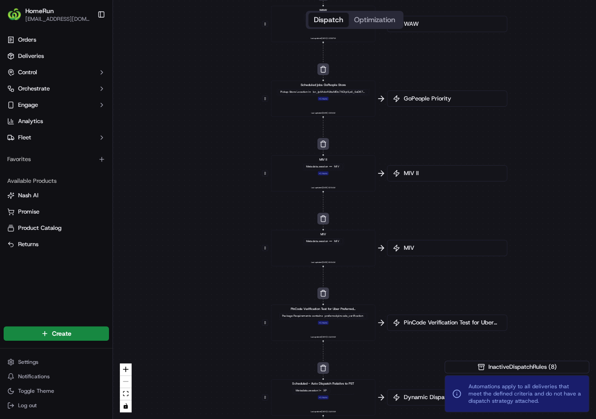
drag, startPoint x: 472, startPoint y: 138, endPoint x: 484, endPoint y: 233, distance: 96.2
click at [485, 235] on div "0 0 0 0 0 0 0 0 Order / Delivery Received WAW Metadata .session == SO Last upda…" at bounding box center [354, 209] width 483 height 419
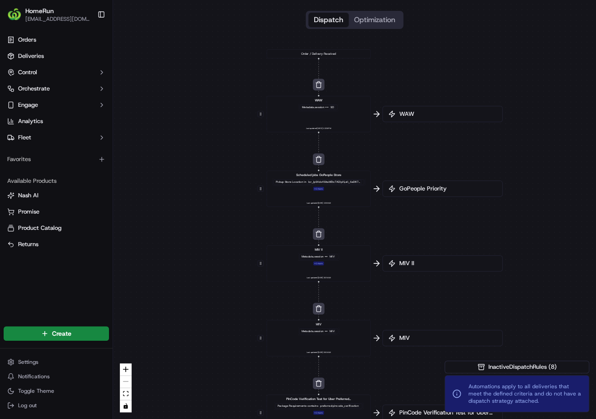
drag, startPoint x: 454, startPoint y: 215, endPoint x: 428, endPoint y: 209, distance: 26.2
click at [445, 224] on div "0 0 0 0 0 0 0 0 Order / Delivery Received WAW Metadata .session == SO Last upda…" at bounding box center [354, 209] width 483 height 419
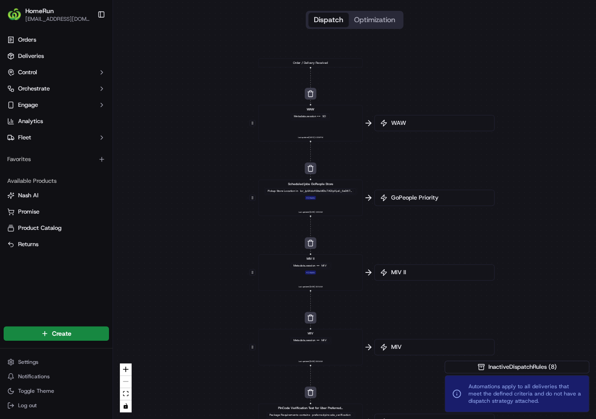
click at [415, 197] on span "GoPeople Priority" at bounding box center [439, 198] width 100 height 8
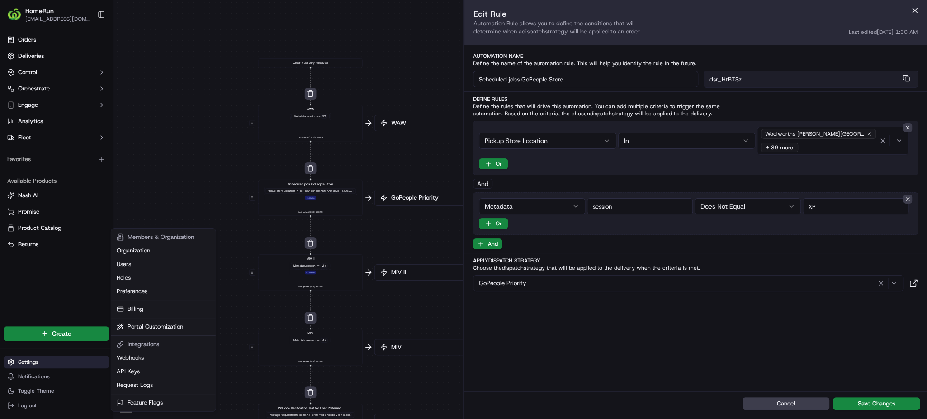
click at [62, 361] on html "HomeRun [EMAIL_ADDRESS][DOMAIN_NAME] Toggle Sidebar Orders Deliveries Control O…" at bounding box center [463, 209] width 927 height 419
click at [65, 271] on html "HomeRun [EMAIL_ADDRESS][DOMAIN_NAME] Toggle Sidebar Orders Deliveries Control O…" at bounding box center [463, 209] width 927 height 419
click at [62, 361] on html "HomeRun [EMAIL_ADDRESS][DOMAIN_NAME] Toggle Sidebar Orders Deliveries Control O…" at bounding box center [463, 209] width 927 height 419
click at [409, 289] on html "HomeRun [EMAIL_ADDRESS][DOMAIN_NAME] Toggle Sidebar Orders Deliveries Control O…" at bounding box center [463, 209] width 927 height 419
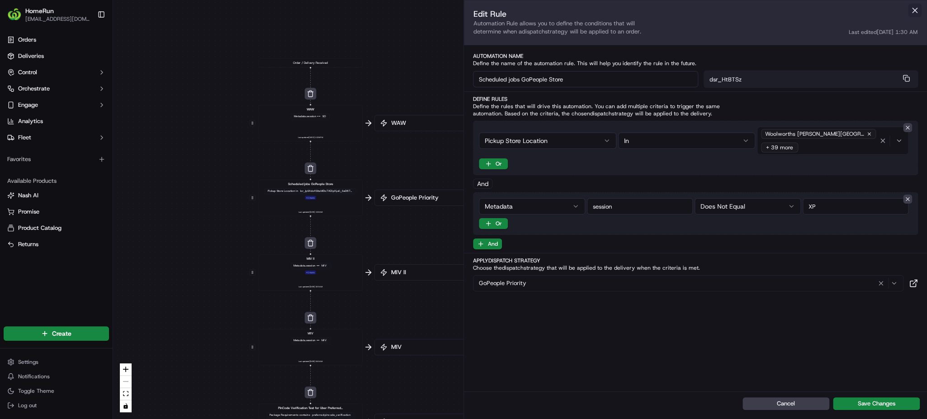
click at [579, 9] on button at bounding box center [915, 11] width 14 height 14
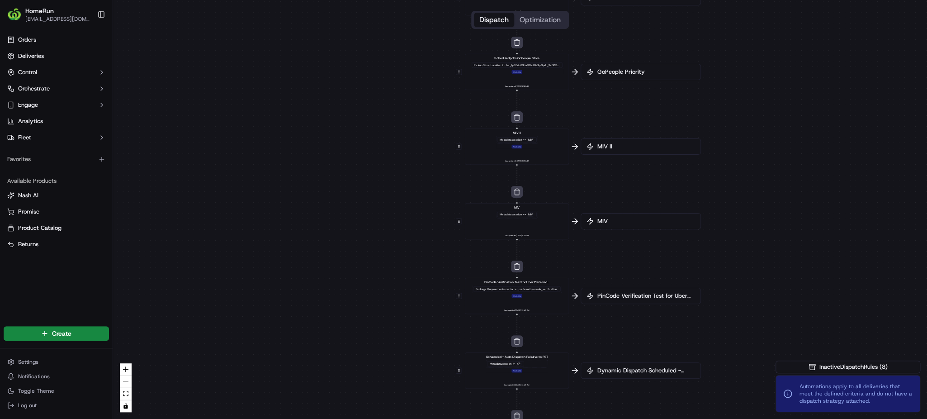
drag, startPoint x: 417, startPoint y: 153, endPoint x: 393, endPoint y: 182, distance: 37.6
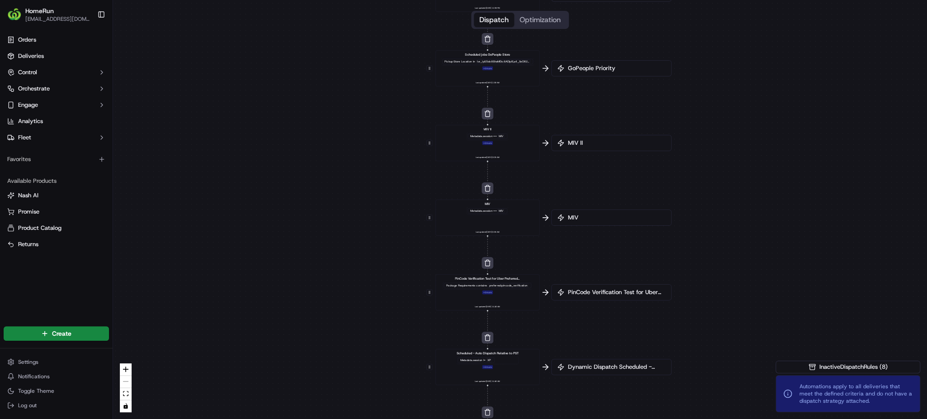
drag, startPoint x: 441, startPoint y: 228, endPoint x: 423, endPoint y: 197, distance: 36.2
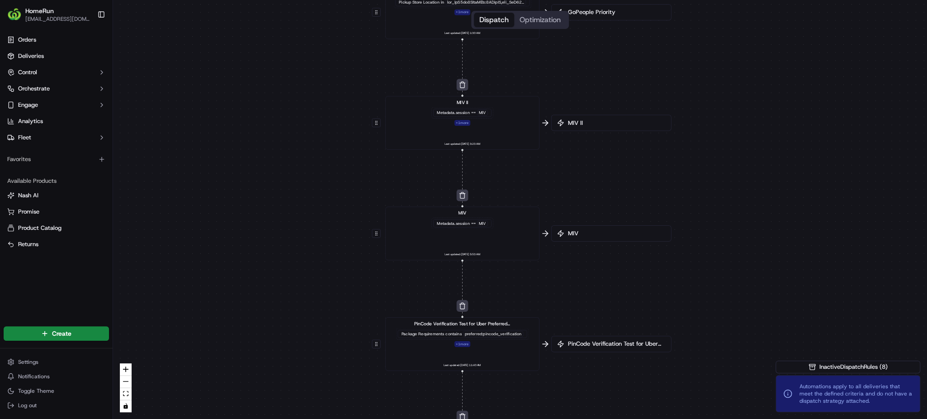
drag, startPoint x: 484, startPoint y: 213, endPoint x: 455, endPoint y: 296, distance: 87.7
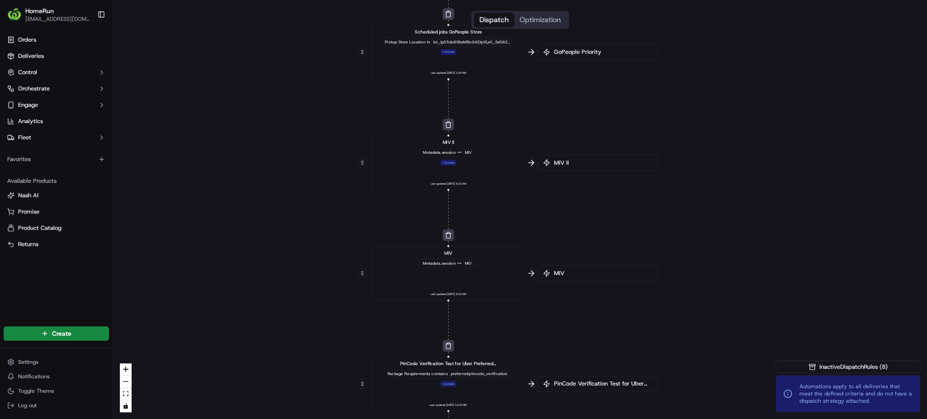
drag, startPoint x: 474, startPoint y: 240, endPoint x: 477, endPoint y: 294, distance: 54.8
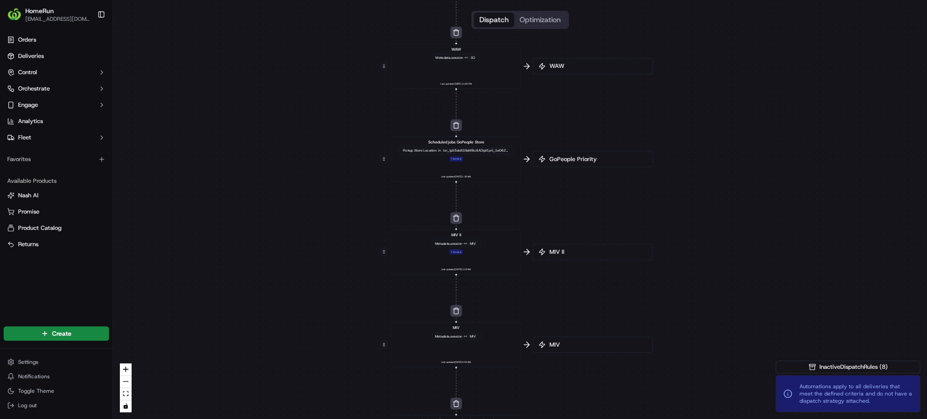
drag, startPoint x: 479, startPoint y: 275, endPoint x: 467, endPoint y: 316, distance: 42.9
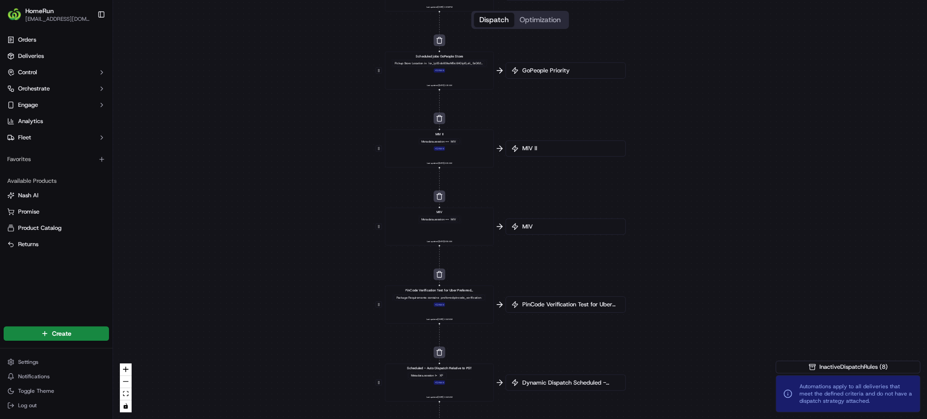
drag, startPoint x: 511, startPoint y: 272, endPoint x: 506, endPoint y: 201, distance: 71.2
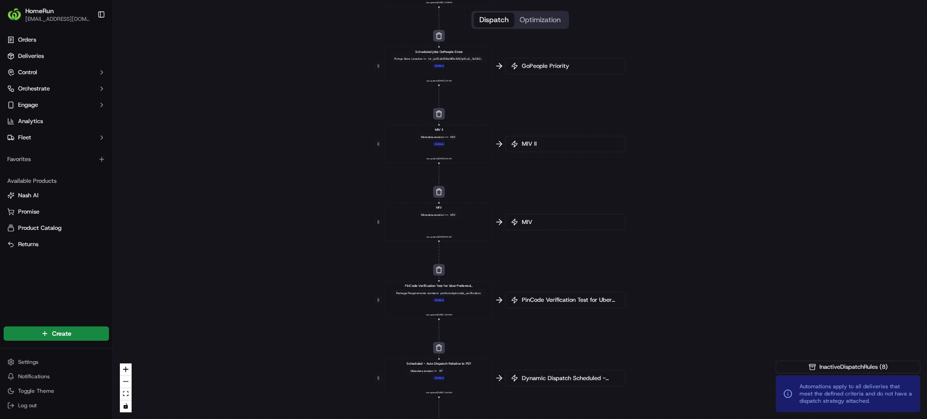
drag, startPoint x: 539, startPoint y: 255, endPoint x: 540, endPoint y: 247, distance: 7.4
click at [554, 298] on span "Dynamic Dispatch Scheduled - Auto Dispatch Relative to PST" at bounding box center [570, 298] width 100 height 8
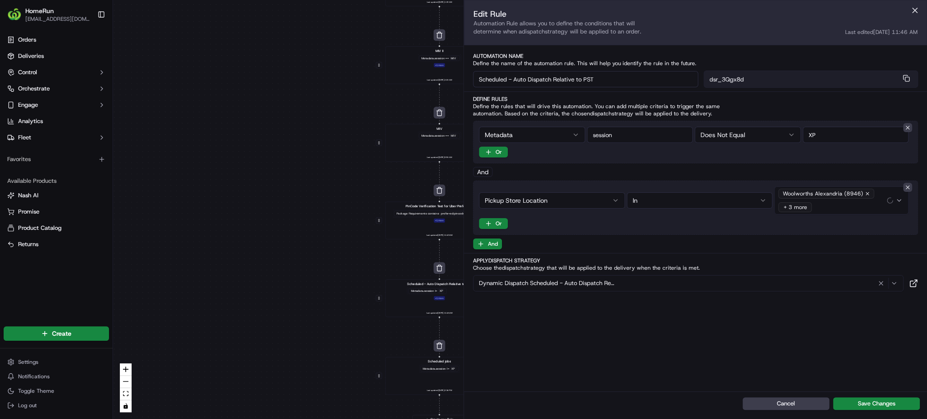
drag, startPoint x: 381, startPoint y: 251, endPoint x: 315, endPoint y: 237, distance: 67.9
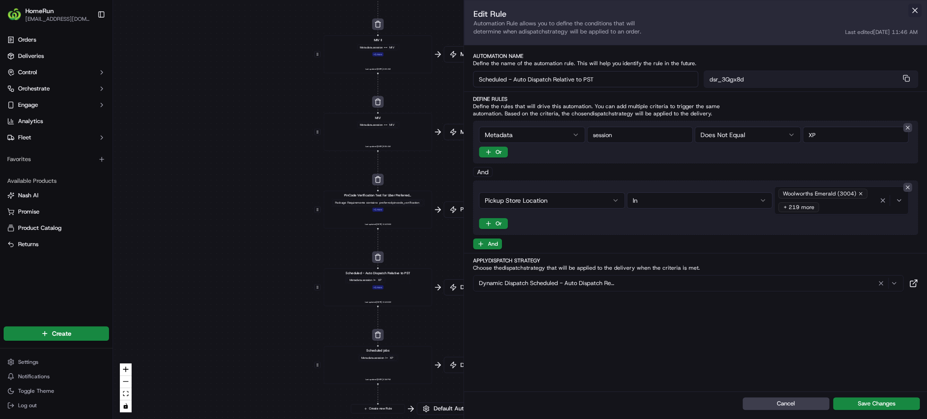
click at [919, 9] on button at bounding box center [915, 11] width 14 height 14
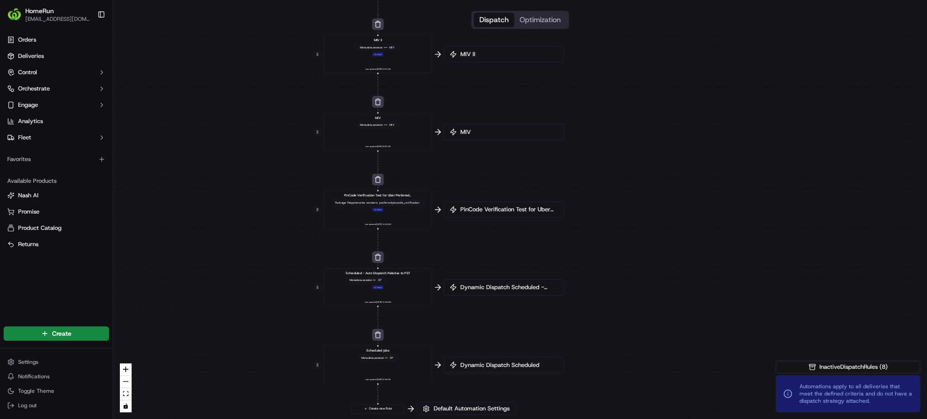
drag, startPoint x: 475, startPoint y: 169, endPoint x: 469, endPoint y: 209, distance: 40.4
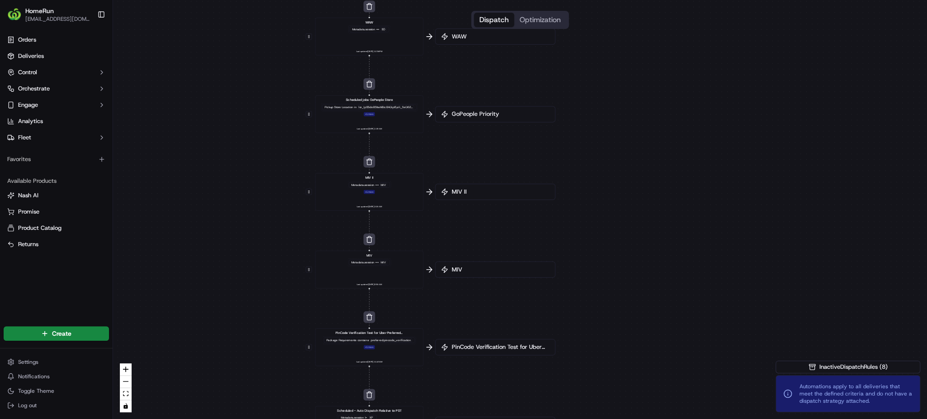
drag, startPoint x: 491, startPoint y: 137, endPoint x: 496, endPoint y: 218, distance: 81.1
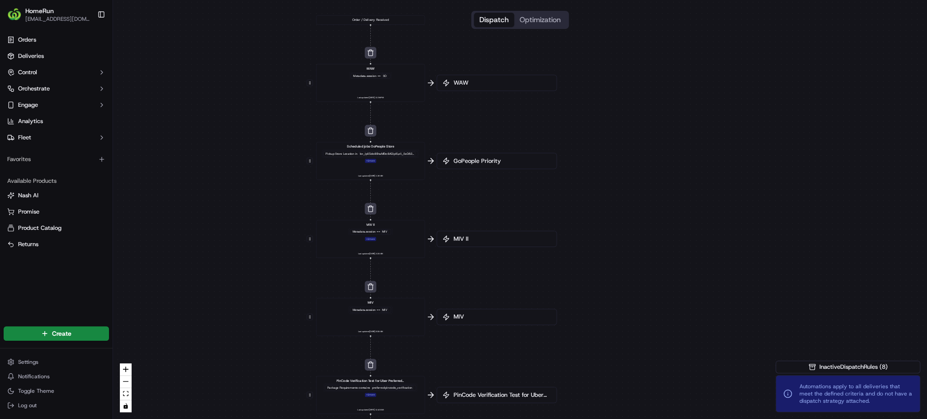
drag, startPoint x: 520, startPoint y: 139, endPoint x: 512, endPoint y: 177, distance: 38.7
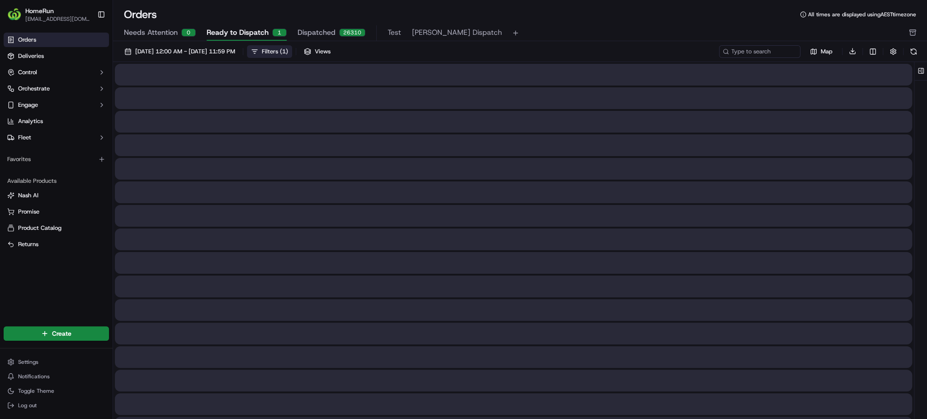
click at [288, 49] on span "( 1 )" at bounding box center [284, 51] width 8 height 8
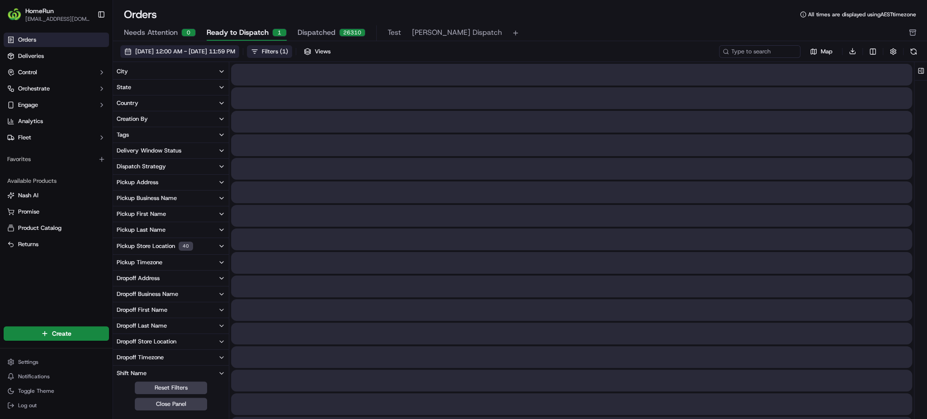
click at [233, 54] on span "[DATE] 12:00 AM - [DATE] 11:59 PM" at bounding box center [185, 51] width 100 height 8
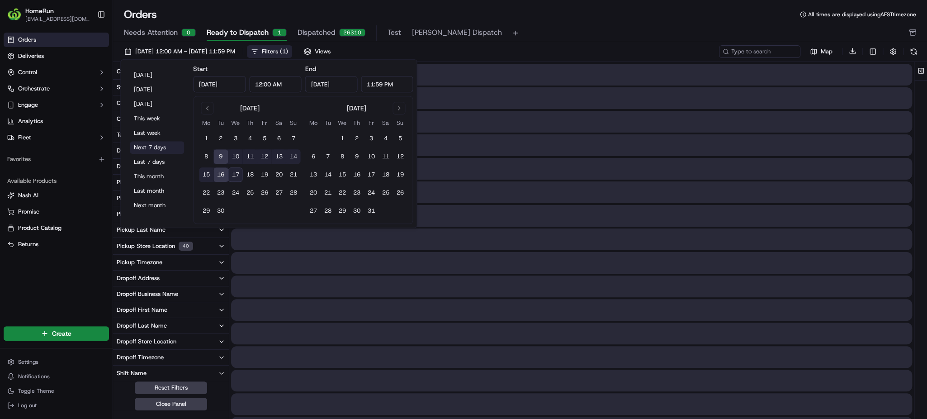
click at [160, 148] on button "Next 7 days" at bounding box center [157, 147] width 54 height 13
type input "[DATE]"
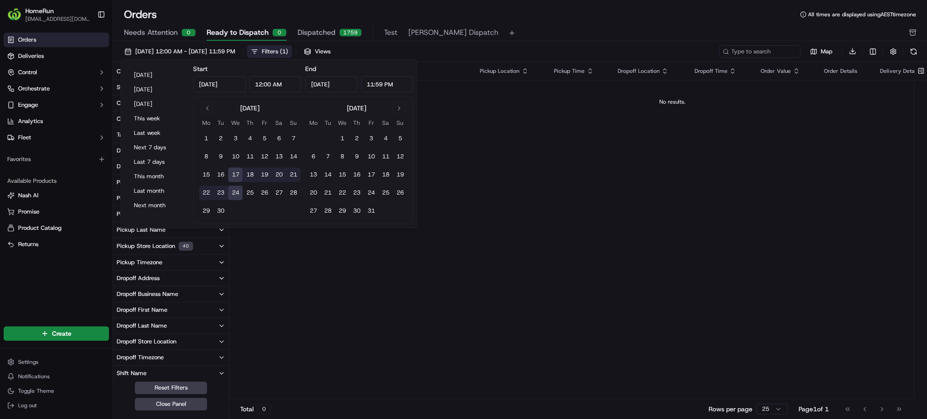
click at [612, 217] on div "Created At External Id Tags Pickup Location Pickup Time Dropoff Location Dropof…" at bounding box center [672, 230] width 886 height 337
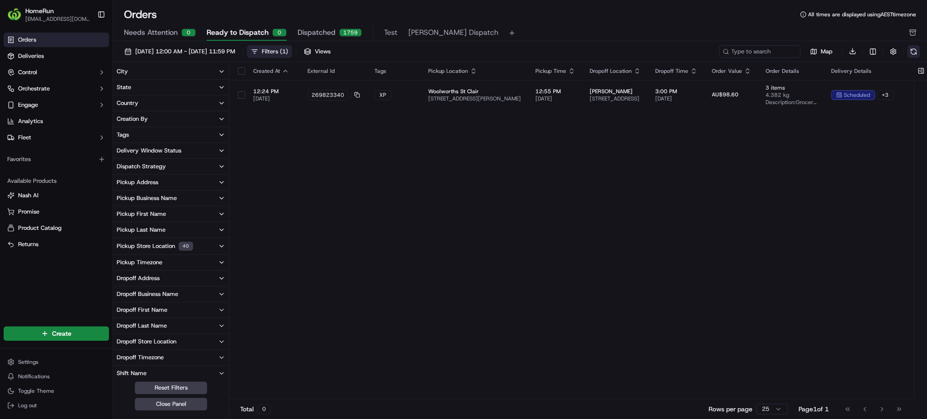
click at [917, 50] on button at bounding box center [913, 51] width 13 height 13
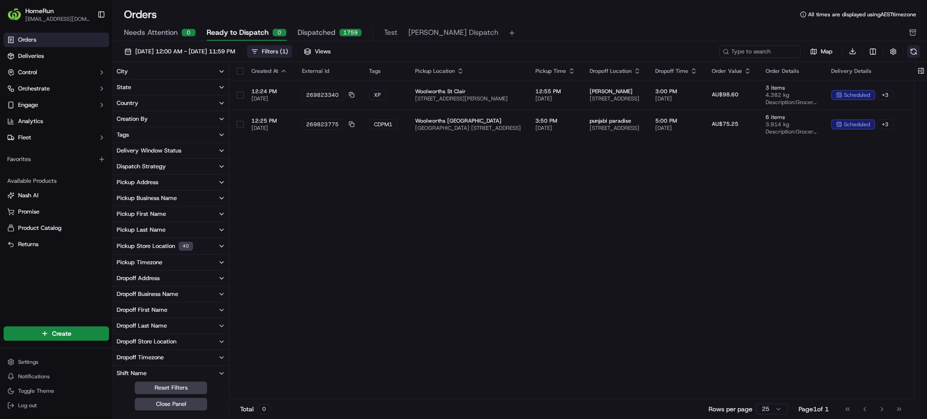
click at [908, 50] on button at bounding box center [913, 51] width 13 height 13
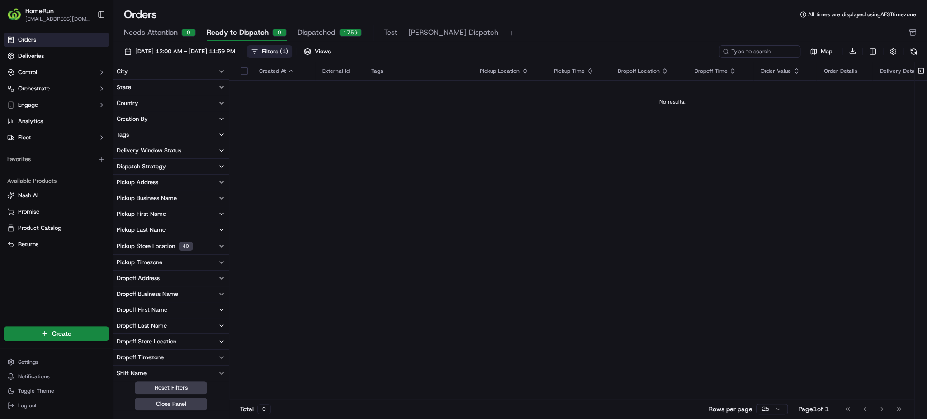
click at [904, 49] on div "Map Download" at bounding box center [819, 51] width 201 height 13
click at [915, 51] on button at bounding box center [913, 51] width 13 height 13
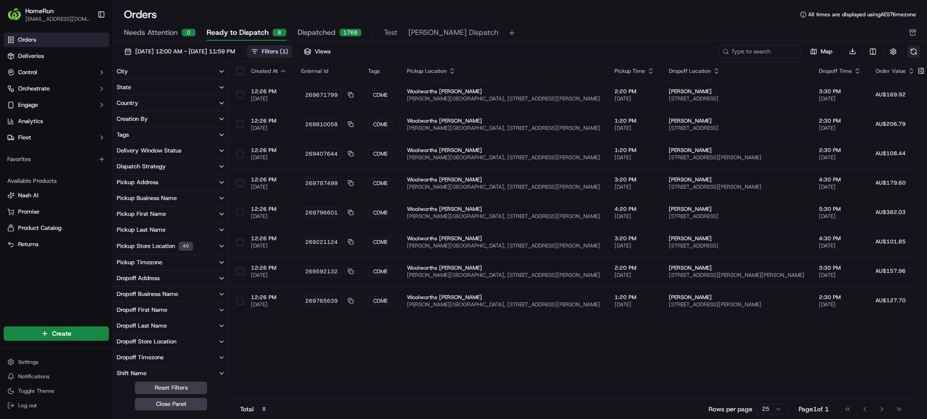
click at [915, 53] on button at bounding box center [913, 51] width 13 height 13
click at [918, 52] on button at bounding box center [913, 51] width 13 height 13
click at [915, 51] on button at bounding box center [913, 51] width 13 height 13
click at [910, 50] on button at bounding box center [913, 51] width 13 height 13
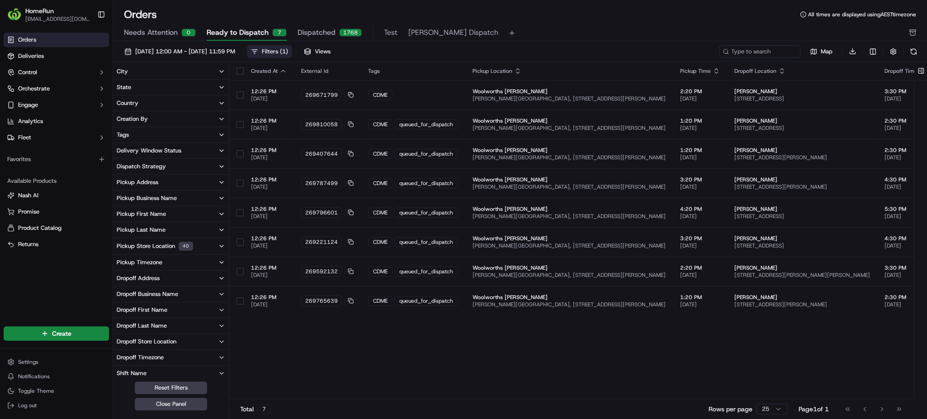
click at [912, 50] on button at bounding box center [913, 51] width 13 height 13
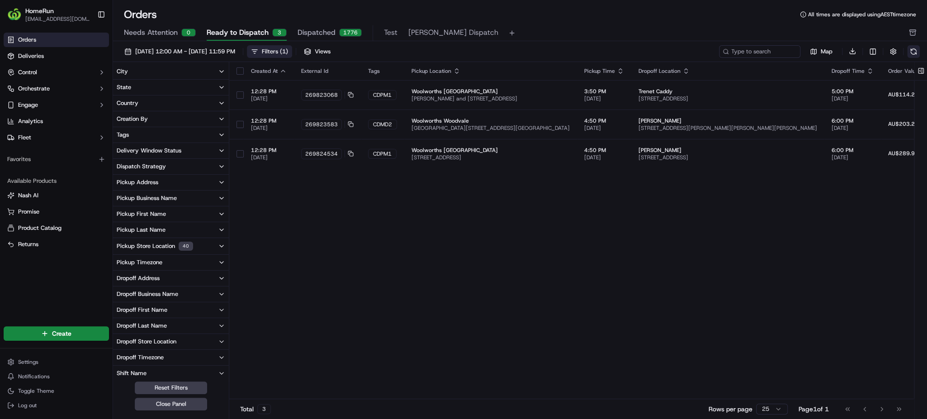
click at [915, 53] on button at bounding box center [913, 51] width 13 height 13
click at [909, 51] on button at bounding box center [913, 51] width 13 height 13
click at [911, 51] on button at bounding box center [913, 51] width 13 height 13
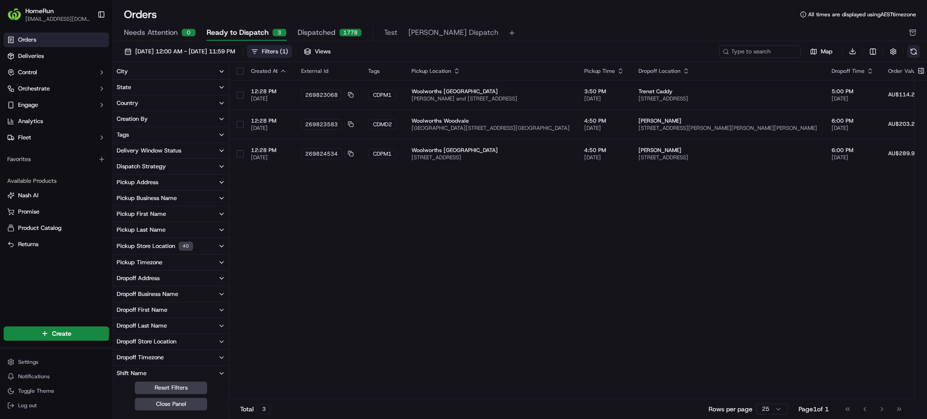
click at [911, 51] on button at bounding box center [913, 51] width 13 height 13
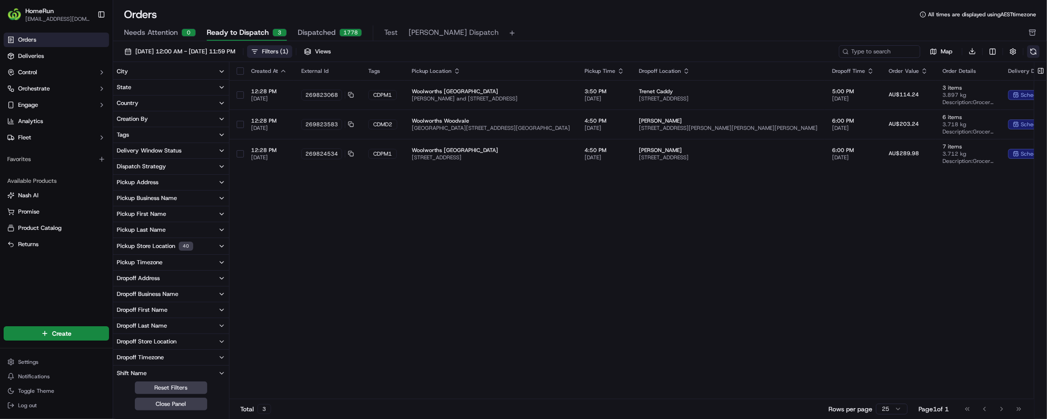
click at [927, 51] on button at bounding box center [1033, 51] width 13 height 13
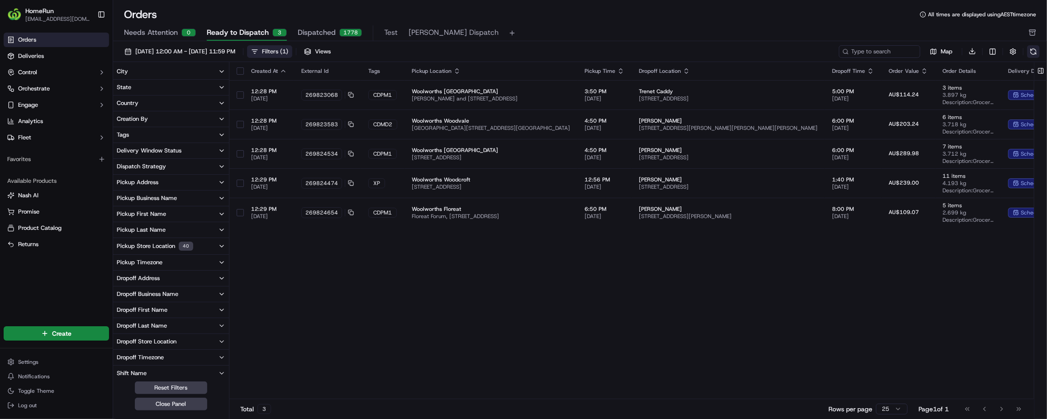
click at [927, 51] on button at bounding box center [1033, 51] width 13 height 13
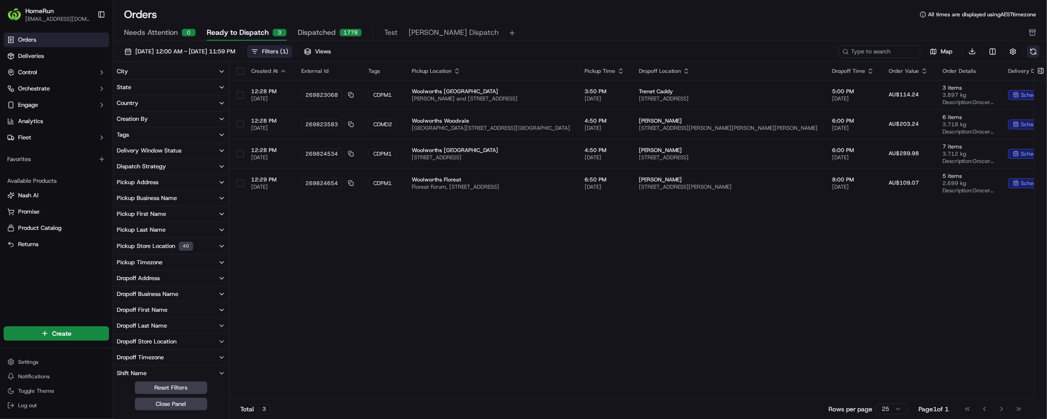
click at [927, 51] on button at bounding box center [1033, 51] width 13 height 13
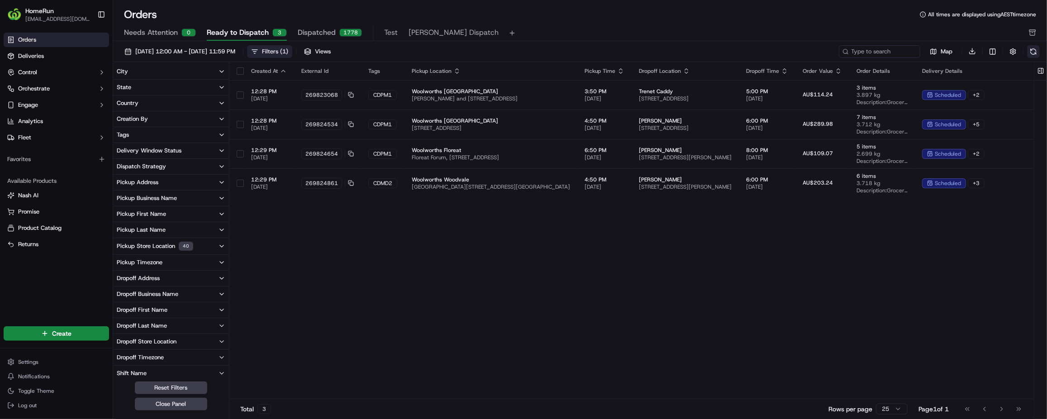
click at [927, 51] on button at bounding box center [1033, 51] width 13 height 13
click at [927, 50] on button at bounding box center [1033, 51] width 13 height 13
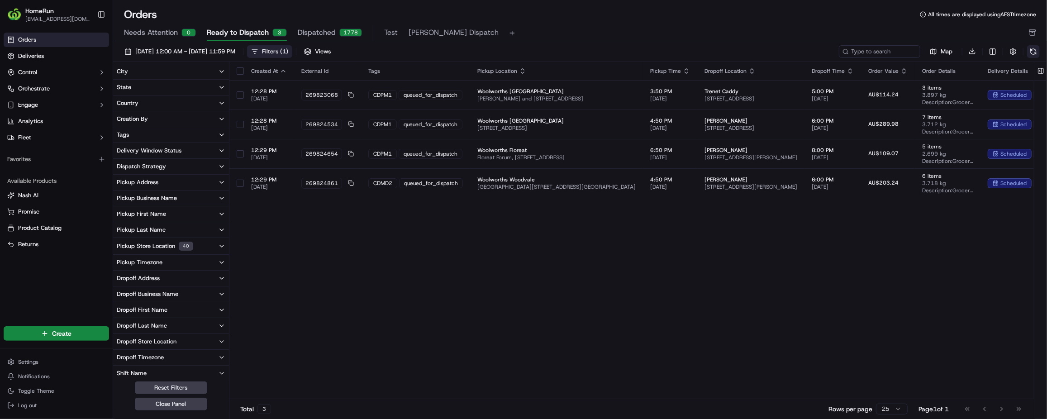
click at [927, 51] on button at bounding box center [1033, 51] width 13 height 13
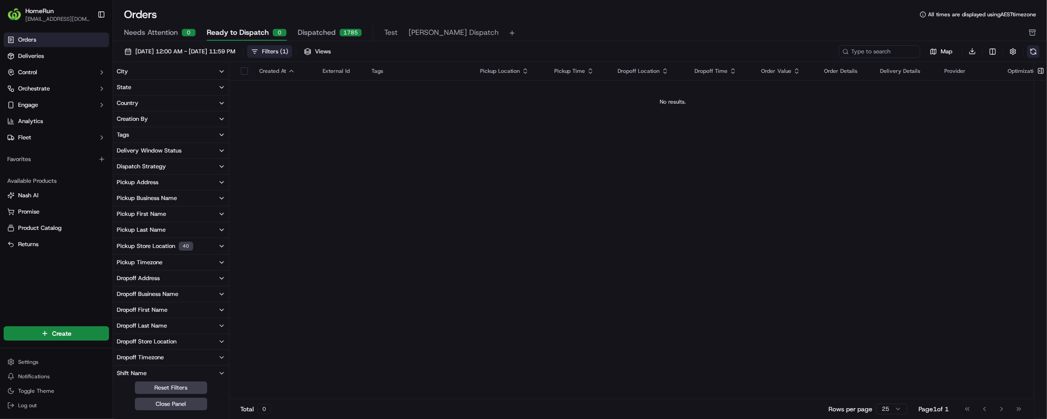
click at [927, 50] on button at bounding box center [1033, 51] width 13 height 13
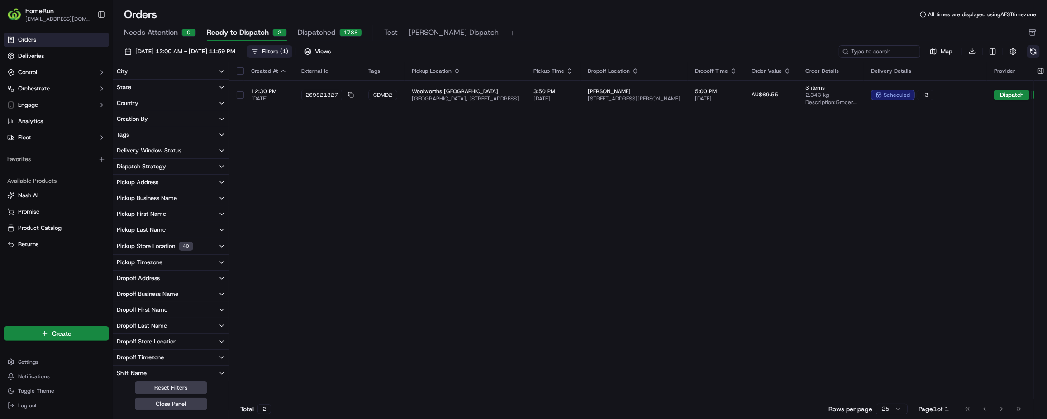
click at [927, 56] on button at bounding box center [1033, 51] width 13 height 13
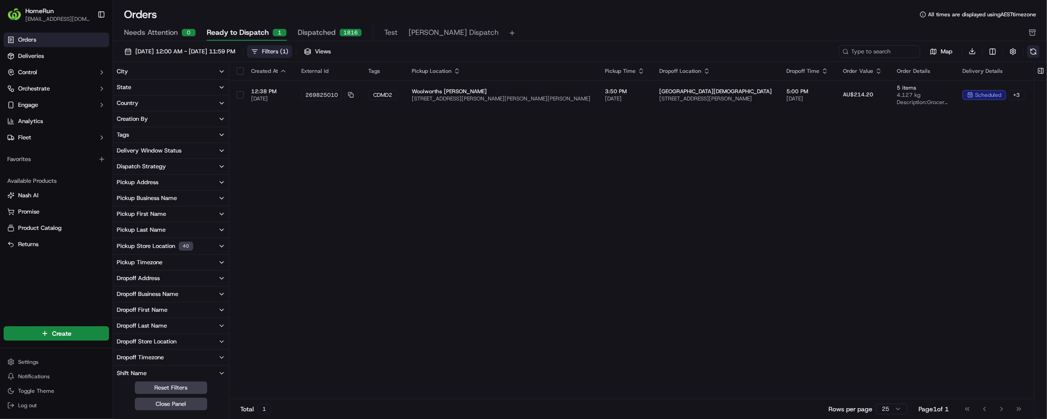
click at [927, 52] on button at bounding box center [1033, 51] width 13 height 13
